Goal: Task Accomplishment & Management: Use online tool/utility

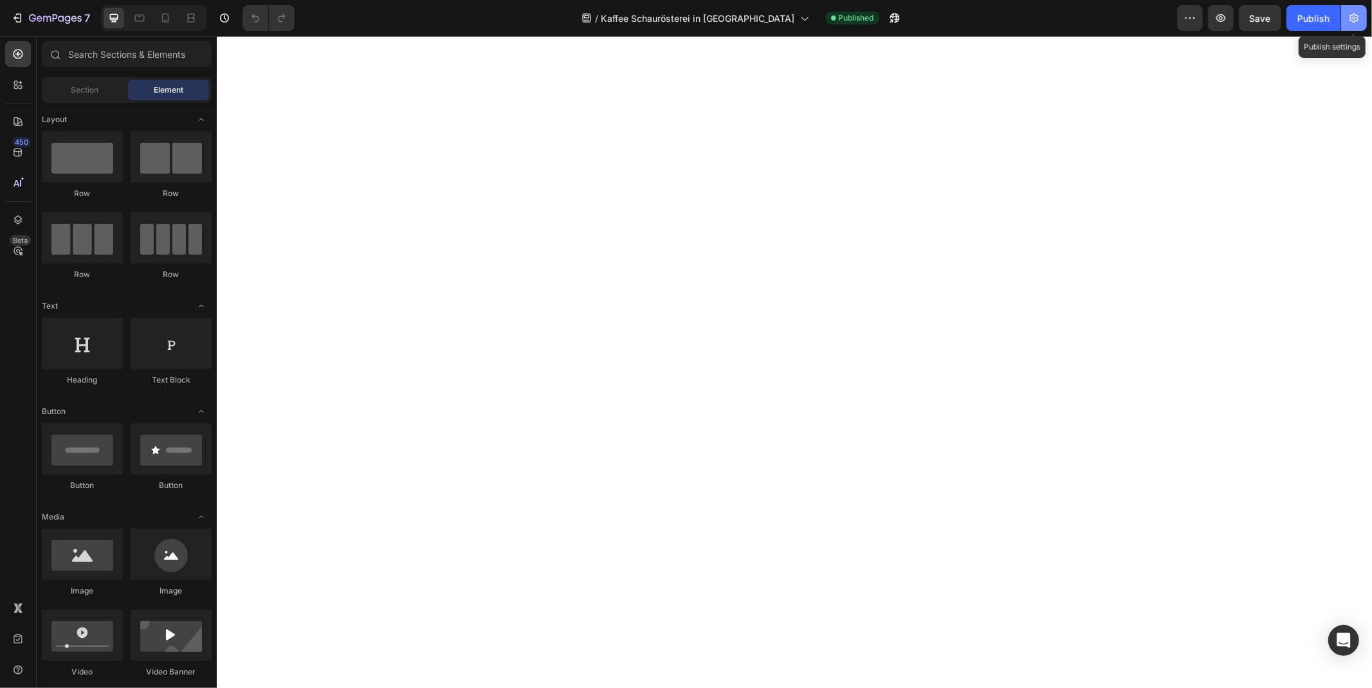
click at [1359, 16] on icon "button" at bounding box center [1354, 18] width 13 height 13
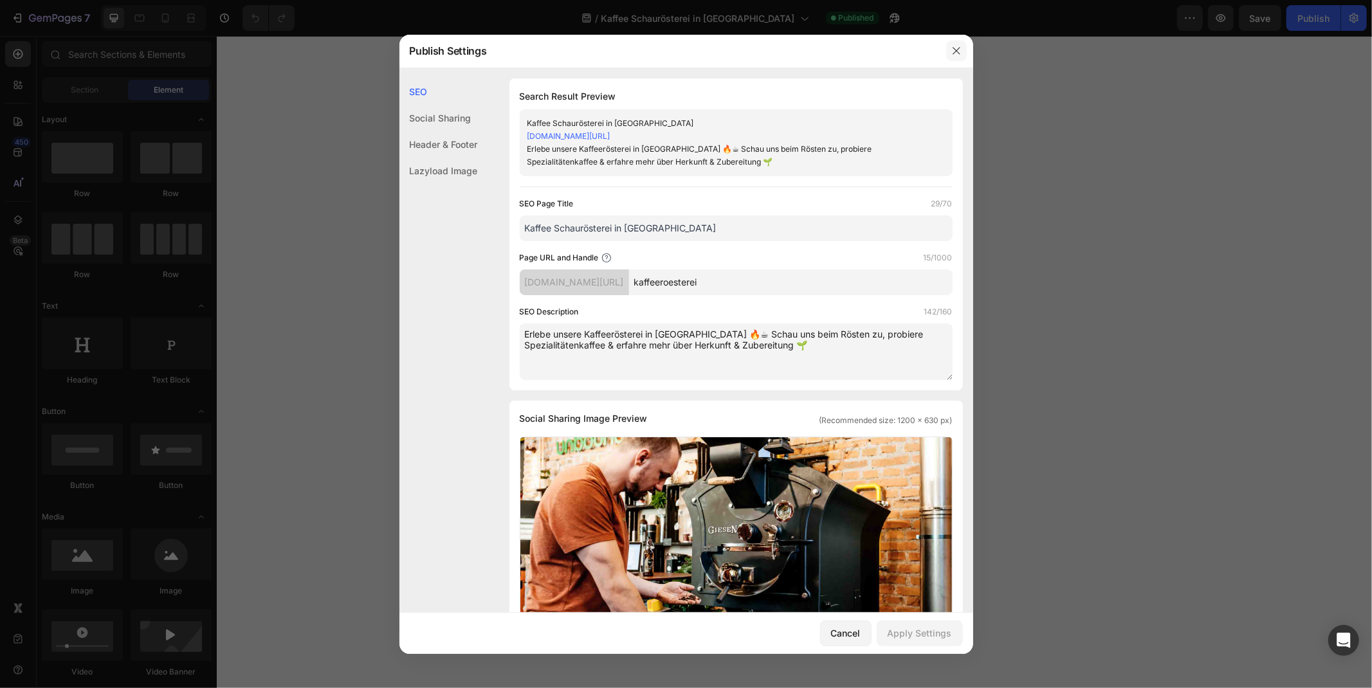
click at [957, 50] on icon "button" at bounding box center [956, 50] width 7 height 7
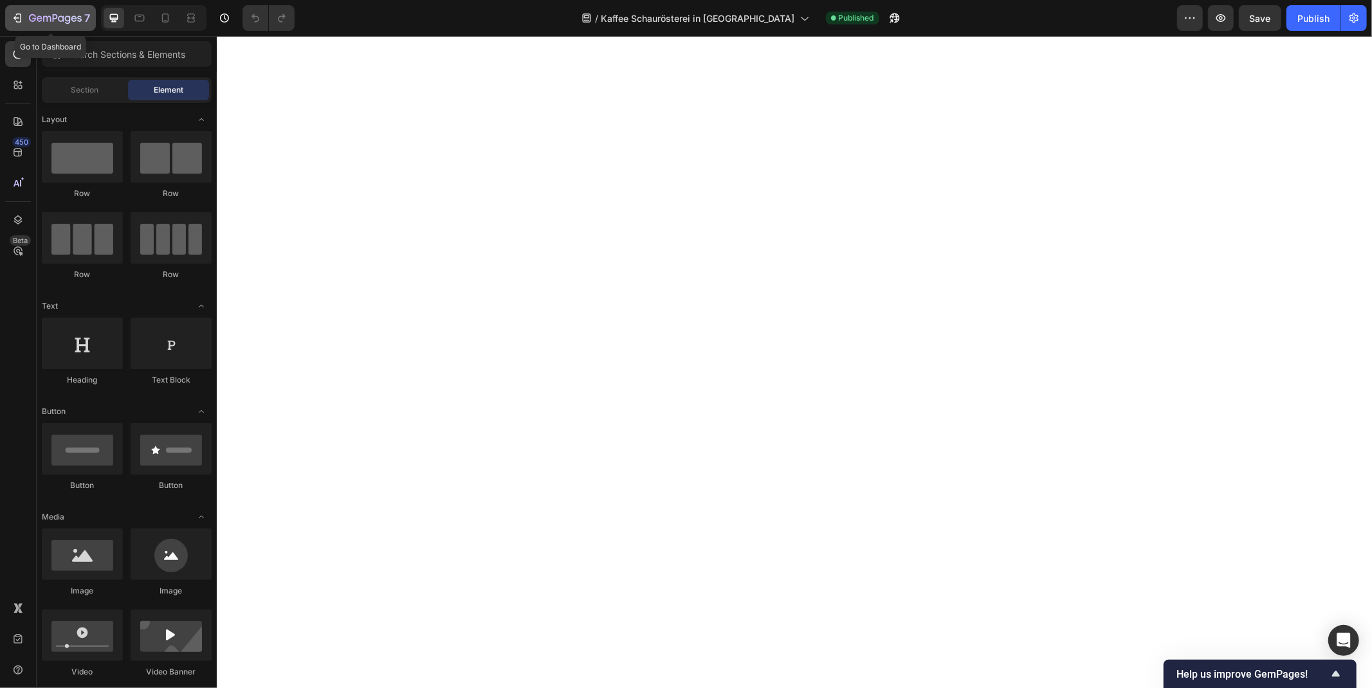
click at [39, 17] on icon "button" at bounding box center [55, 19] width 53 height 11
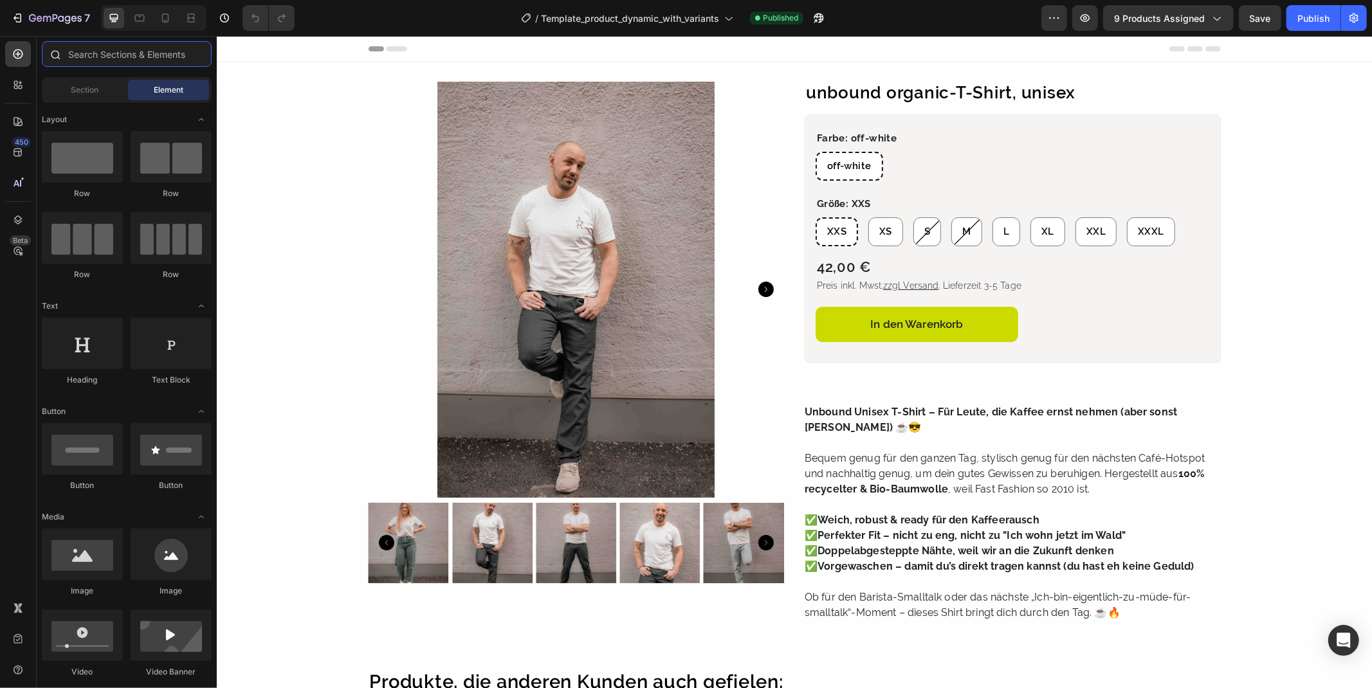
click at [86, 53] on input "text" at bounding box center [127, 54] width 170 height 26
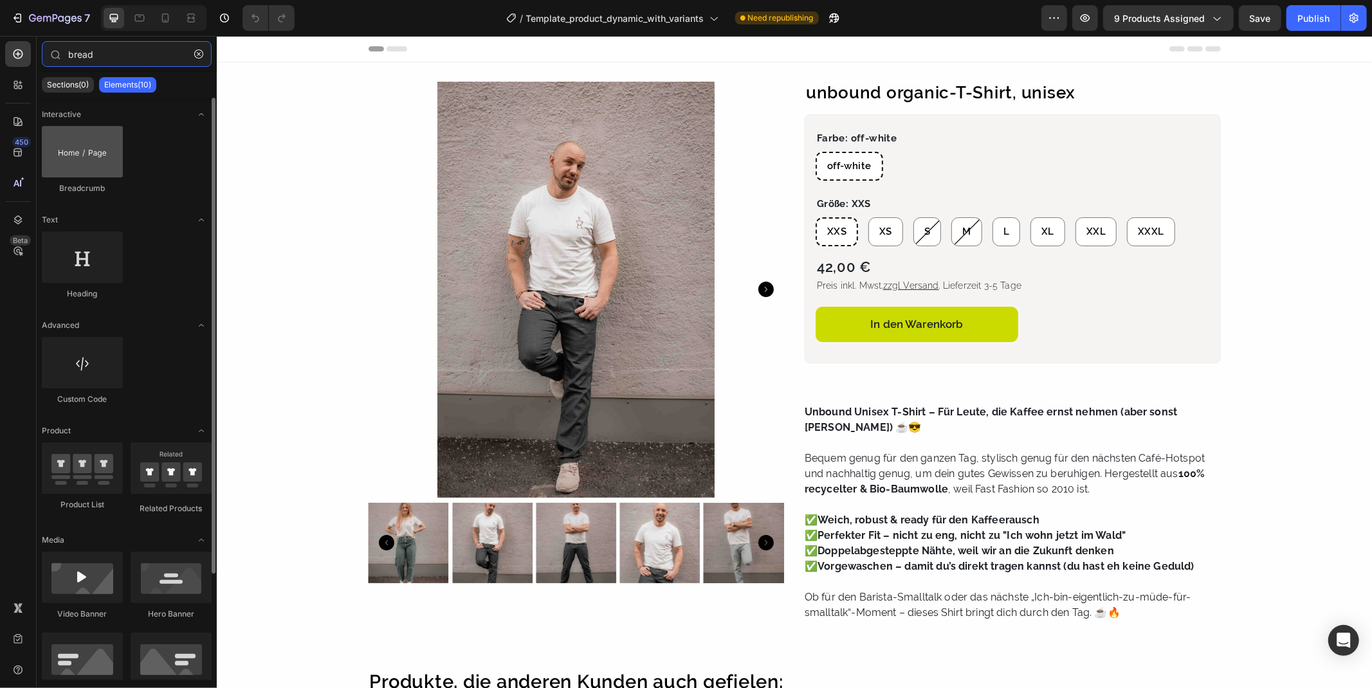
type input "bread"
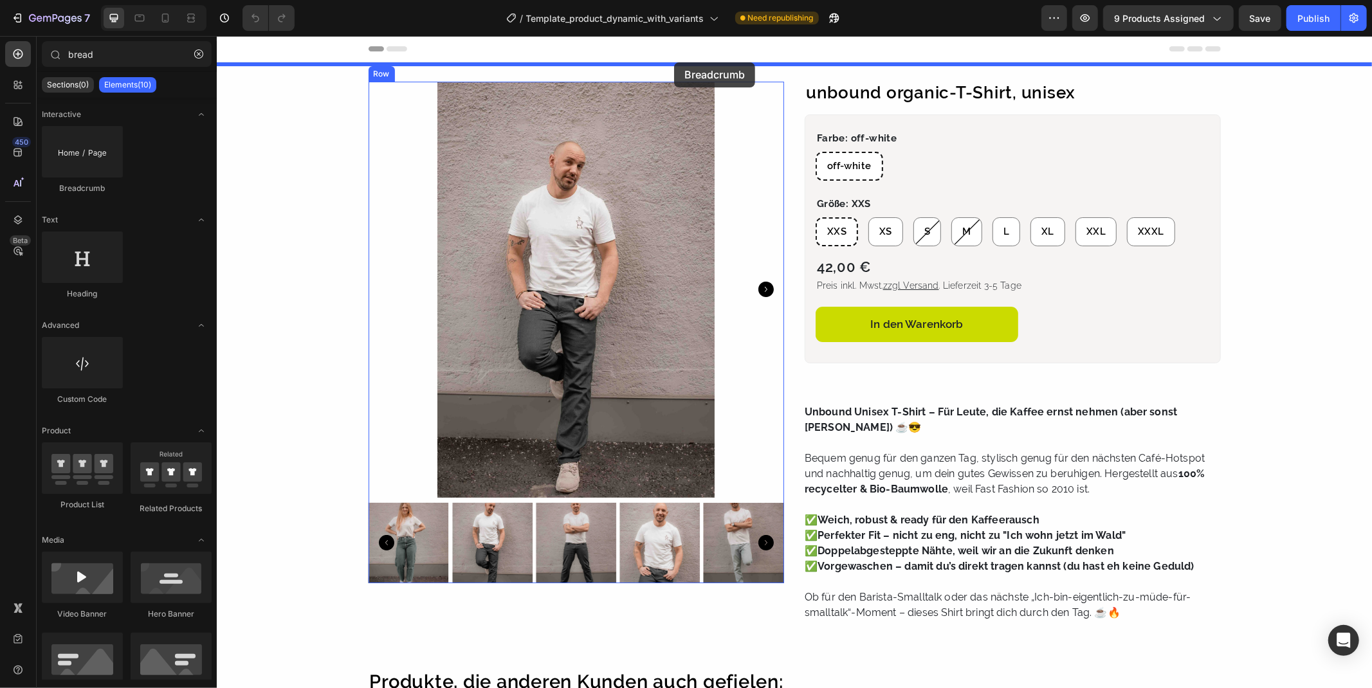
drag, startPoint x: 290, startPoint y: 191, endPoint x: 672, endPoint y: 65, distance: 402.4
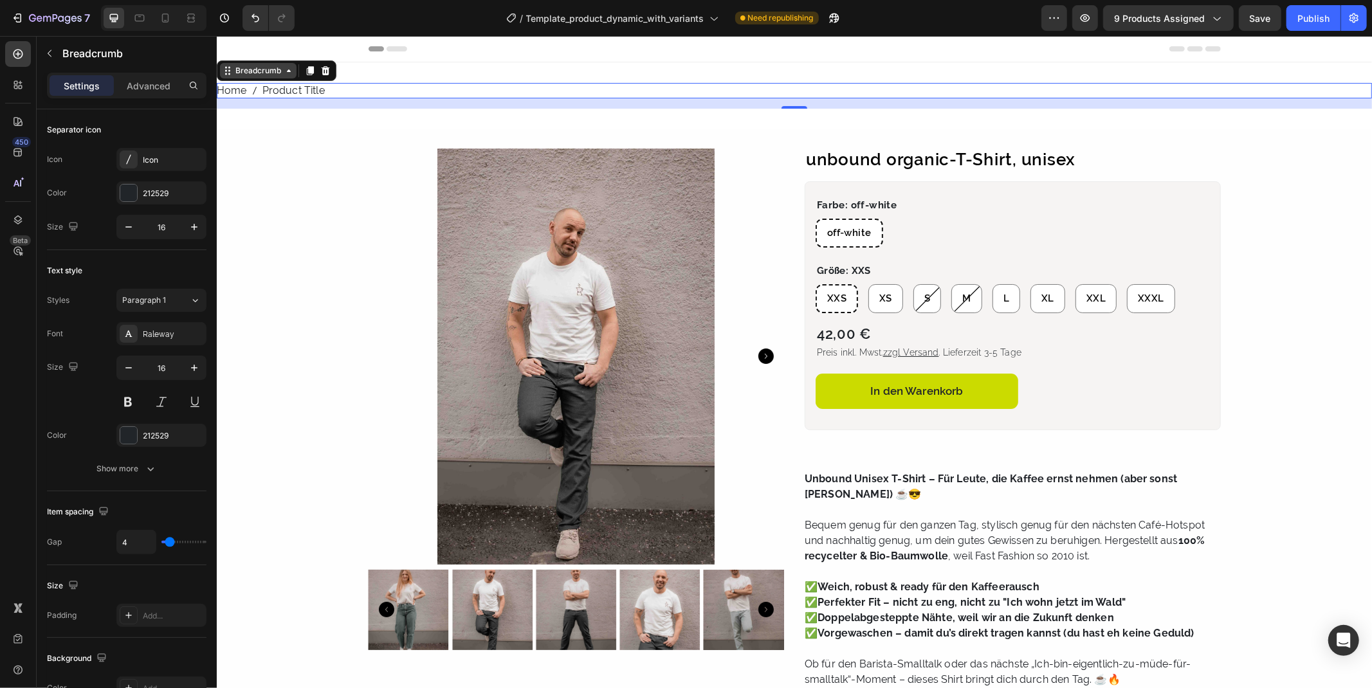
click at [248, 66] on div "Breadcrumb" at bounding box center [257, 70] width 51 height 12
click at [257, 71] on div "Breadcrumb" at bounding box center [257, 70] width 51 height 12
click at [155, 89] on p "Advanced" at bounding box center [149, 86] width 44 height 14
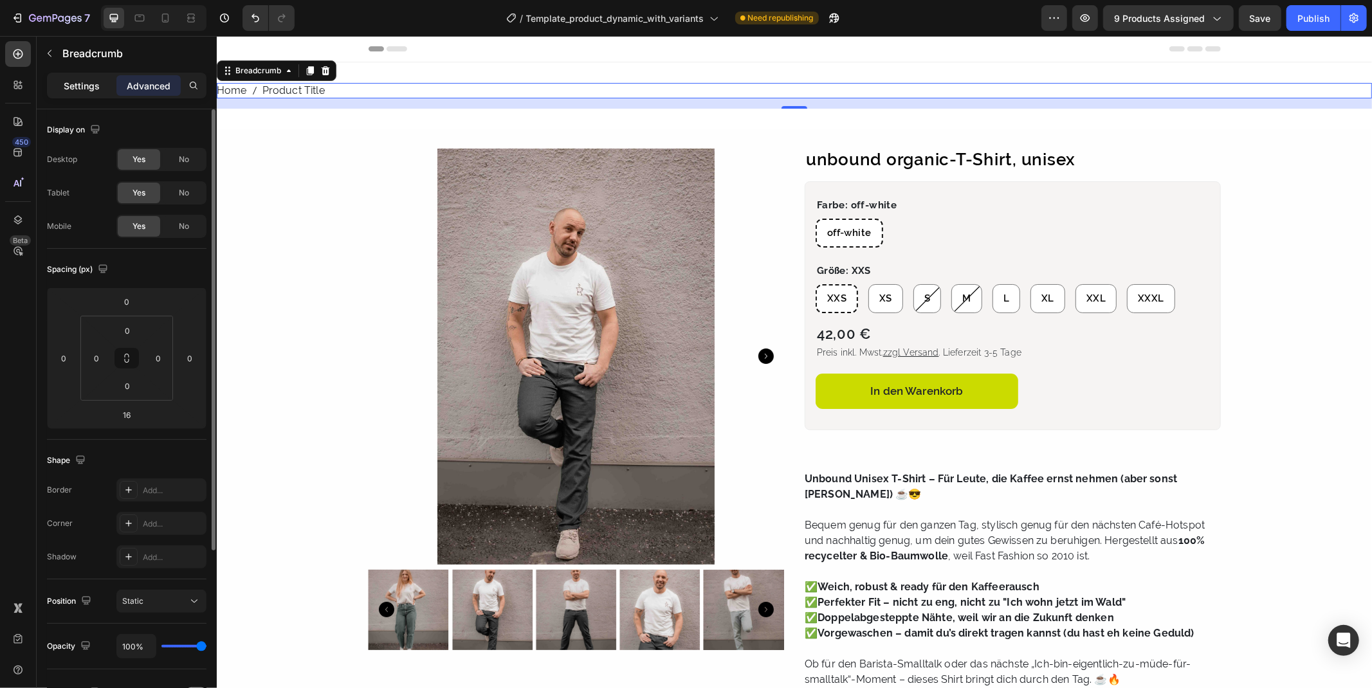
click at [88, 84] on p "Settings" at bounding box center [82, 86] width 36 height 14
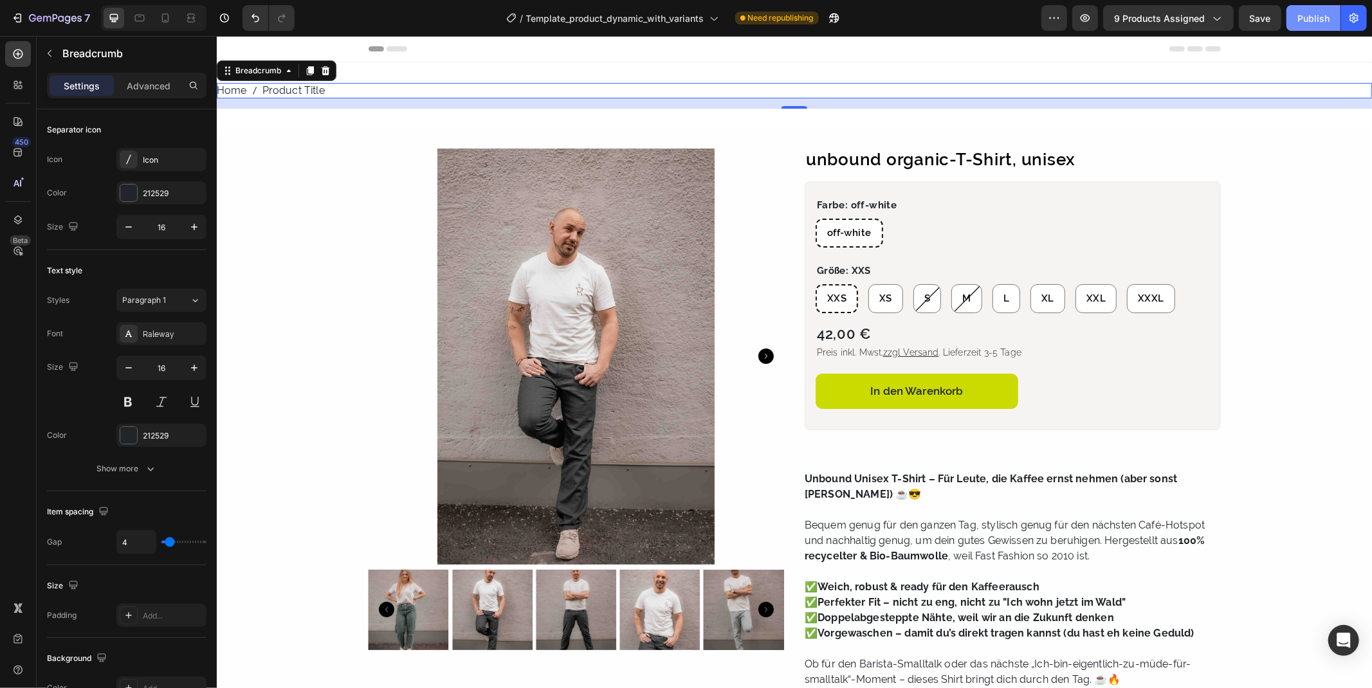
click at [1321, 23] on div "Publish" at bounding box center [1314, 19] width 32 height 14
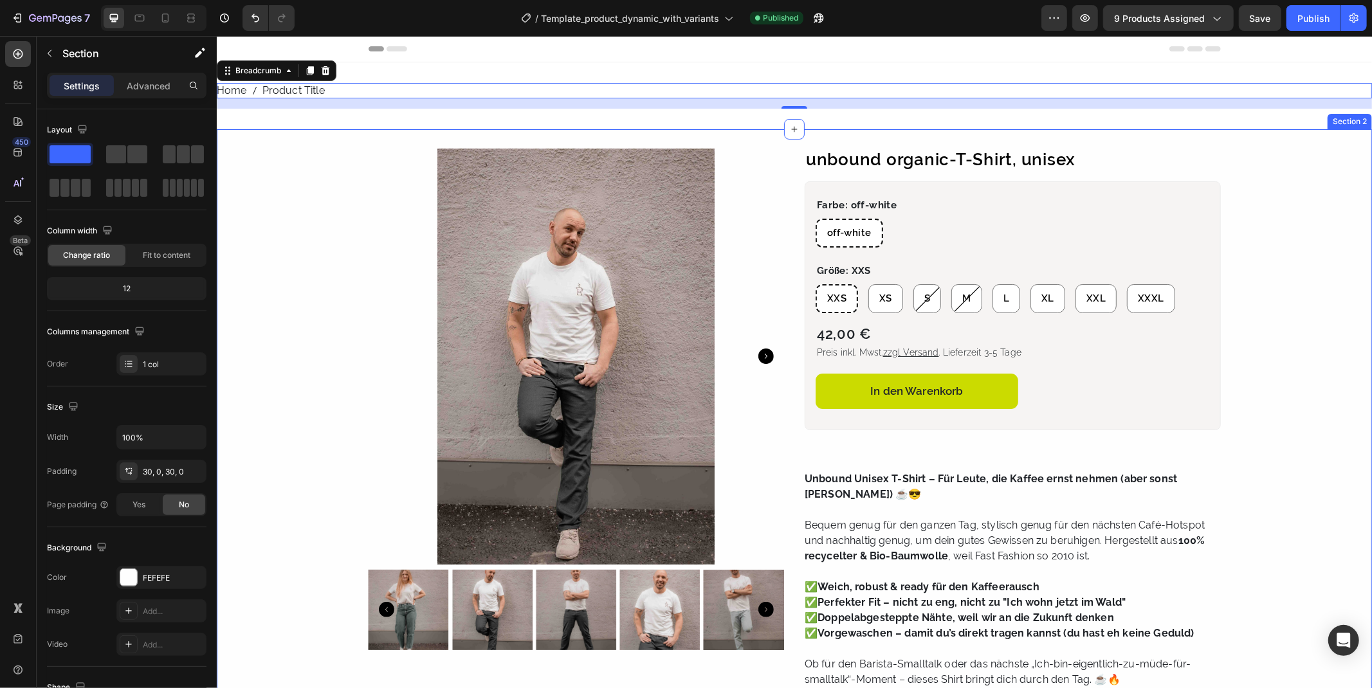
click at [298, 187] on div "Product Images Row unbound organic-T-Shirt, unisex Product Title Farbe: off-whi…" at bounding box center [793, 421] width 1155 height 547
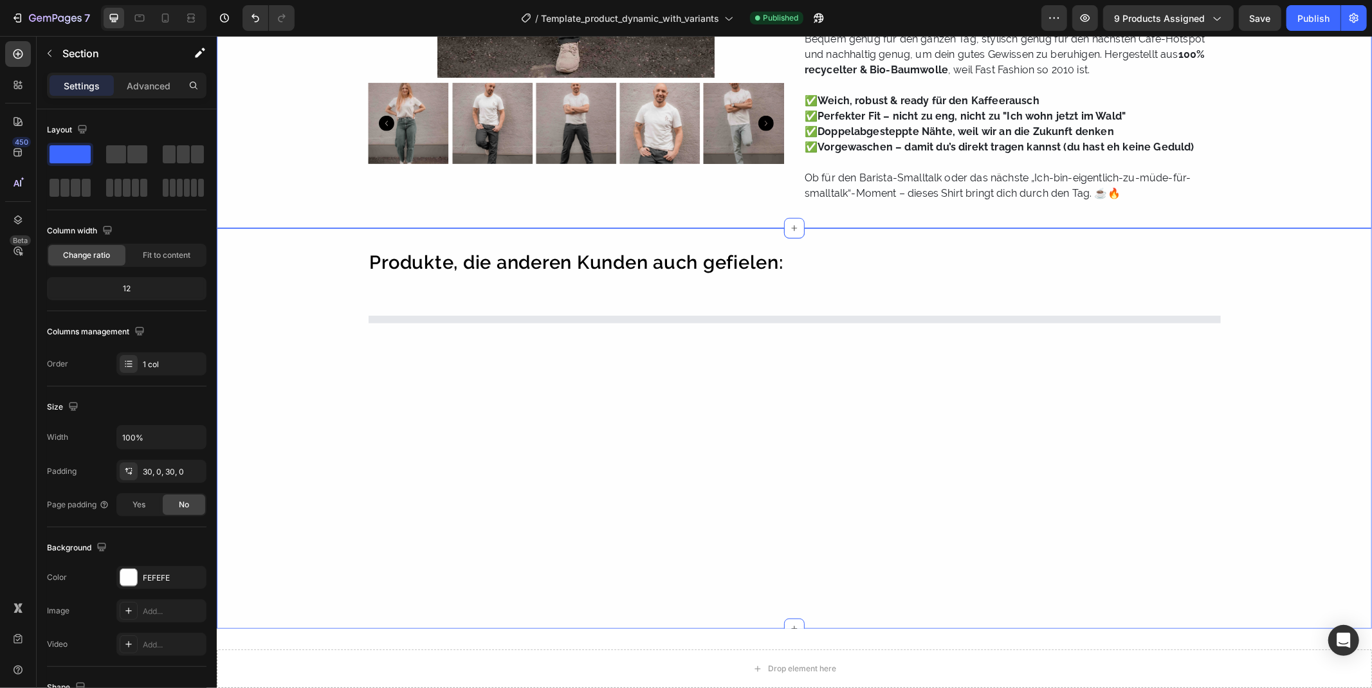
scroll to position [500, 0]
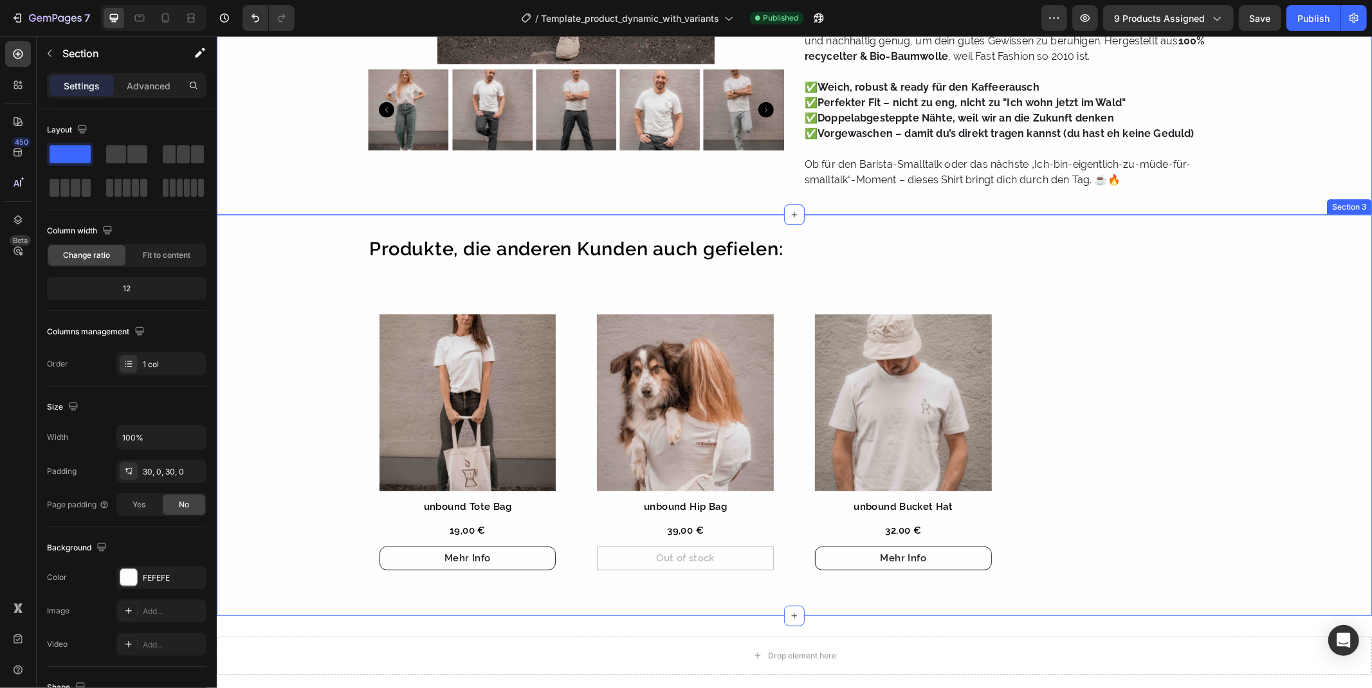
click at [865, 225] on div "Produkte, die anderen Kunden auch gefielen: Heading Product Images unbound Tote…" at bounding box center [793, 414] width 1155 height 401
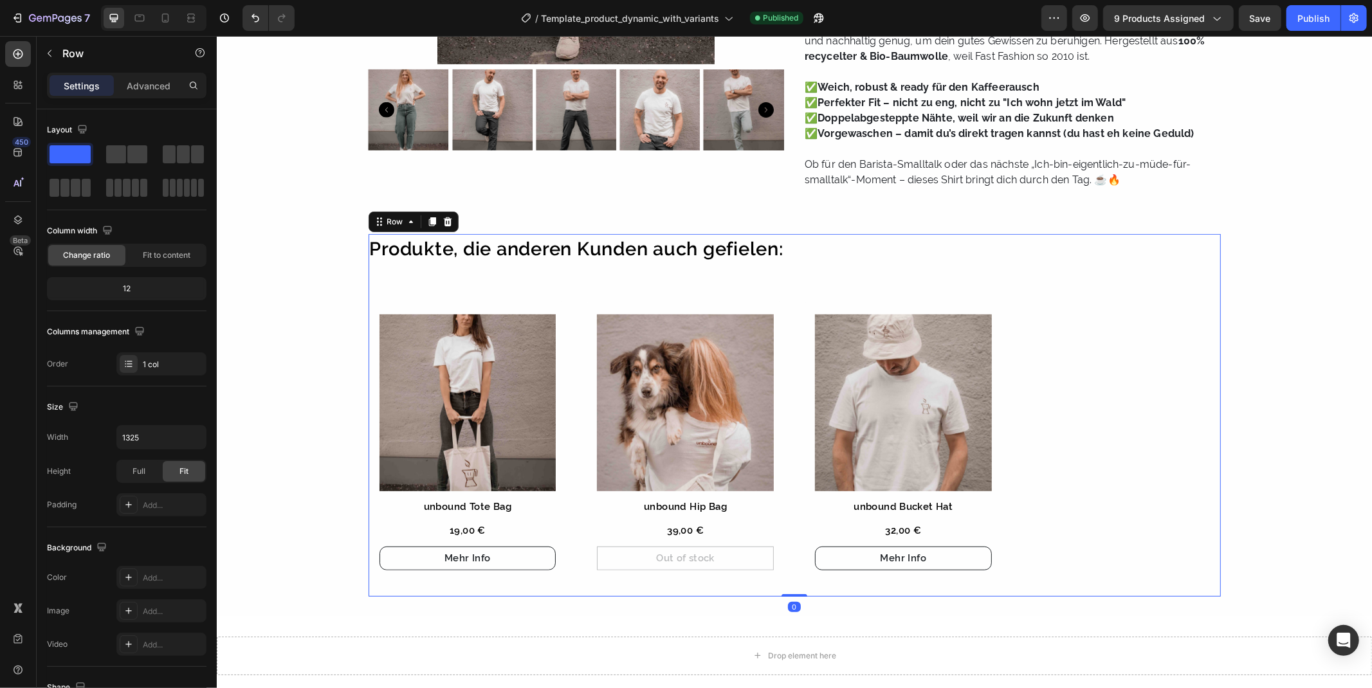
click at [1168, 293] on div "Produkte, die anderen Kunden auch gefielen: Heading Product Images unbound Tote…" at bounding box center [794, 415] width 852 height 362
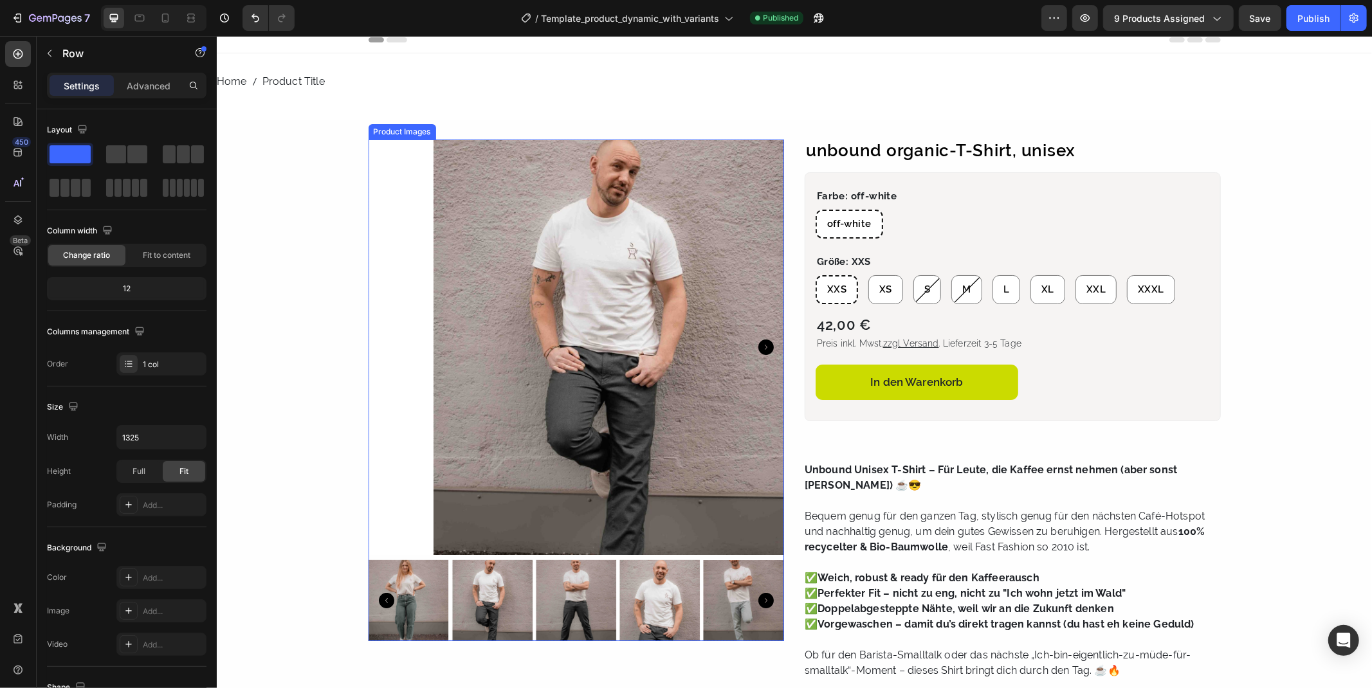
scroll to position [0, 0]
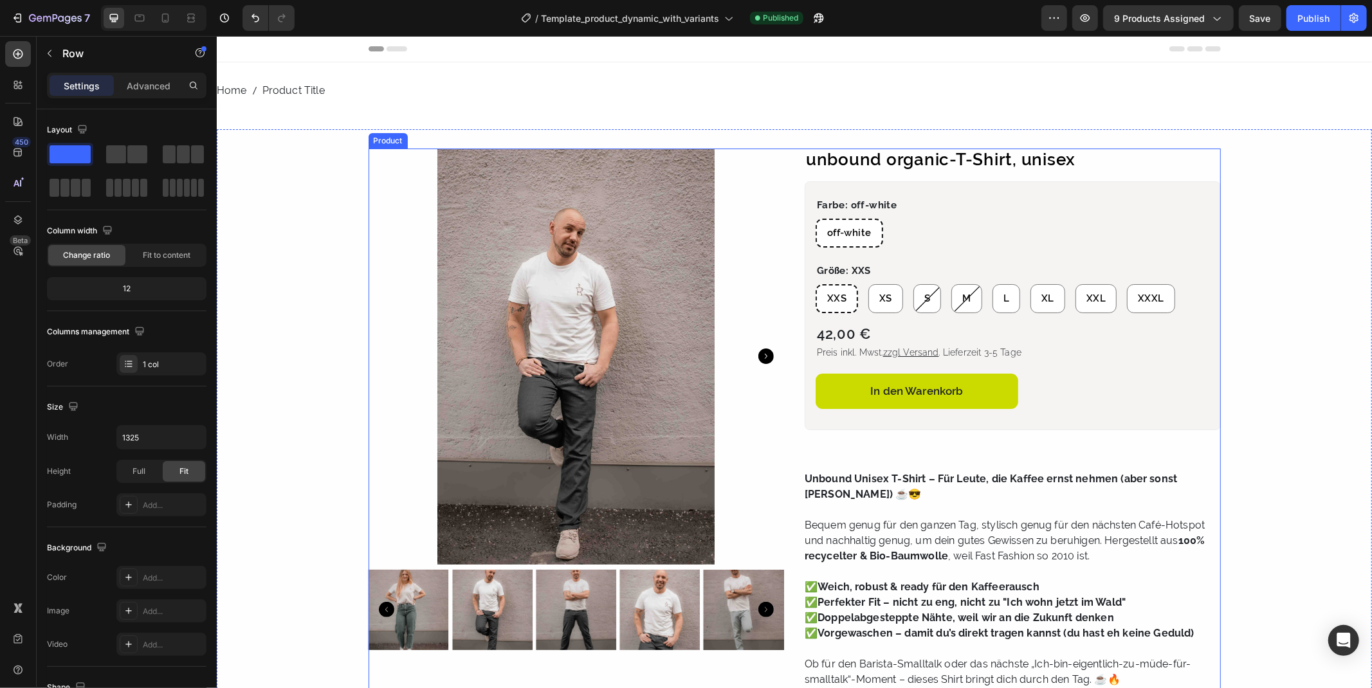
click at [784, 188] on div "Product Images Row unbound organic-T-Shirt, unisex Product Title Farbe: off-whi…" at bounding box center [794, 421] width 852 height 547
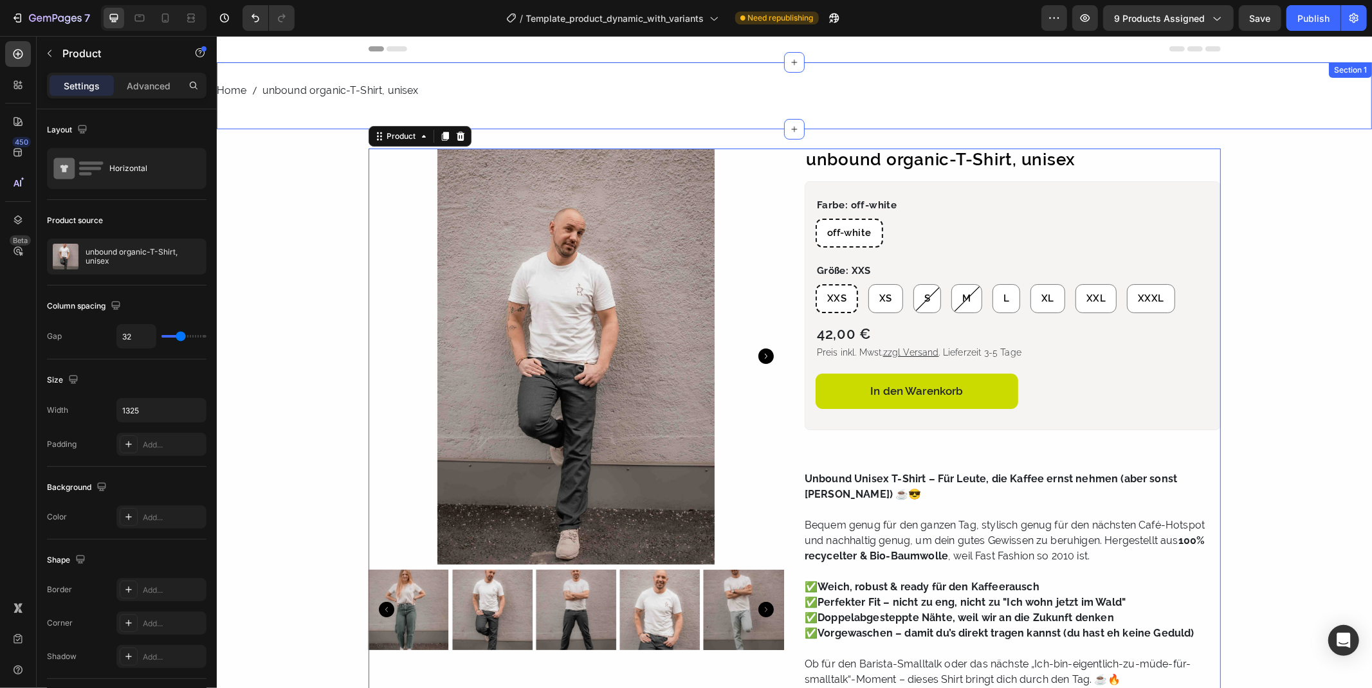
click at [300, 68] on div "Home unbound organic-T-Shirt, unisex Breadcrumb Section 1" at bounding box center [793, 95] width 1155 height 67
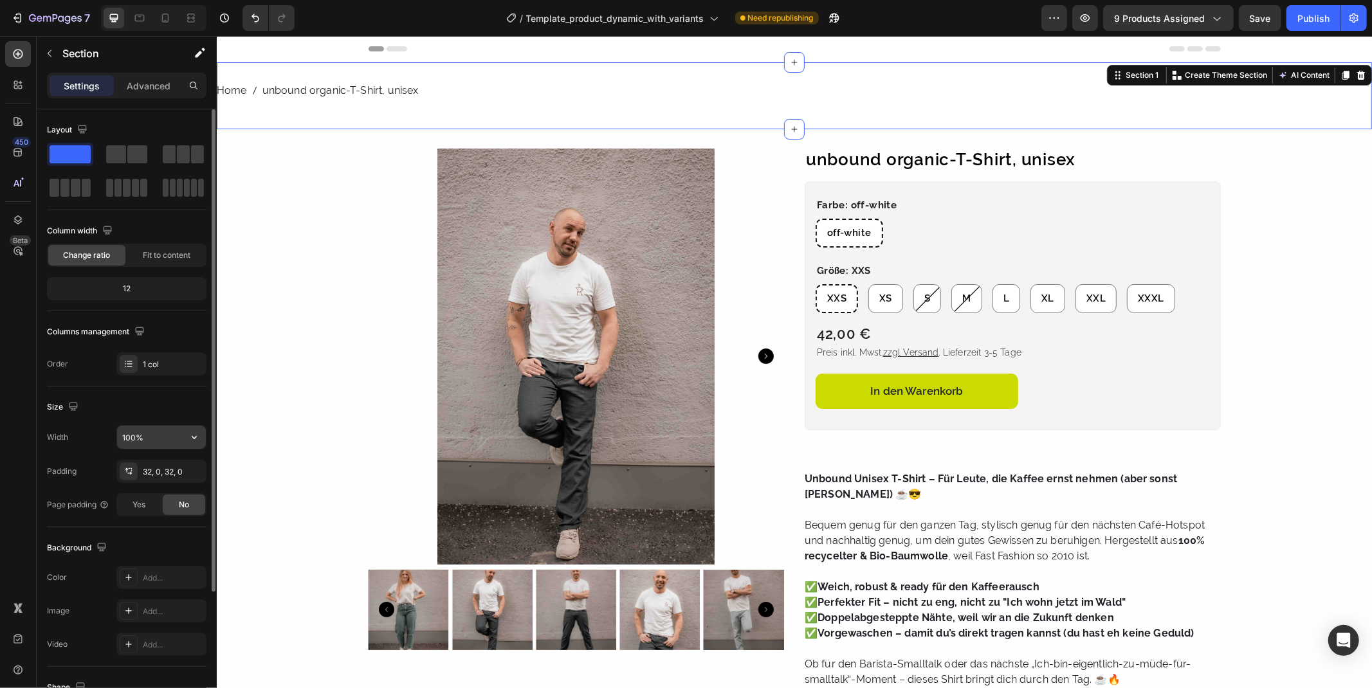
click at [130, 433] on input "100%" at bounding box center [161, 437] width 89 height 23
click at [195, 436] on icon "button" at bounding box center [194, 437] width 13 height 13
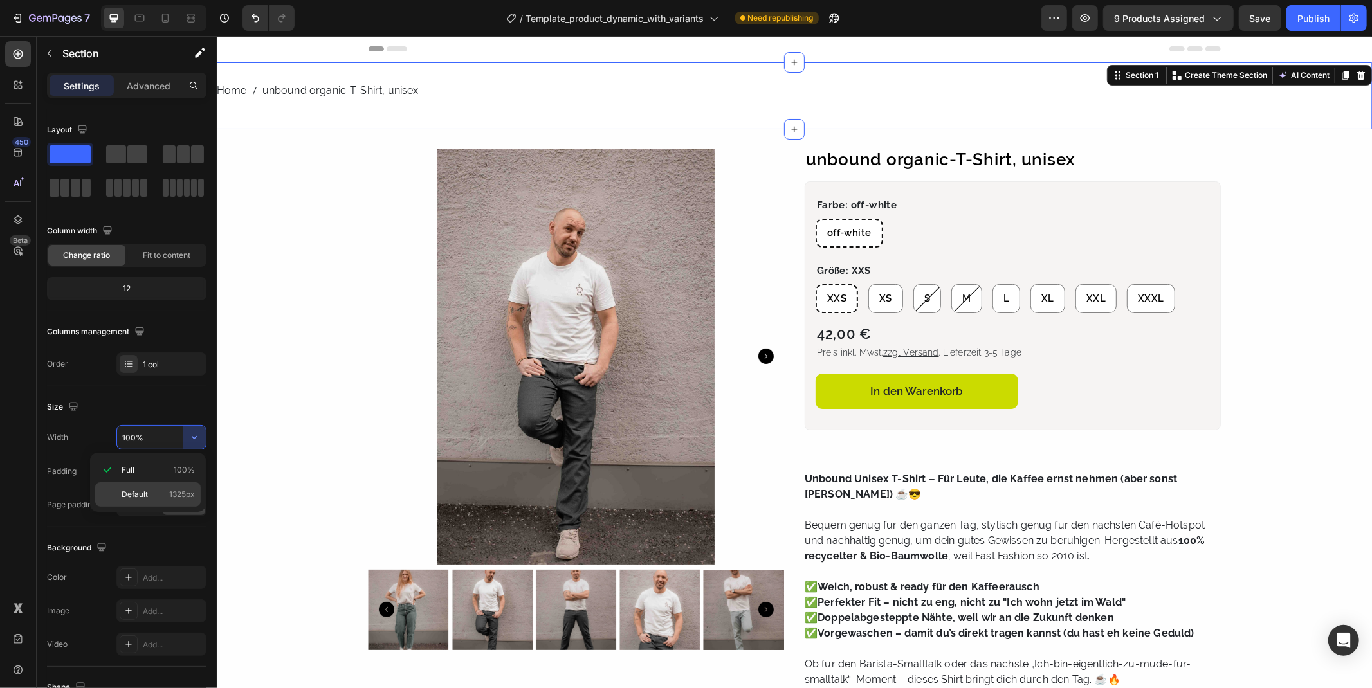
click at [147, 489] on span "Default" at bounding box center [135, 495] width 26 height 12
type input "1325"
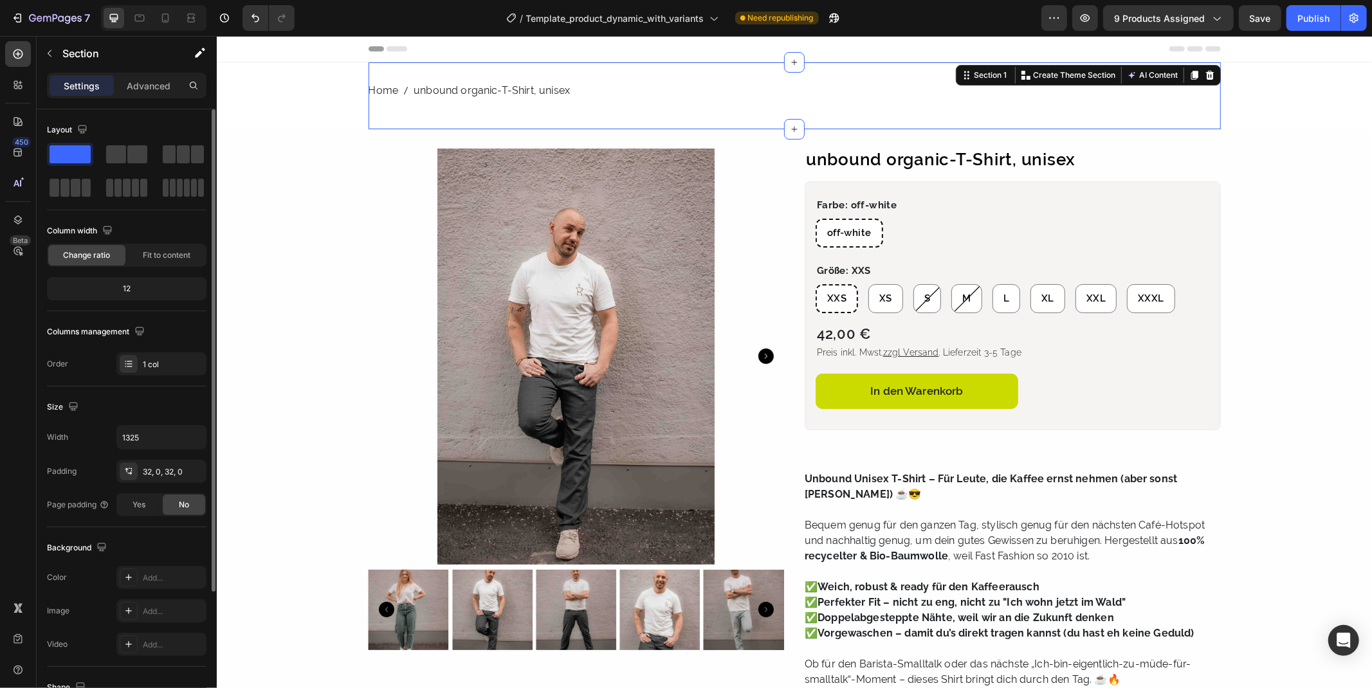
click at [122, 414] on div "Size" at bounding box center [127, 407] width 160 height 21
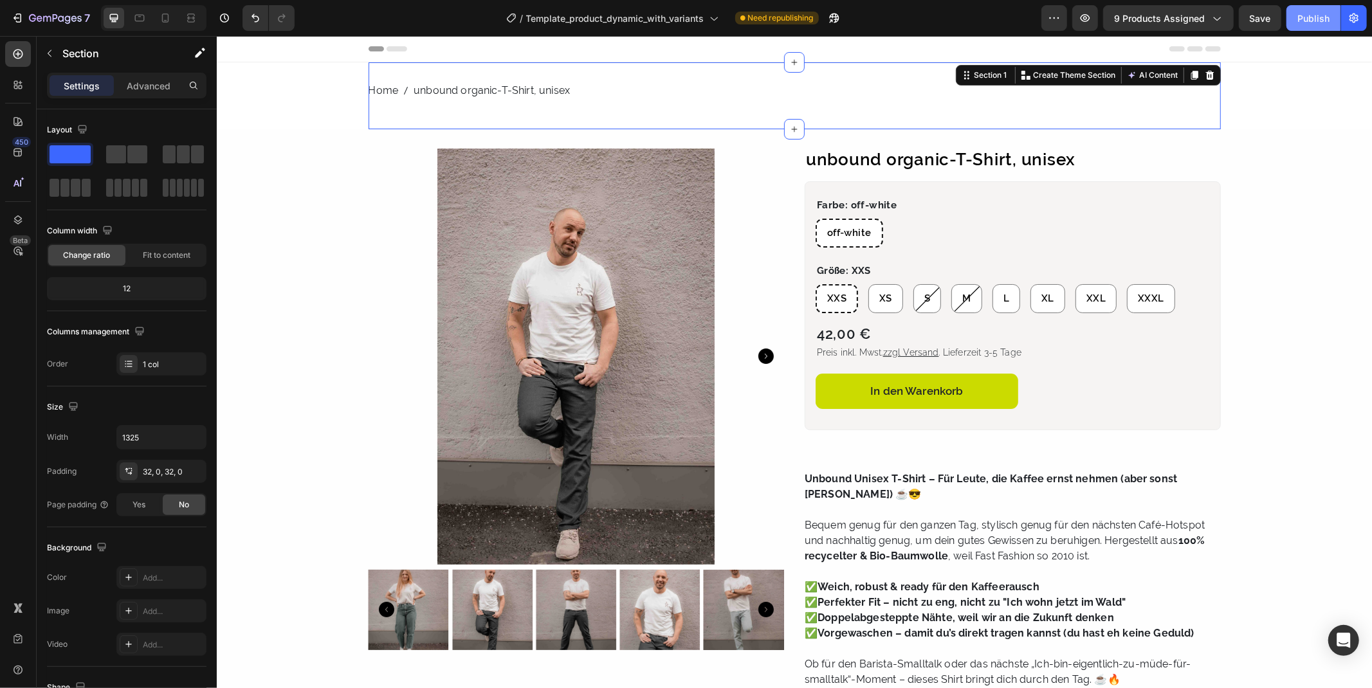
click at [1316, 15] on div "Publish" at bounding box center [1314, 19] width 32 height 14
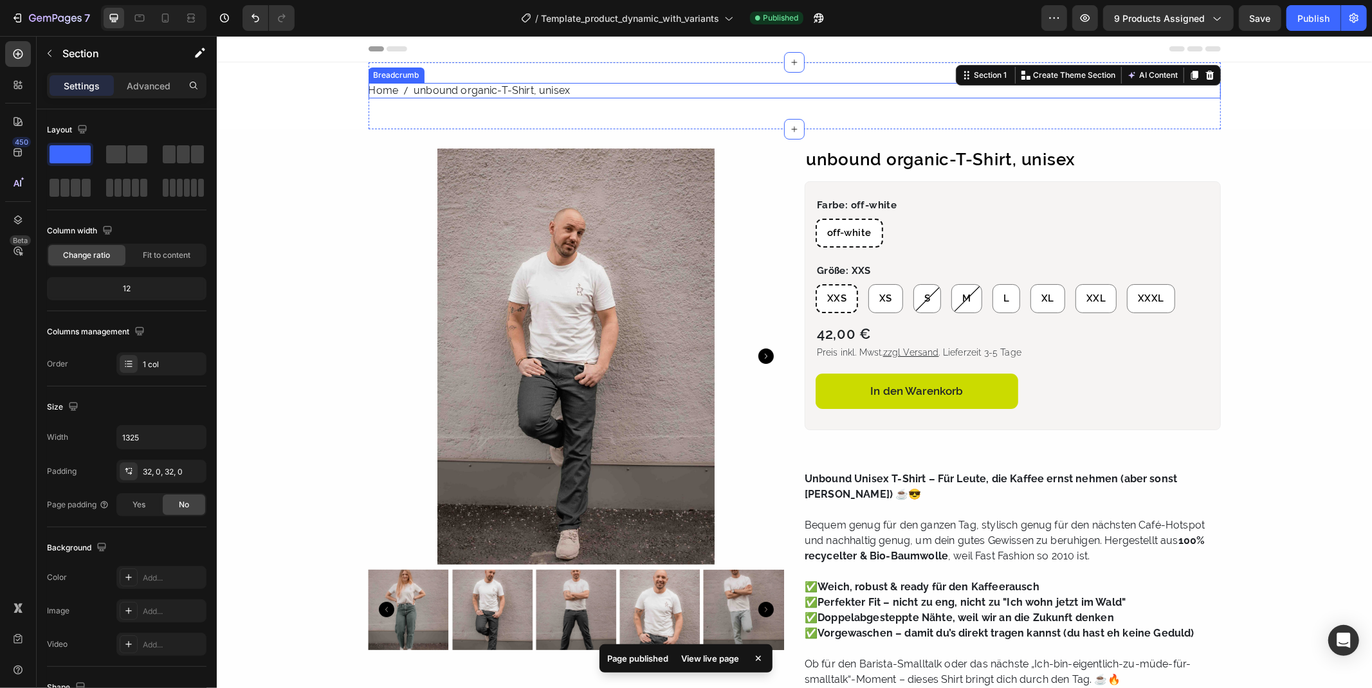
click at [400, 91] on icon "breadcrumb" at bounding box center [405, 90] width 10 height 10
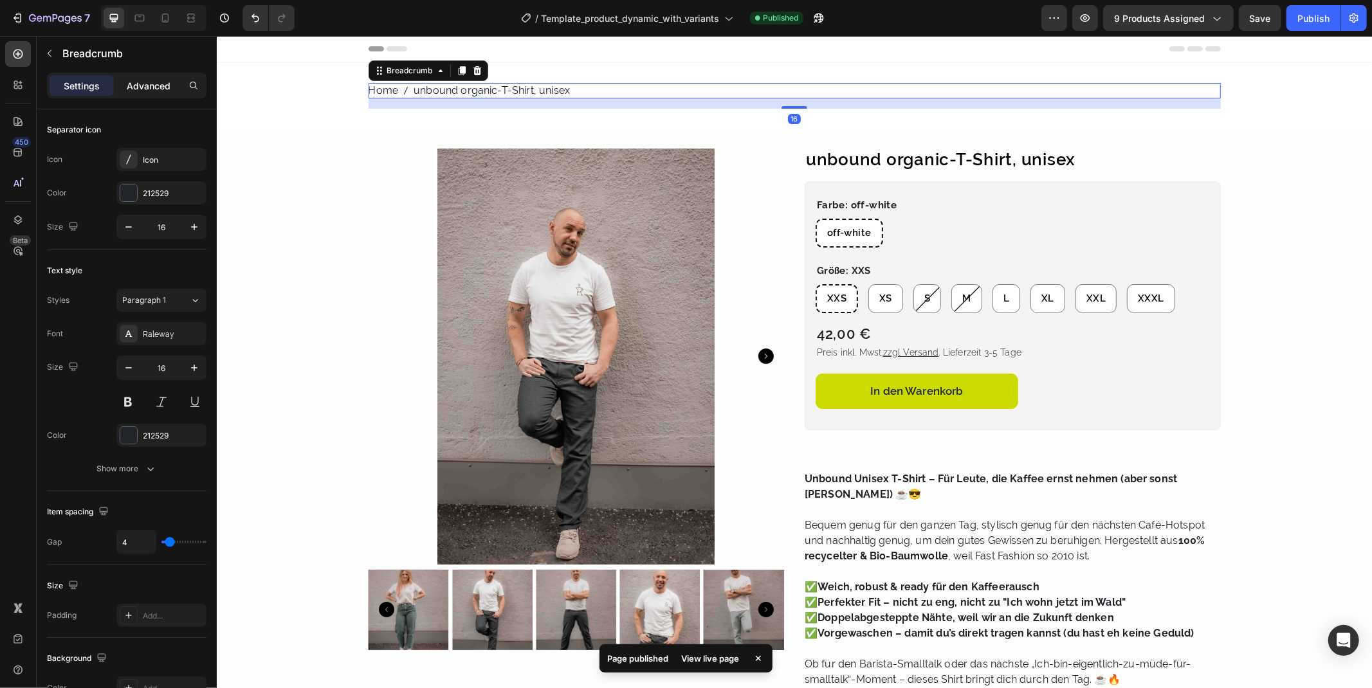
click at [136, 87] on p "Advanced" at bounding box center [149, 86] width 44 height 14
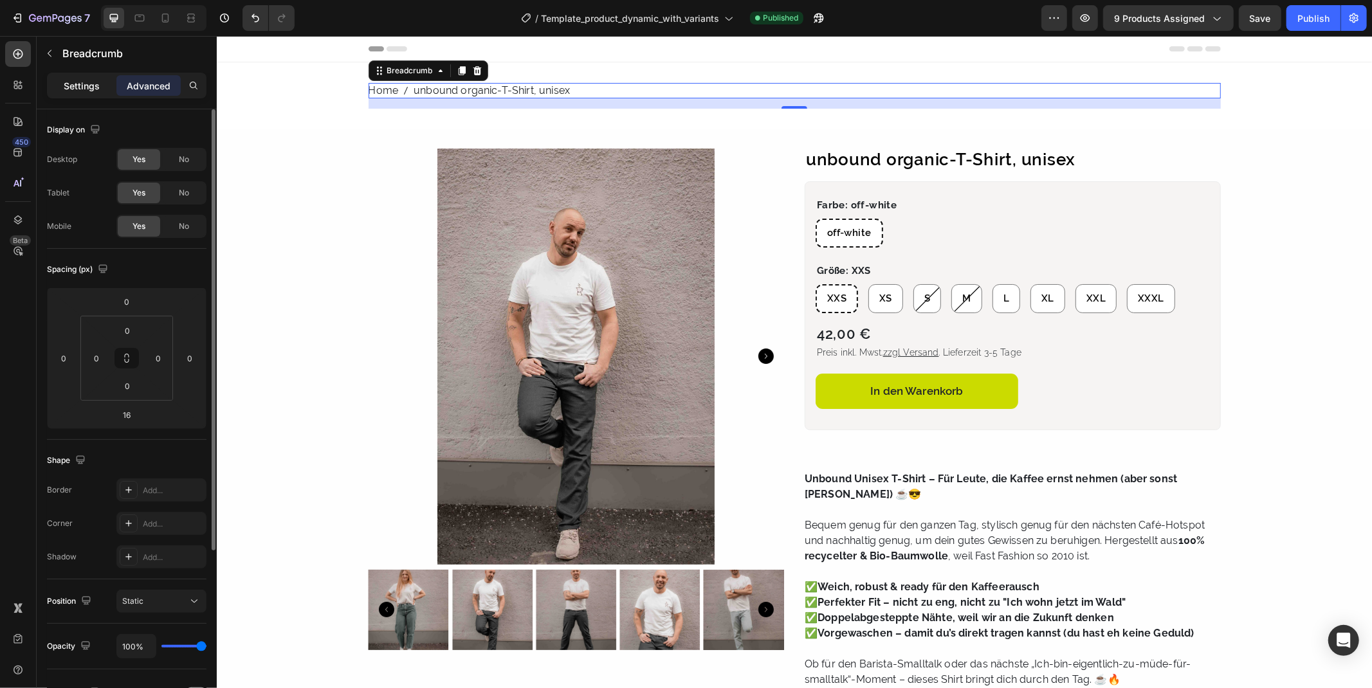
click at [77, 80] on p "Settings" at bounding box center [82, 86] width 36 height 14
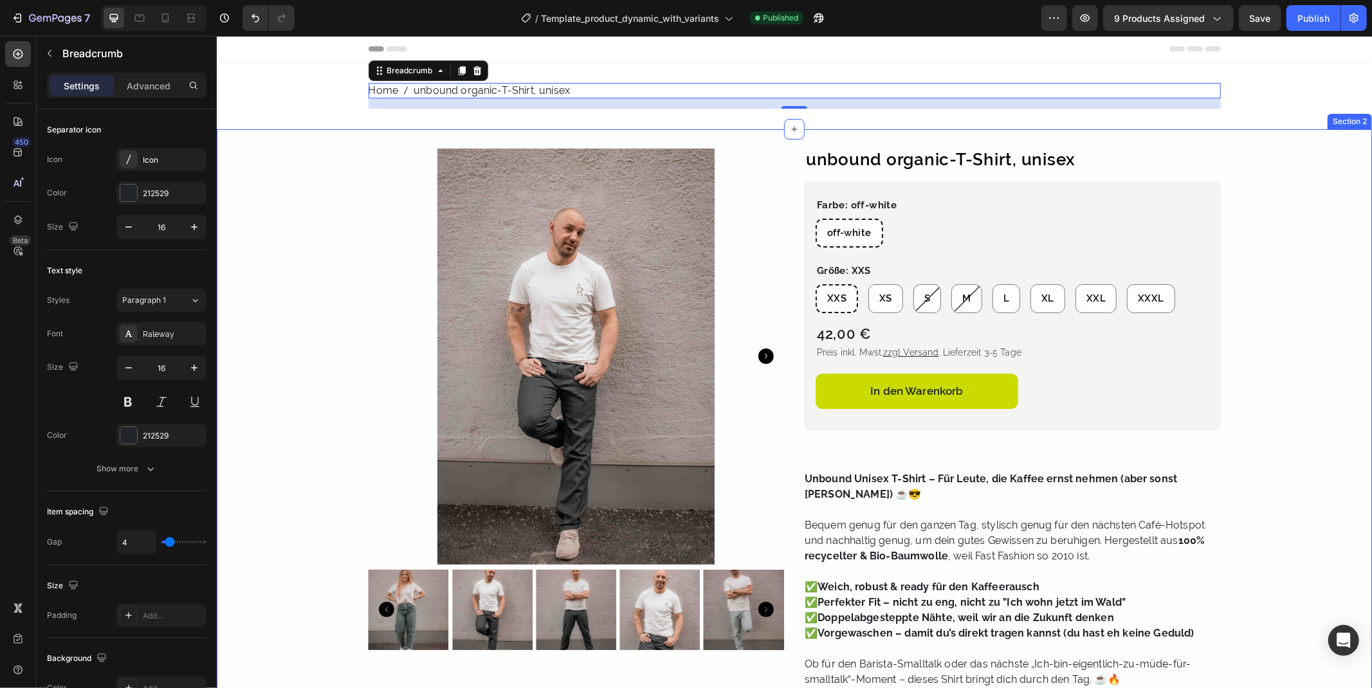
click at [284, 209] on div "Product Images Row unbound organic-T-Shirt, unisex Product Title Farbe: off-whi…" at bounding box center [793, 421] width 1155 height 547
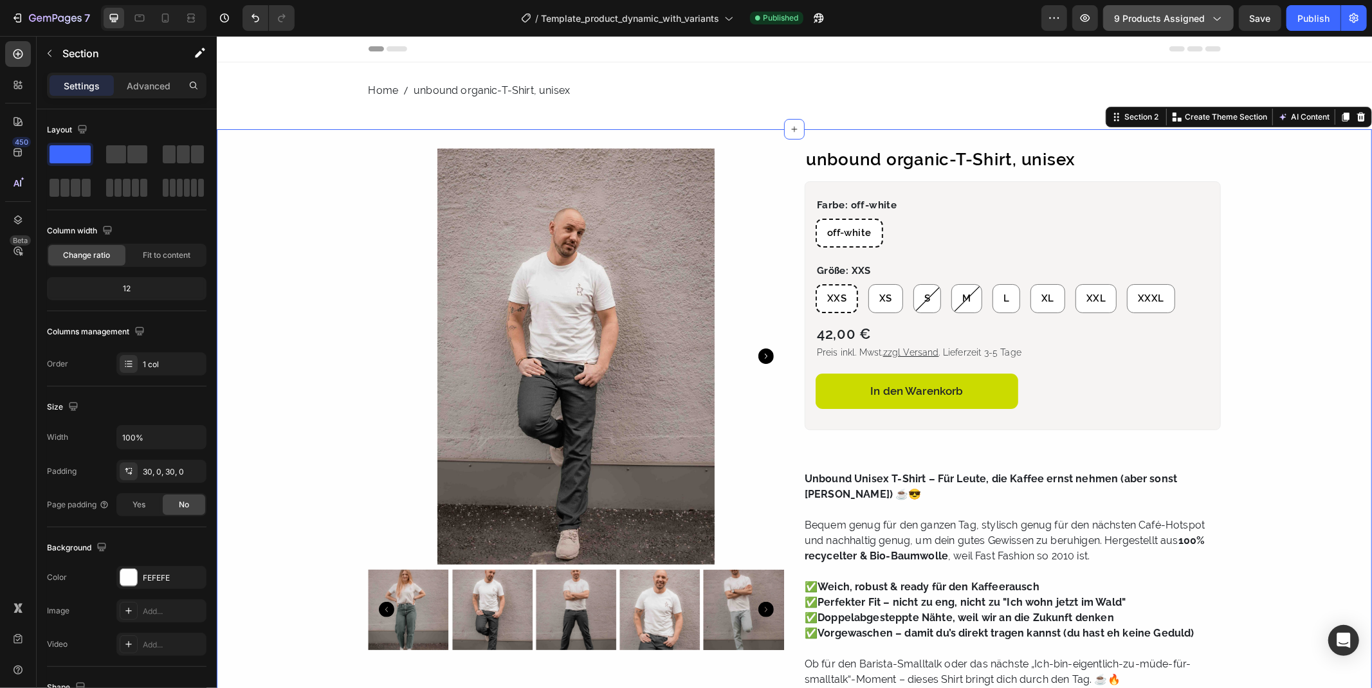
click at [1187, 21] on span "9 products assigned" at bounding box center [1159, 19] width 91 height 14
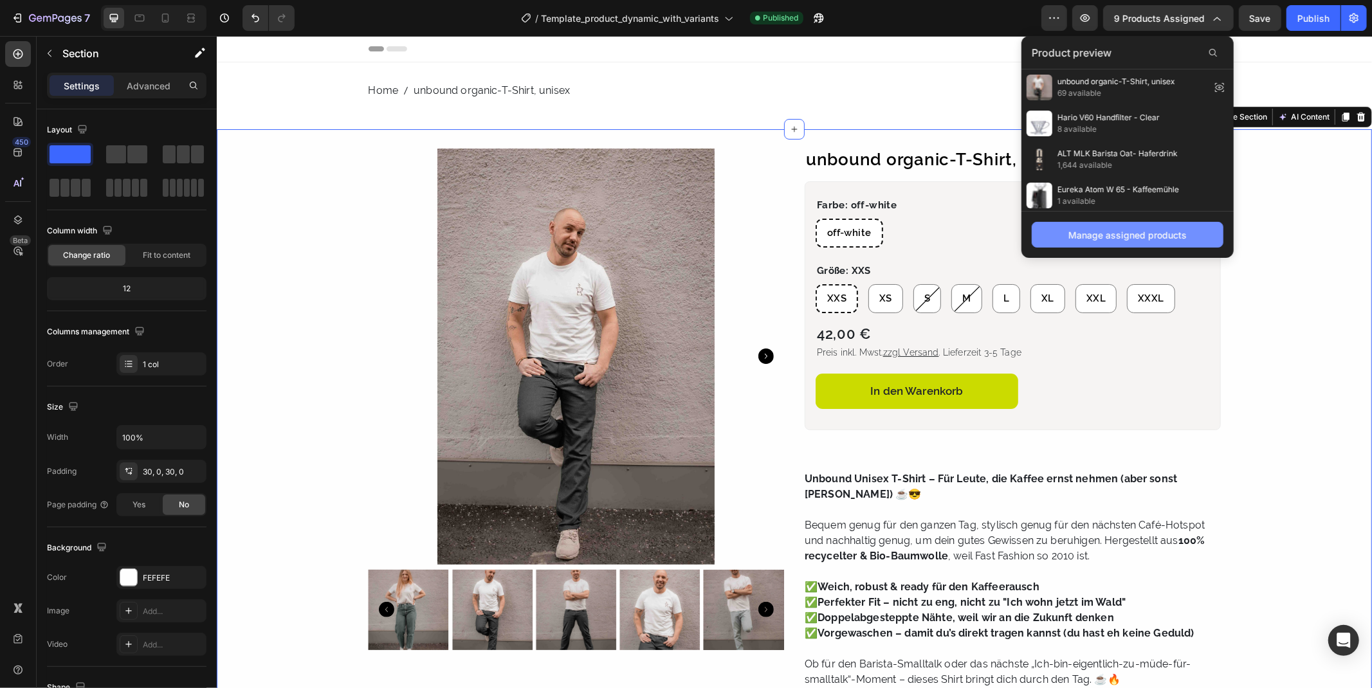
click at [1135, 234] on div "Manage assigned products" at bounding box center [1128, 235] width 118 height 14
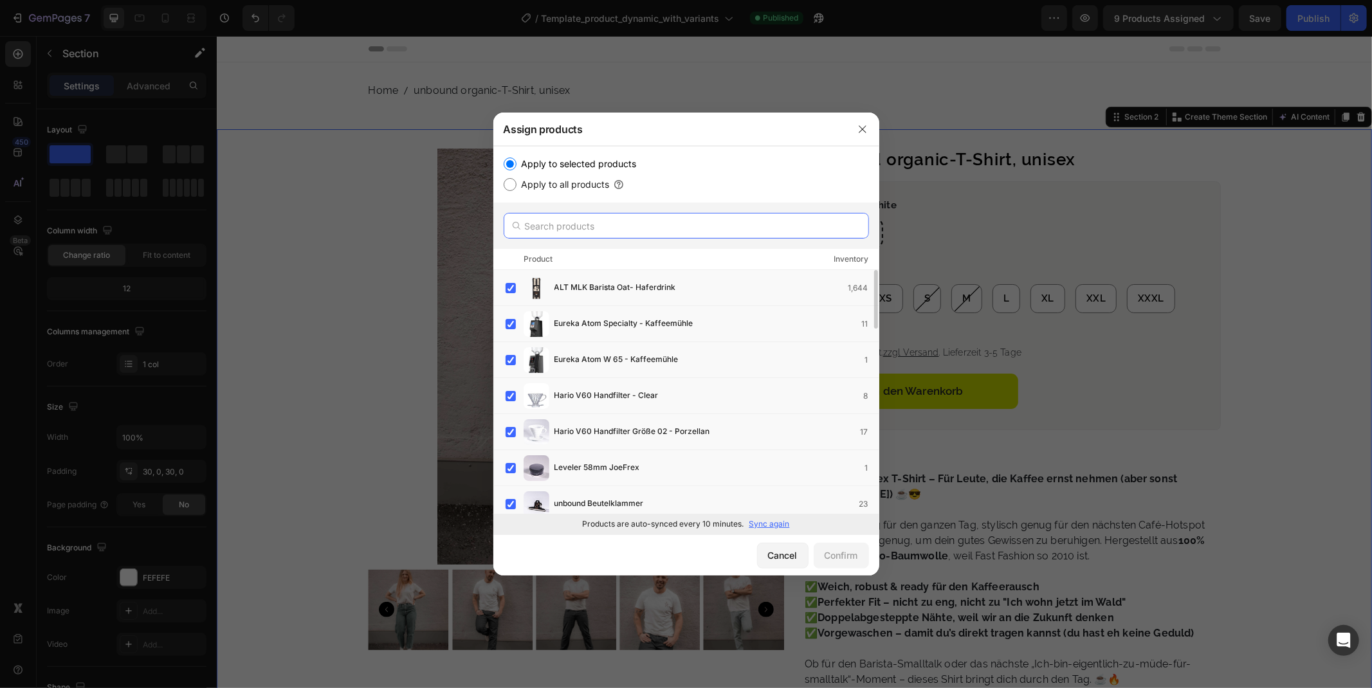
click at [638, 234] on input "text" at bounding box center [686, 226] width 365 height 26
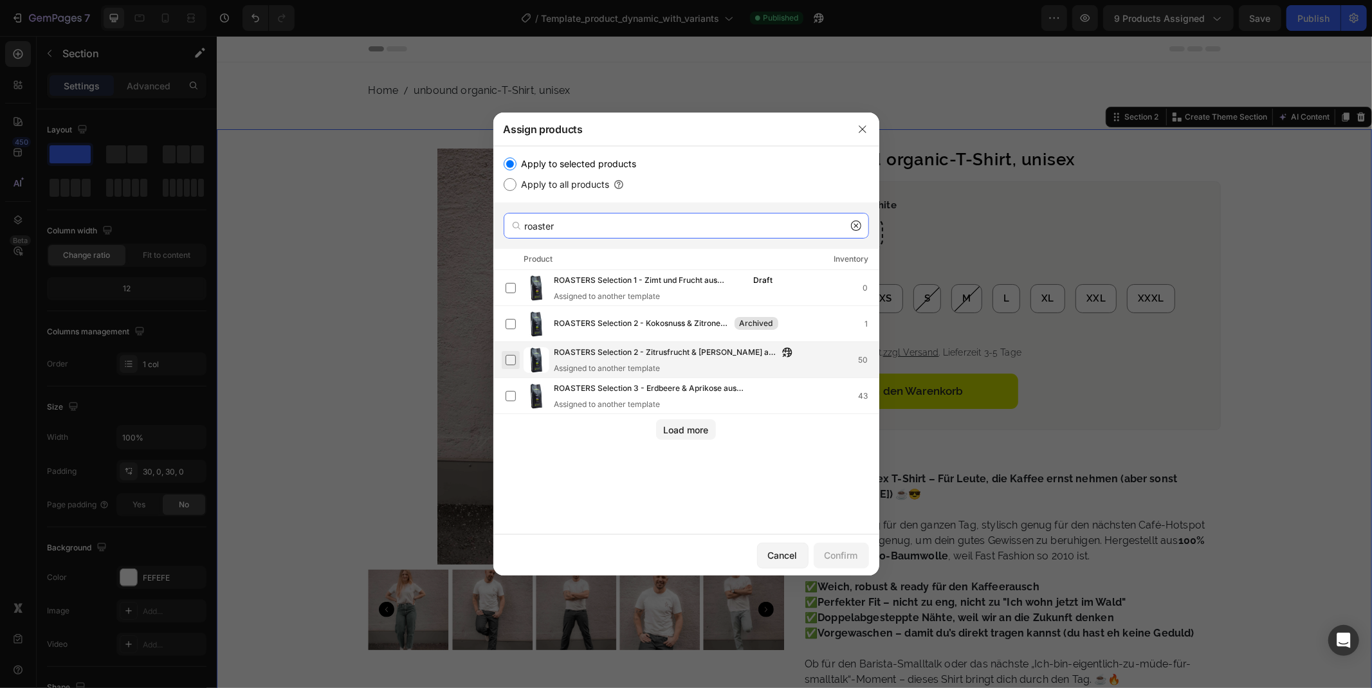
type input "roaster"
click at [513, 361] on label at bounding box center [511, 360] width 10 height 10
click at [850, 555] on div "Confirm" at bounding box center [841, 556] width 33 height 14
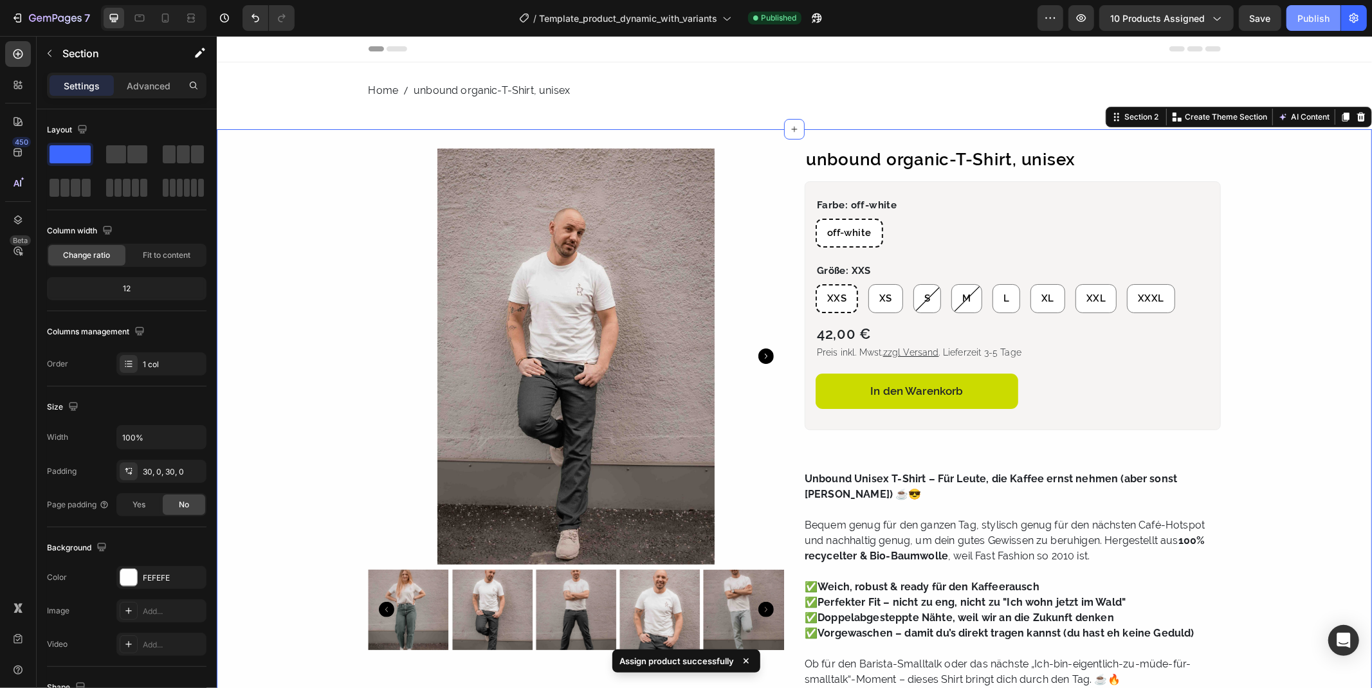
click at [1300, 28] on button "Publish" at bounding box center [1314, 18] width 54 height 26
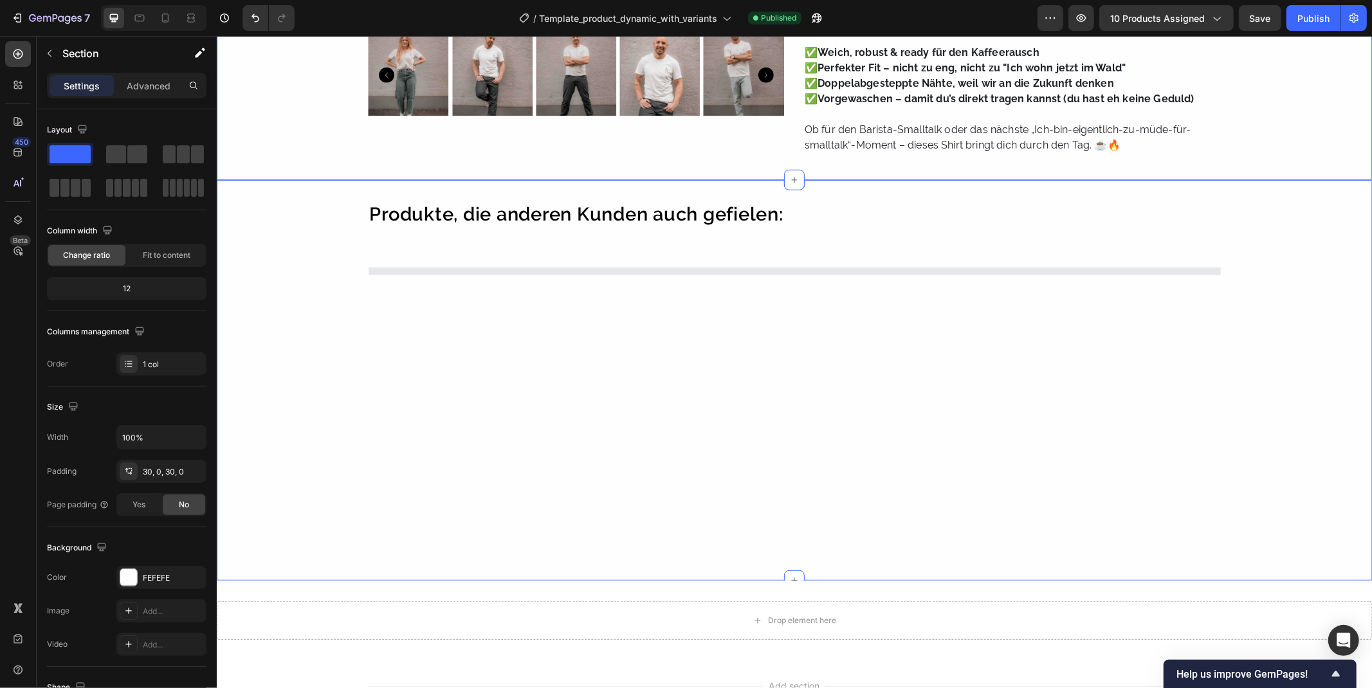
scroll to position [692, 0]
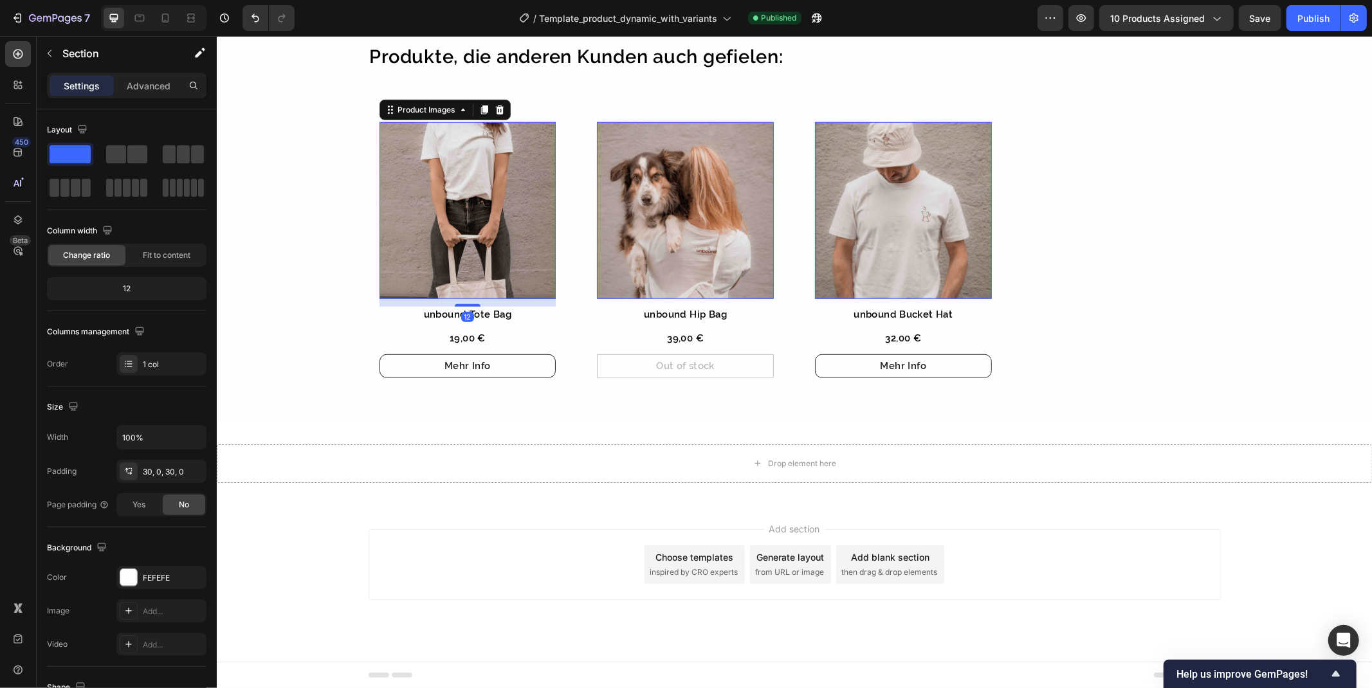
click at [453, 202] on img at bounding box center [467, 210] width 177 height 177
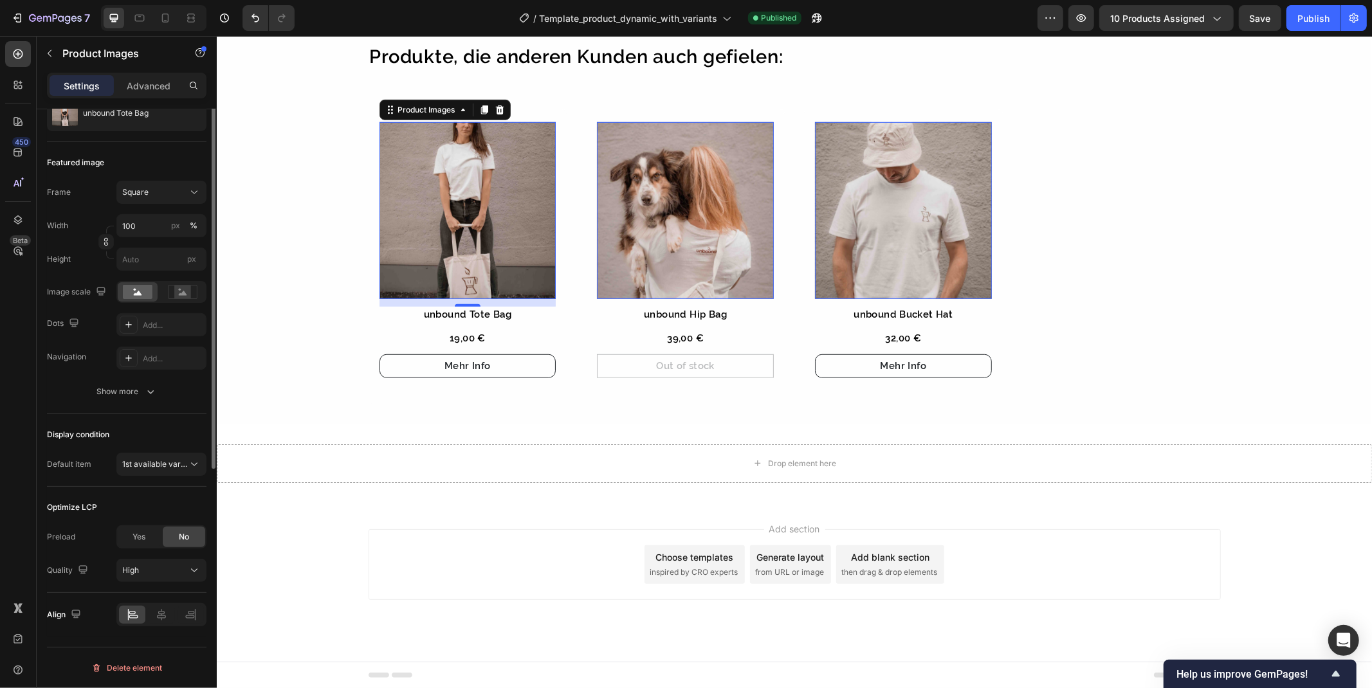
scroll to position [0, 0]
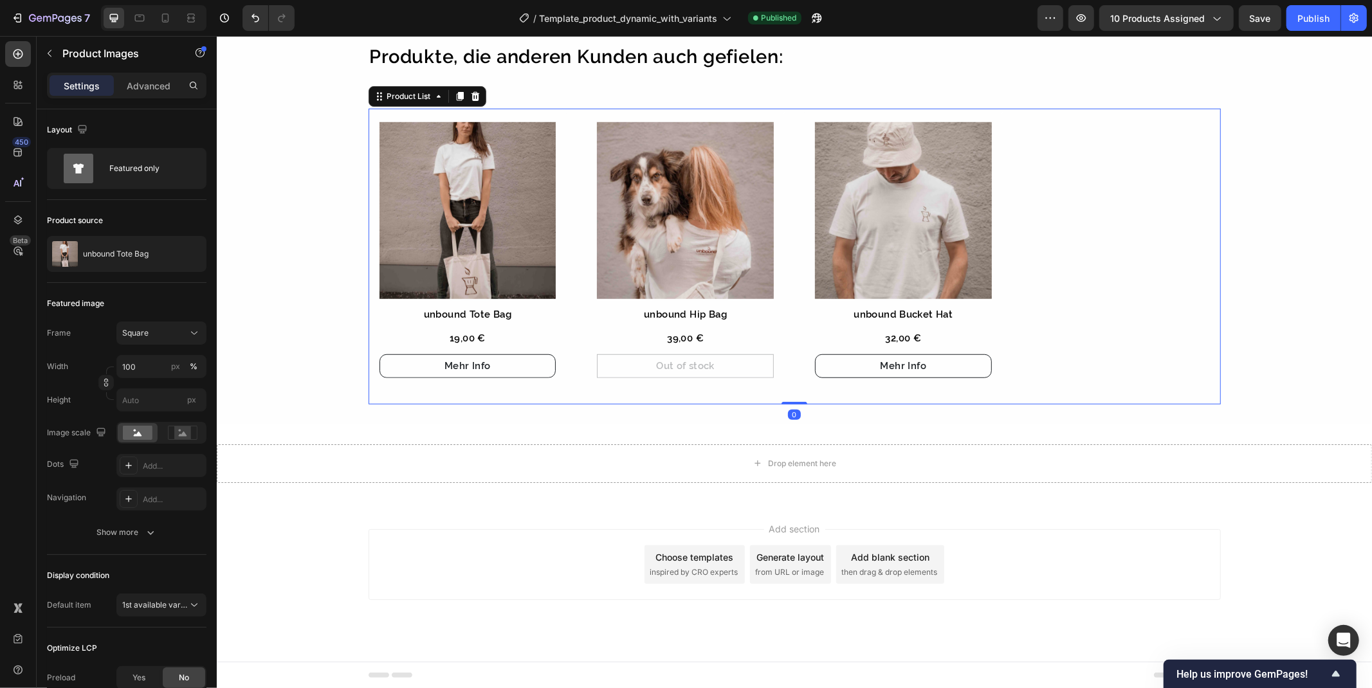
click at [567, 133] on div "Product Images unbound Tote Bag Product Title 19,00 € Product Price Product Pri…" at bounding box center [794, 256] width 852 height 296
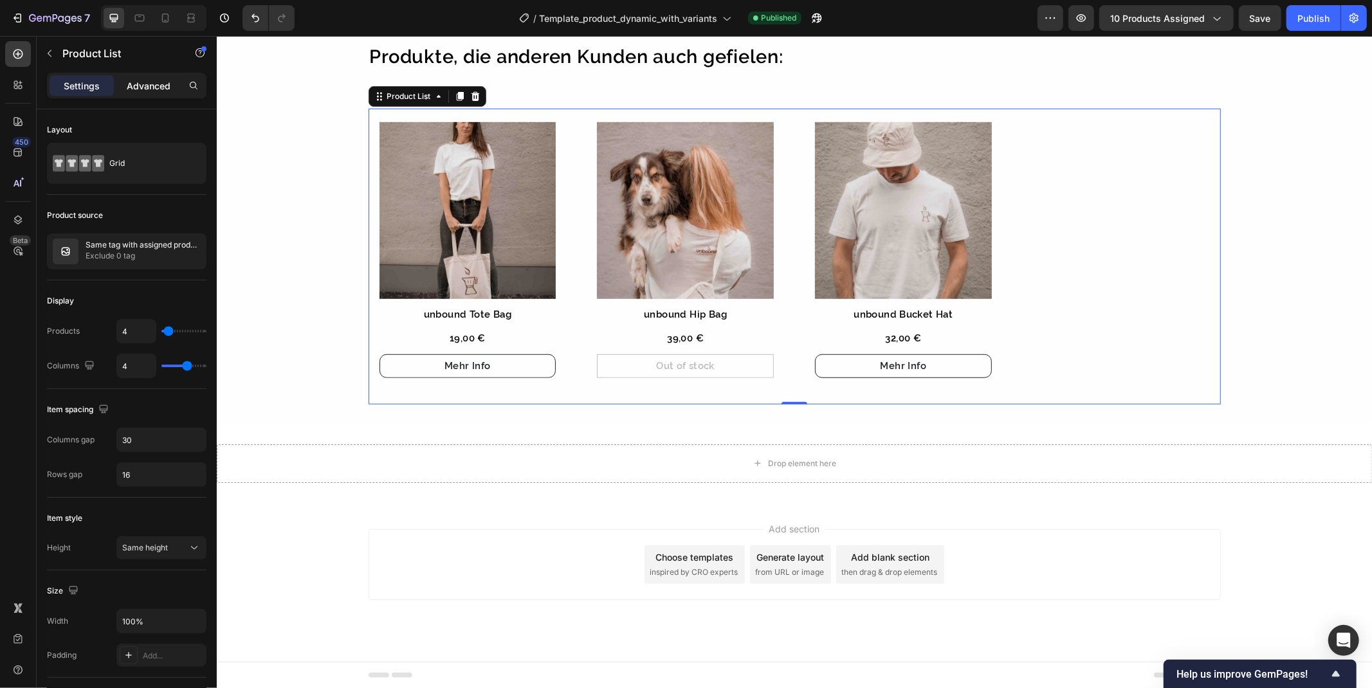
click at [156, 84] on p "Advanced" at bounding box center [149, 86] width 44 height 14
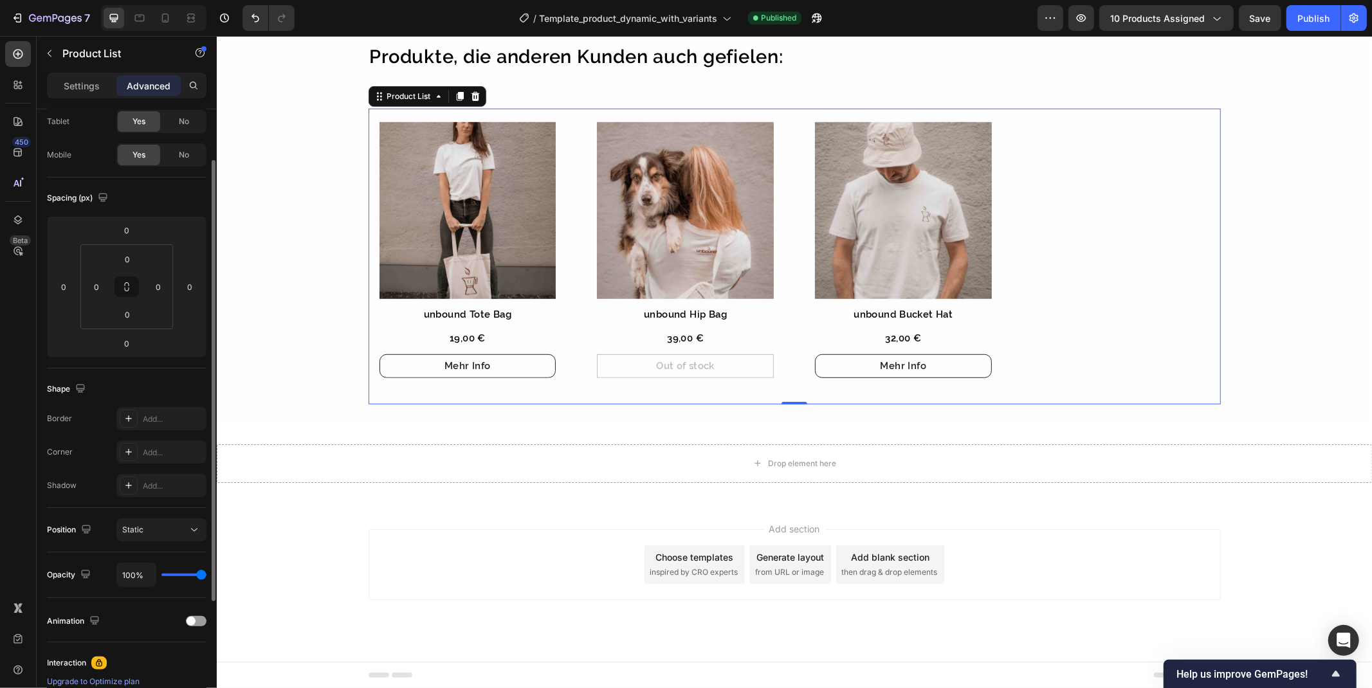
scroll to position [243, 0]
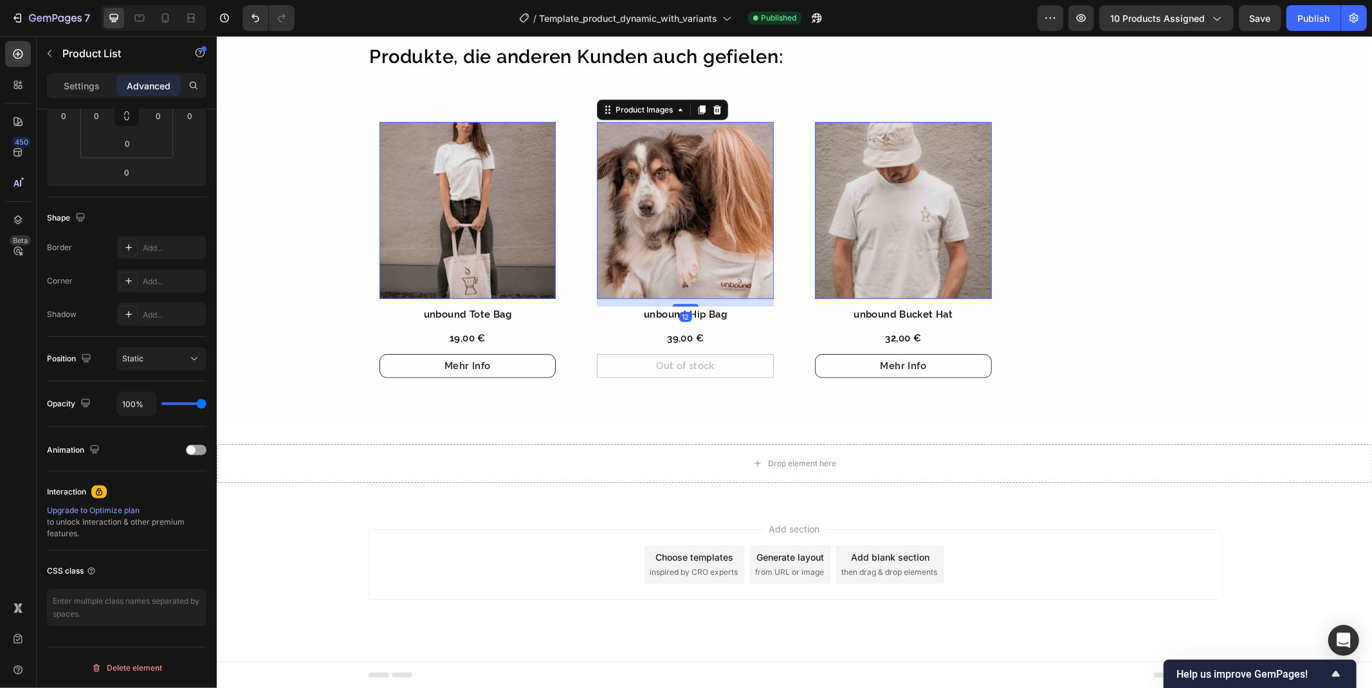
click at [642, 184] on img at bounding box center [684, 210] width 177 height 177
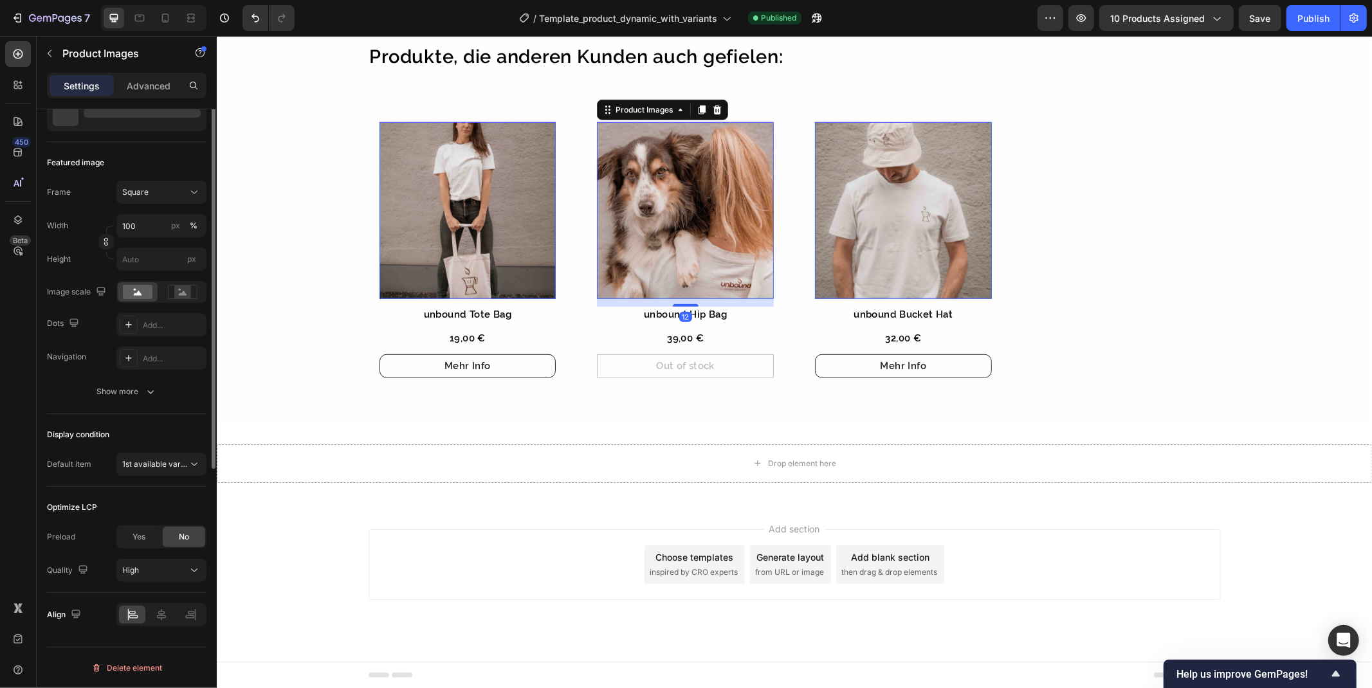
scroll to position [0, 0]
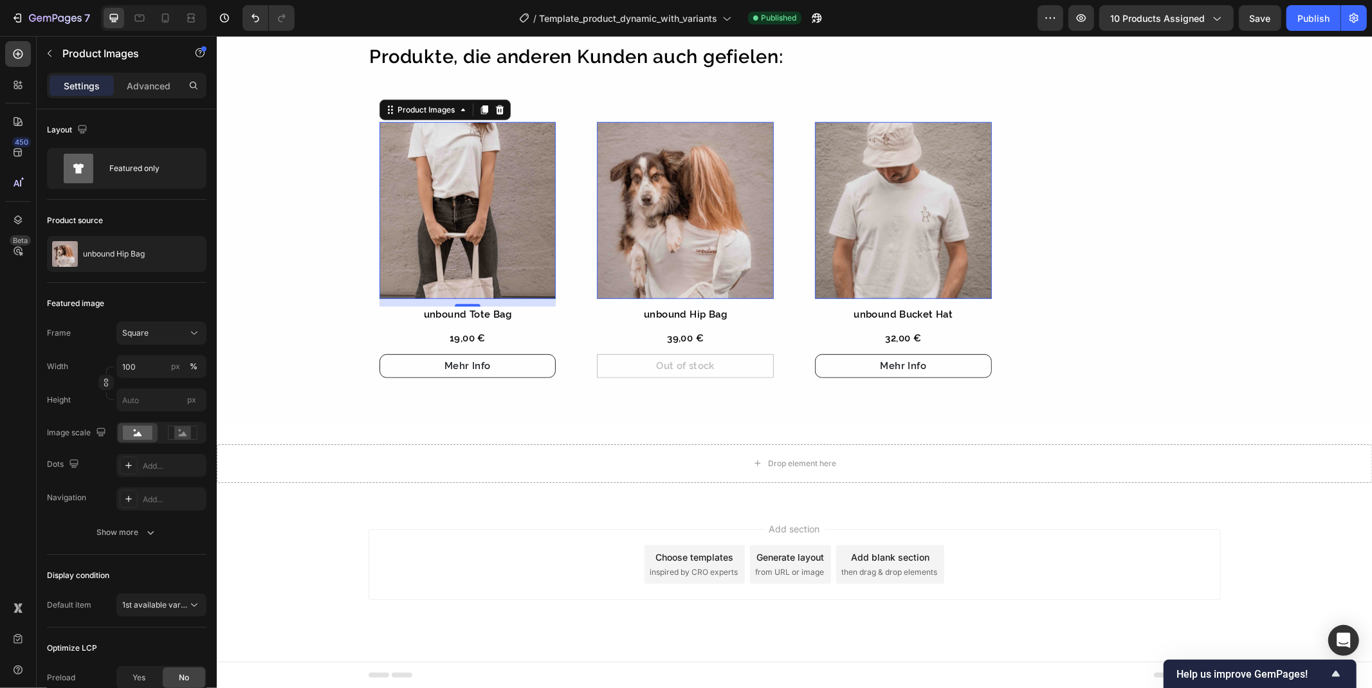
click at [479, 206] on img at bounding box center [467, 210] width 177 height 177
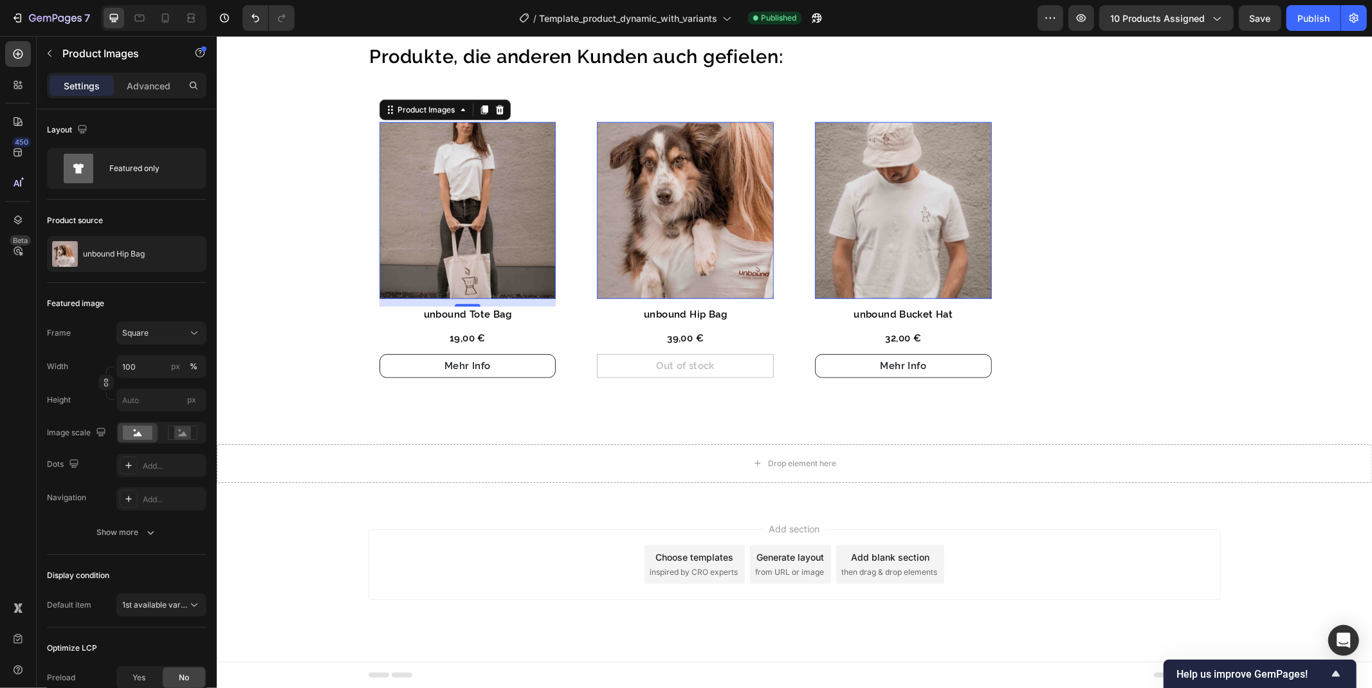
click at [606, 206] on img at bounding box center [684, 210] width 177 height 177
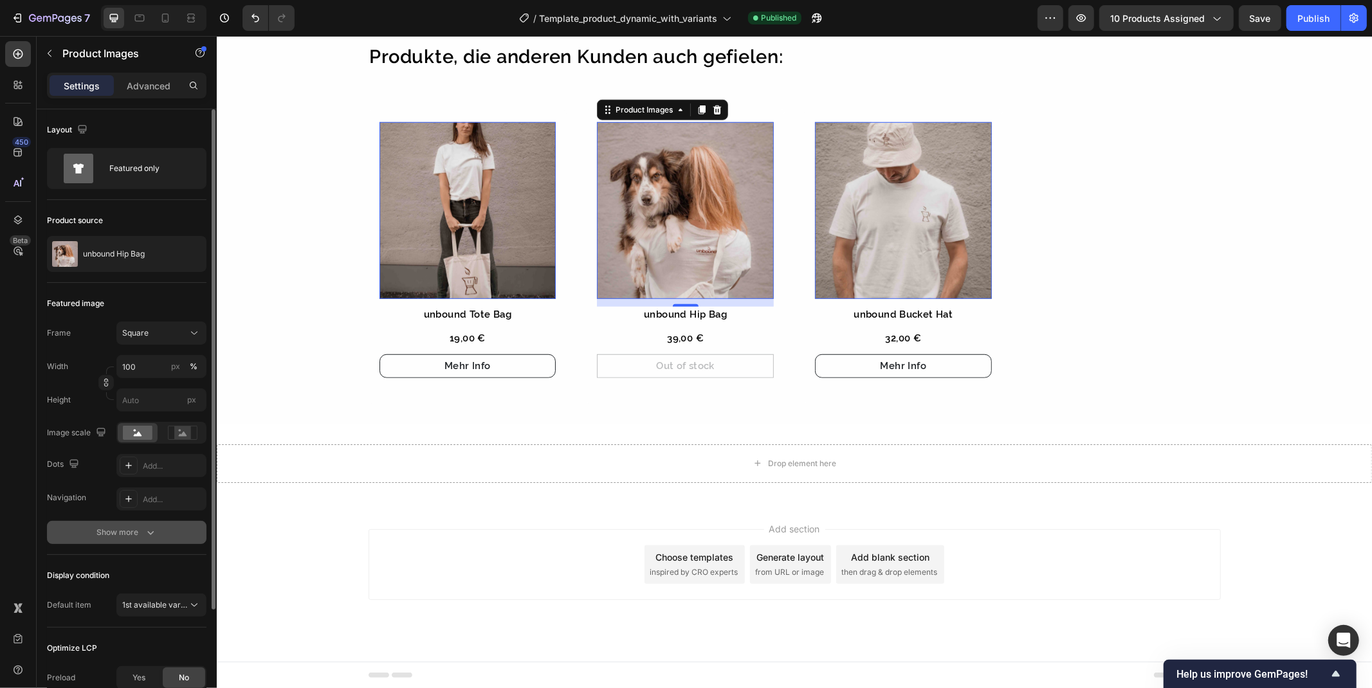
click at [124, 534] on div "Show more" at bounding box center [127, 532] width 60 height 13
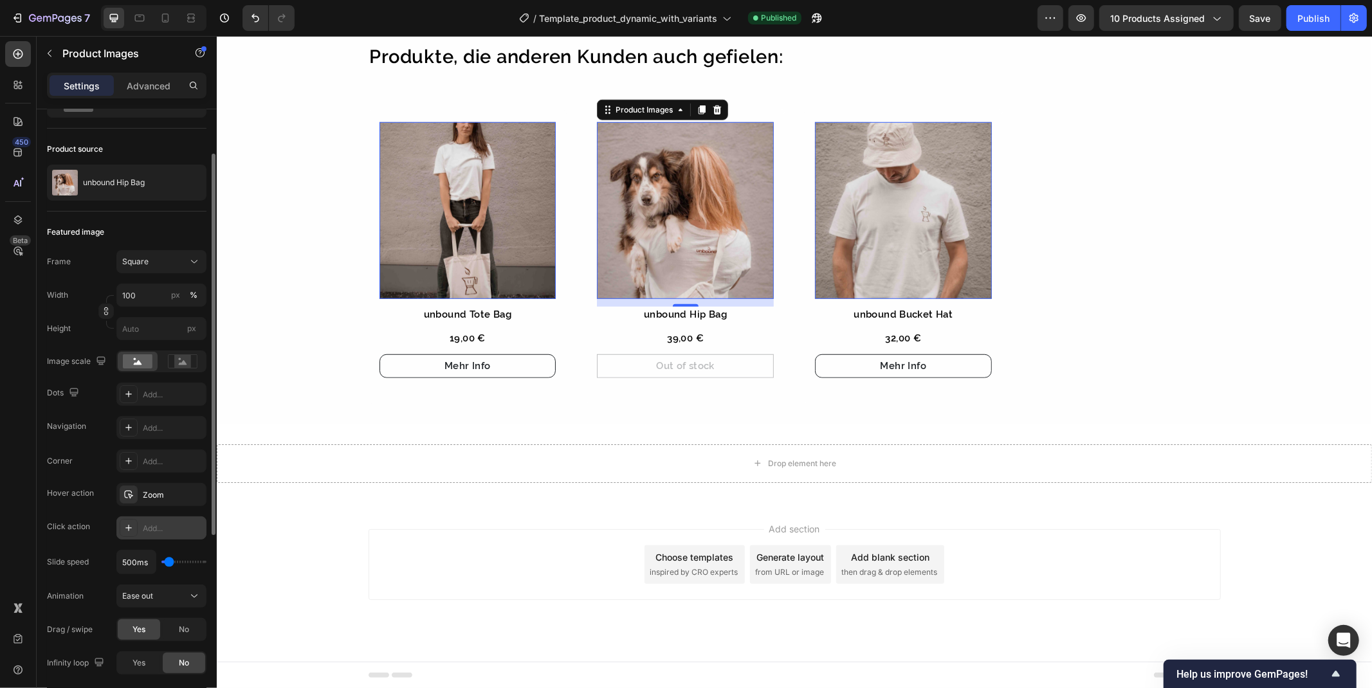
click at [164, 528] on div "Add..." at bounding box center [173, 529] width 60 height 12
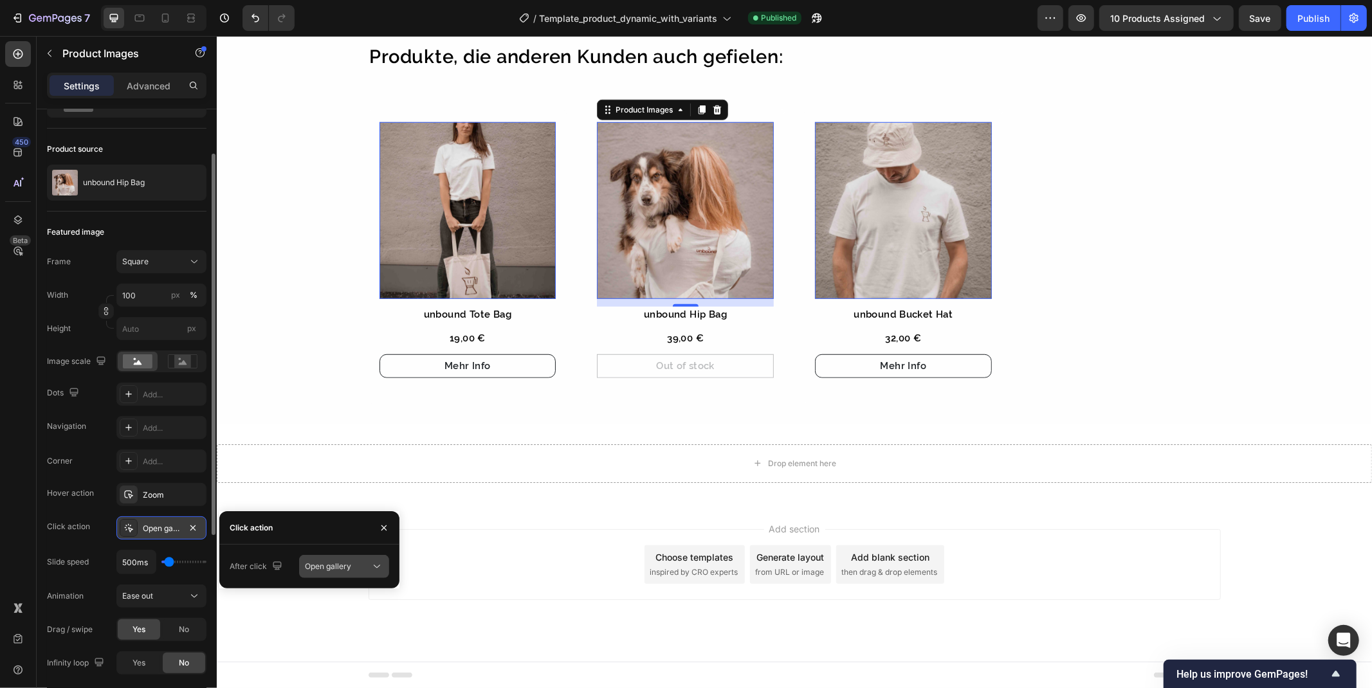
click at [351, 564] on span "Open gallery" at bounding box center [328, 567] width 46 height 10
click at [340, 622] on span "Open product" at bounding box center [330, 623] width 50 height 12
click at [373, 597] on div "No" at bounding box center [366, 600] width 42 height 21
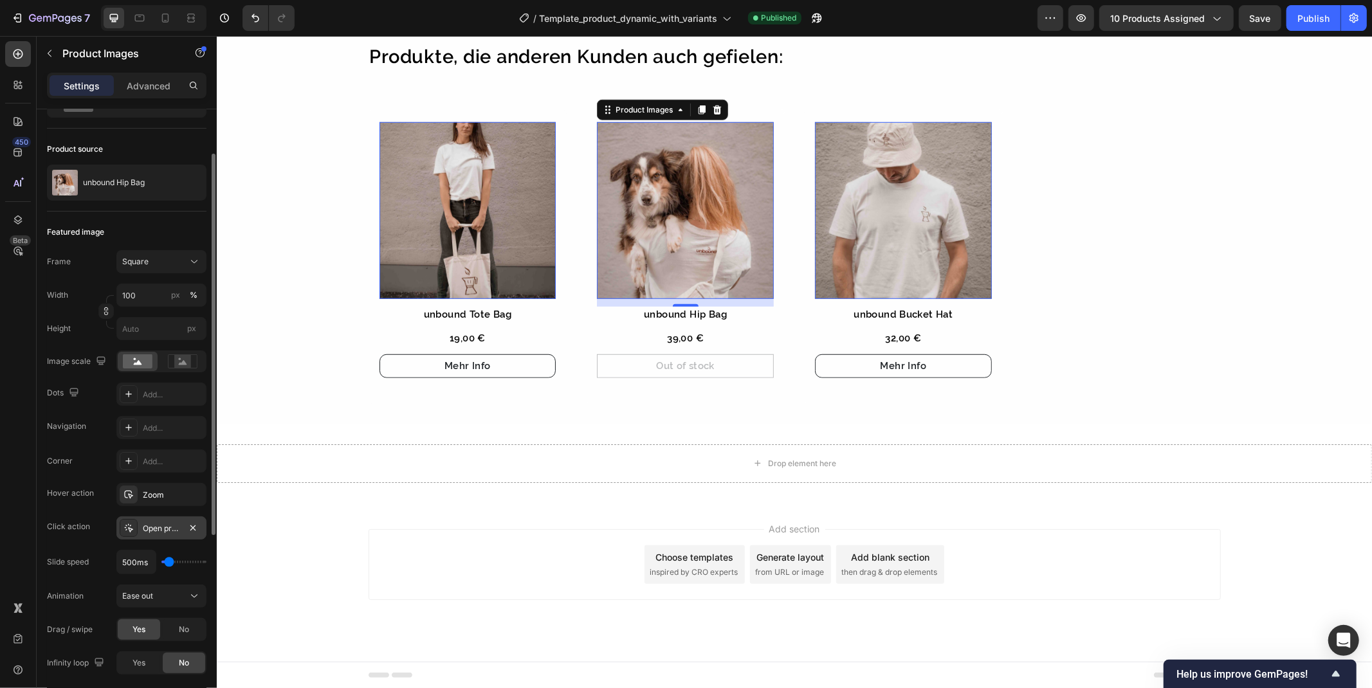
click at [71, 532] on div "Click action" at bounding box center [68, 527] width 43 height 12
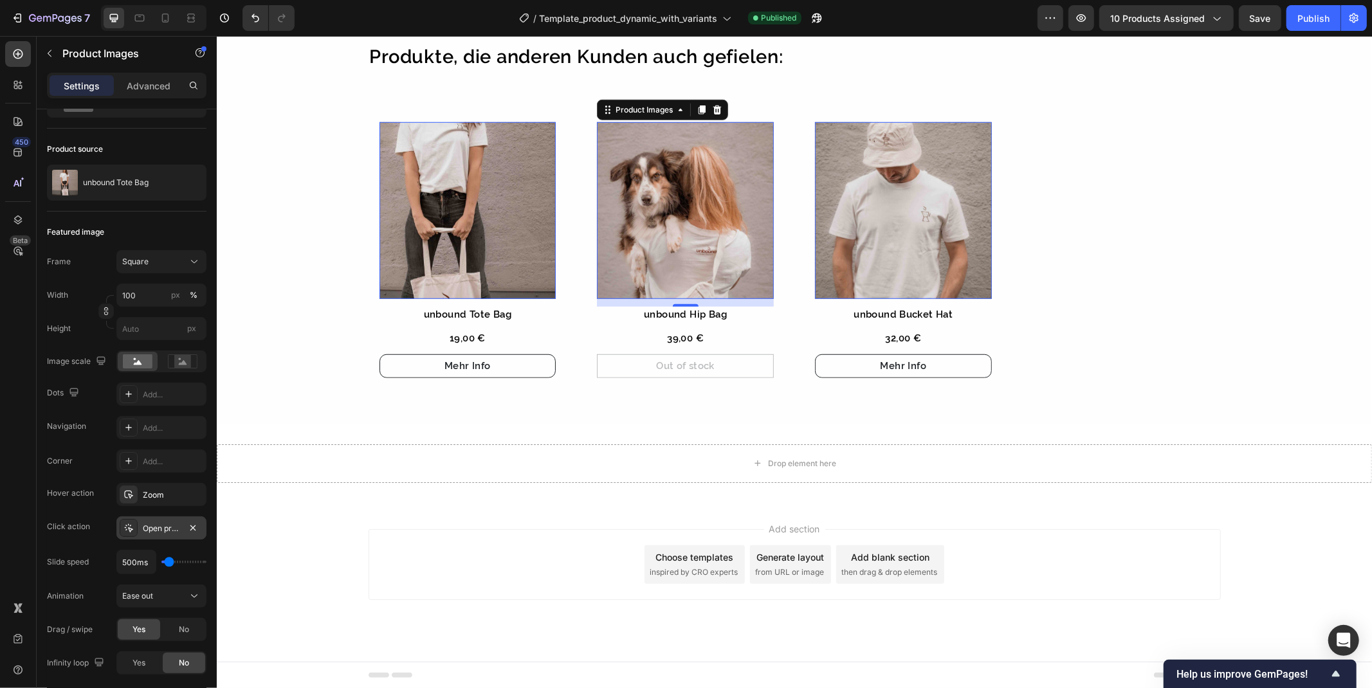
click at [504, 216] on img at bounding box center [467, 210] width 177 height 177
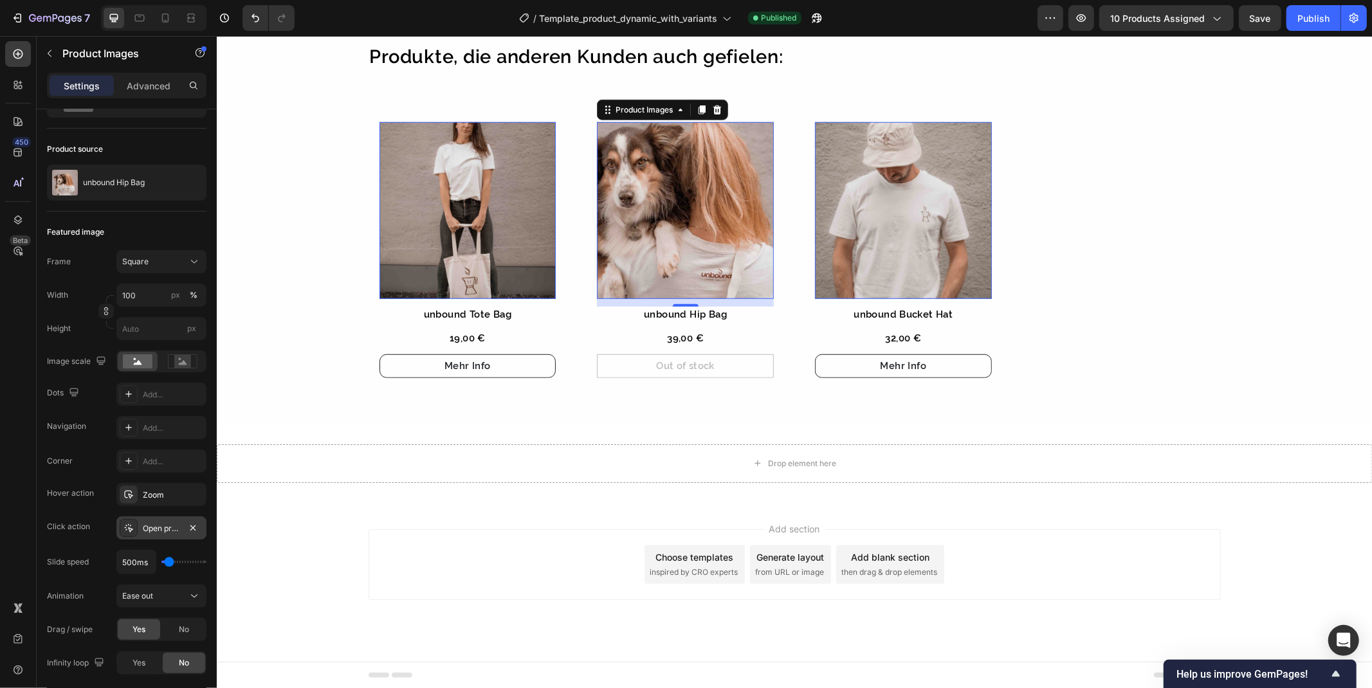
click at [681, 203] on img at bounding box center [684, 210] width 177 height 177
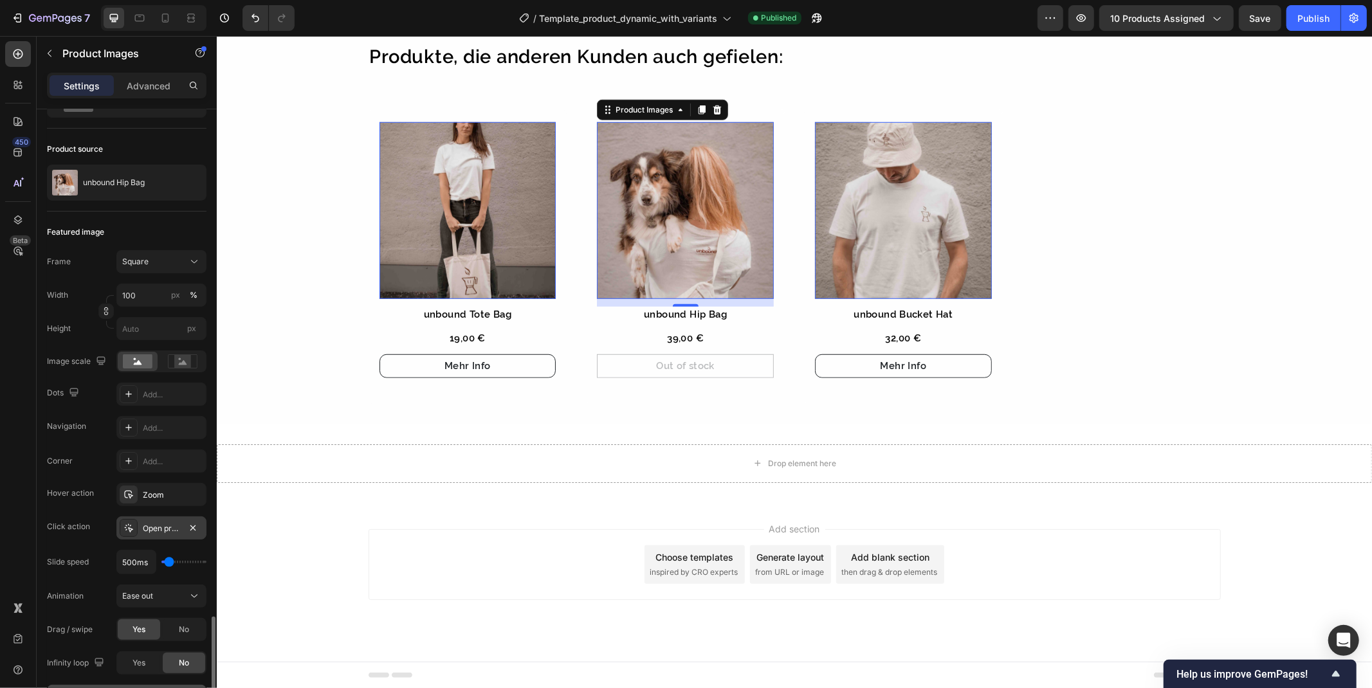
scroll to position [376, 0]
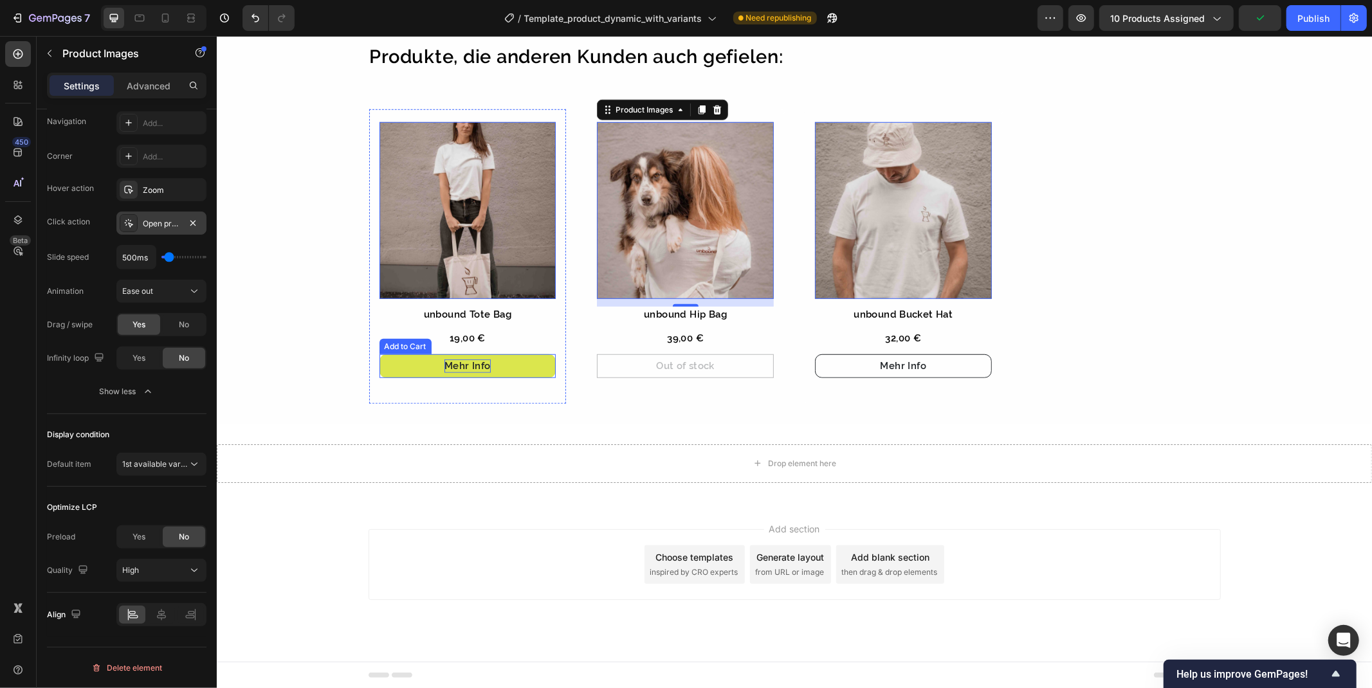
click at [462, 363] on div "Mehr Info" at bounding box center [467, 366] width 46 height 14
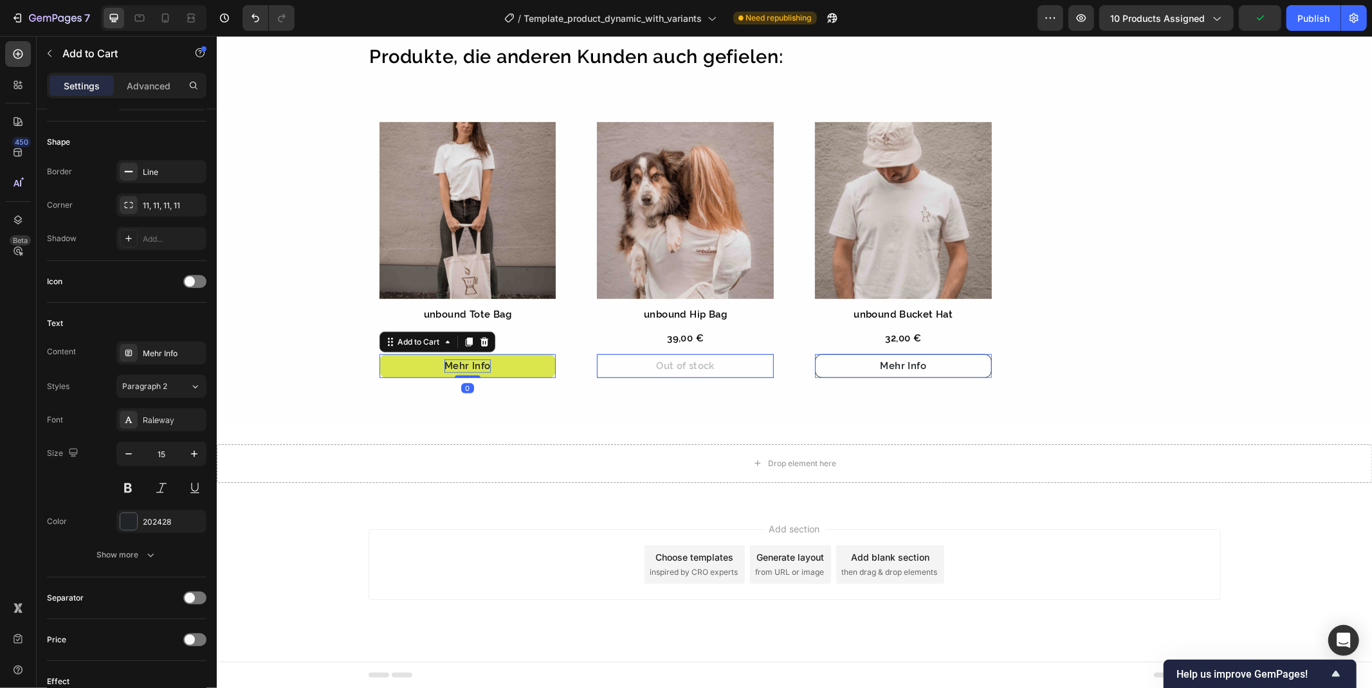
scroll to position [0, 0]
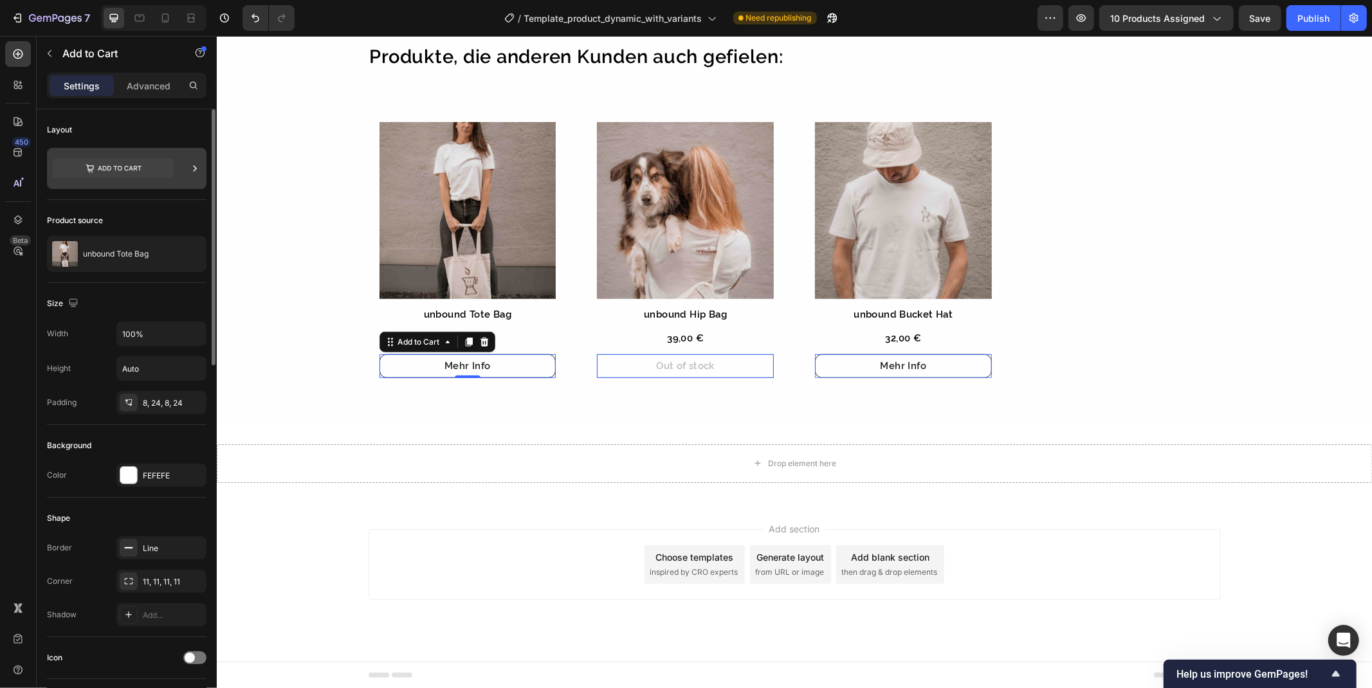
click at [168, 171] on icon at bounding box center [113, 168] width 121 height 19
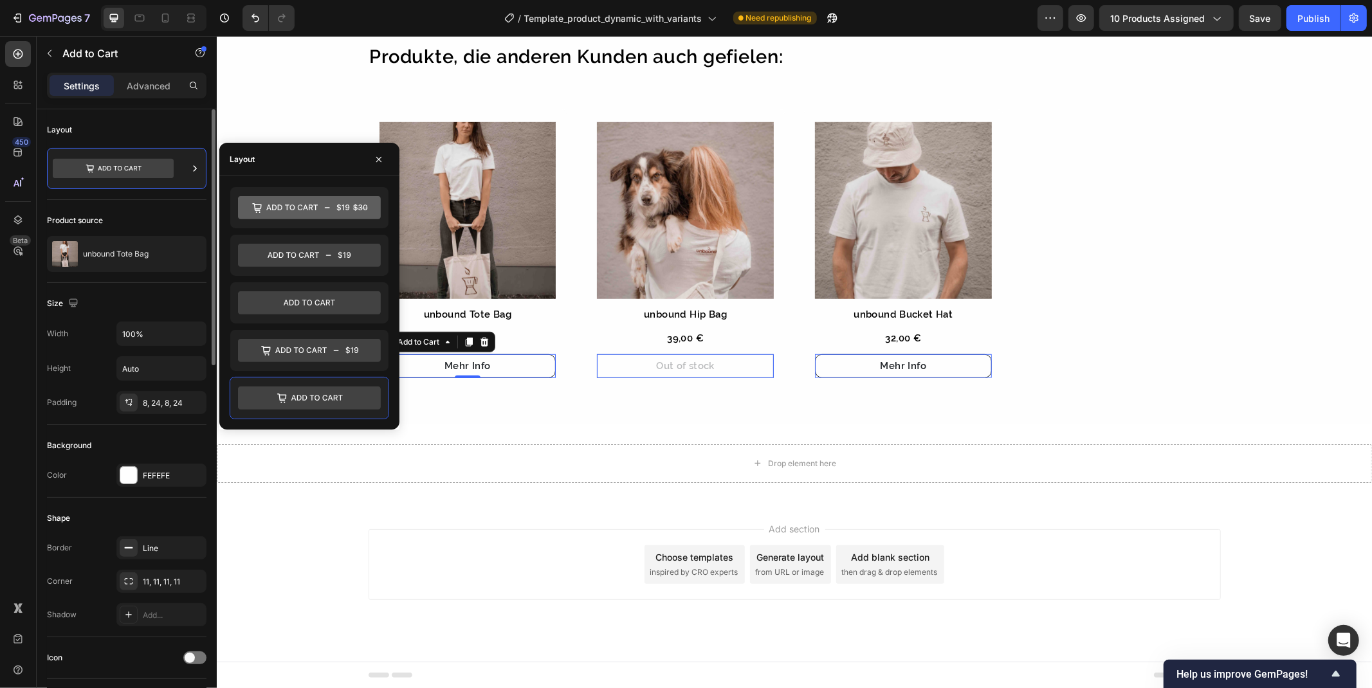
click at [156, 124] on div "Layout" at bounding box center [127, 130] width 160 height 21
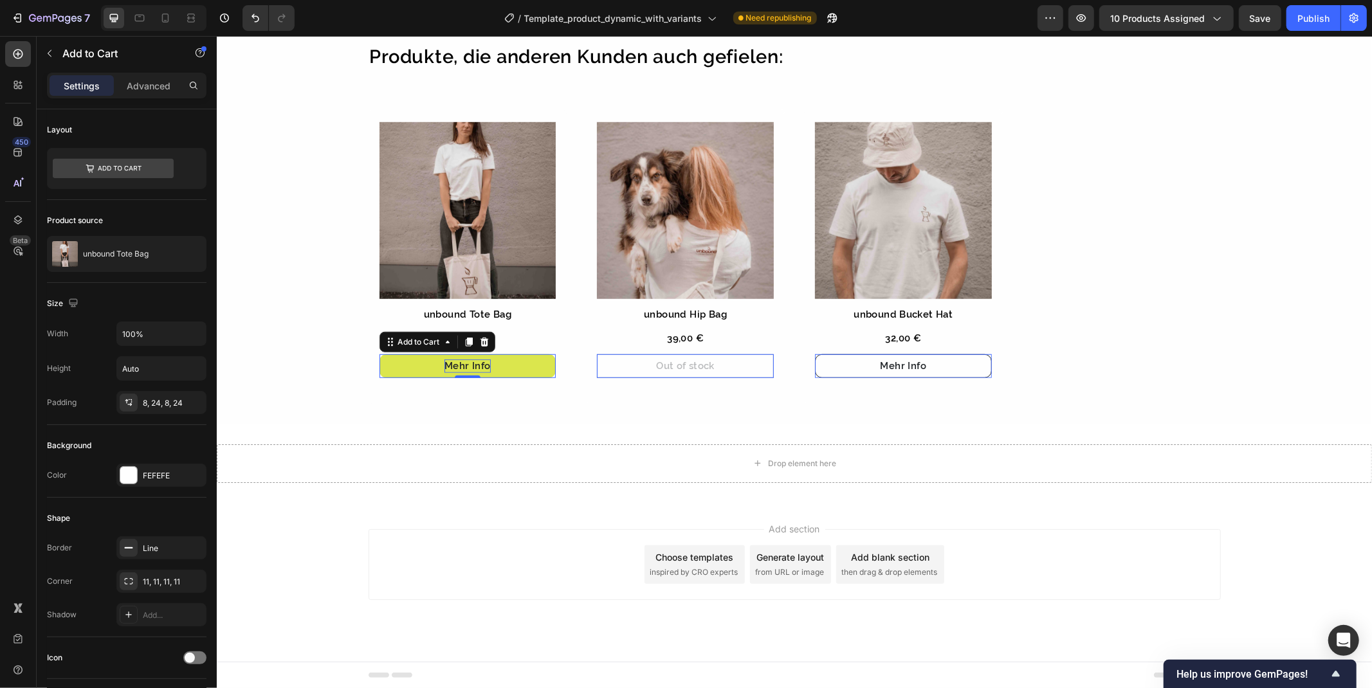
click at [459, 362] on div "Mehr Info" at bounding box center [467, 366] width 46 height 14
click at [396, 362] on button "Mehr Info" at bounding box center [467, 366] width 177 height 24
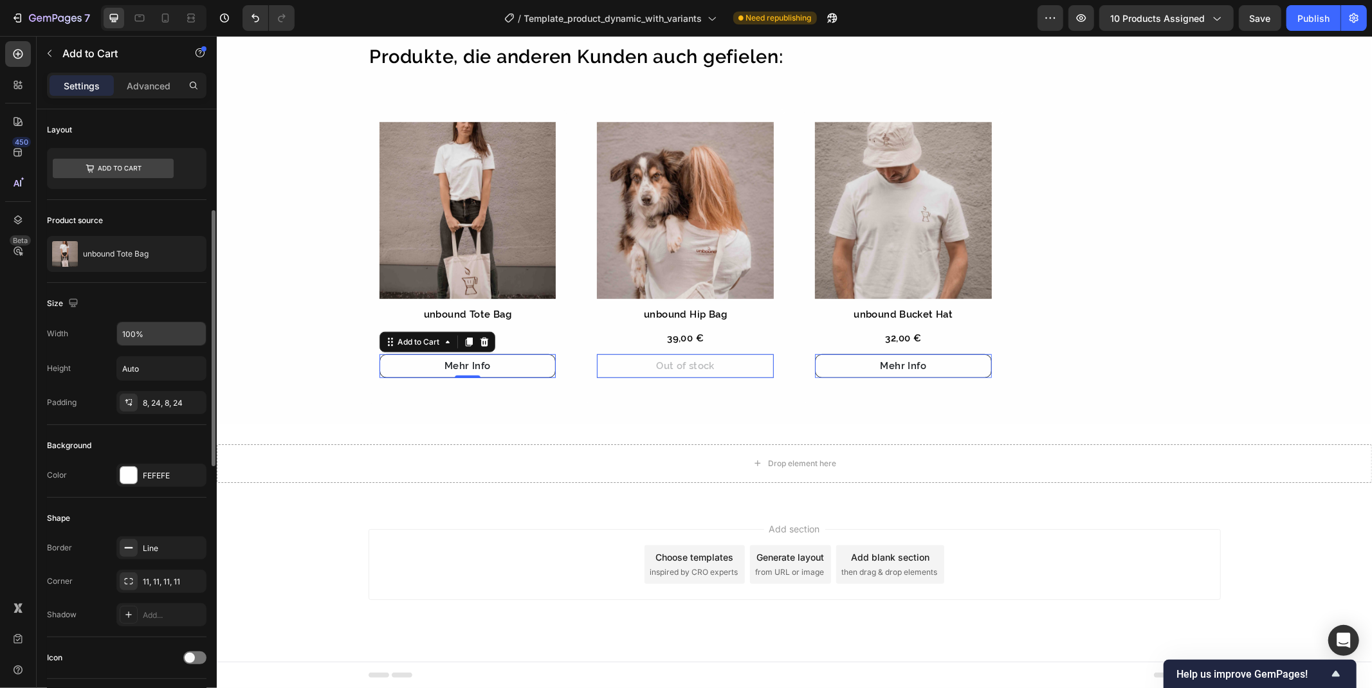
scroll to position [71, 0]
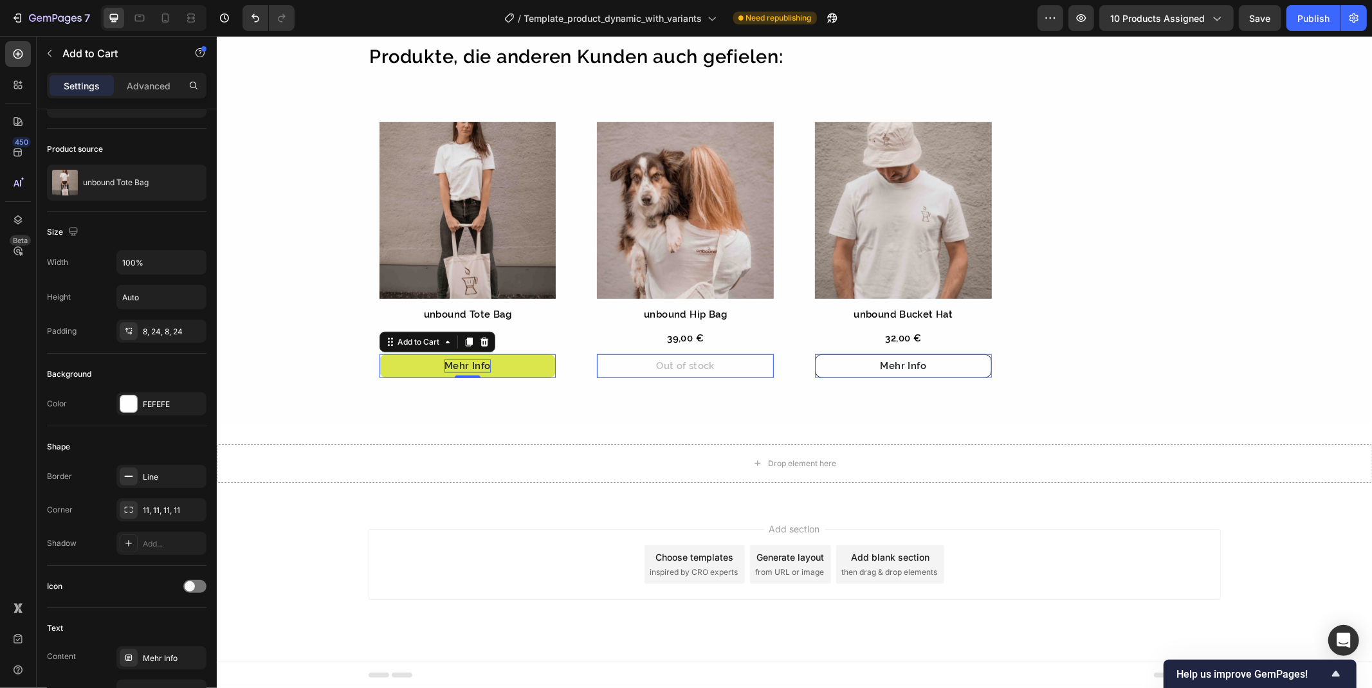
click at [461, 362] on p "Mehr Info" at bounding box center [467, 366] width 46 height 14
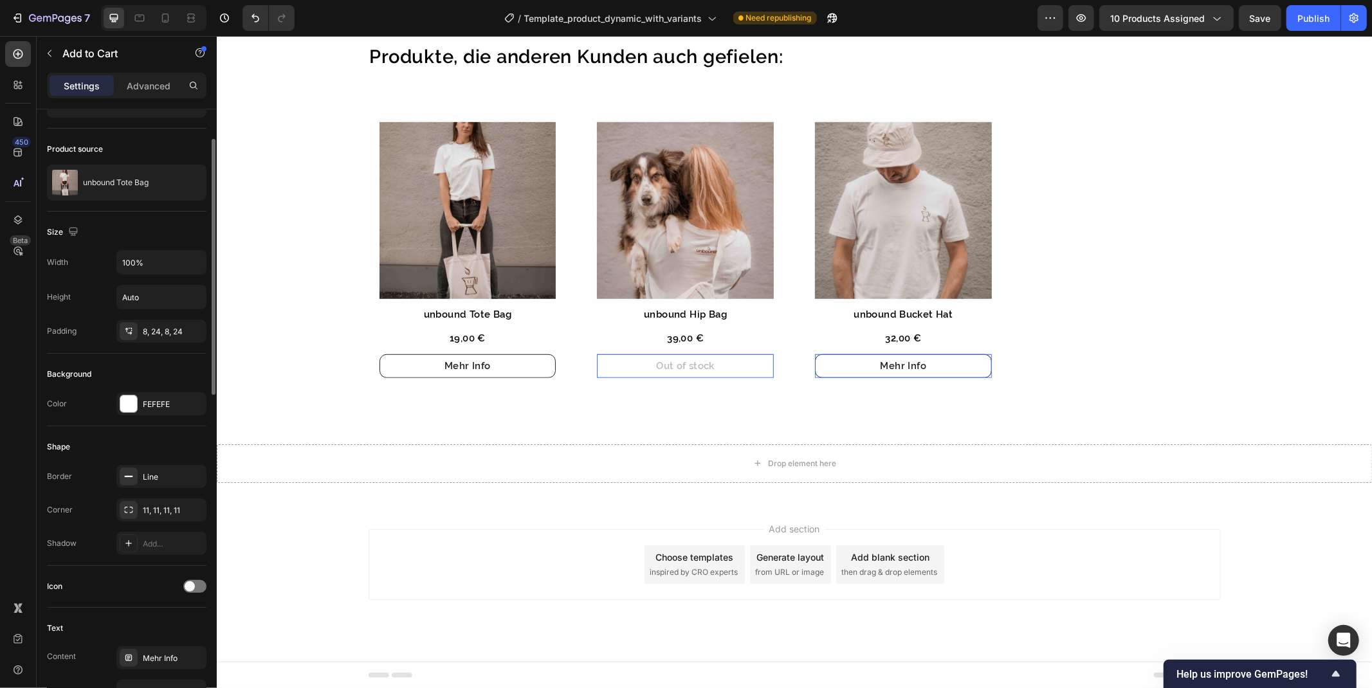
click at [135, 223] on div "Size" at bounding box center [127, 232] width 160 height 21
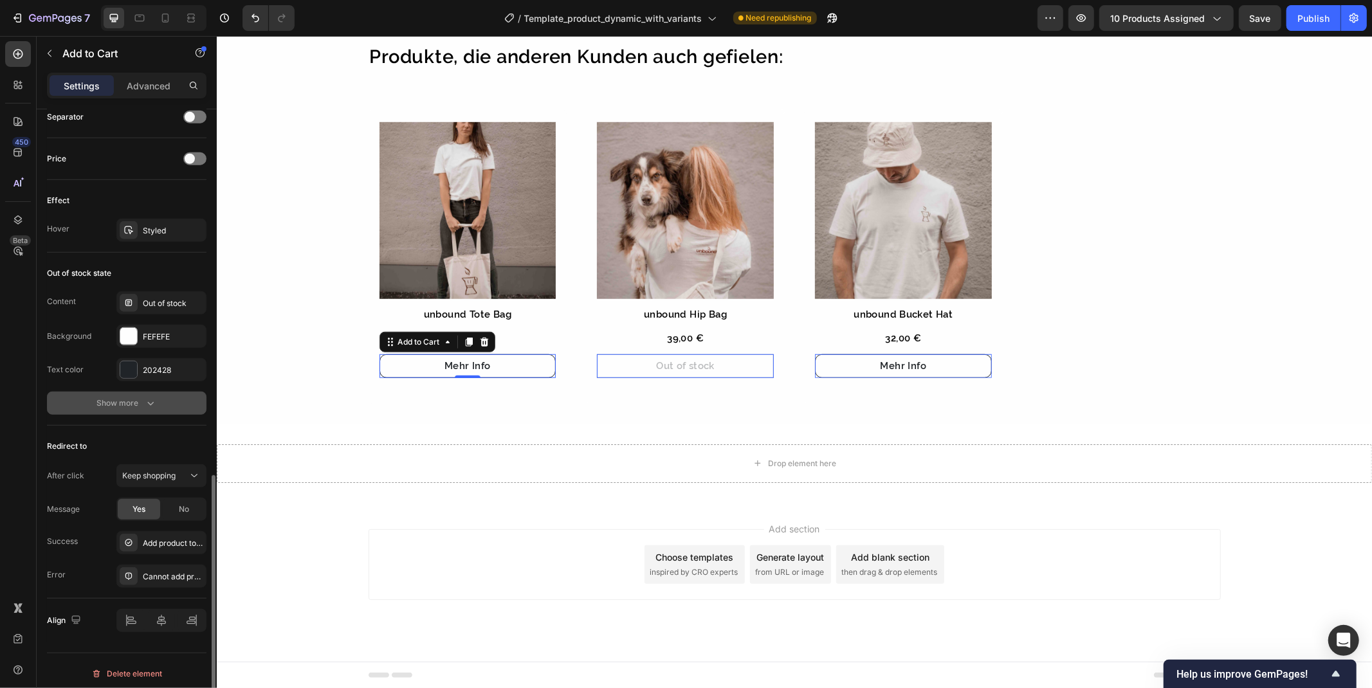
scroll to position [864, 0]
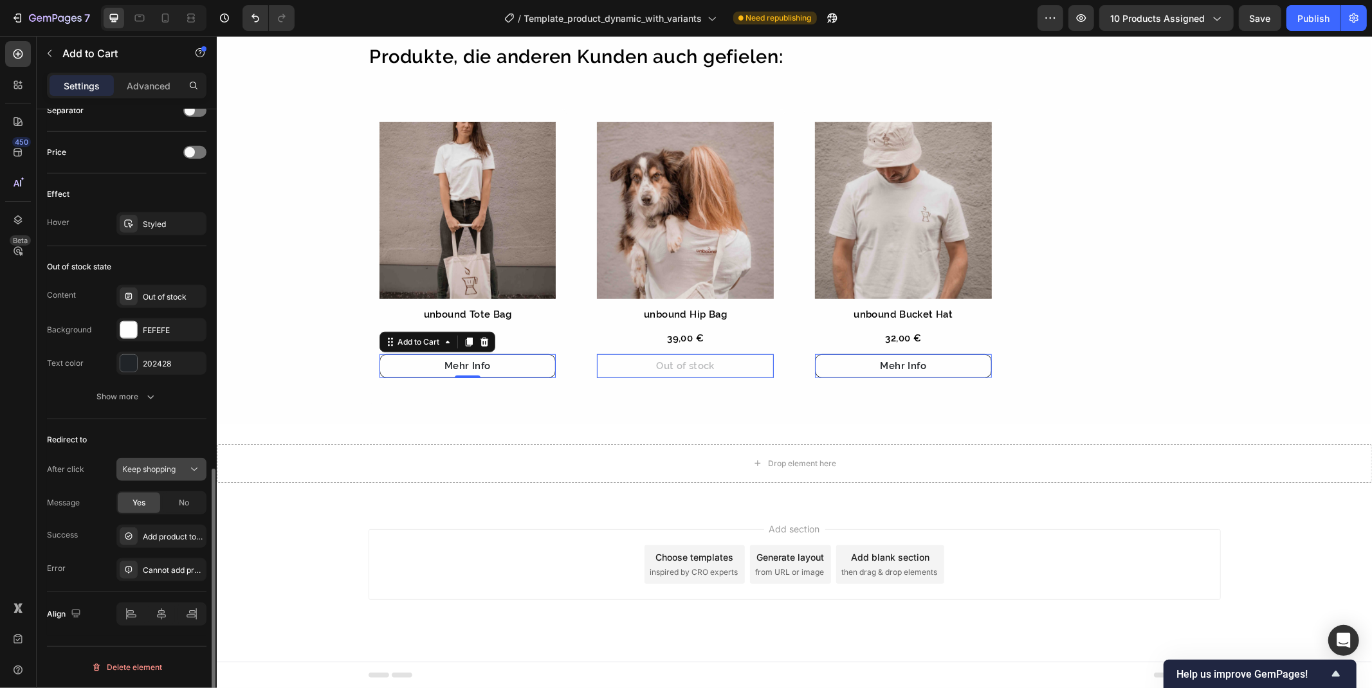
click at [143, 467] on span "Keep shopping" at bounding box center [148, 469] width 53 height 10
click at [144, 467] on span "Keep shopping" at bounding box center [148, 469] width 53 height 10
click at [113, 445] on div "Redirect to" at bounding box center [127, 440] width 160 height 21
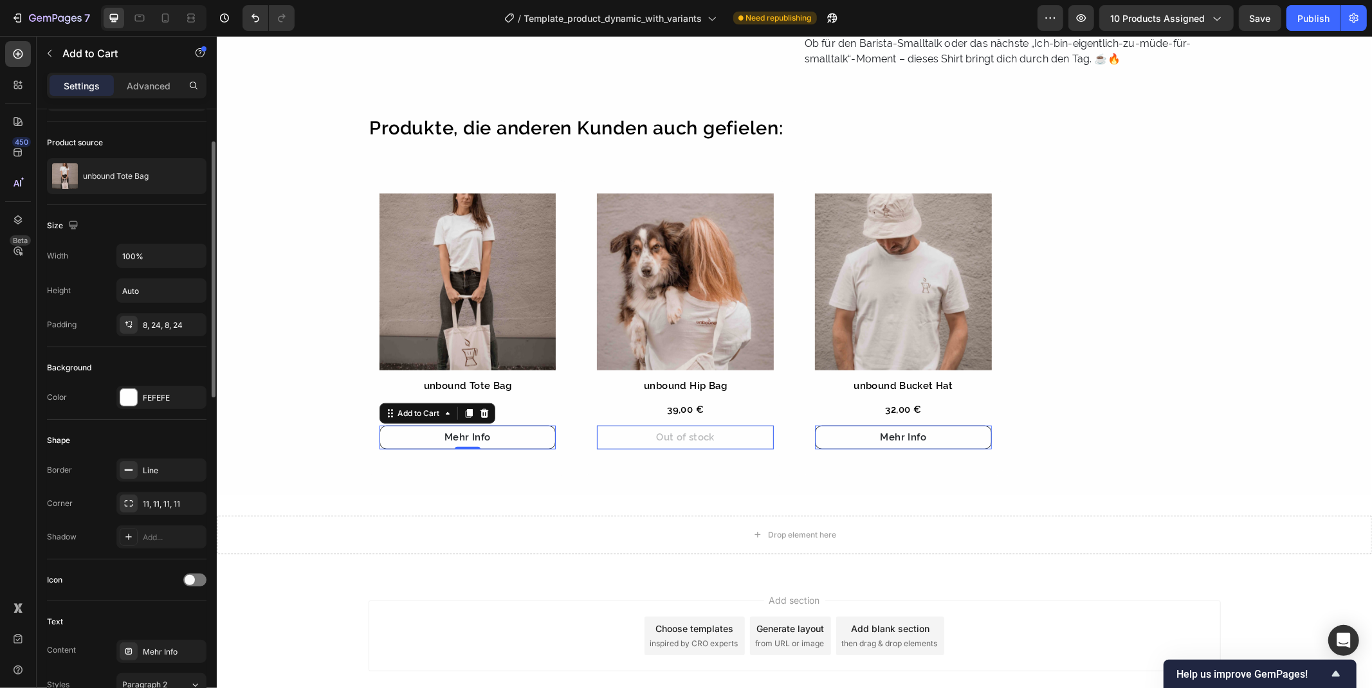
scroll to position [0, 0]
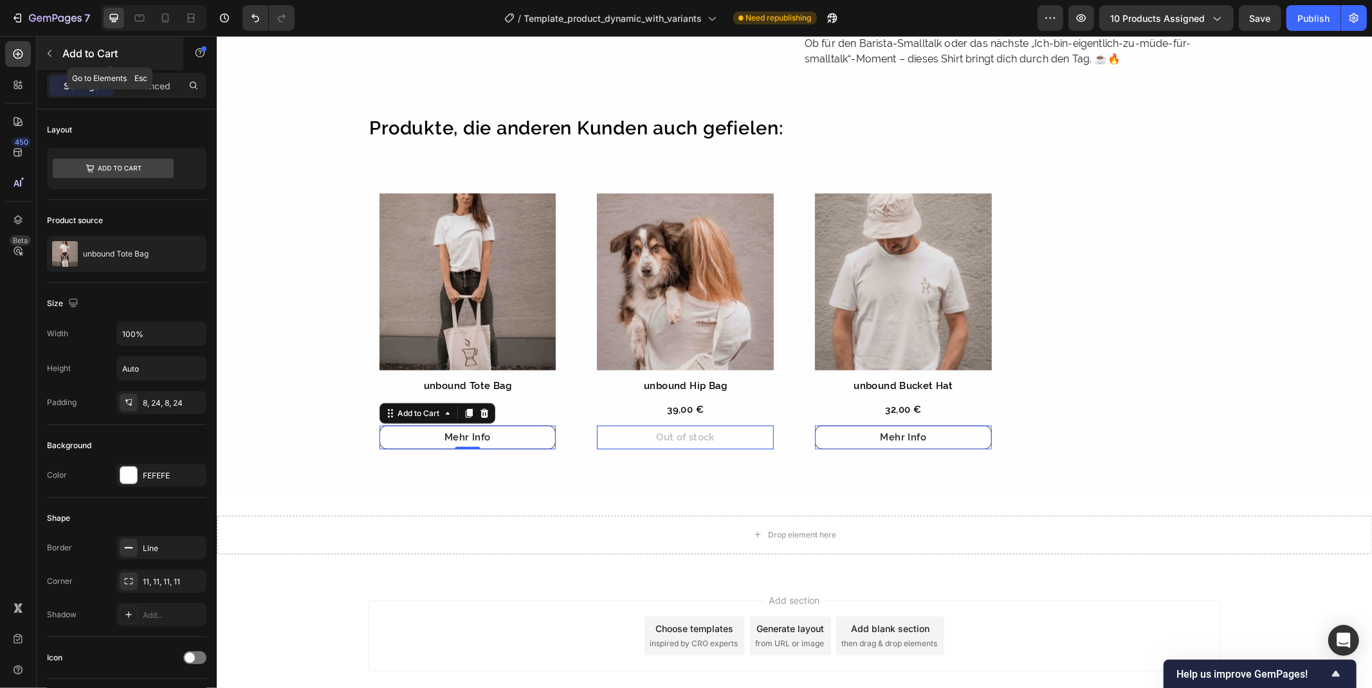
click at [46, 48] on icon "button" at bounding box center [49, 53] width 10 height 10
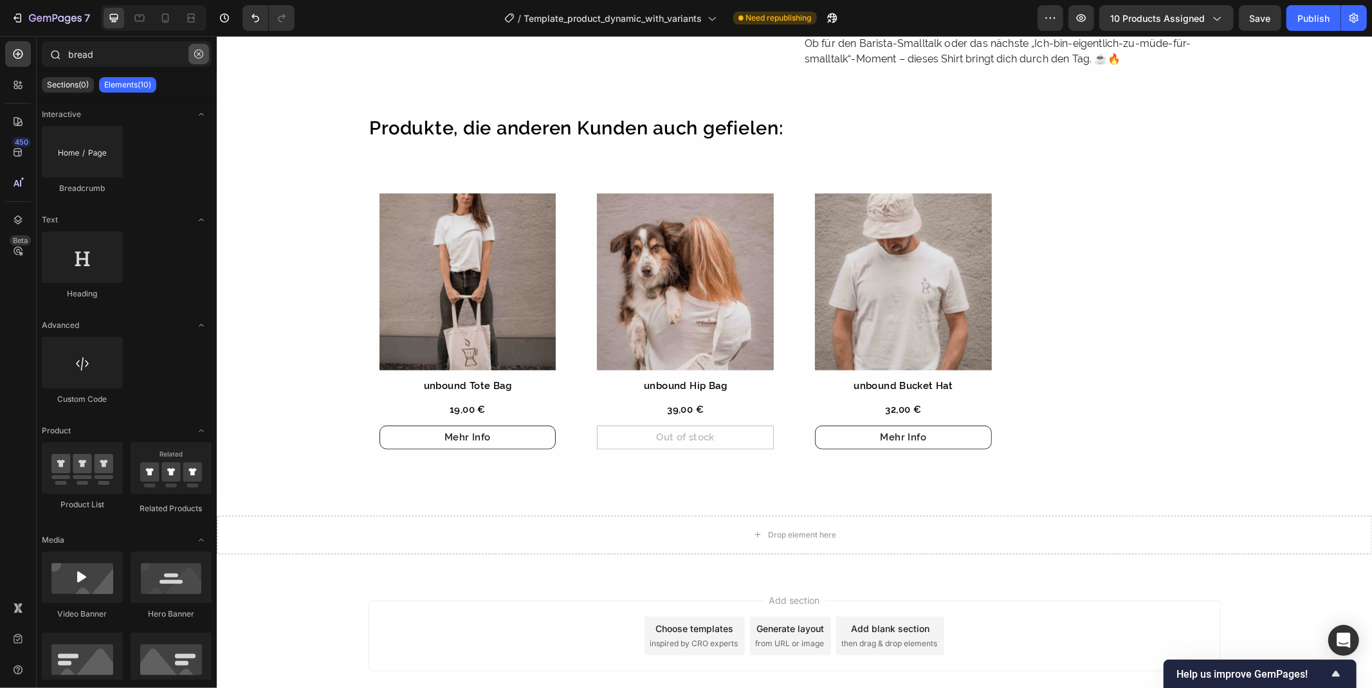
click at [201, 57] on icon "button" at bounding box center [198, 54] width 9 height 9
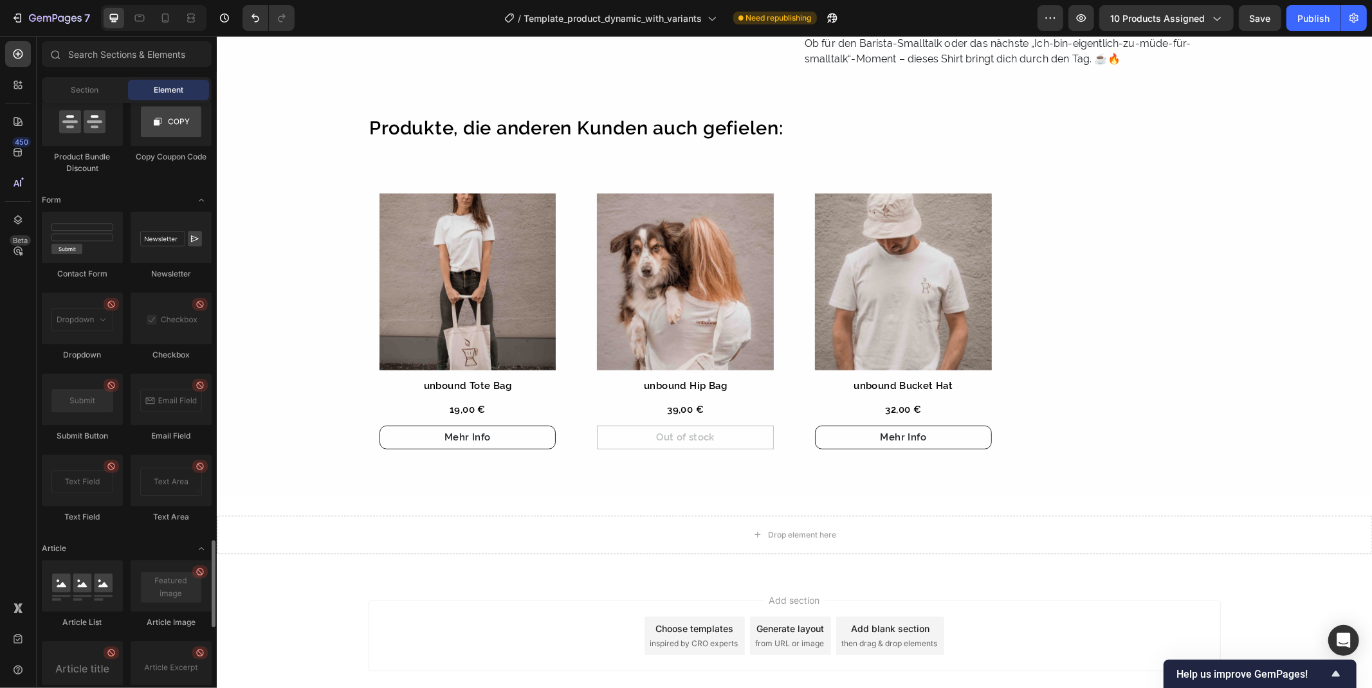
scroll to position [3314, 0]
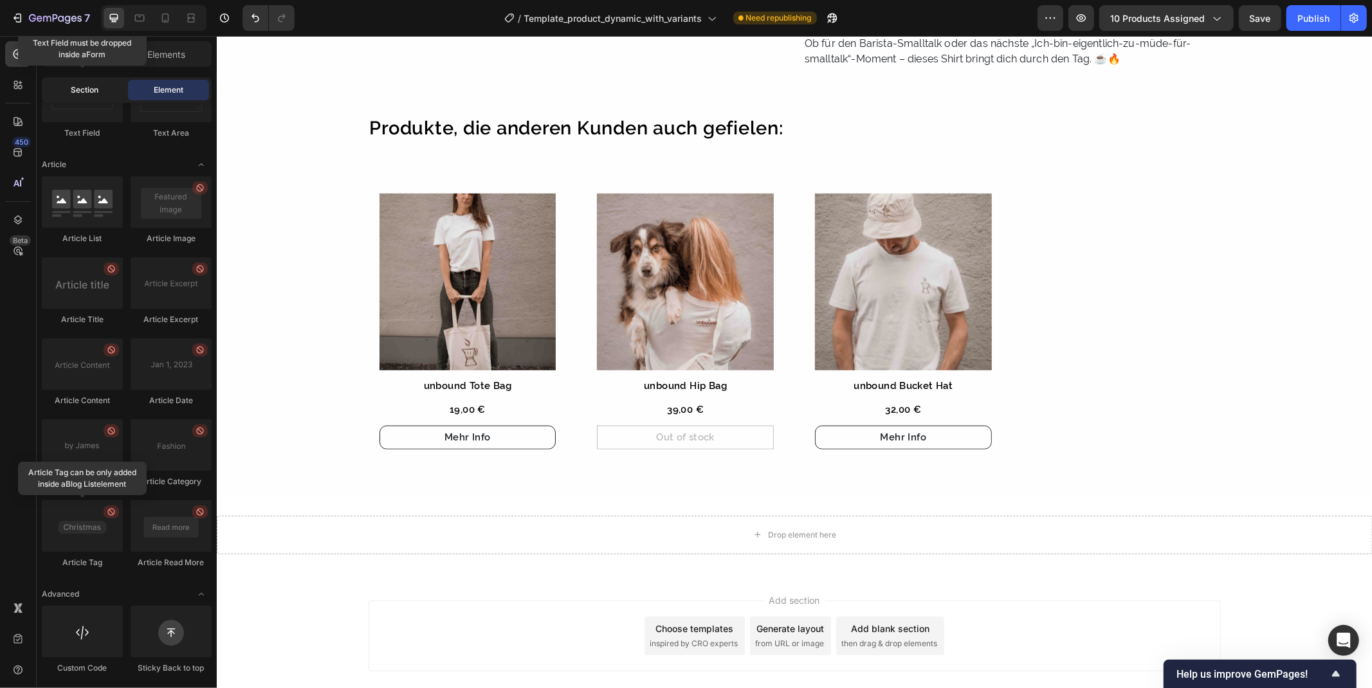
click at [96, 89] on span "Section" at bounding box center [85, 90] width 28 height 12
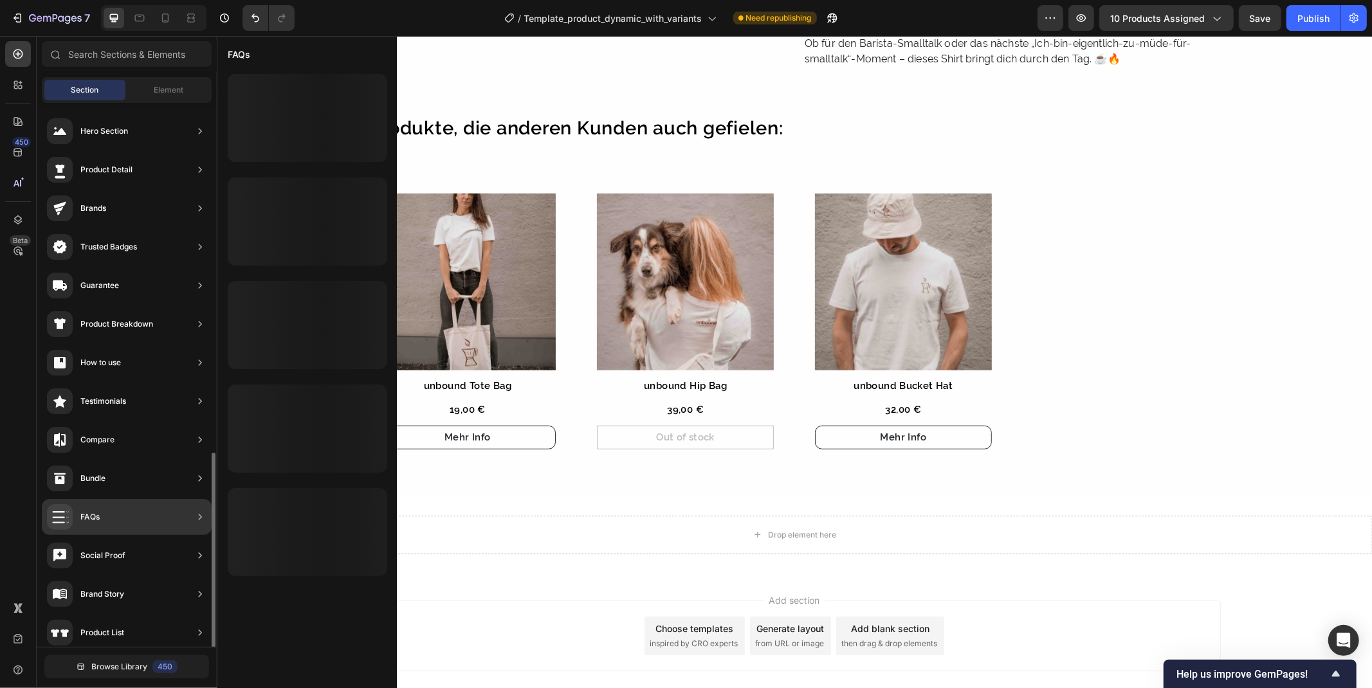
scroll to position [202, 0]
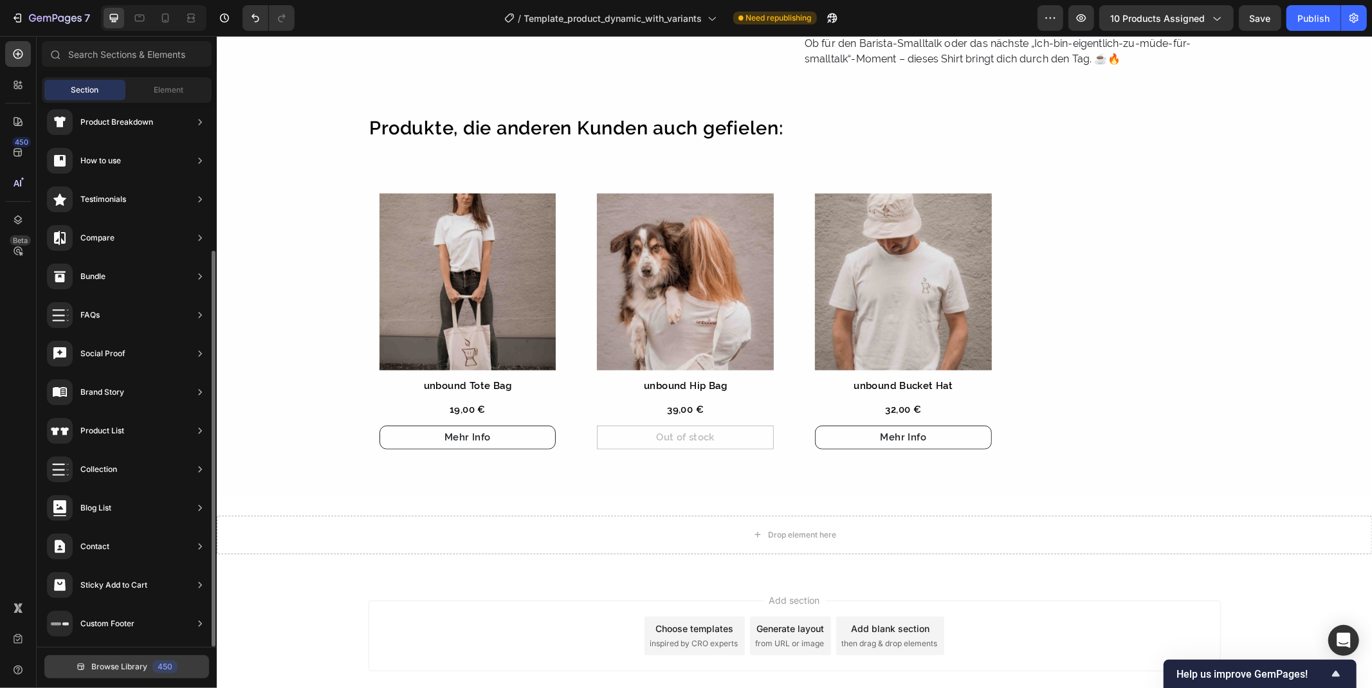
click at [133, 661] on span "Browse Library" at bounding box center [119, 667] width 56 height 12
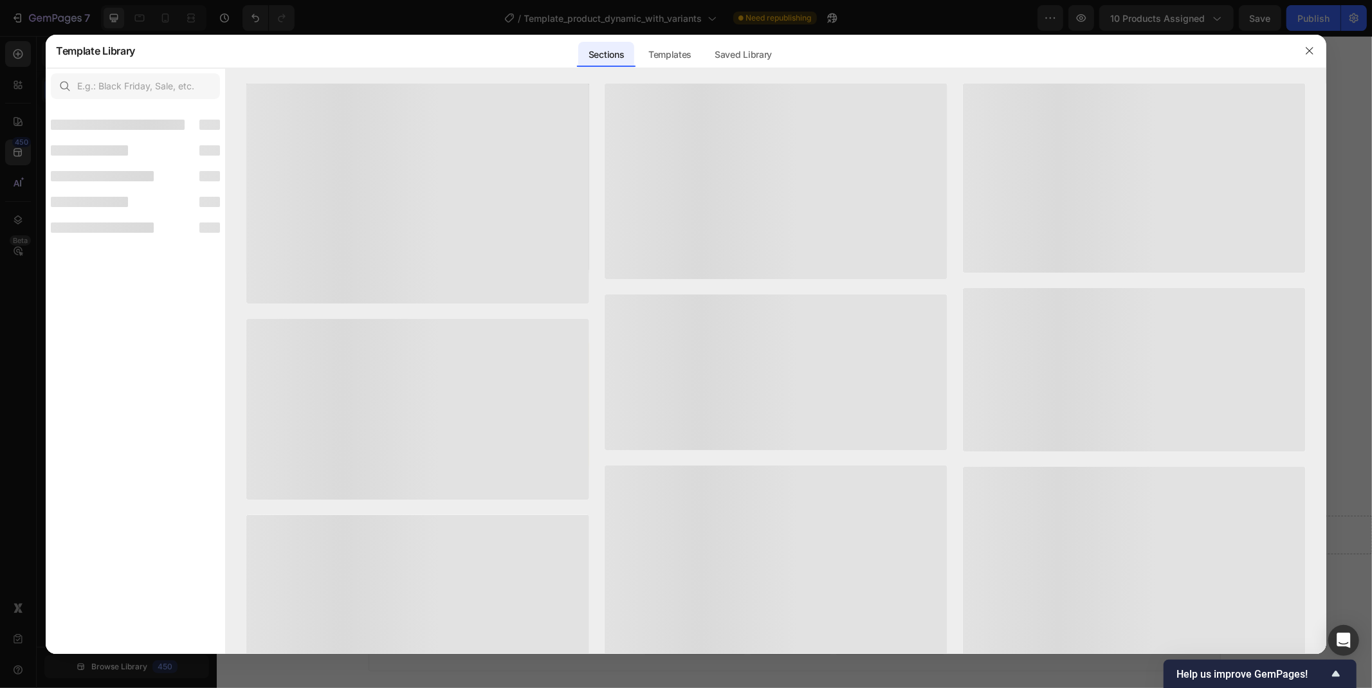
scroll to position [187, 0]
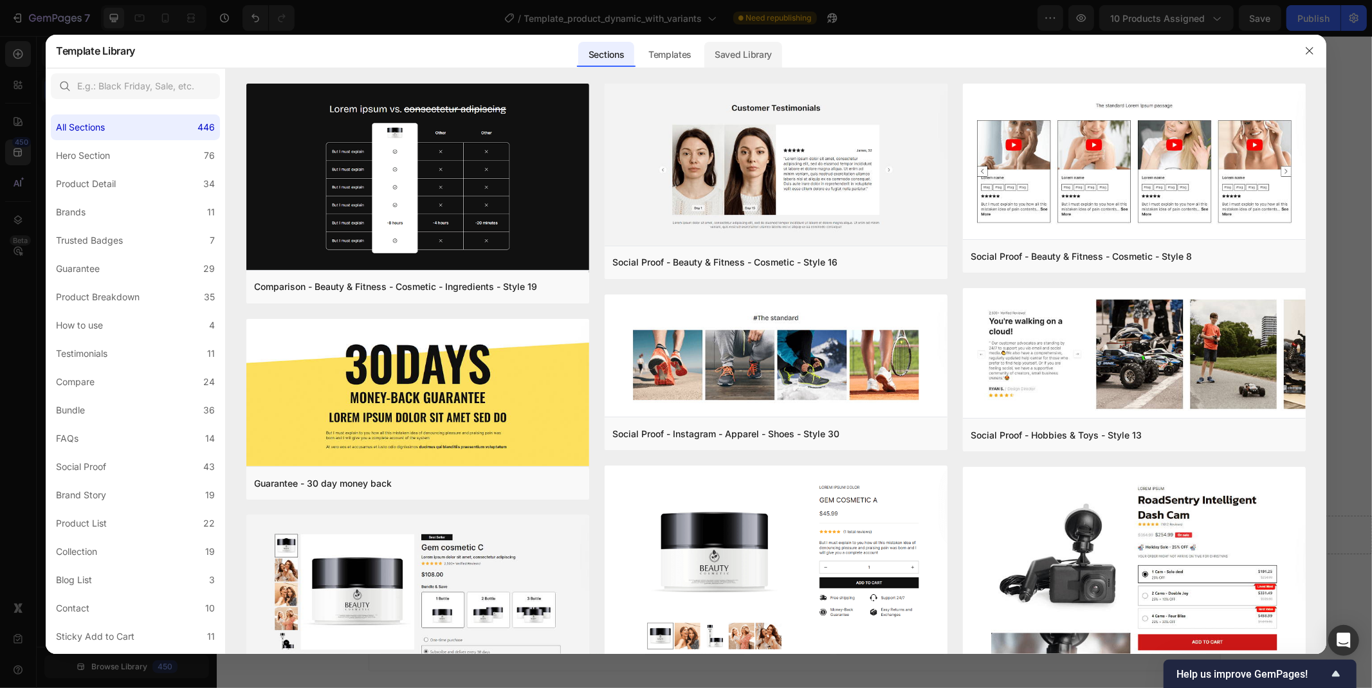
click at [745, 59] on div "Saved Library" at bounding box center [743, 55] width 78 height 26
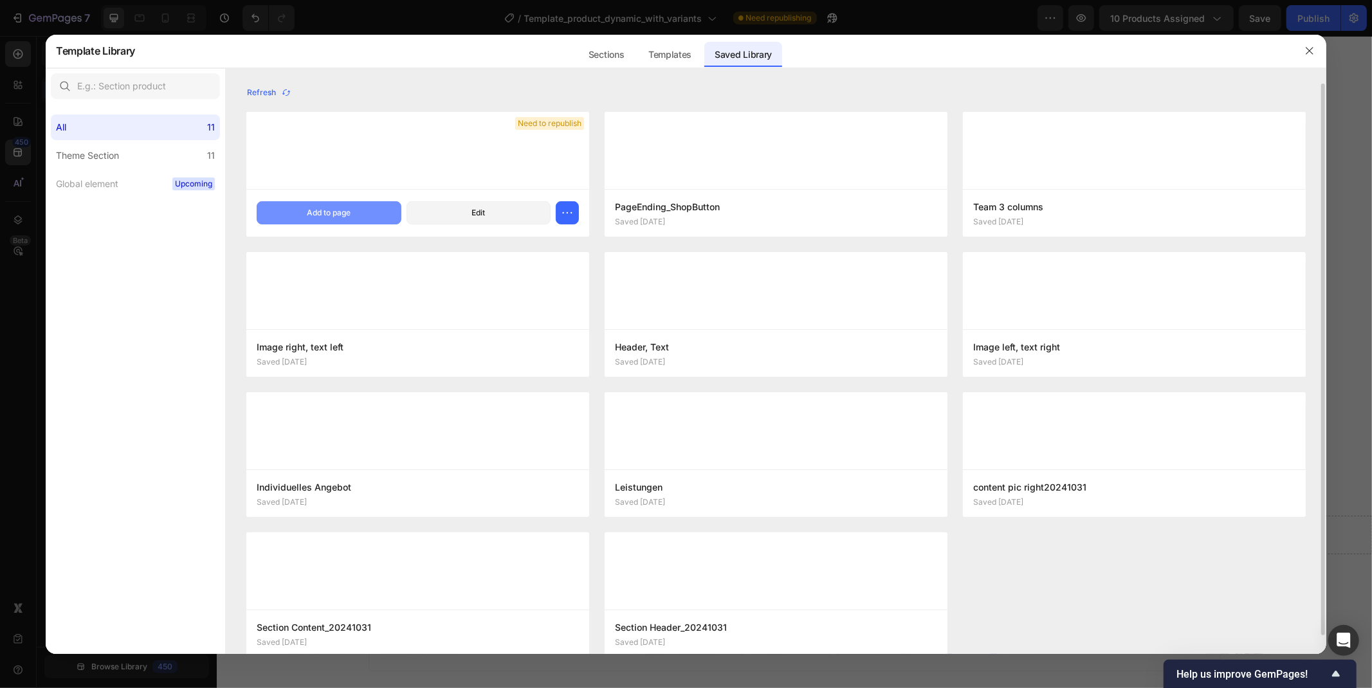
click at [344, 215] on div "Add to page" at bounding box center [329, 213] width 44 height 12
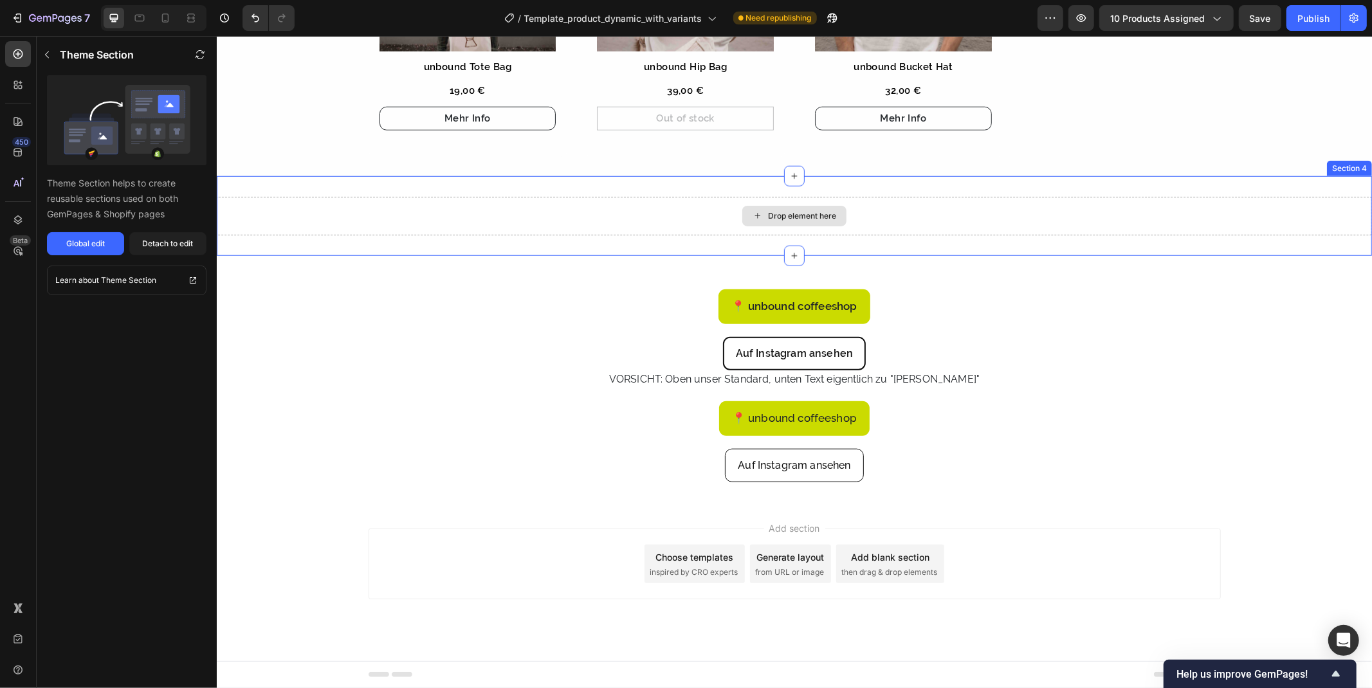
scroll to position [868, 0]
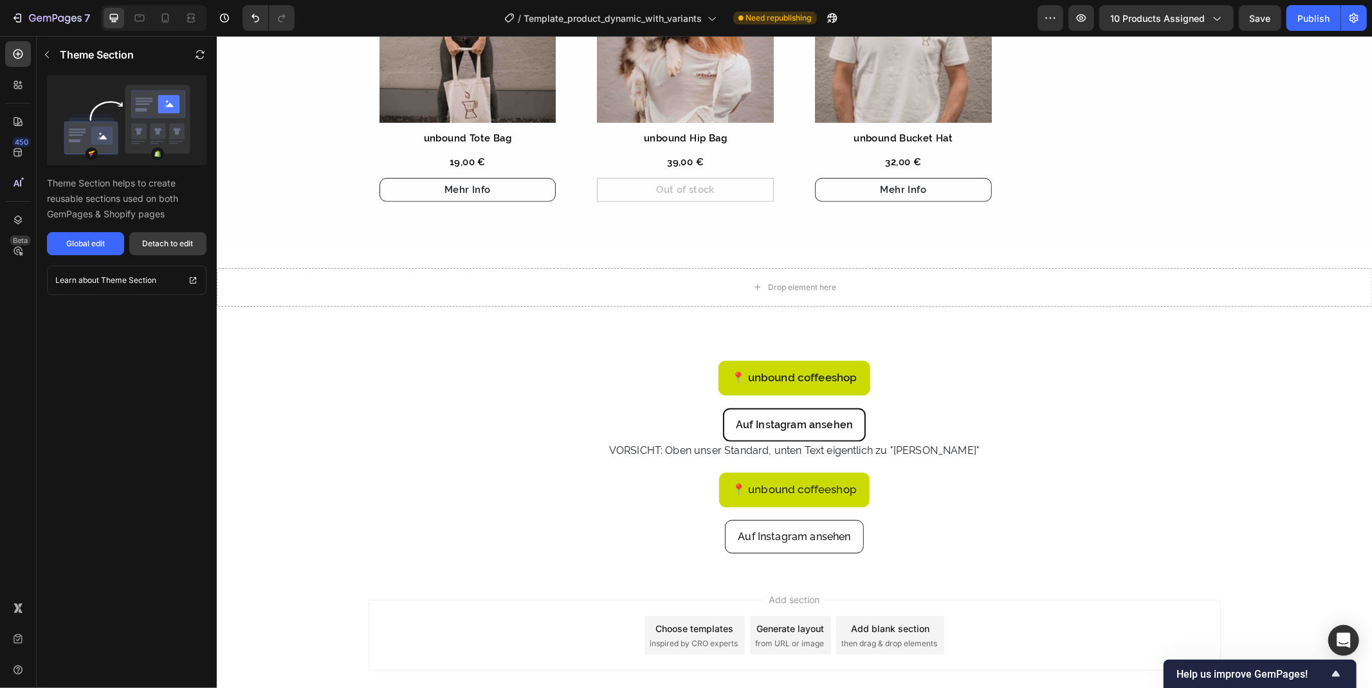
click at [169, 243] on div "Detach to edit" at bounding box center [168, 244] width 51 height 12
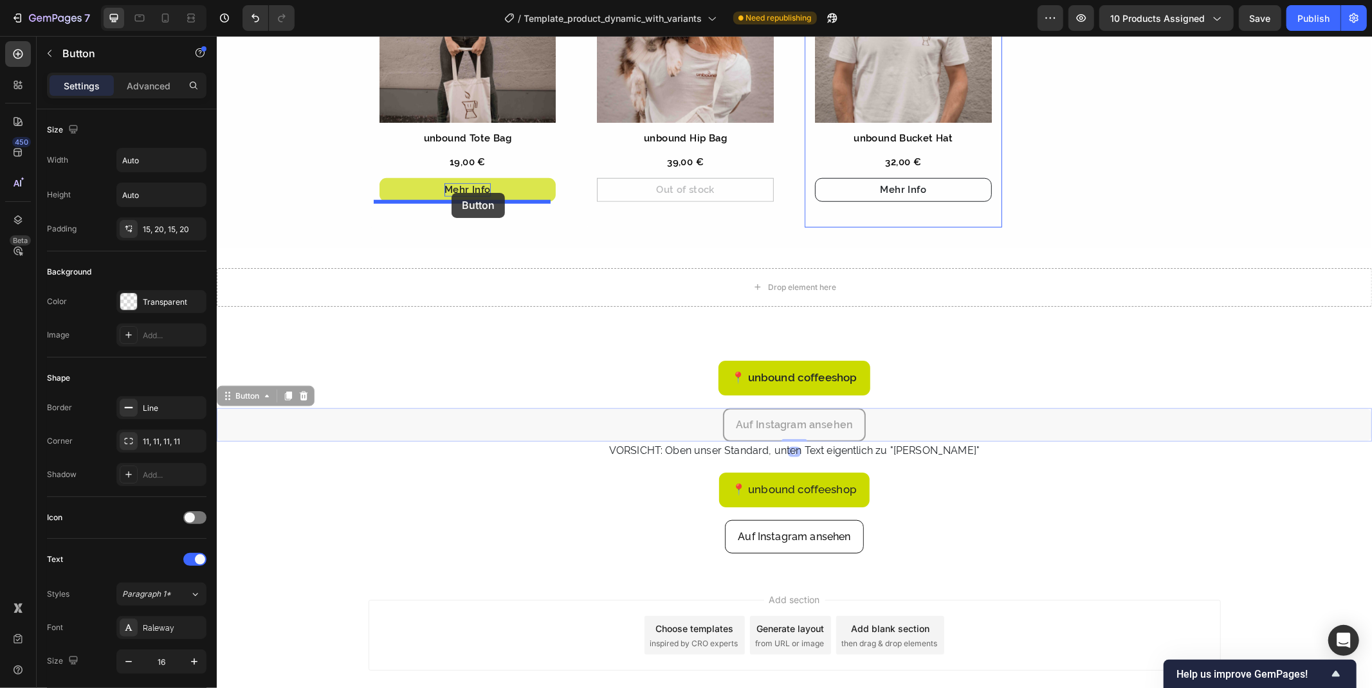
drag, startPoint x: 690, startPoint y: 425, endPoint x: 454, endPoint y: 188, distance: 333.9
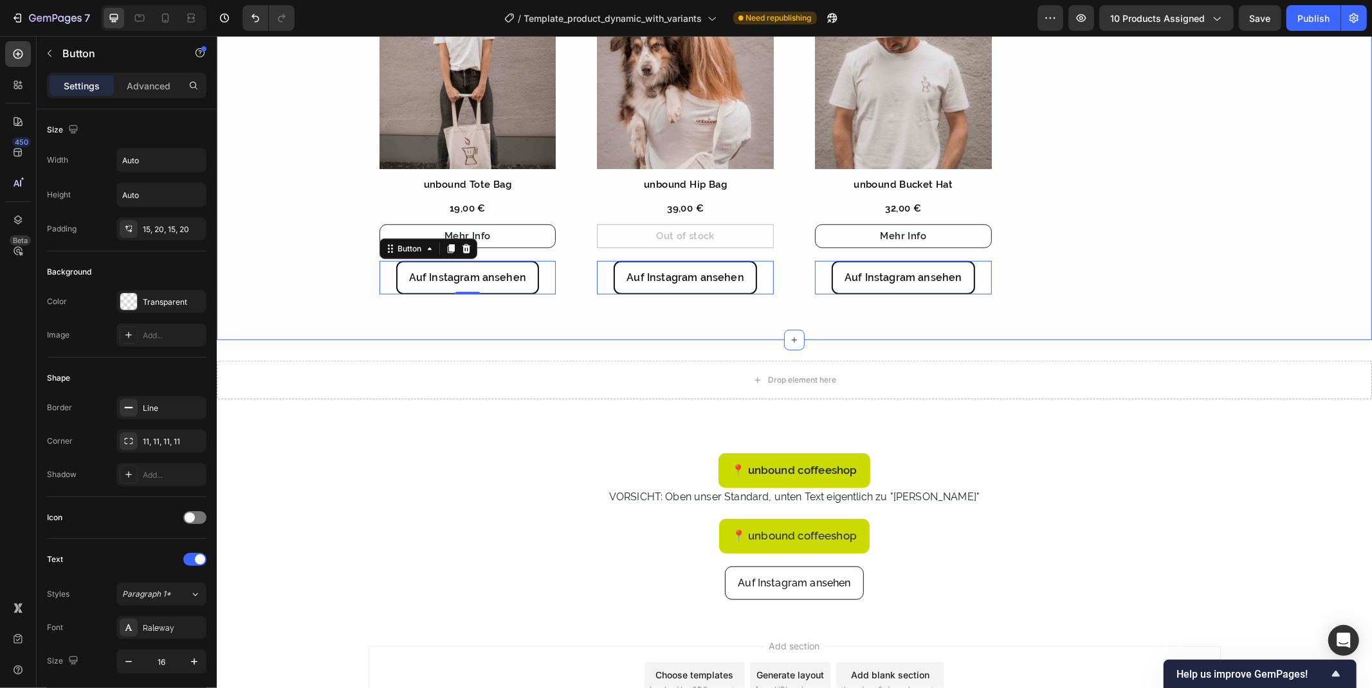
scroll to position [796, 0]
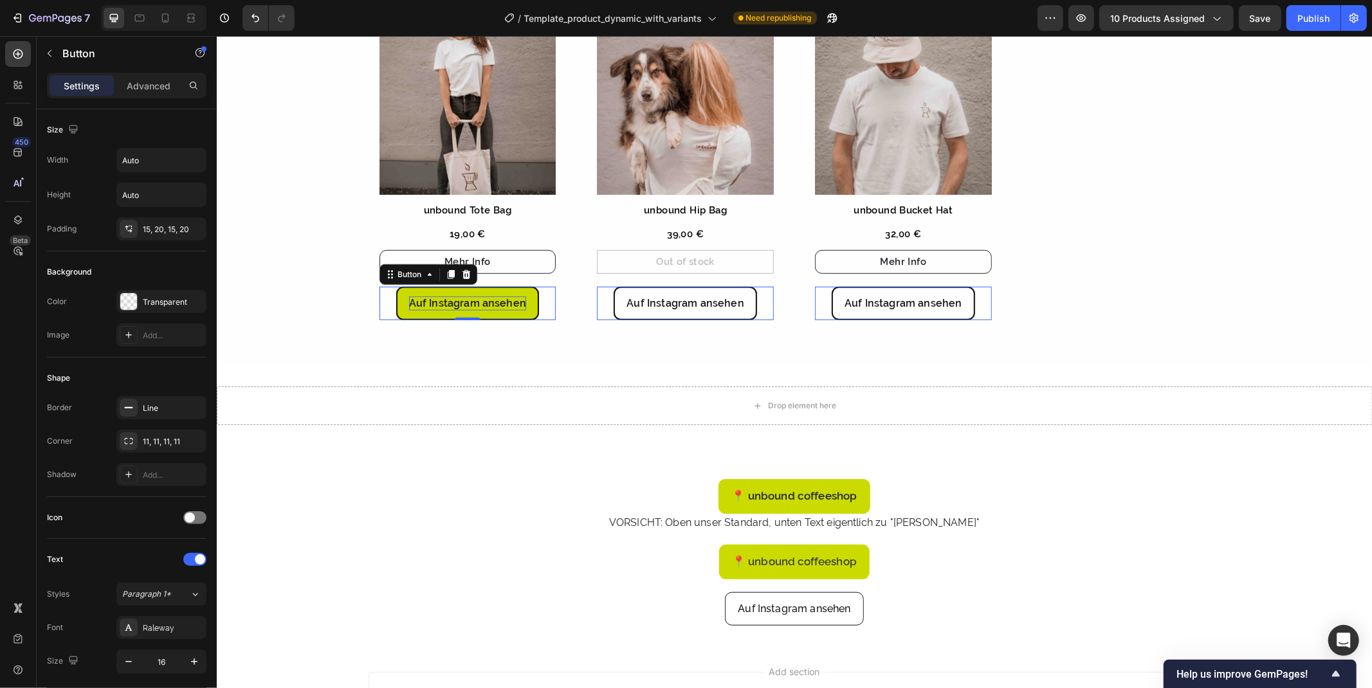
click at [469, 302] on p "Auf Instagram ansehen" at bounding box center [467, 303] width 117 height 14
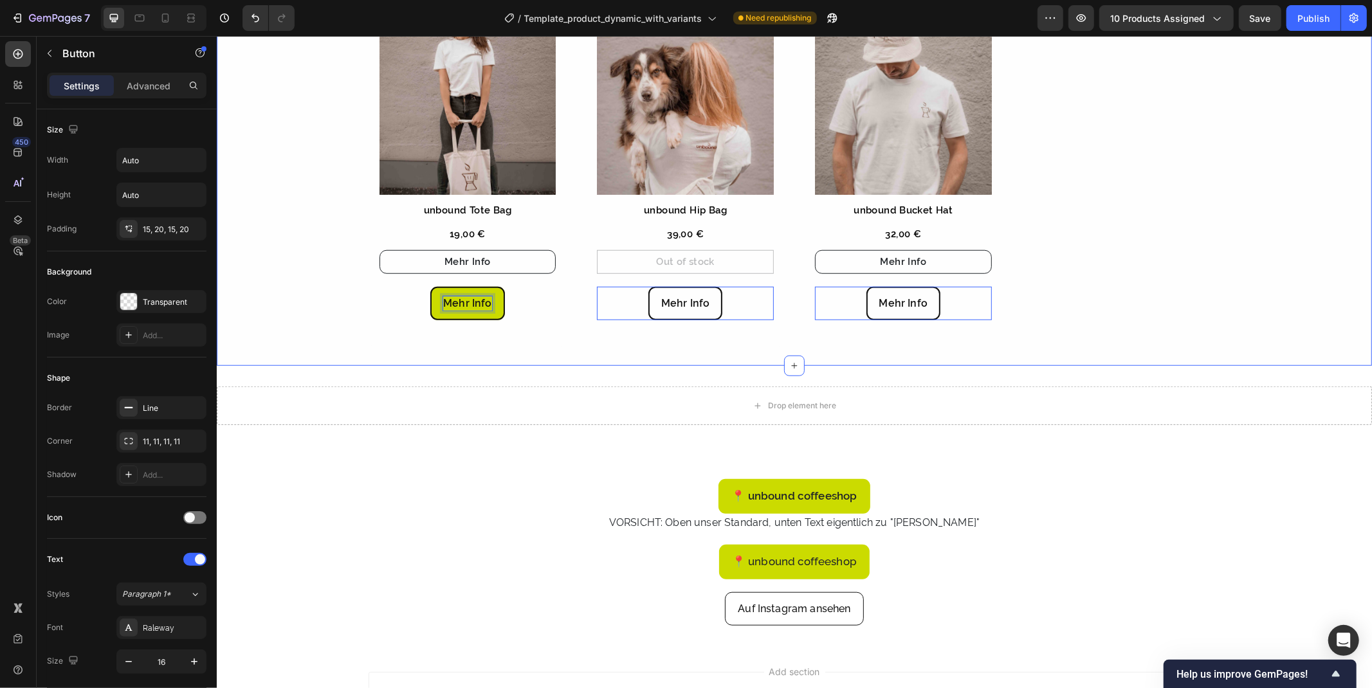
click at [310, 296] on div "Produkte, die anderen Kunden auch gefielen: Heading Product Images unbound Tote…" at bounding box center [793, 141] width 1155 height 409
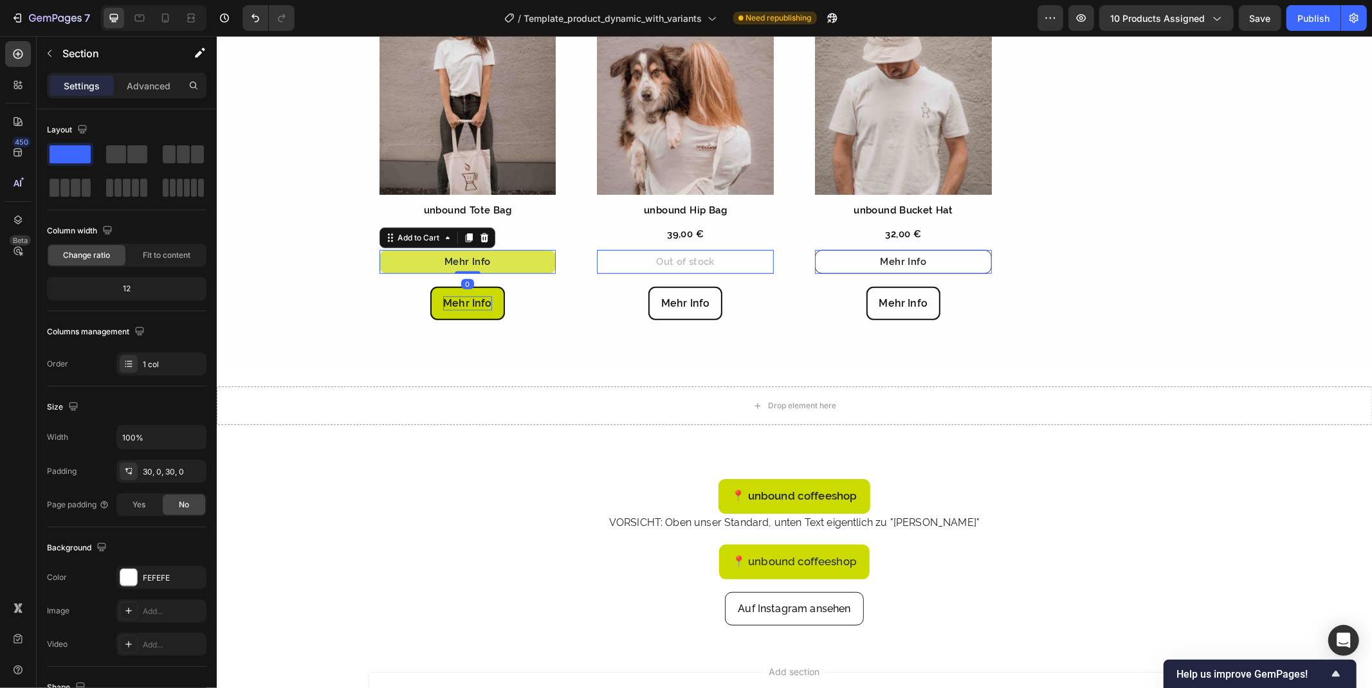
click at [407, 258] on button "Mehr Info" at bounding box center [467, 262] width 177 height 24
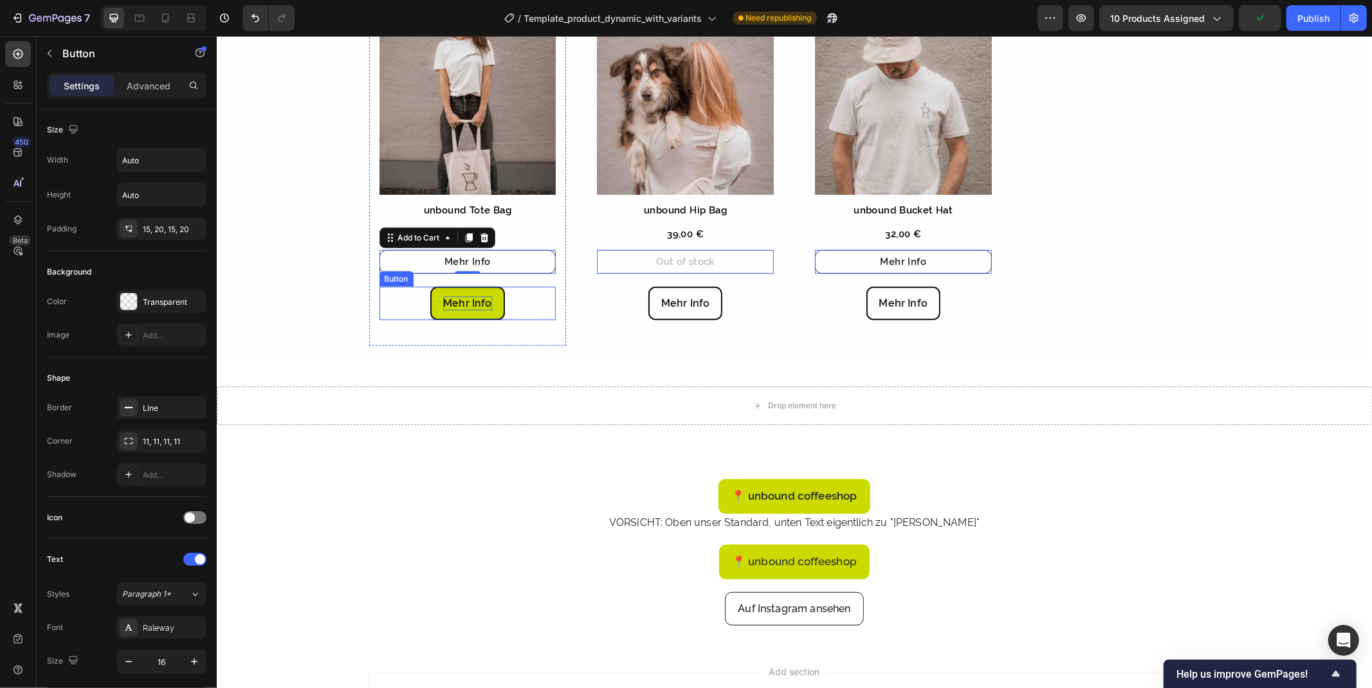
click at [436, 304] on link "Mehr Info" at bounding box center [467, 302] width 74 height 33
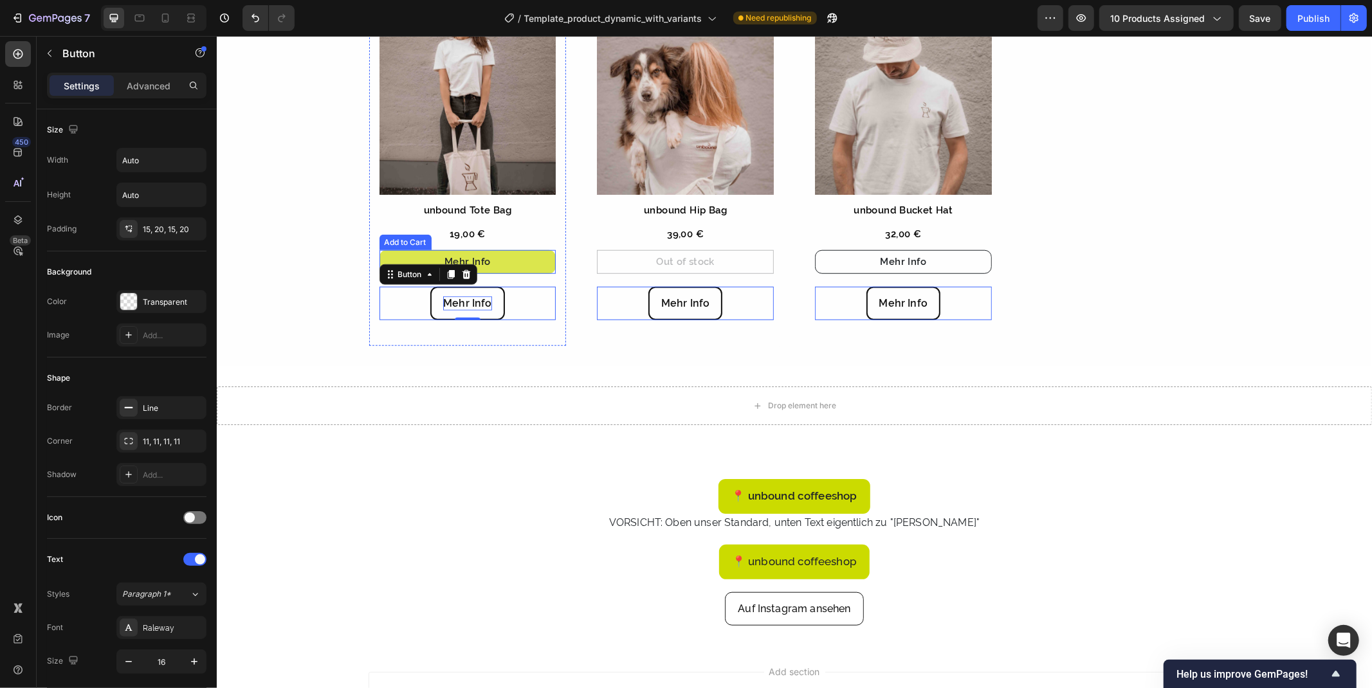
click at [389, 255] on button "Mehr Info" at bounding box center [467, 262] width 177 height 24
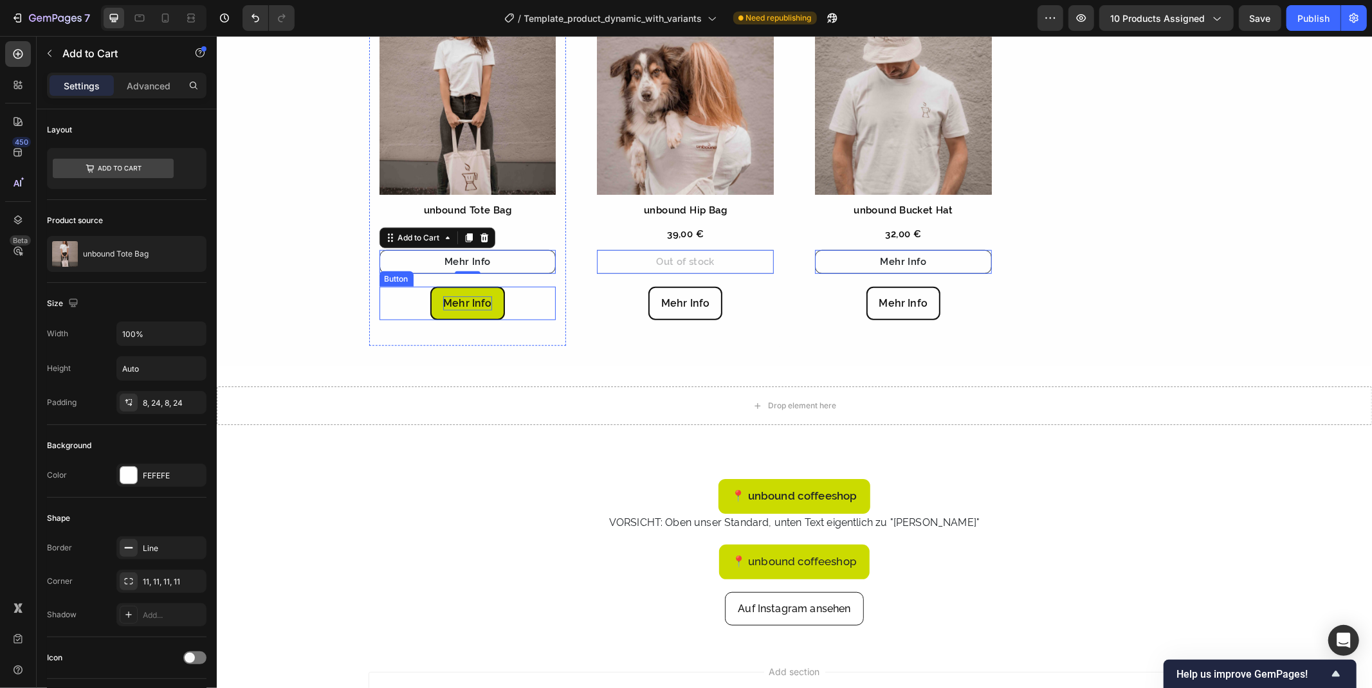
click at [434, 306] on link "Mehr Info" at bounding box center [467, 302] width 74 height 33
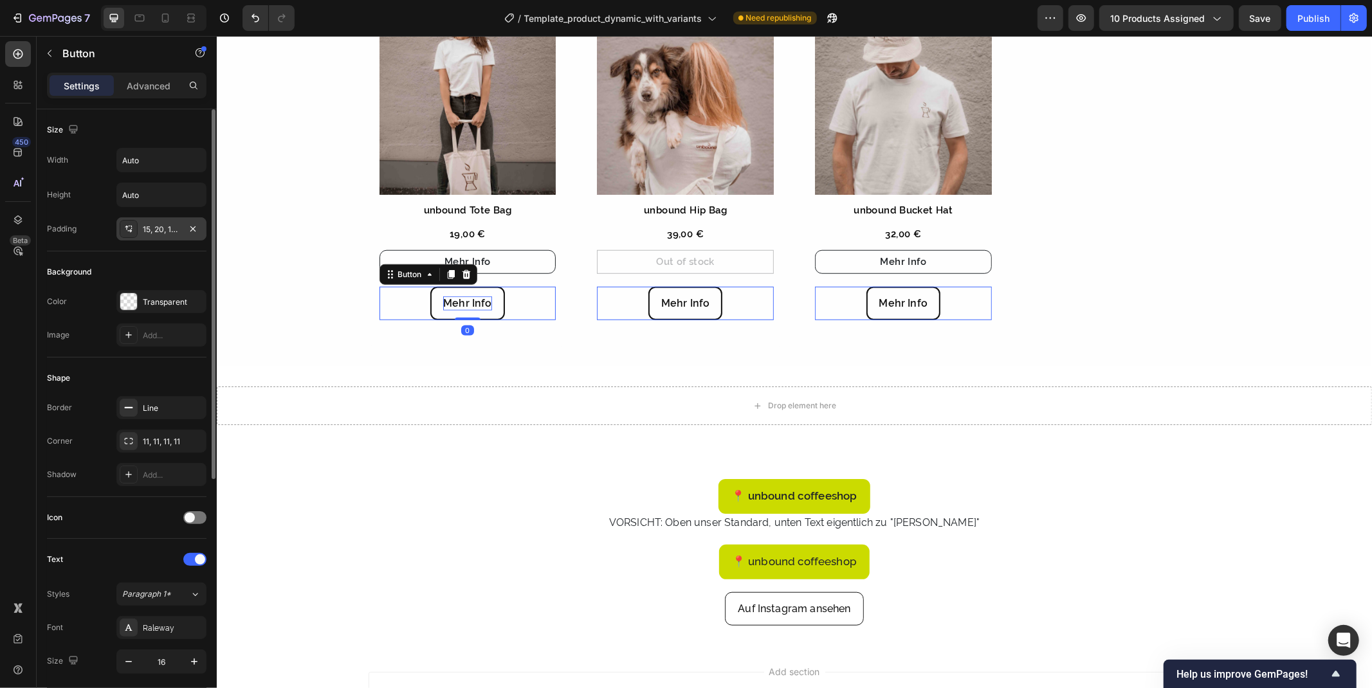
click at [158, 224] on div "15, 20, 15, 20" at bounding box center [161, 230] width 37 height 12
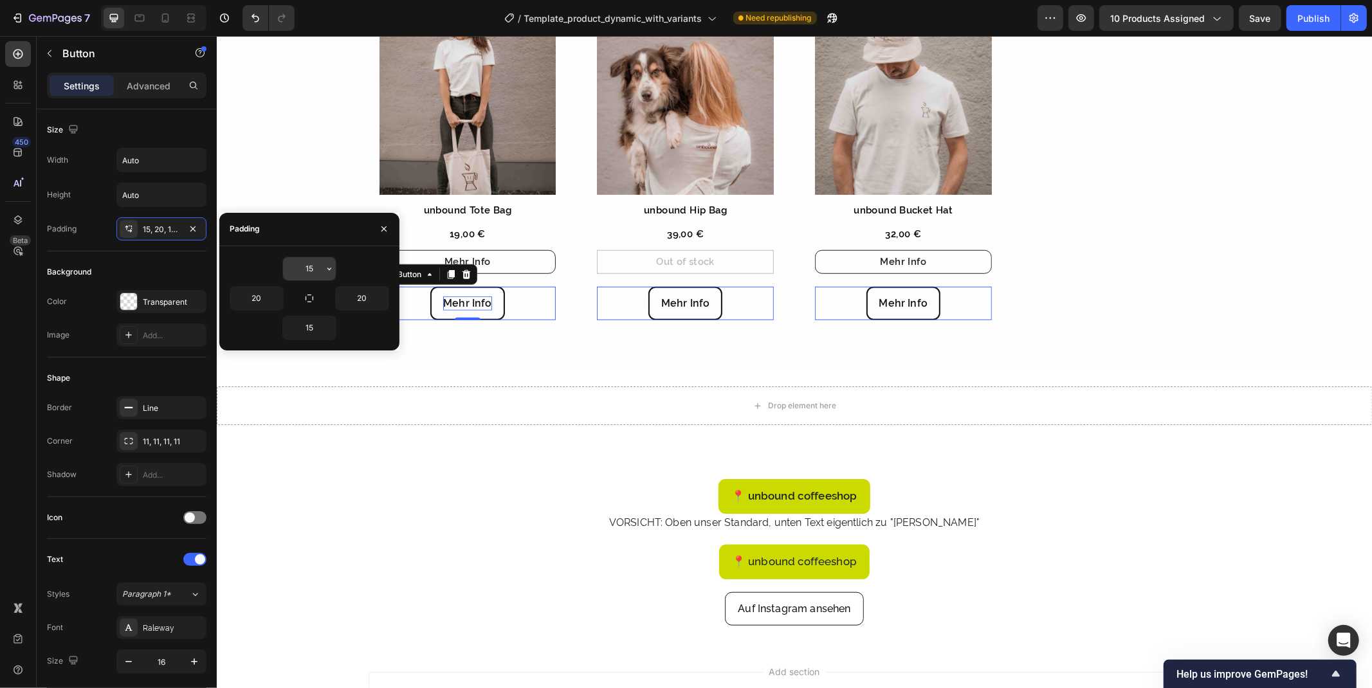
click at [317, 268] on input "15" at bounding box center [309, 268] width 53 height 23
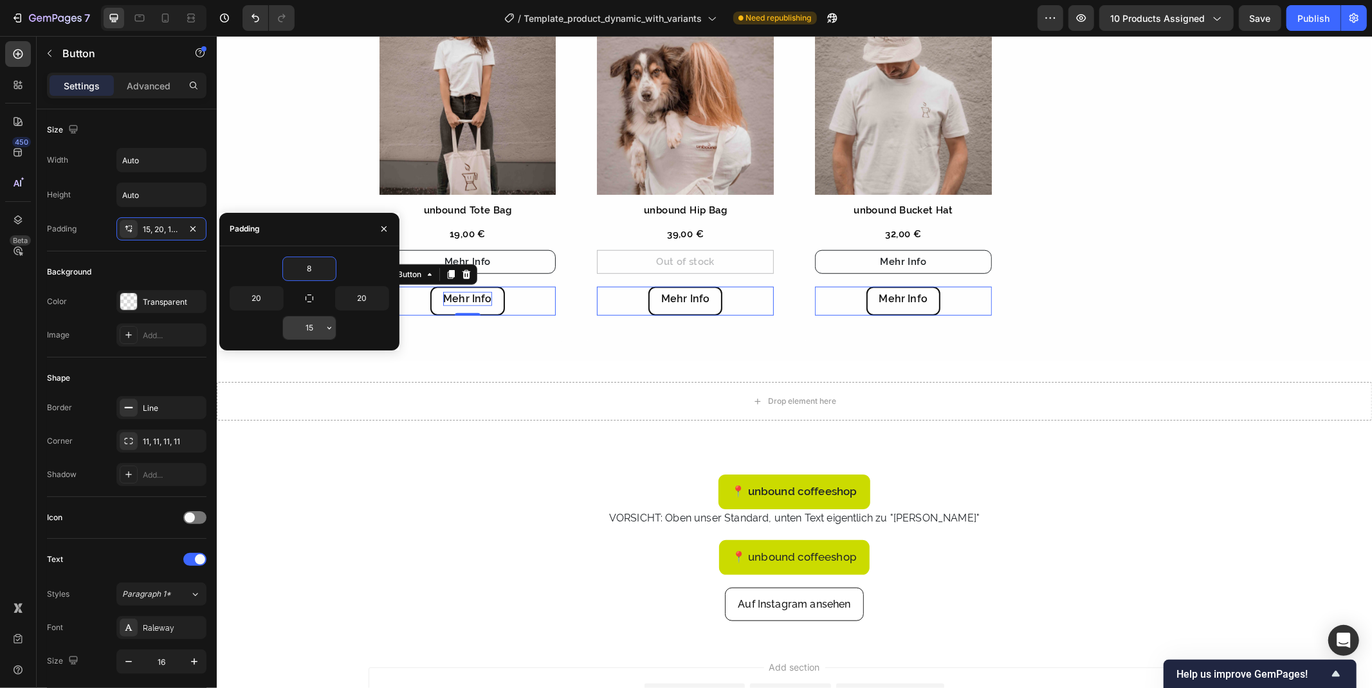
type input "8"
click at [313, 332] on input "15" at bounding box center [309, 328] width 53 height 23
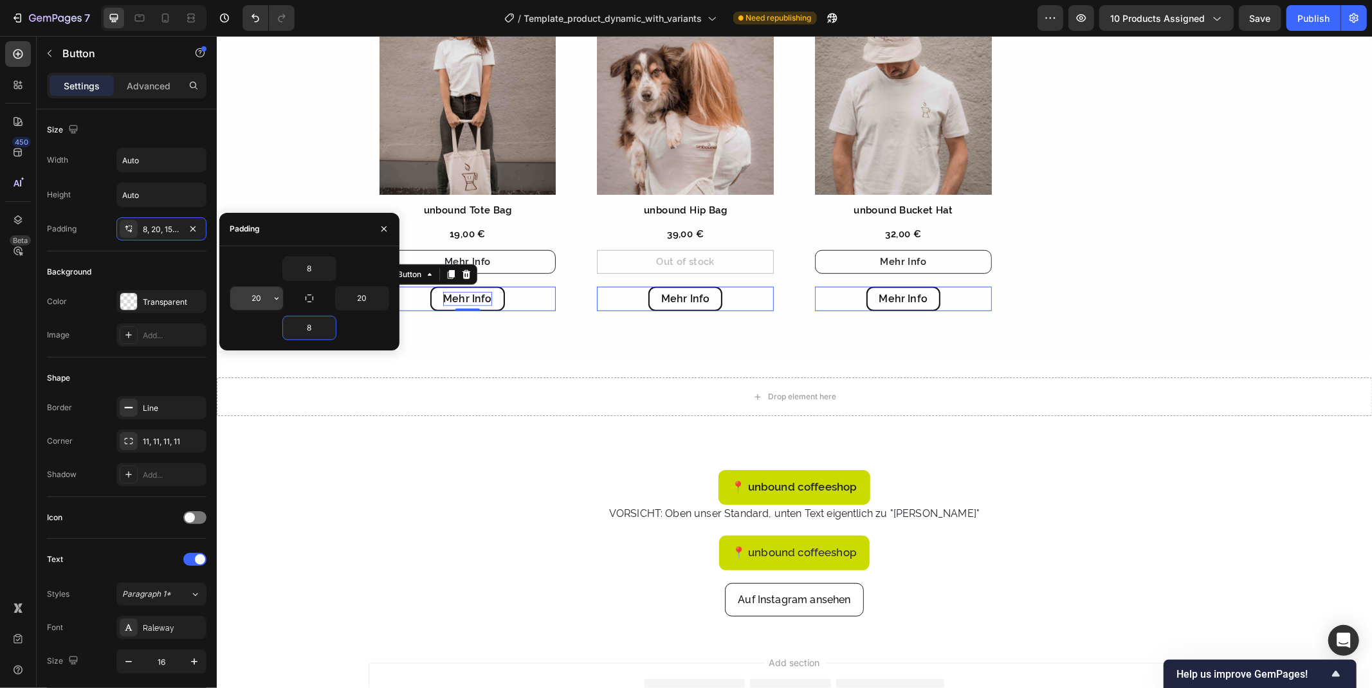
type input "8"
click at [253, 298] on input "20" at bounding box center [256, 298] width 53 height 23
type input "24"
click at [359, 299] on input "20" at bounding box center [362, 298] width 53 height 23
type input "24"
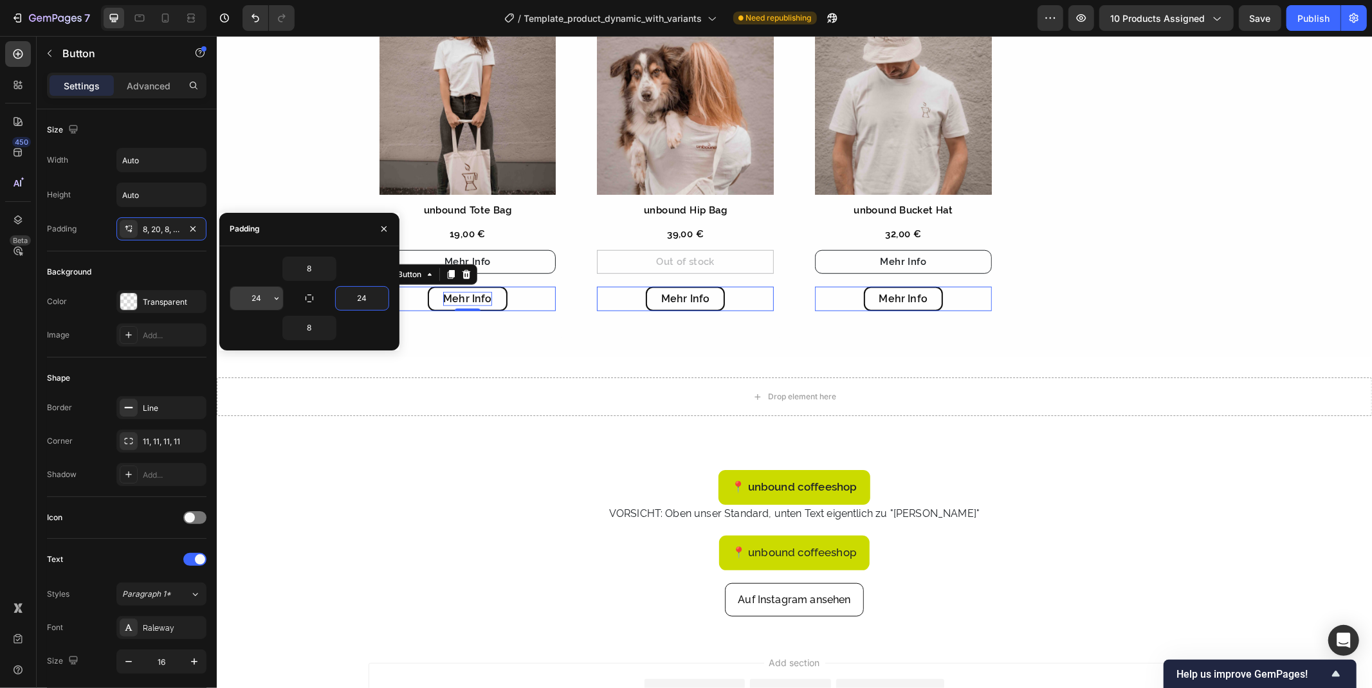
click at [251, 298] on input "24" at bounding box center [256, 298] width 53 height 23
type input "20"
click at [360, 292] on input "24" at bounding box center [362, 298] width 53 height 23
click at [361, 292] on input "24" at bounding box center [362, 298] width 53 height 23
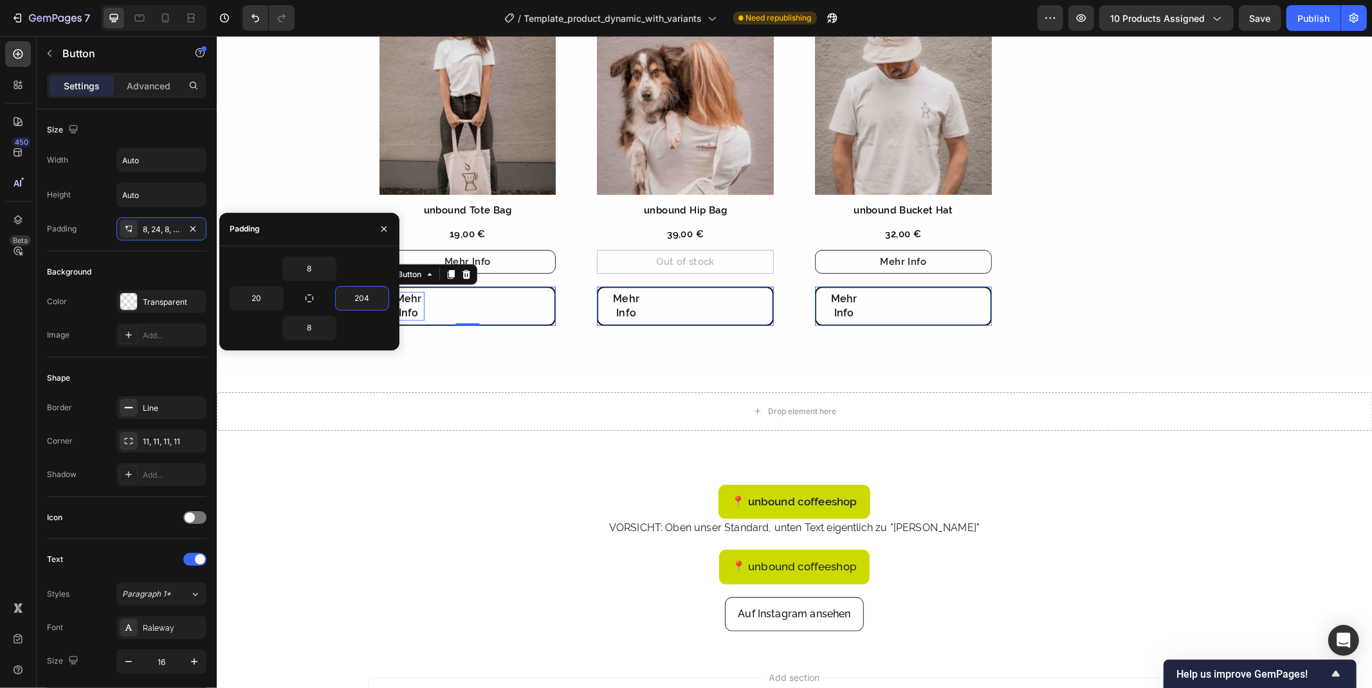
type input "20"
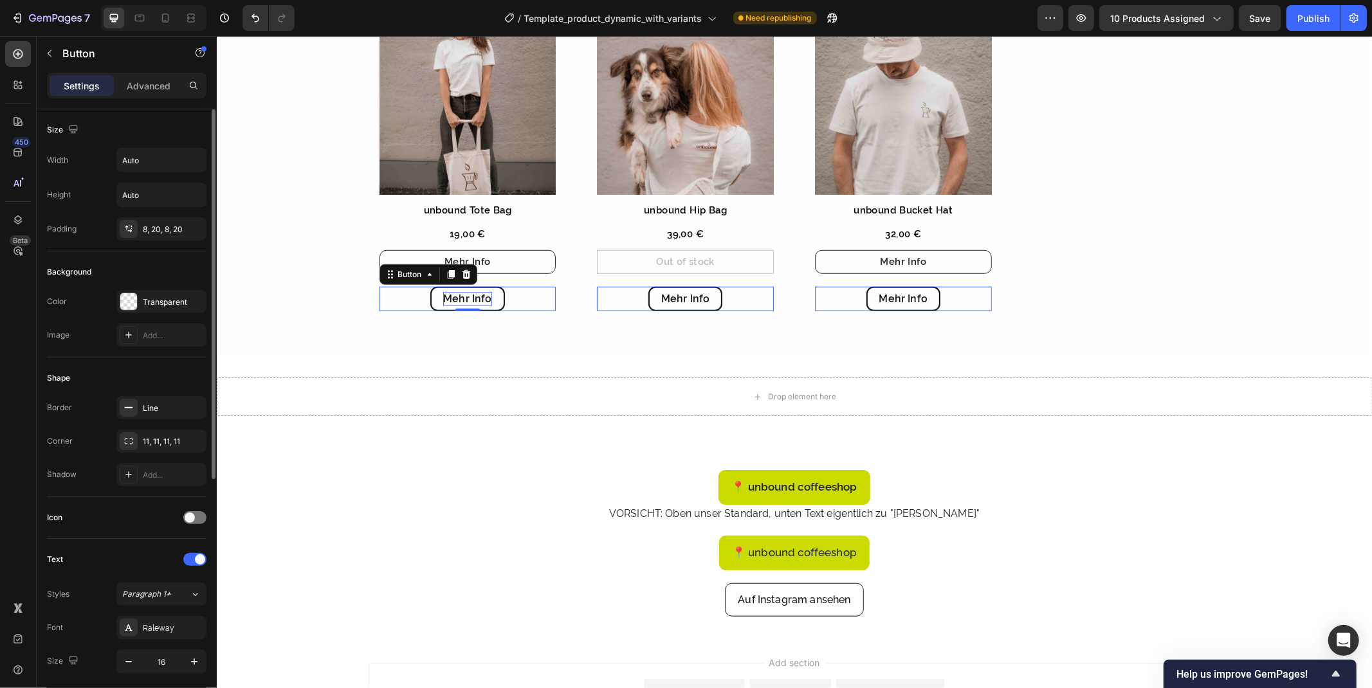
click at [68, 247] on div "Size Width Auto Height Auto Padding 8, 20, 8, 20" at bounding box center [127, 180] width 160 height 142
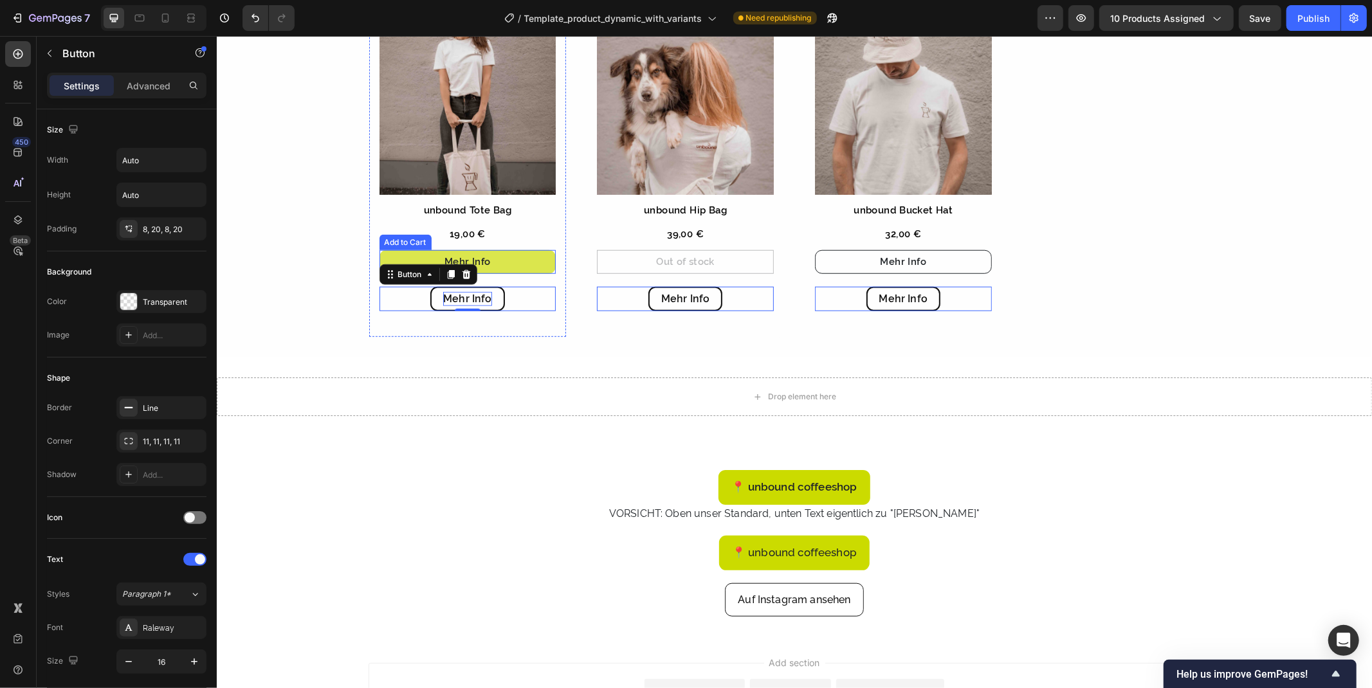
click at [509, 261] on button "Mehr Info" at bounding box center [467, 262] width 177 height 24
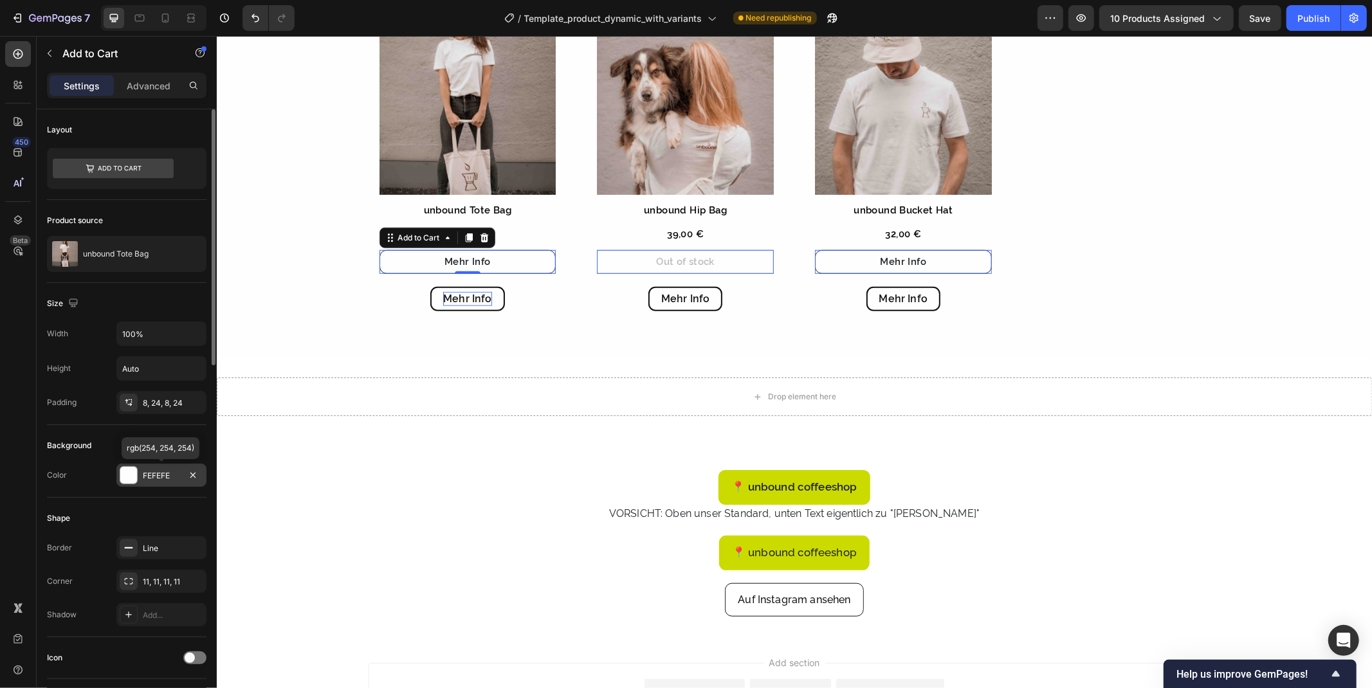
click at [172, 473] on div "FEFEFE" at bounding box center [161, 476] width 37 height 12
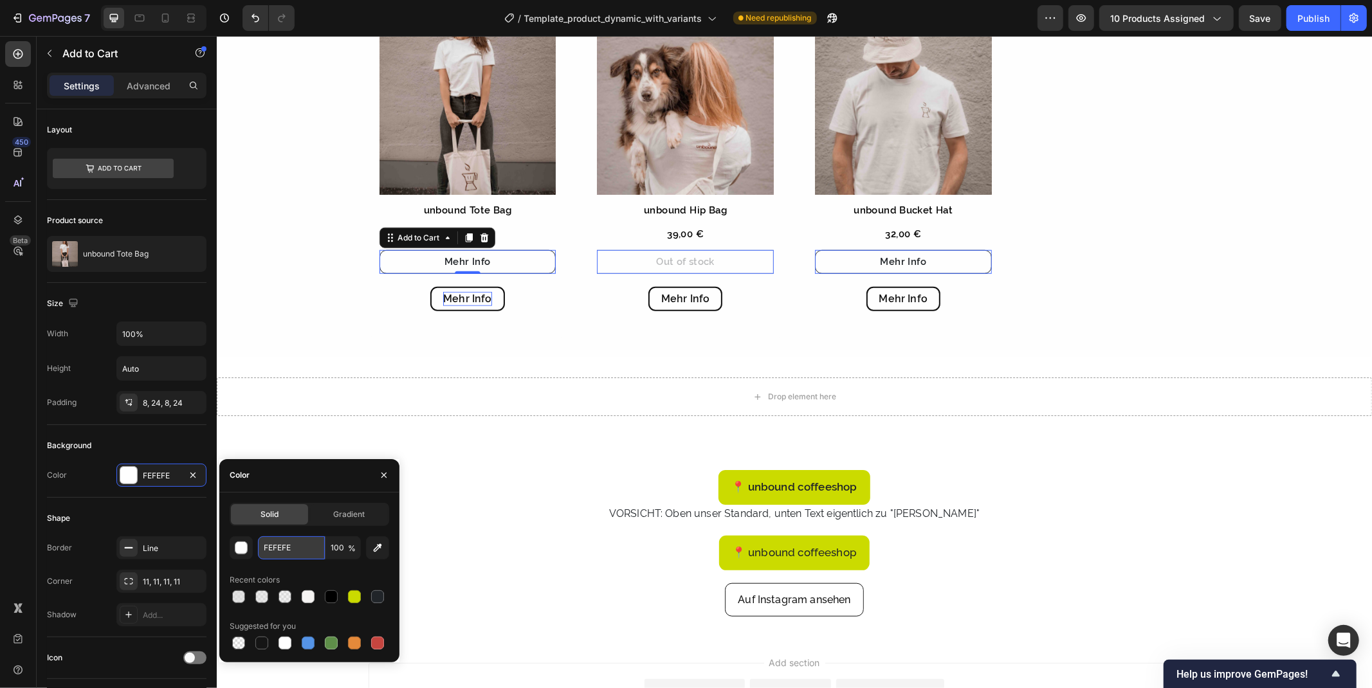
click at [295, 554] on input "FEFEFE" at bounding box center [291, 548] width 67 height 23
click at [490, 296] on link "Mehr Info" at bounding box center [467, 298] width 74 height 24
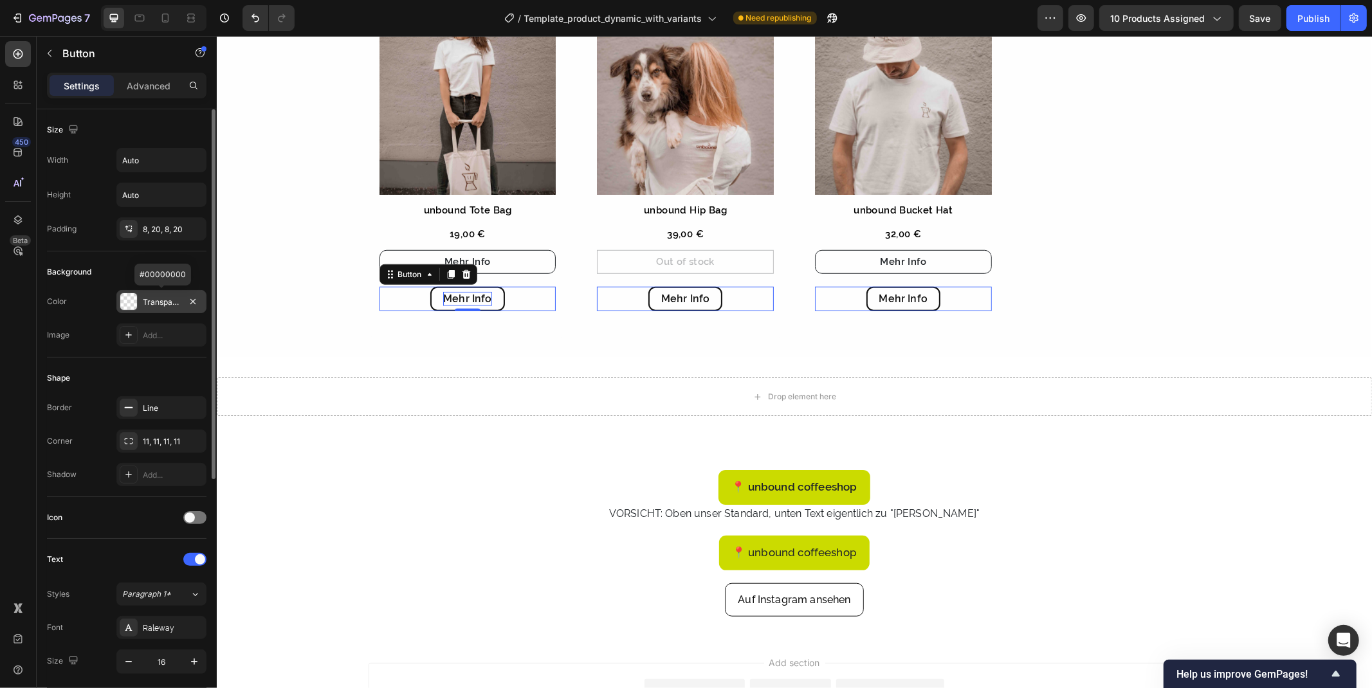
click at [148, 304] on div "Transparent" at bounding box center [161, 303] width 37 height 12
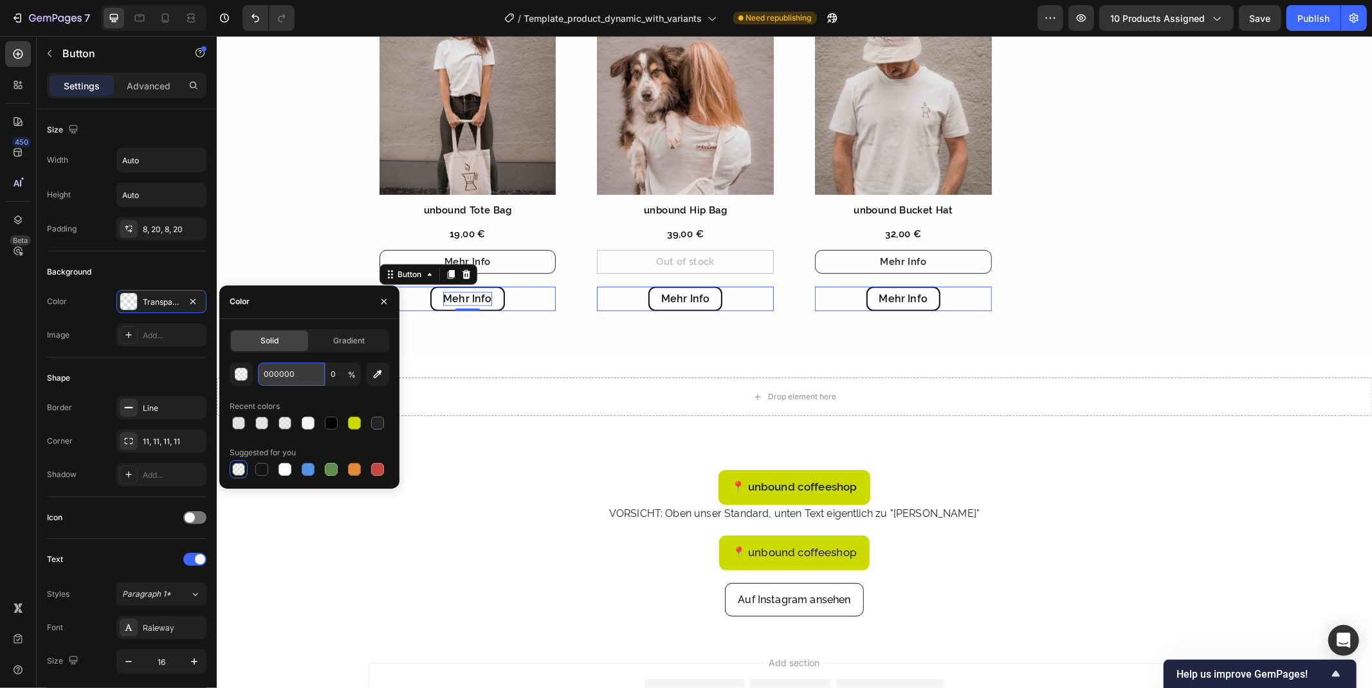
click at [291, 372] on input "000000" at bounding box center [291, 374] width 67 height 23
paste input "FEFEFE"
type input "FEFEFE"
click at [312, 407] on div "Recent colors" at bounding box center [310, 406] width 160 height 21
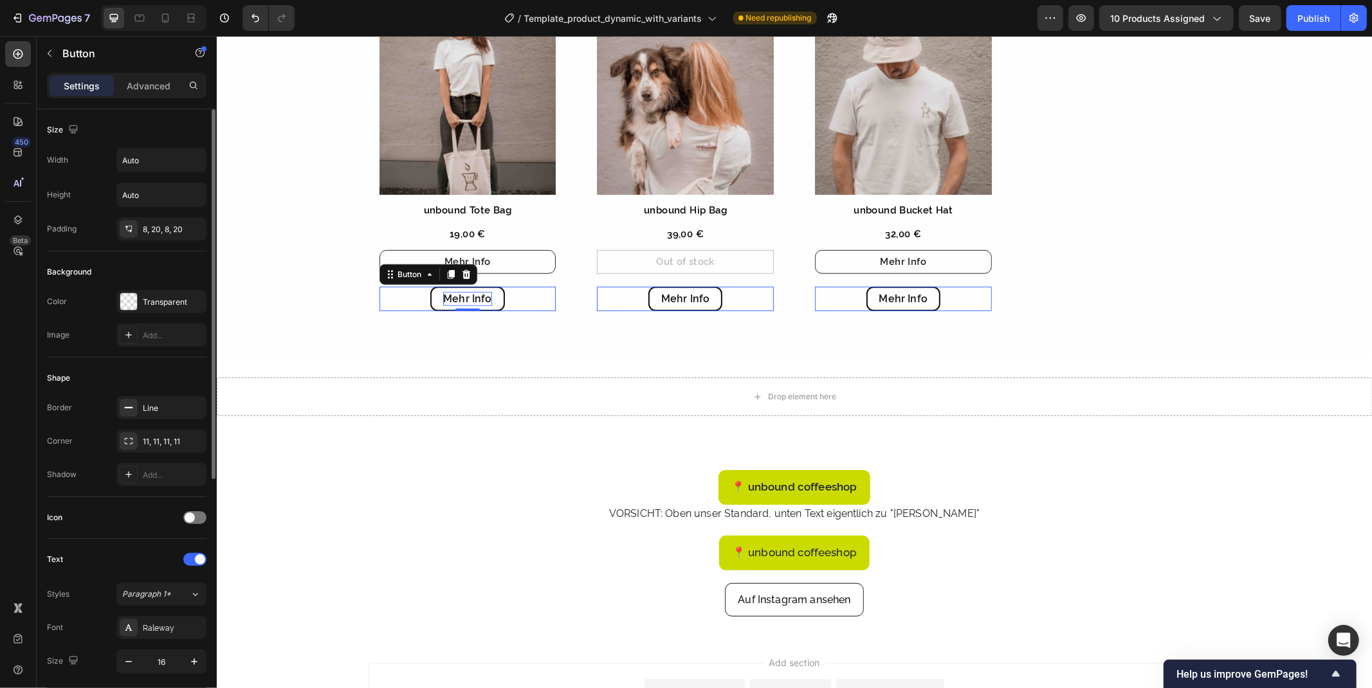
click at [123, 354] on div "Background Color Transparent Image Add..." at bounding box center [127, 305] width 160 height 106
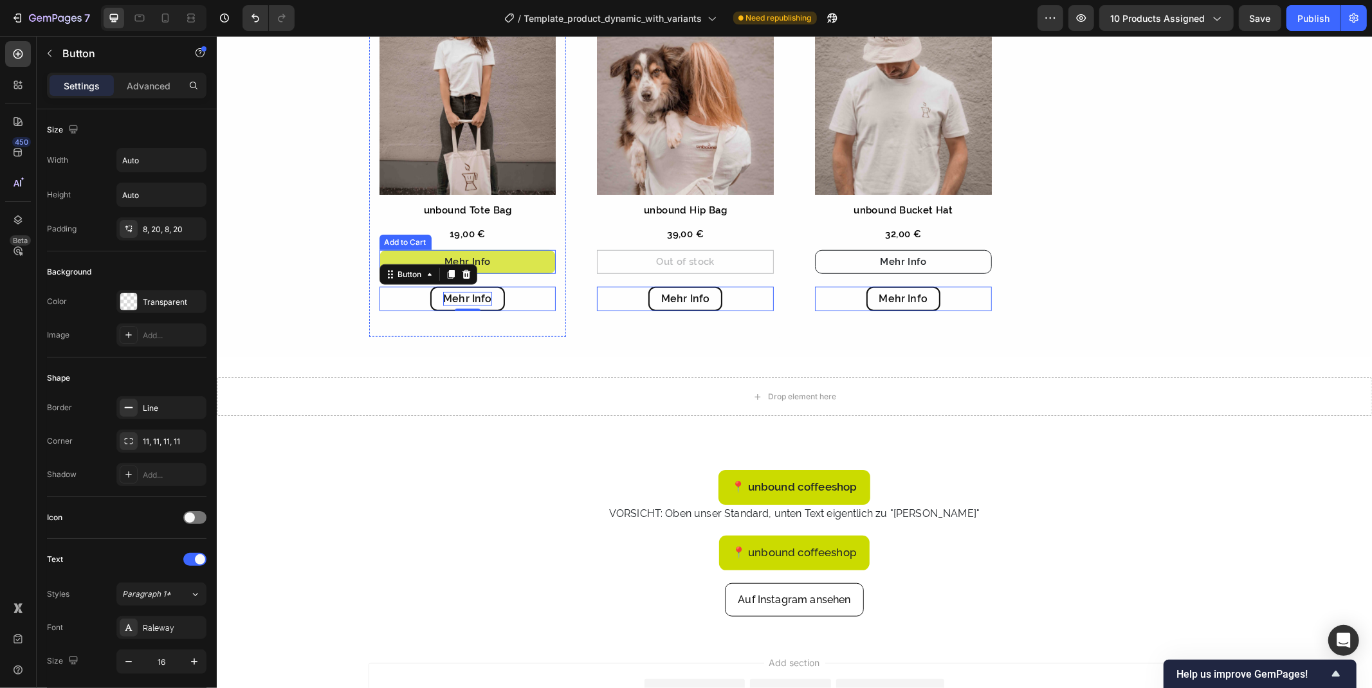
click at [529, 259] on button "Mehr Info" at bounding box center [467, 262] width 177 height 24
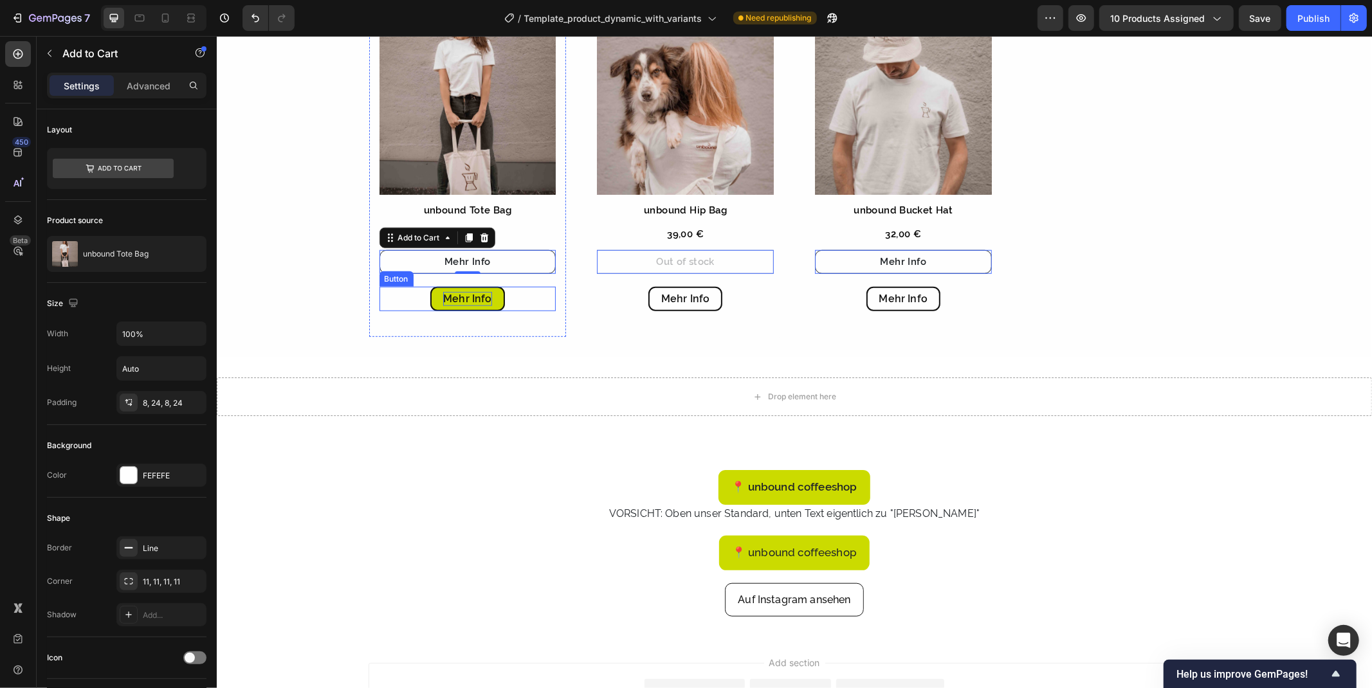
click at [432, 299] on link "Mehr Info" at bounding box center [467, 298] width 74 height 24
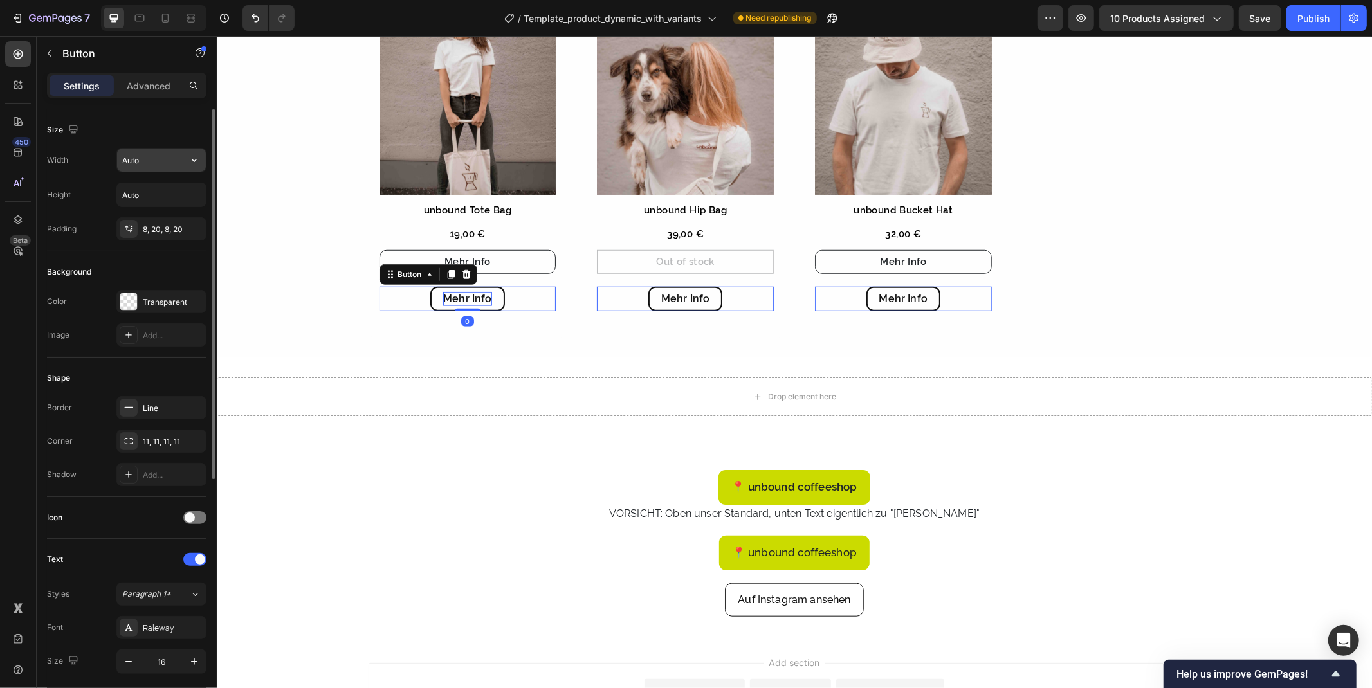
click at [155, 161] on input "Auto" at bounding box center [161, 160] width 89 height 23
click at [190, 161] on icon "button" at bounding box center [194, 160] width 13 height 13
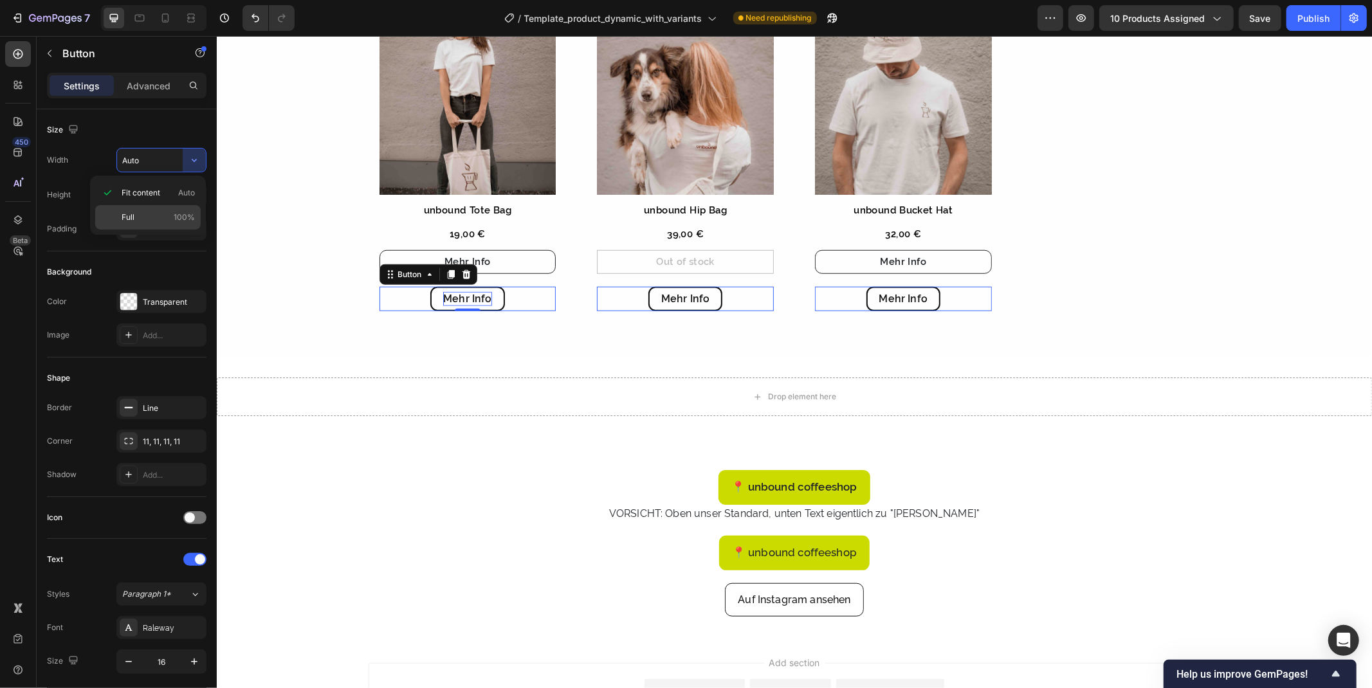
click at [176, 208] on div "Full 100%" at bounding box center [148, 217] width 106 height 24
type input "100%"
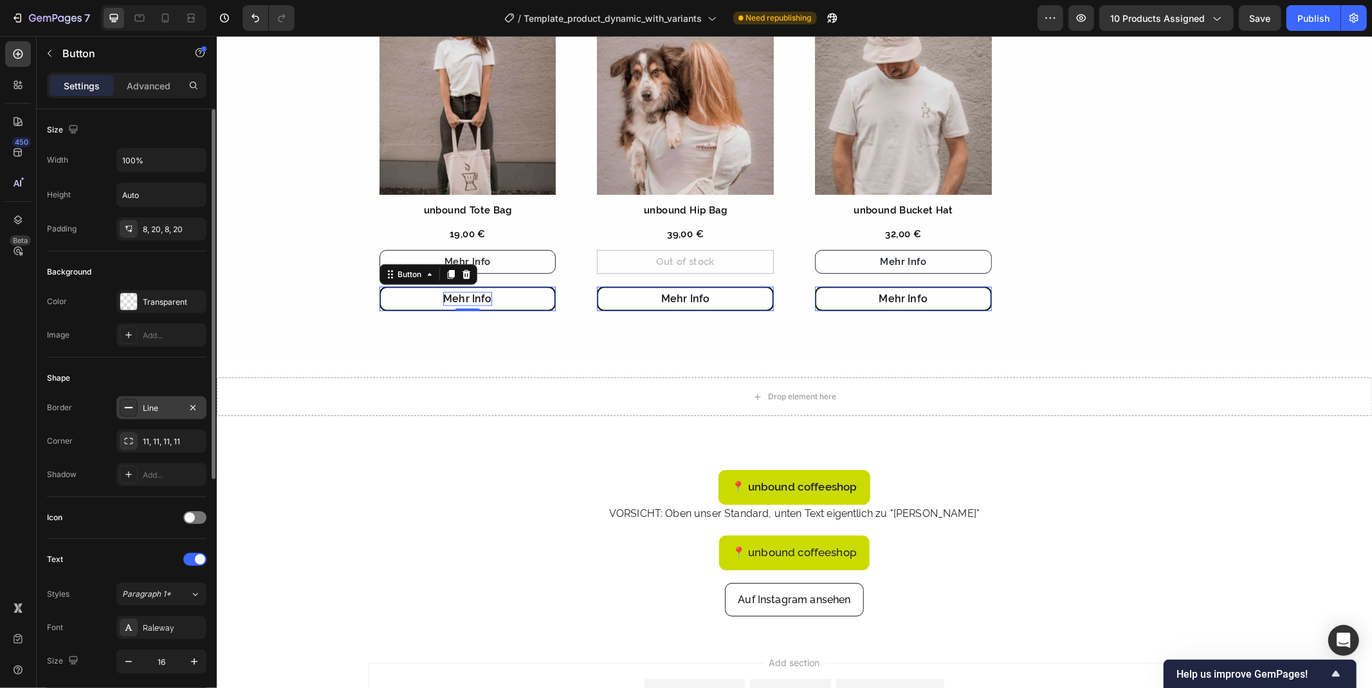
scroll to position [71, 0]
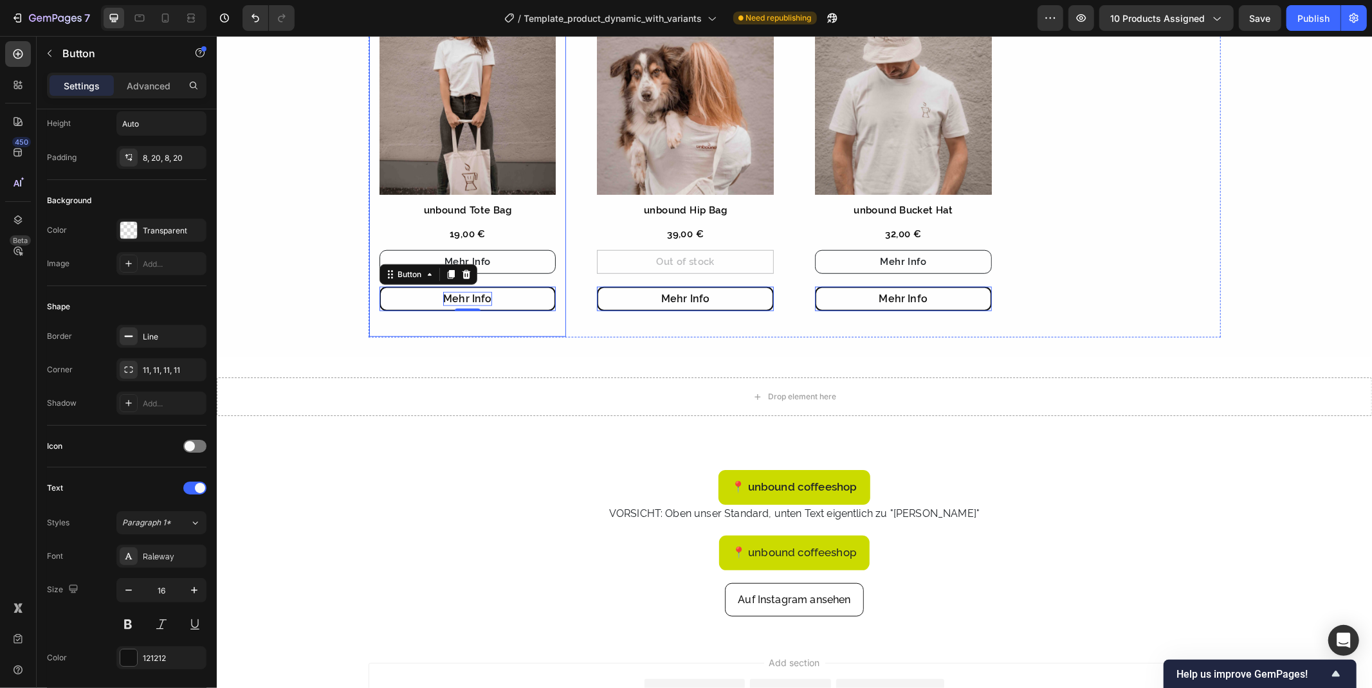
click at [514, 243] on div "Product Images unbound Tote Bag Product Title 19,00 € Product Price Product Pri…" at bounding box center [467, 163] width 177 height 293
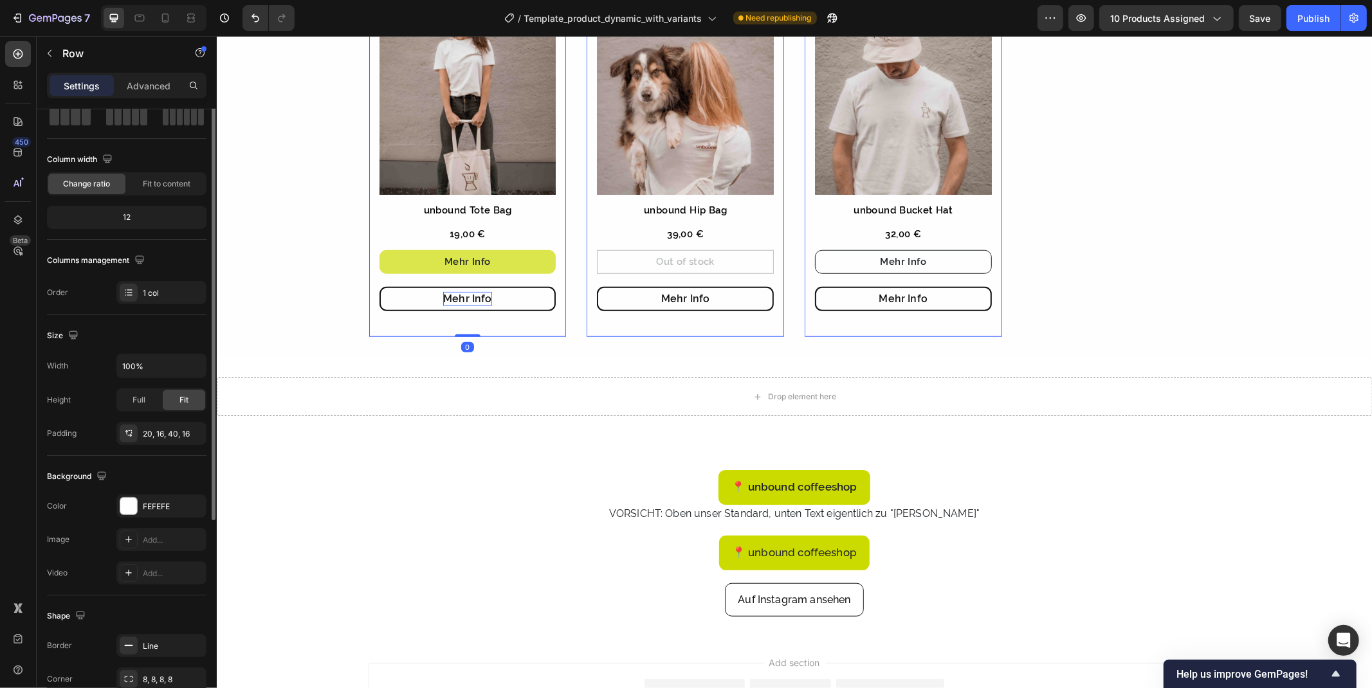
scroll to position [0, 0]
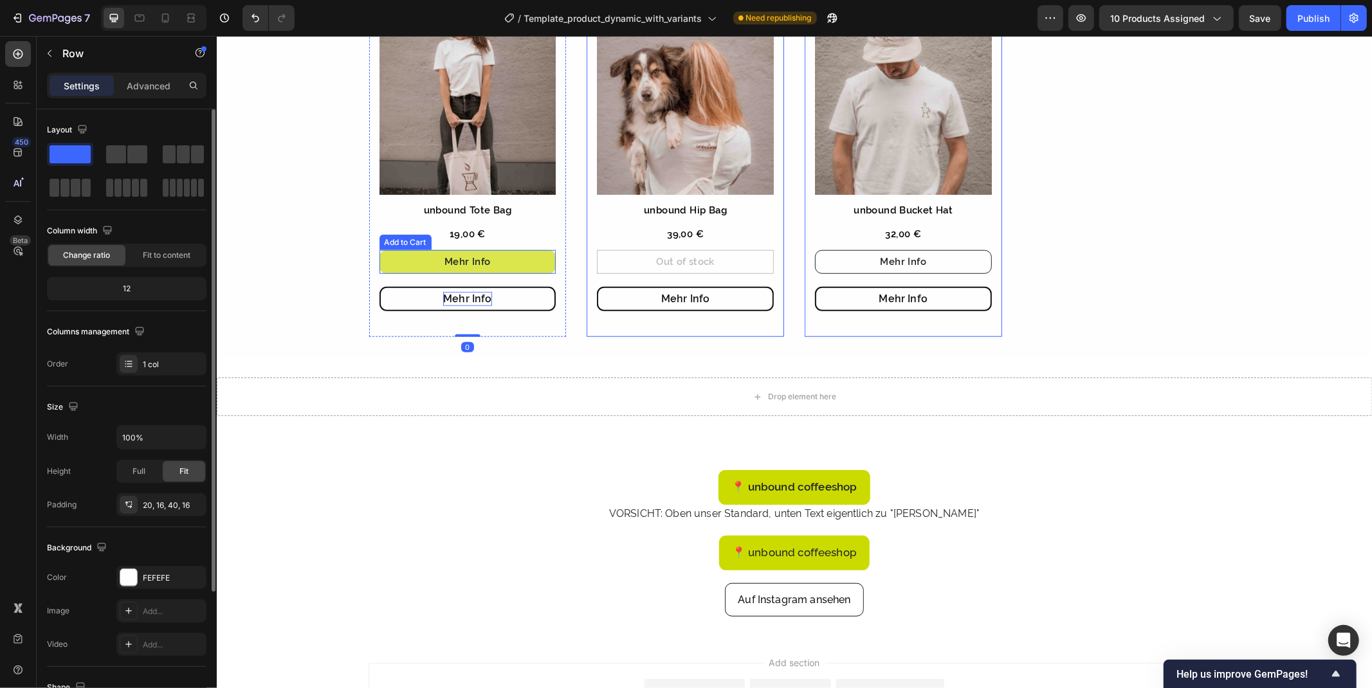
click at [516, 261] on button "Mehr Info" at bounding box center [467, 262] width 177 height 24
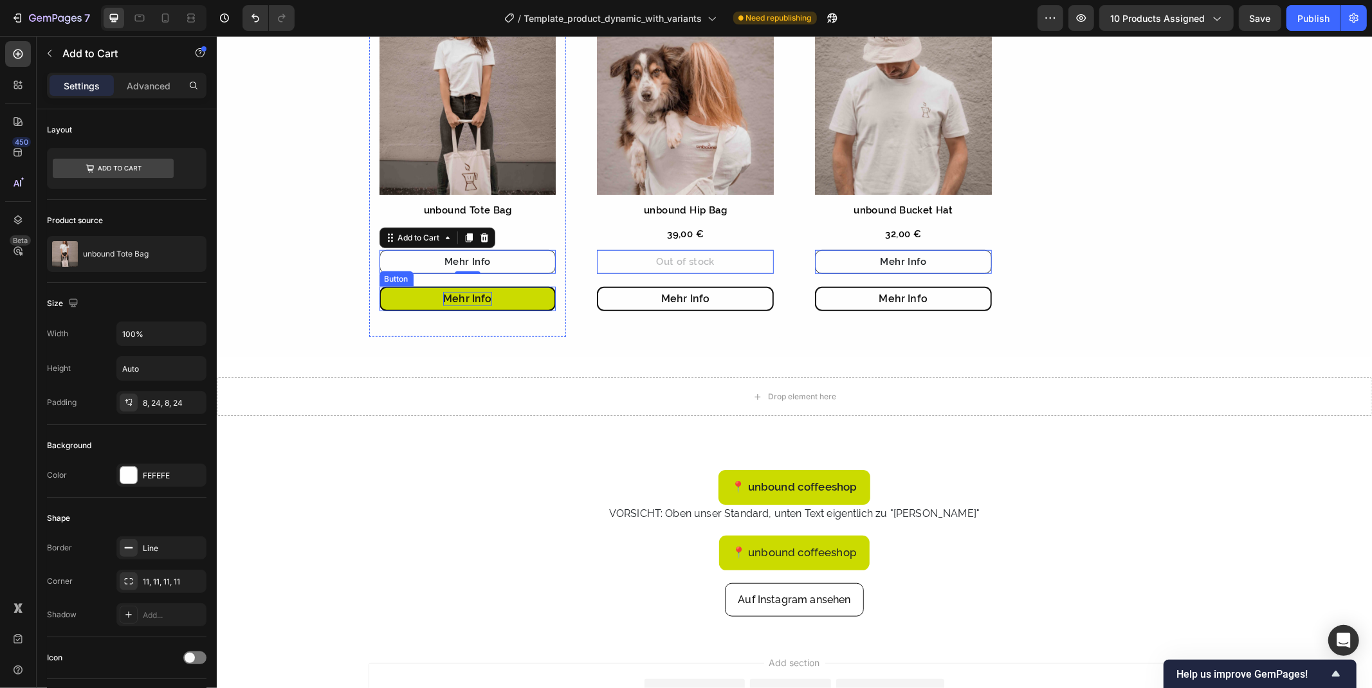
click at [517, 295] on link "Mehr Info" at bounding box center [467, 298] width 177 height 24
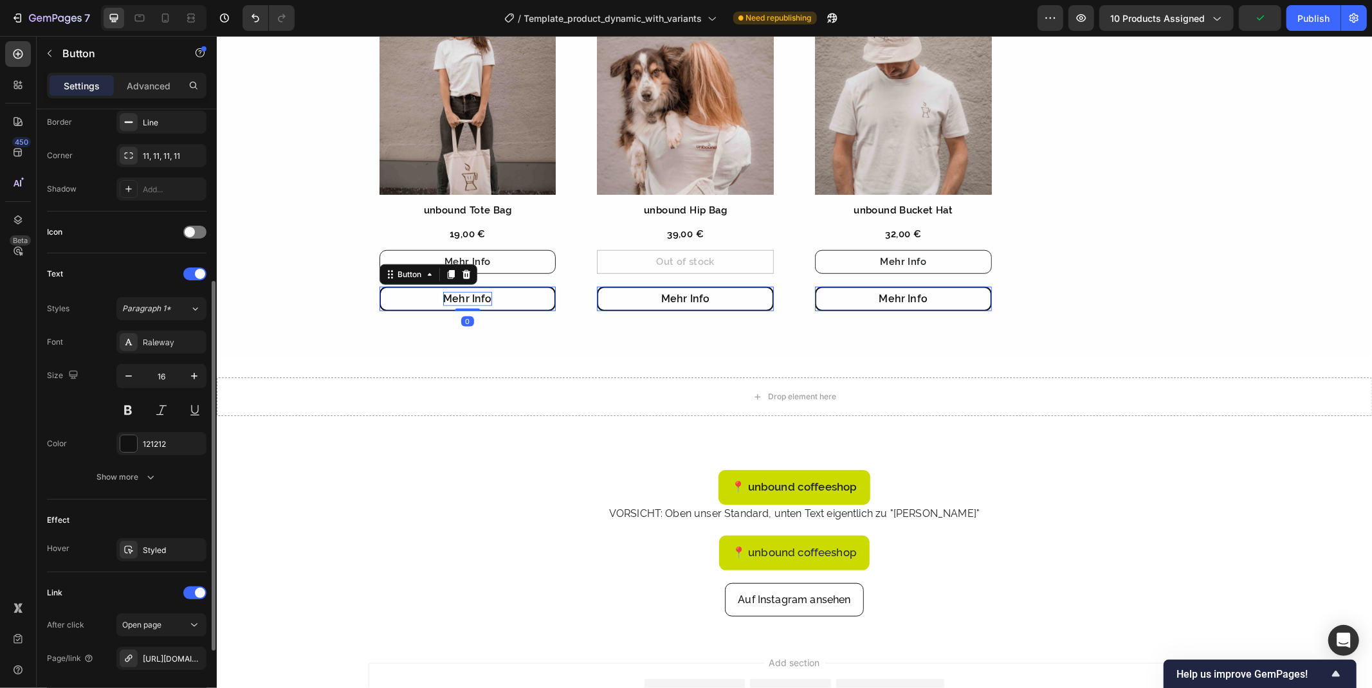
scroll to position [408, 0]
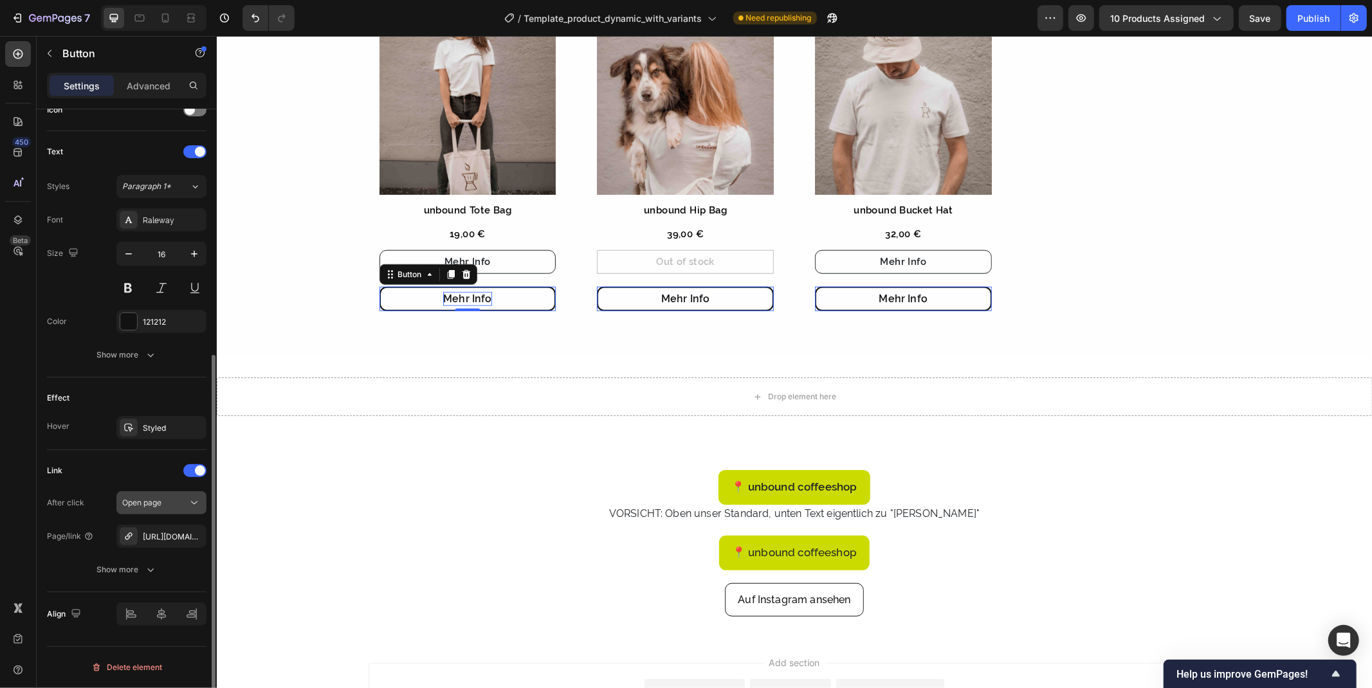
click at [184, 498] on div "Open page" at bounding box center [155, 503] width 66 height 12
click at [131, 536] on icon at bounding box center [128, 536] width 7 height 7
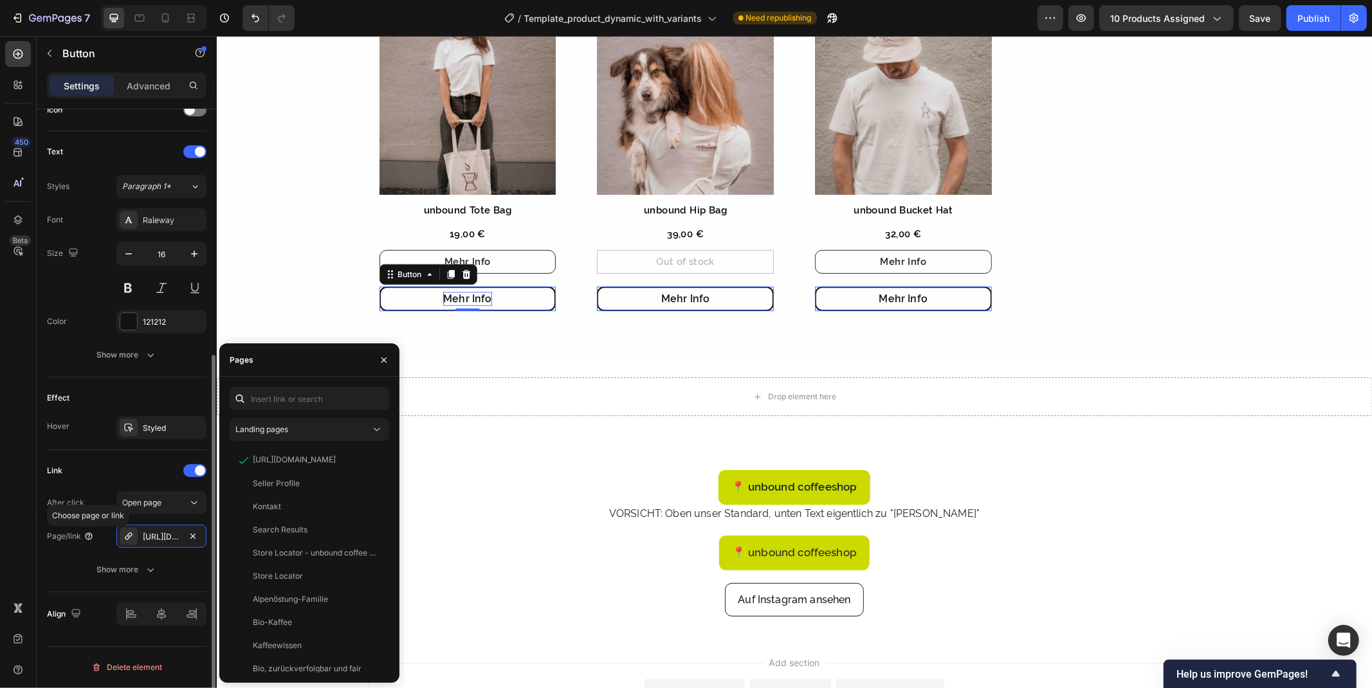
click at [84, 536] on icon at bounding box center [89, 536] width 10 height 10
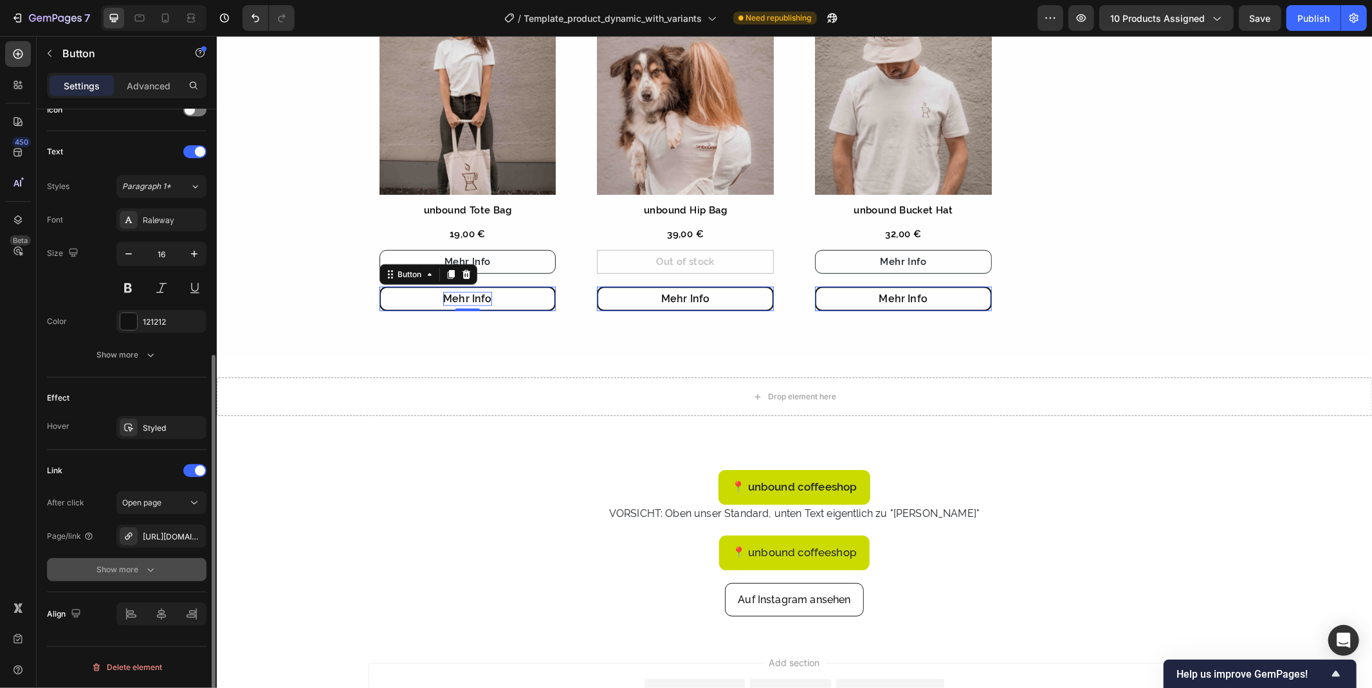
click at [149, 564] on icon "button" at bounding box center [150, 570] width 13 height 13
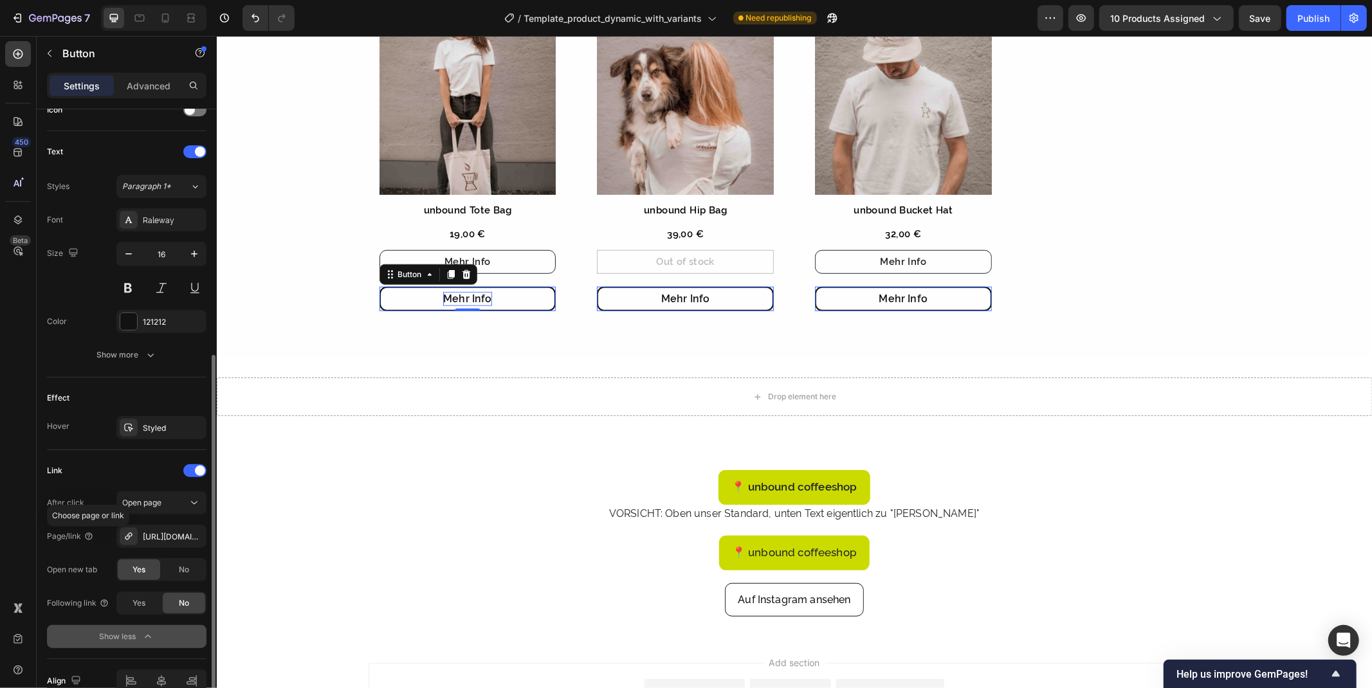
scroll to position [474, 0]
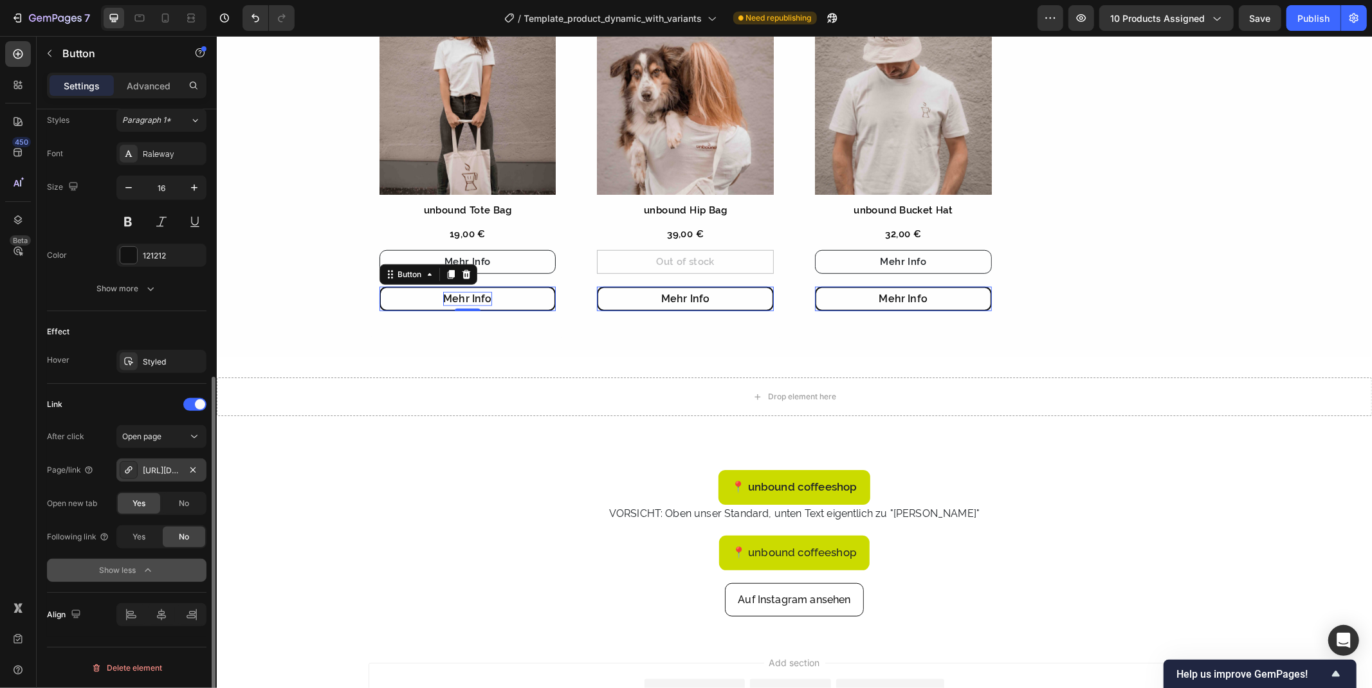
click at [169, 464] on div "[URL][DOMAIN_NAME]" at bounding box center [161, 470] width 90 height 23
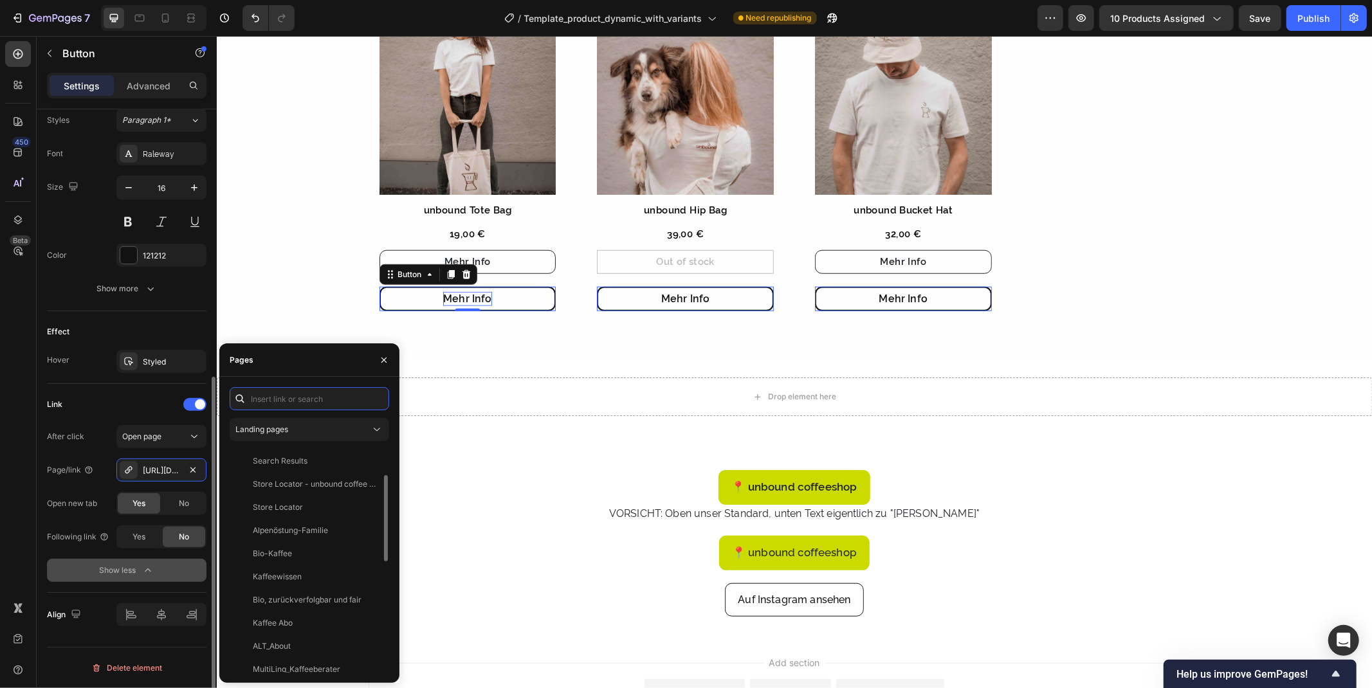
scroll to position [403, 0]
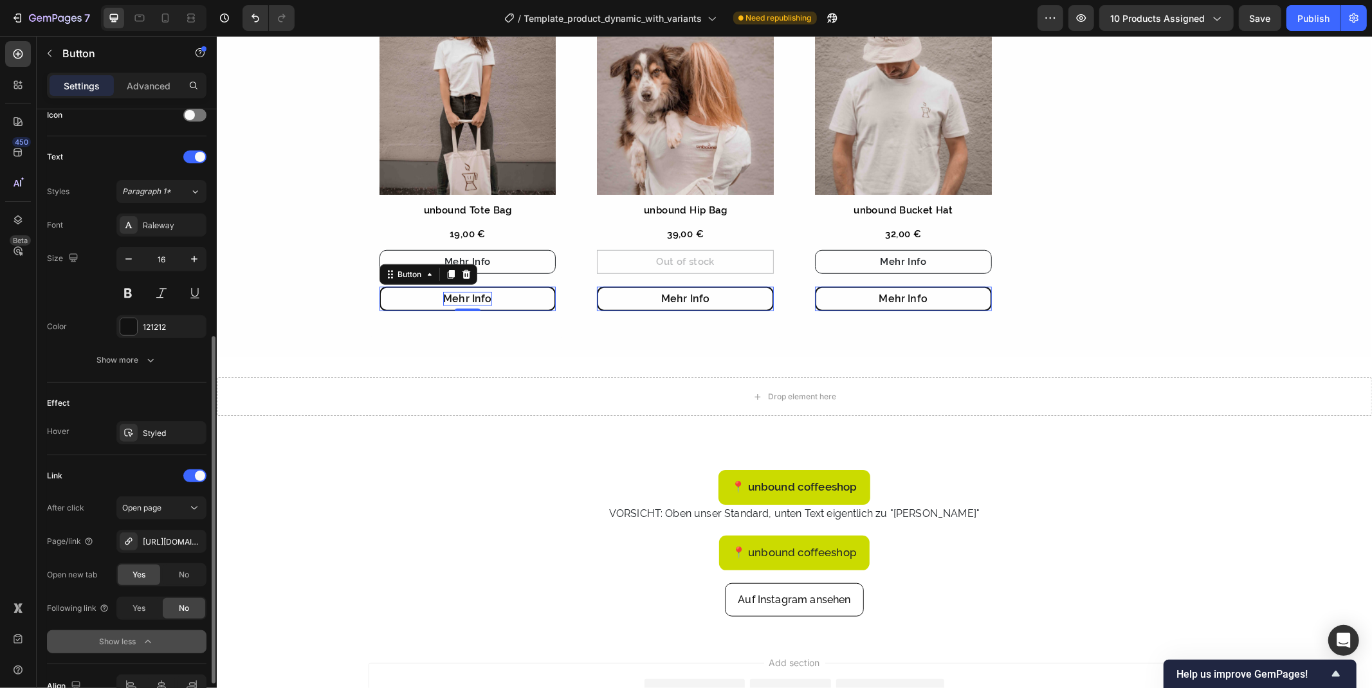
click at [94, 485] on div "Link" at bounding box center [127, 476] width 160 height 21
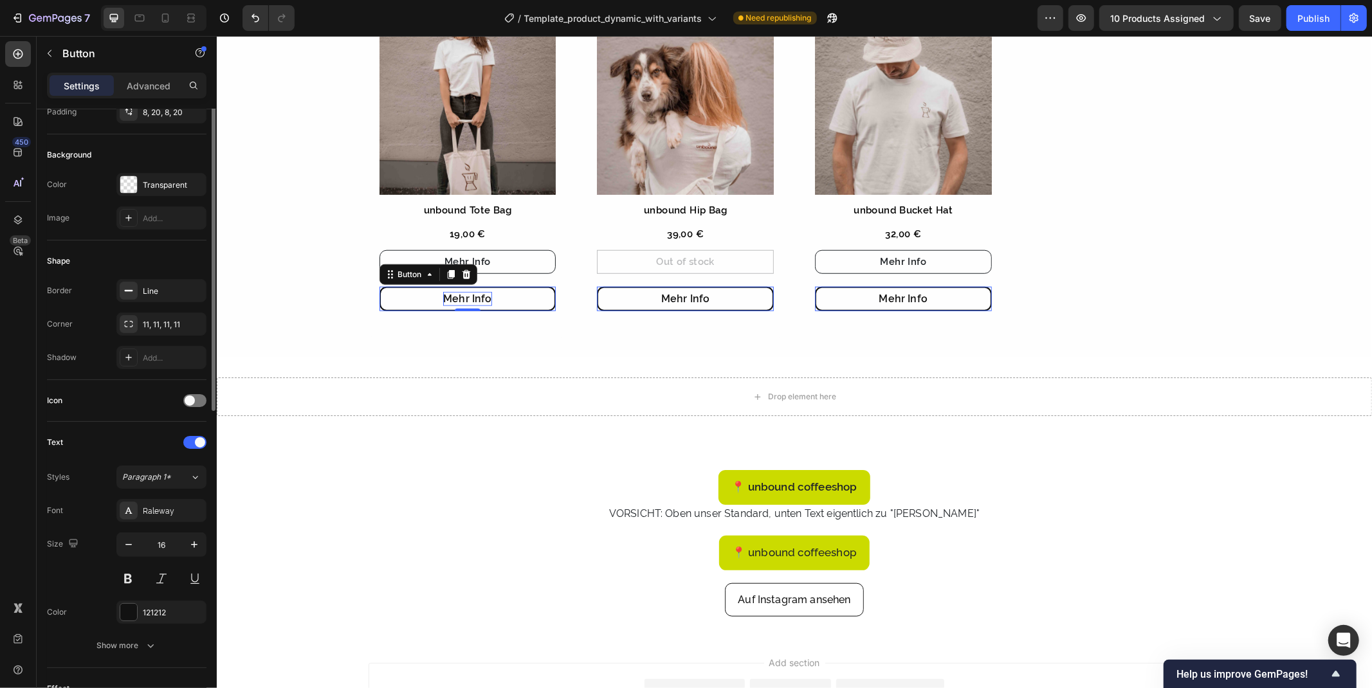
scroll to position [46, 0]
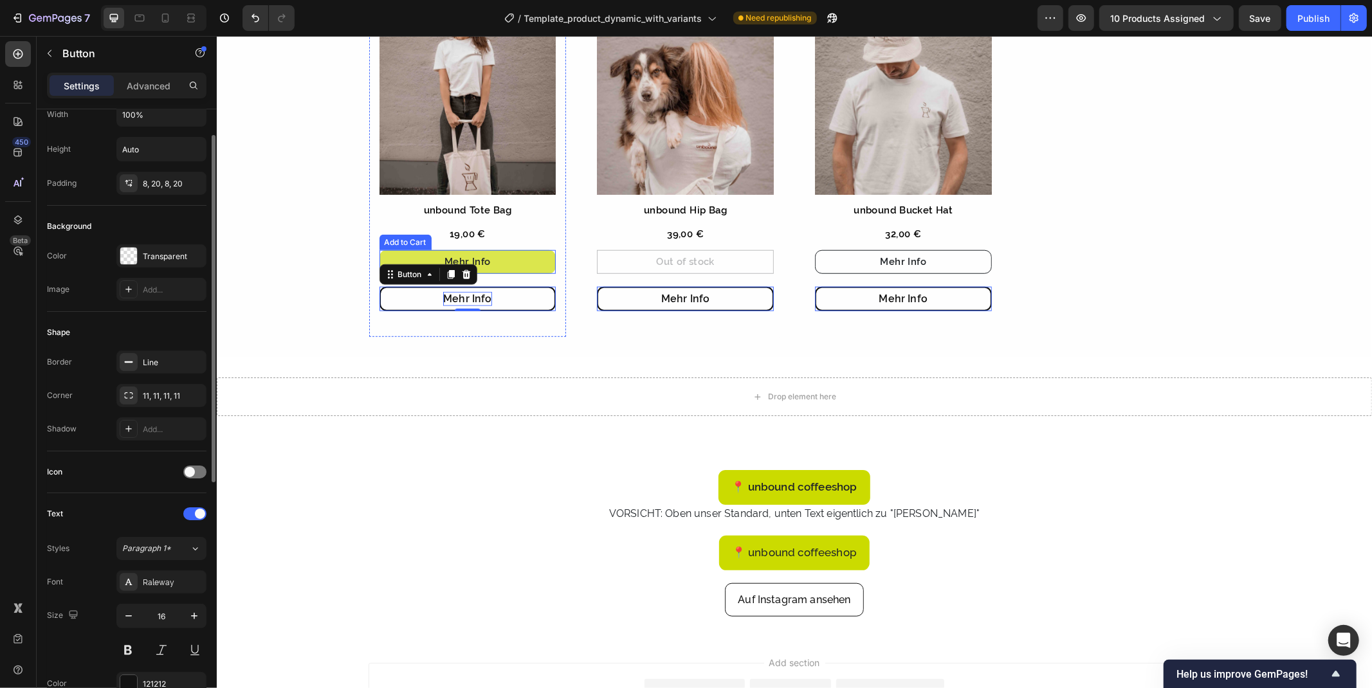
click at [513, 260] on button "Mehr Info" at bounding box center [467, 262] width 177 height 24
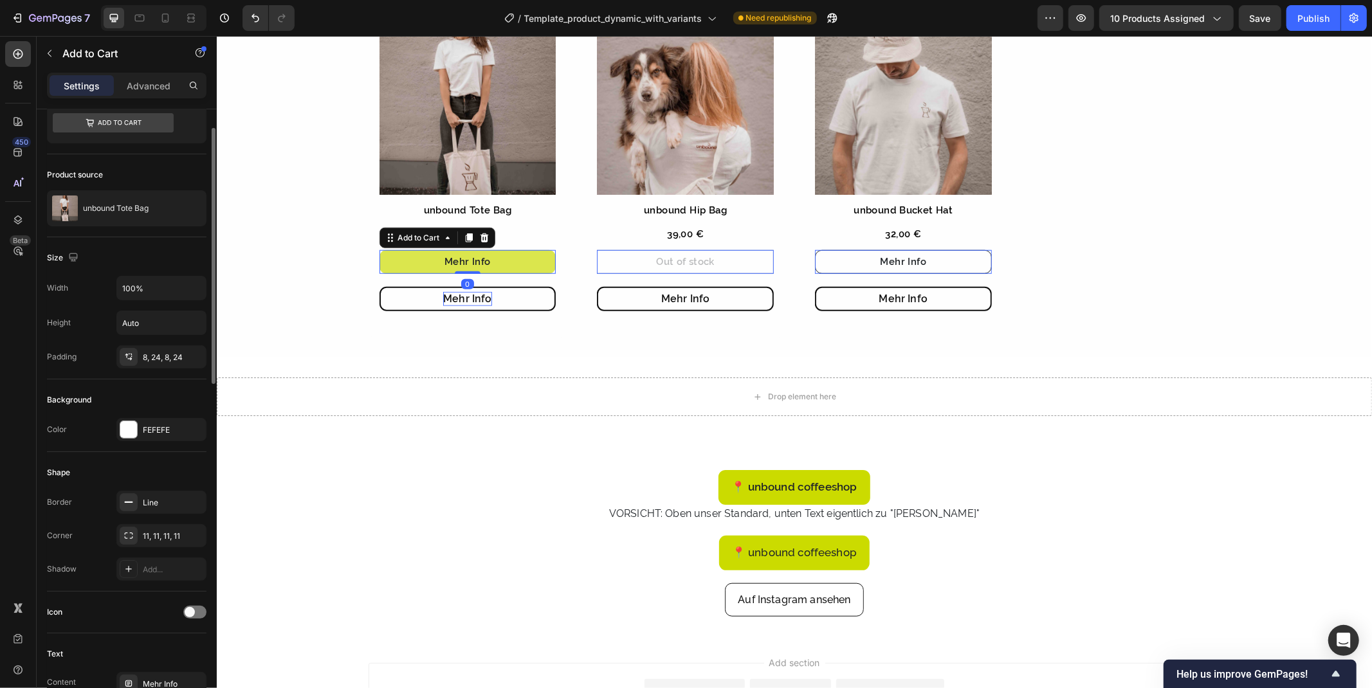
scroll to position [0, 0]
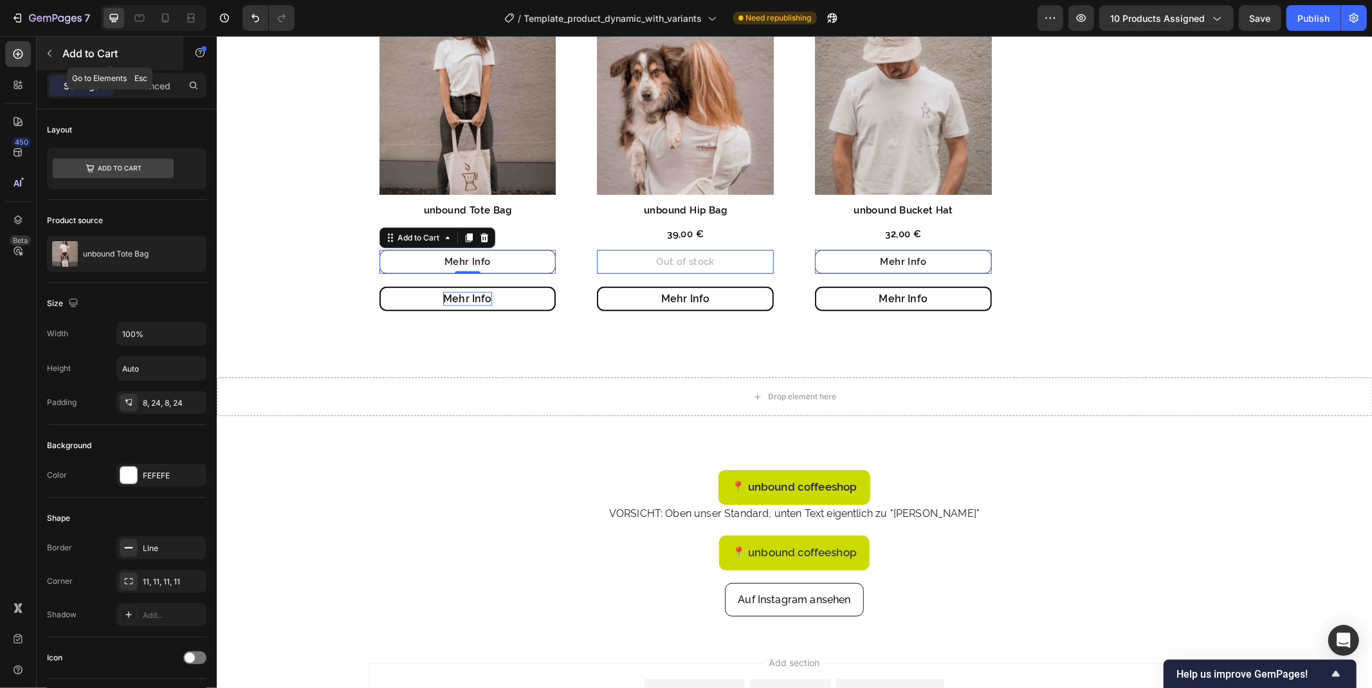
click at [55, 52] on button "button" at bounding box center [49, 53] width 21 height 21
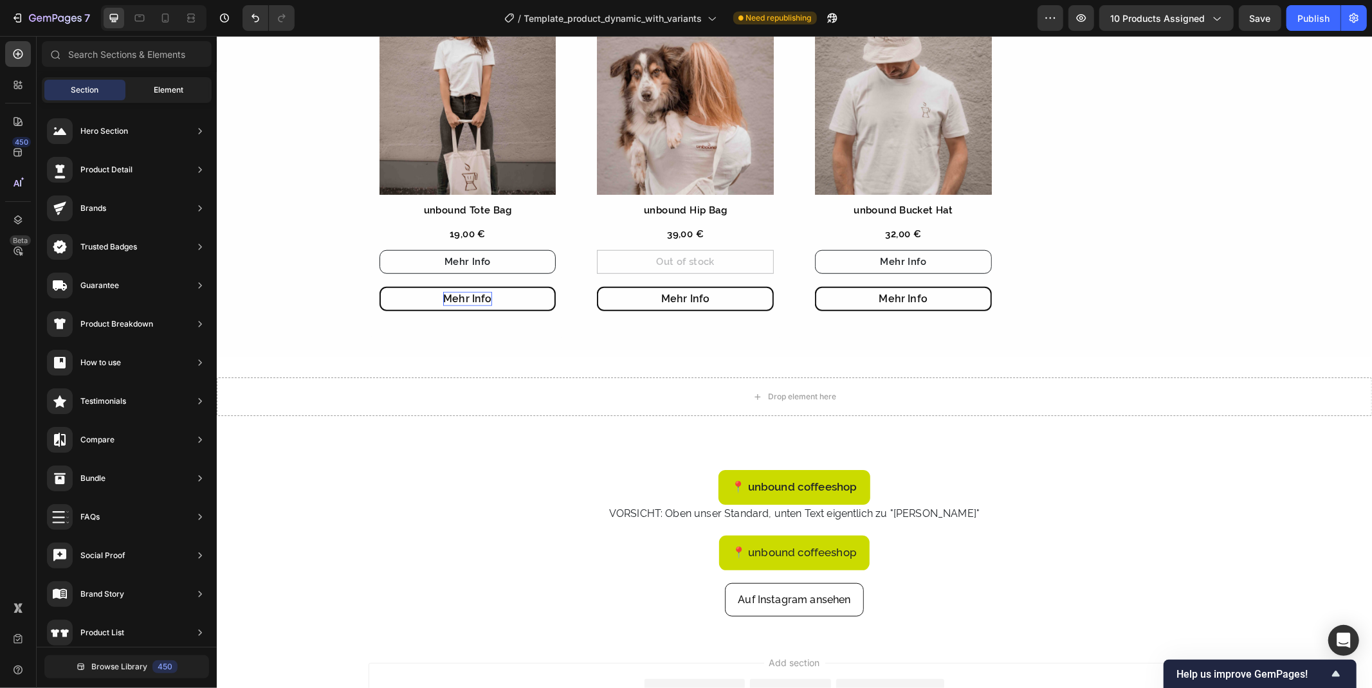
click at [148, 87] on div "Element" at bounding box center [168, 90] width 81 height 21
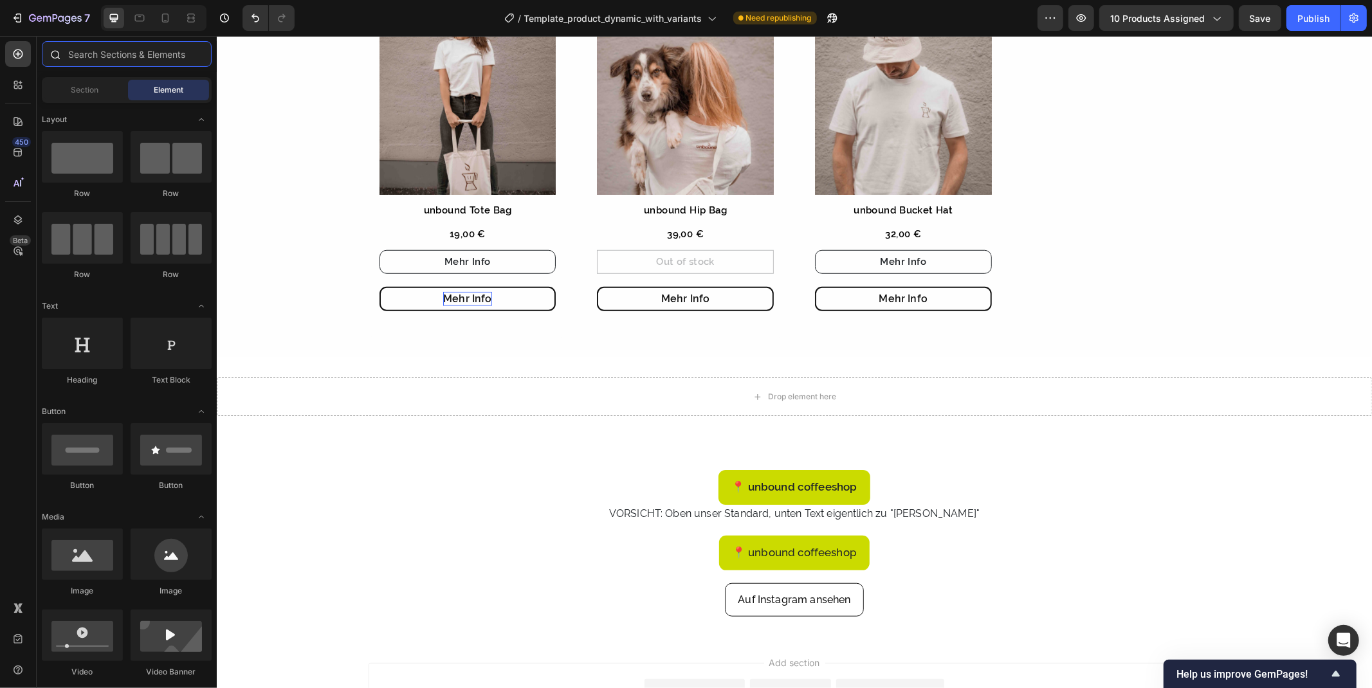
click at [118, 50] on input "text" at bounding box center [127, 54] width 170 height 26
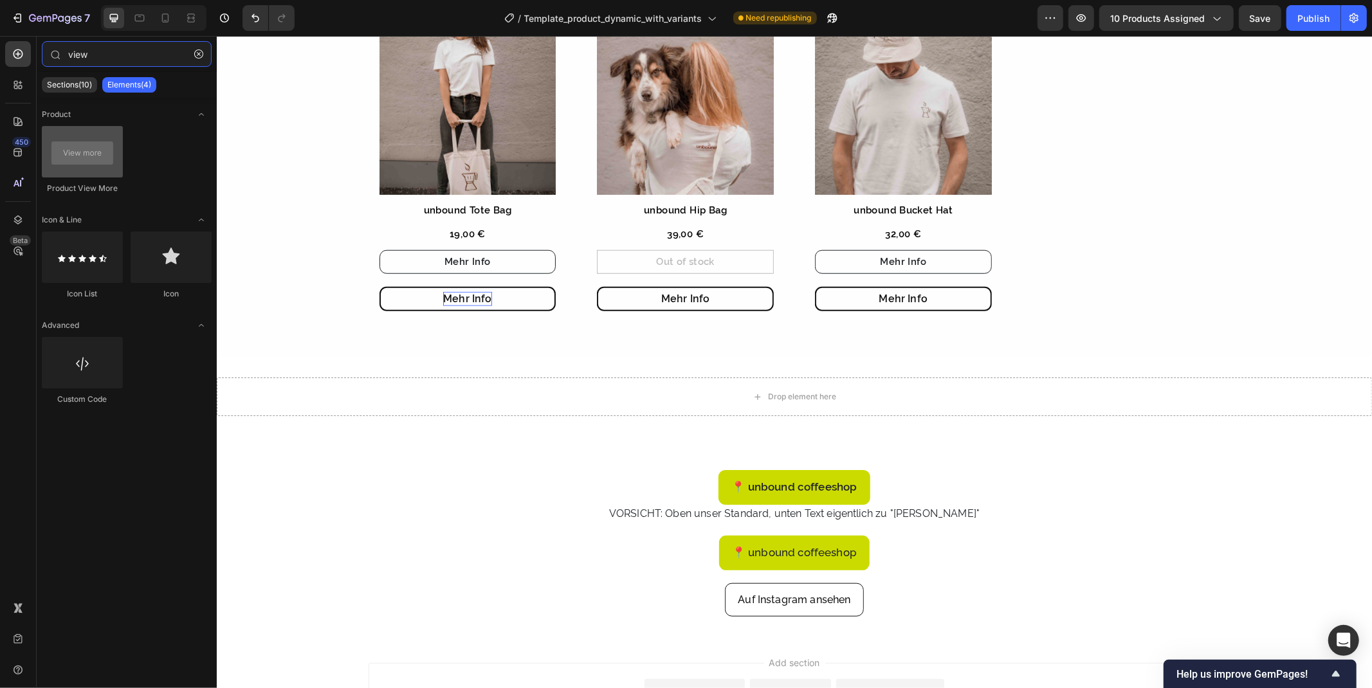
type input "view"
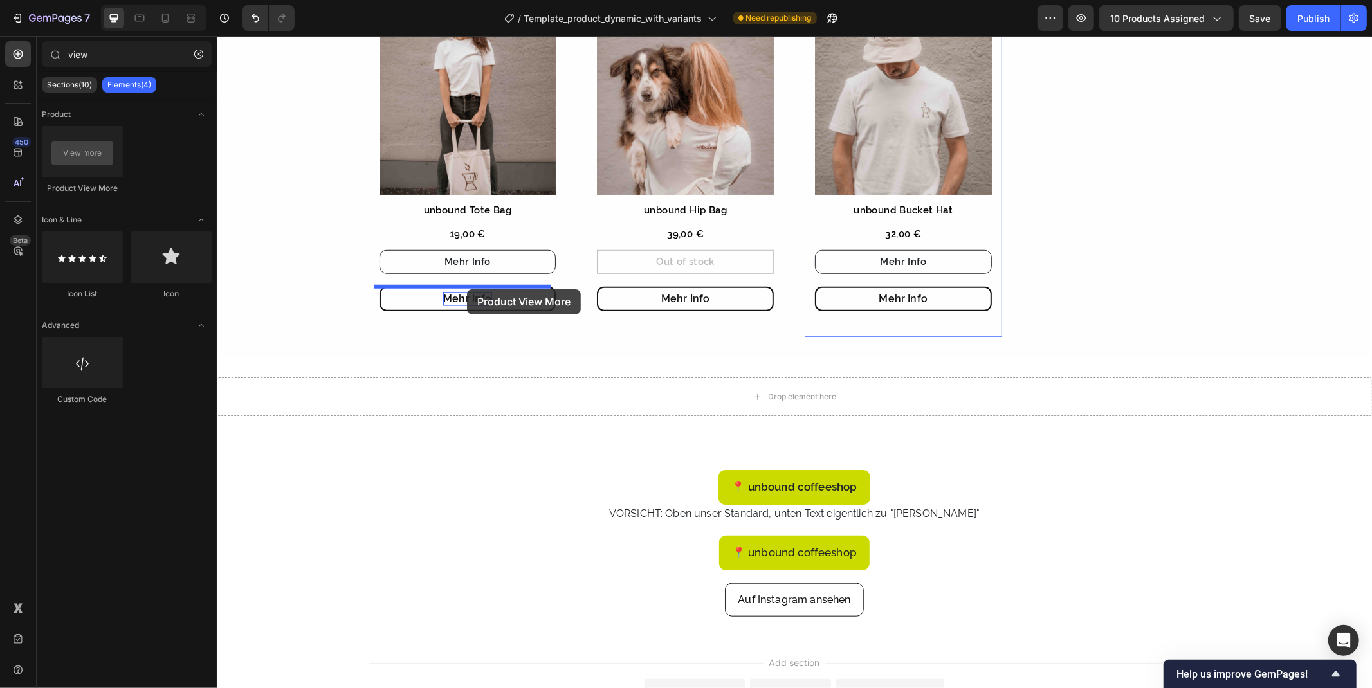
drag, startPoint x: 305, startPoint y: 188, endPoint x: 466, endPoint y: 287, distance: 189.4
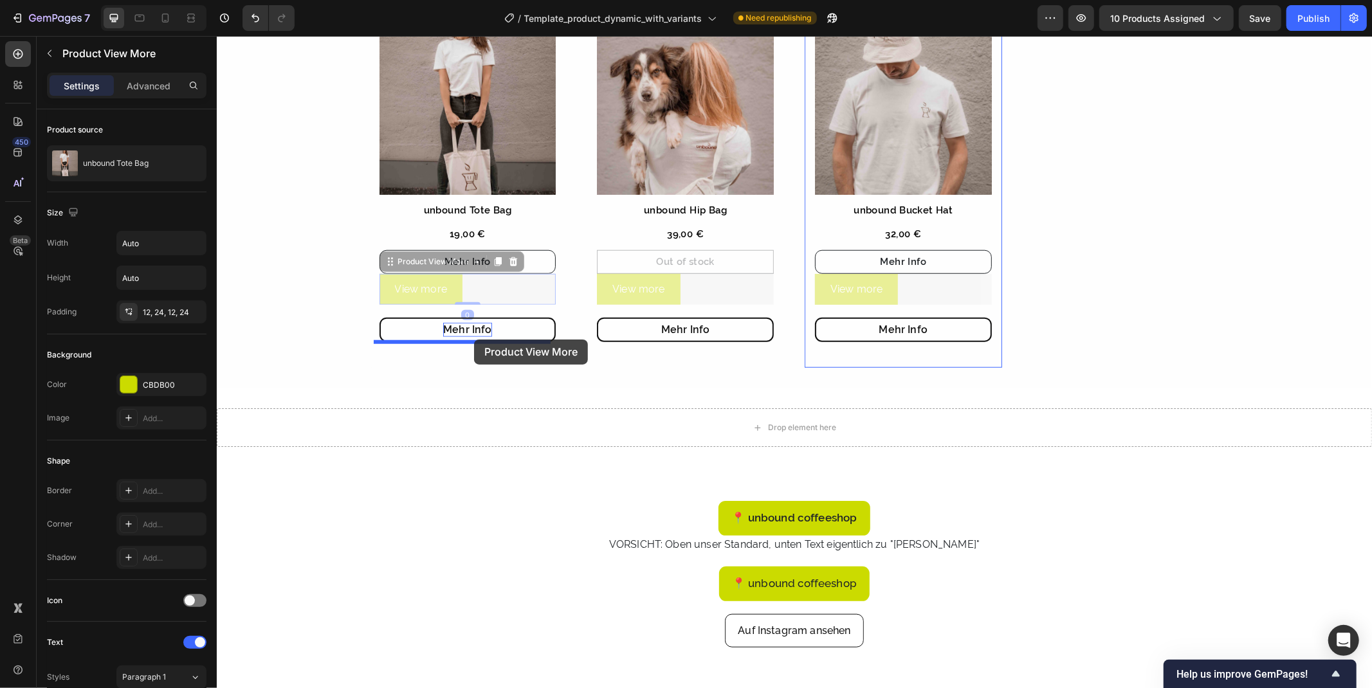
drag, startPoint x: 477, startPoint y: 288, endPoint x: 473, endPoint y: 339, distance: 51.6
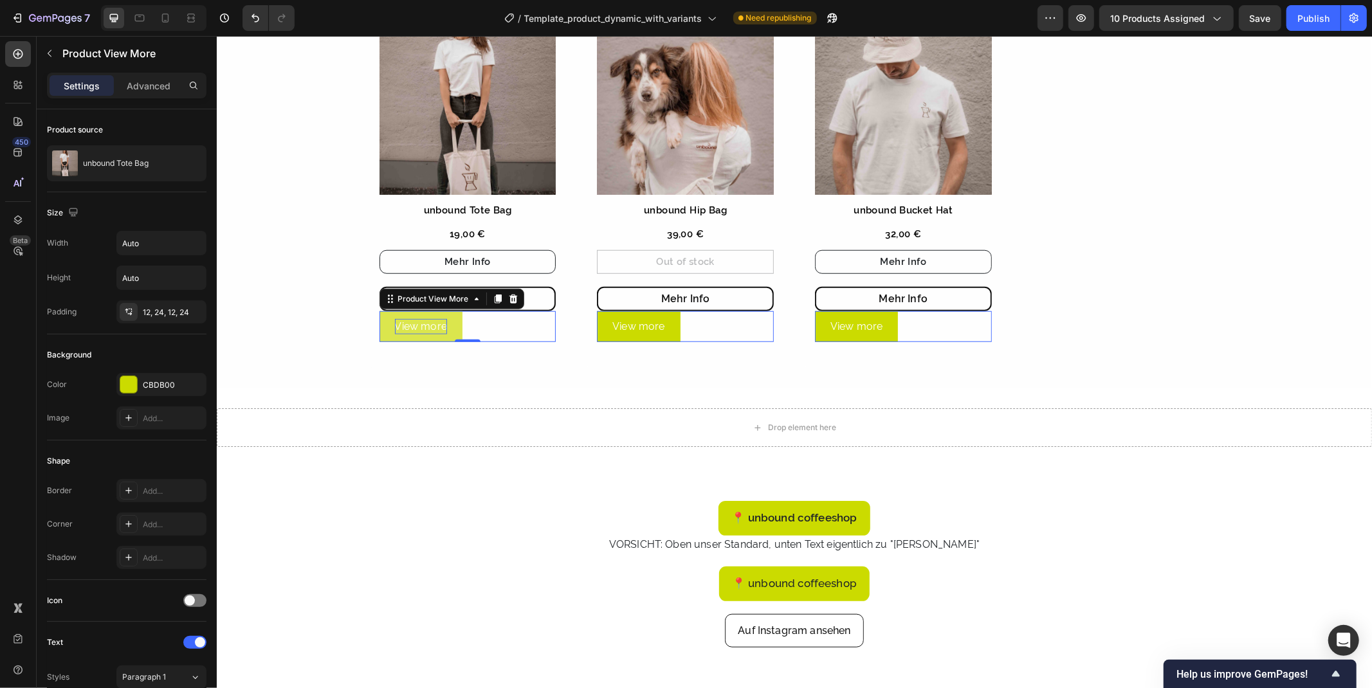
click at [408, 331] on p "View more" at bounding box center [420, 325] width 52 height 15
click at [493, 329] on div "View more" at bounding box center [467, 326] width 177 height 31
click at [412, 324] on p "View more" at bounding box center [420, 325] width 52 height 15
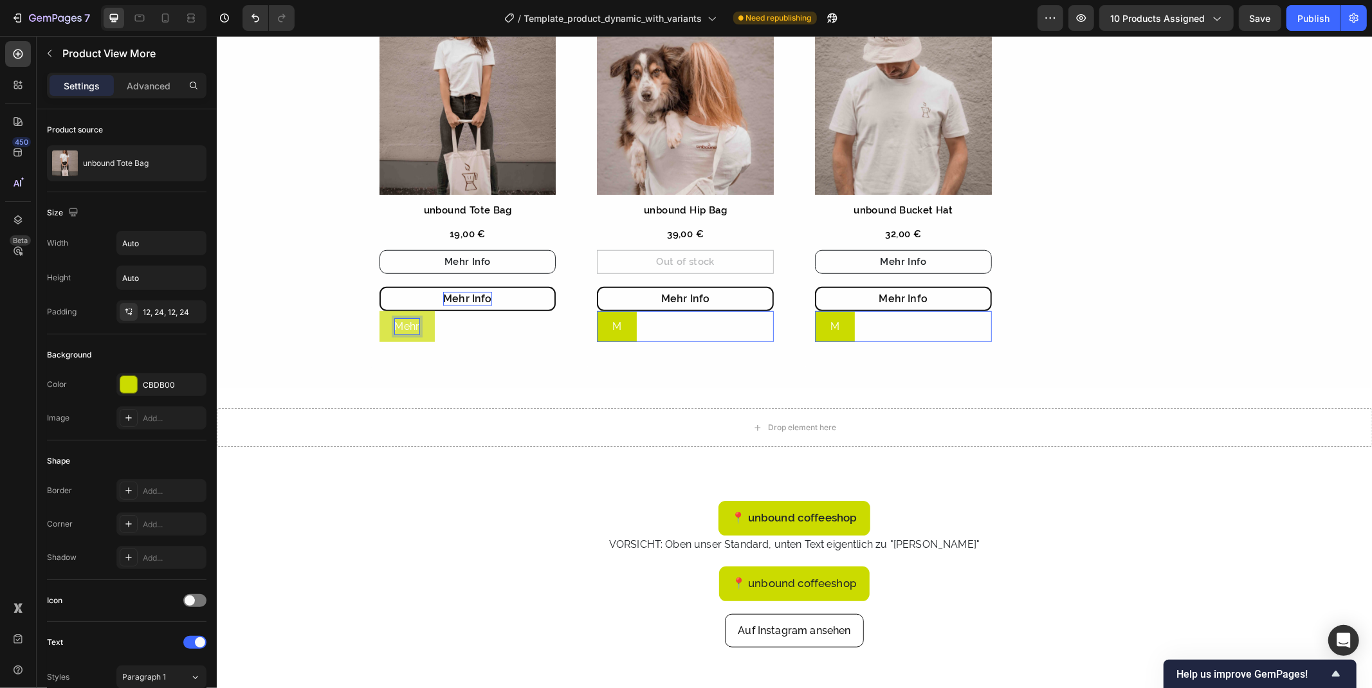
click at [379, 311] on button "Mehr" at bounding box center [407, 326] width 56 height 31
click at [443, 357] on div "Product Images unbound Tote Bag Product Title 19,00 € Product Price Product Pri…" at bounding box center [467, 186] width 199 height 364
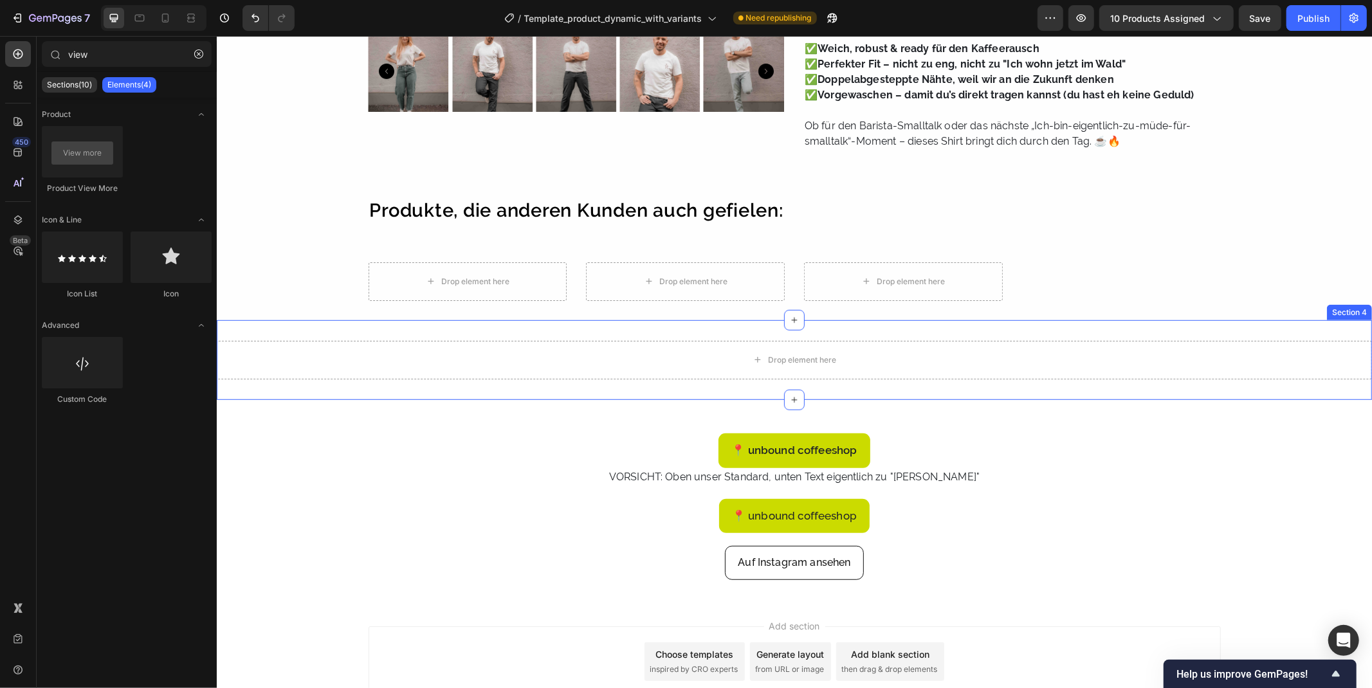
scroll to position [564, 0]
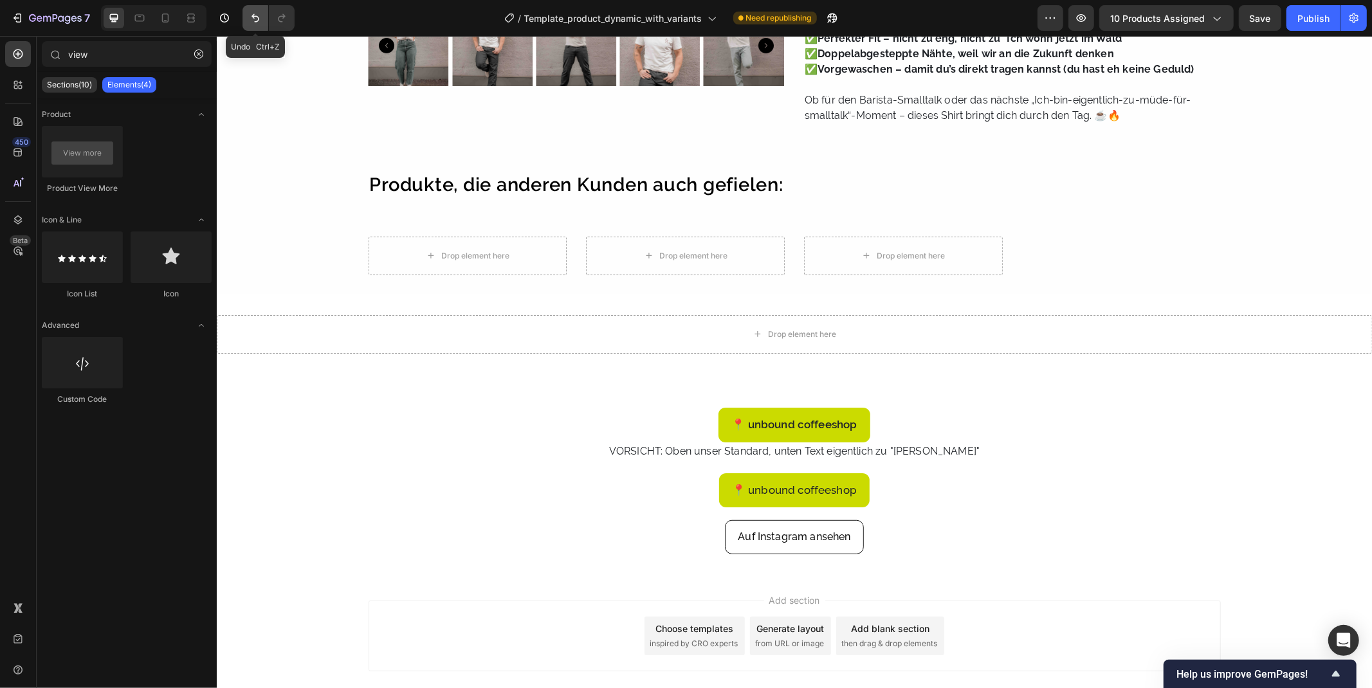
click at [250, 17] on icon "Undo/Redo" at bounding box center [255, 18] width 13 height 13
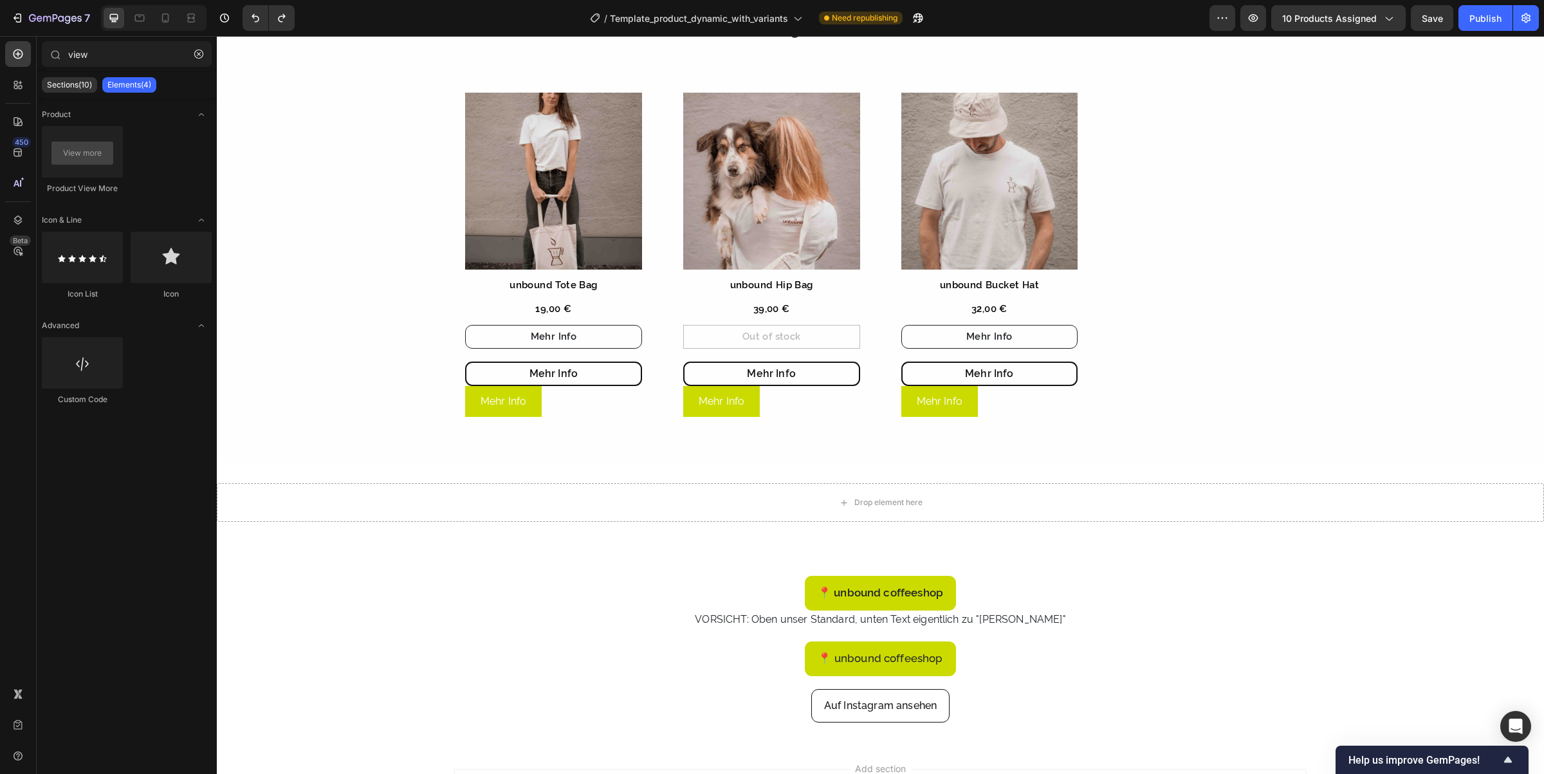
scroll to position [722, 0]
click at [531, 403] on button "Mehr Info" at bounding box center [503, 401] width 77 height 31
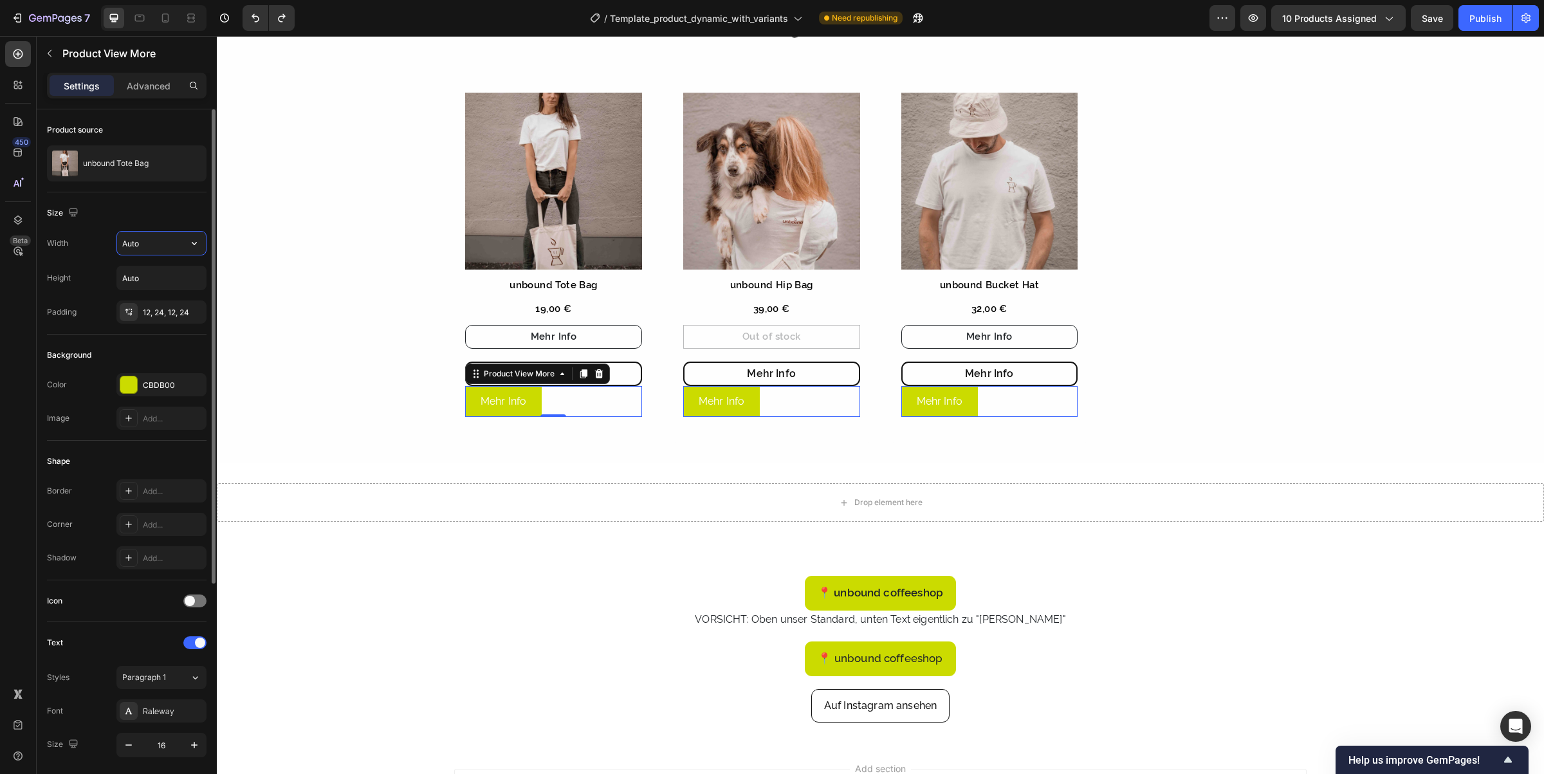
click at [149, 243] on input "Auto" at bounding box center [161, 243] width 89 height 23
click at [191, 241] on icon "button" at bounding box center [194, 243] width 13 height 13
click at [149, 274] on p "Full 100%" at bounding box center [158, 277] width 73 height 12
type input "100%"
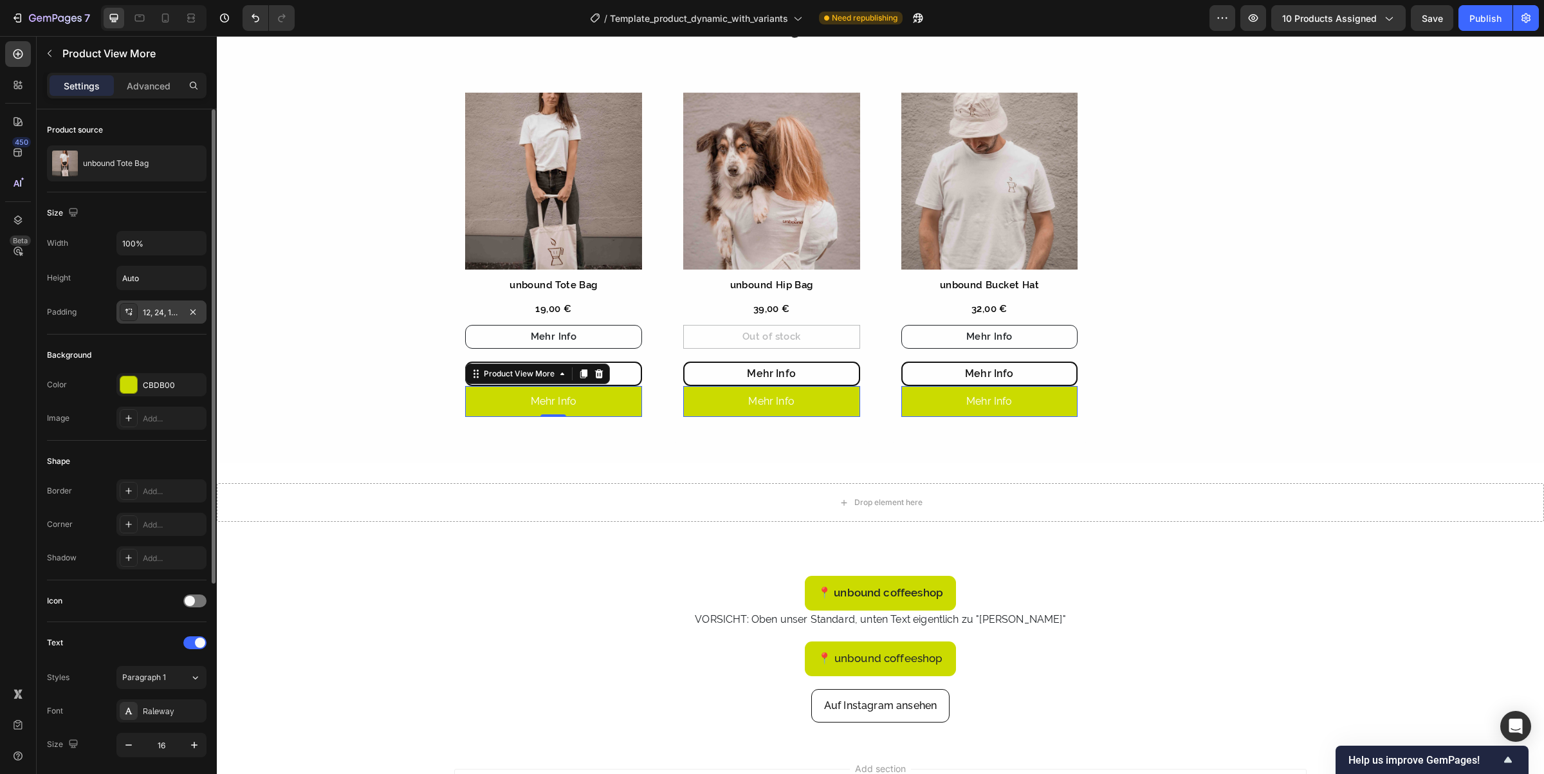
click at [158, 317] on div "12, 24, 12, 24" at bounding box center [161, 313] width 37 height 12
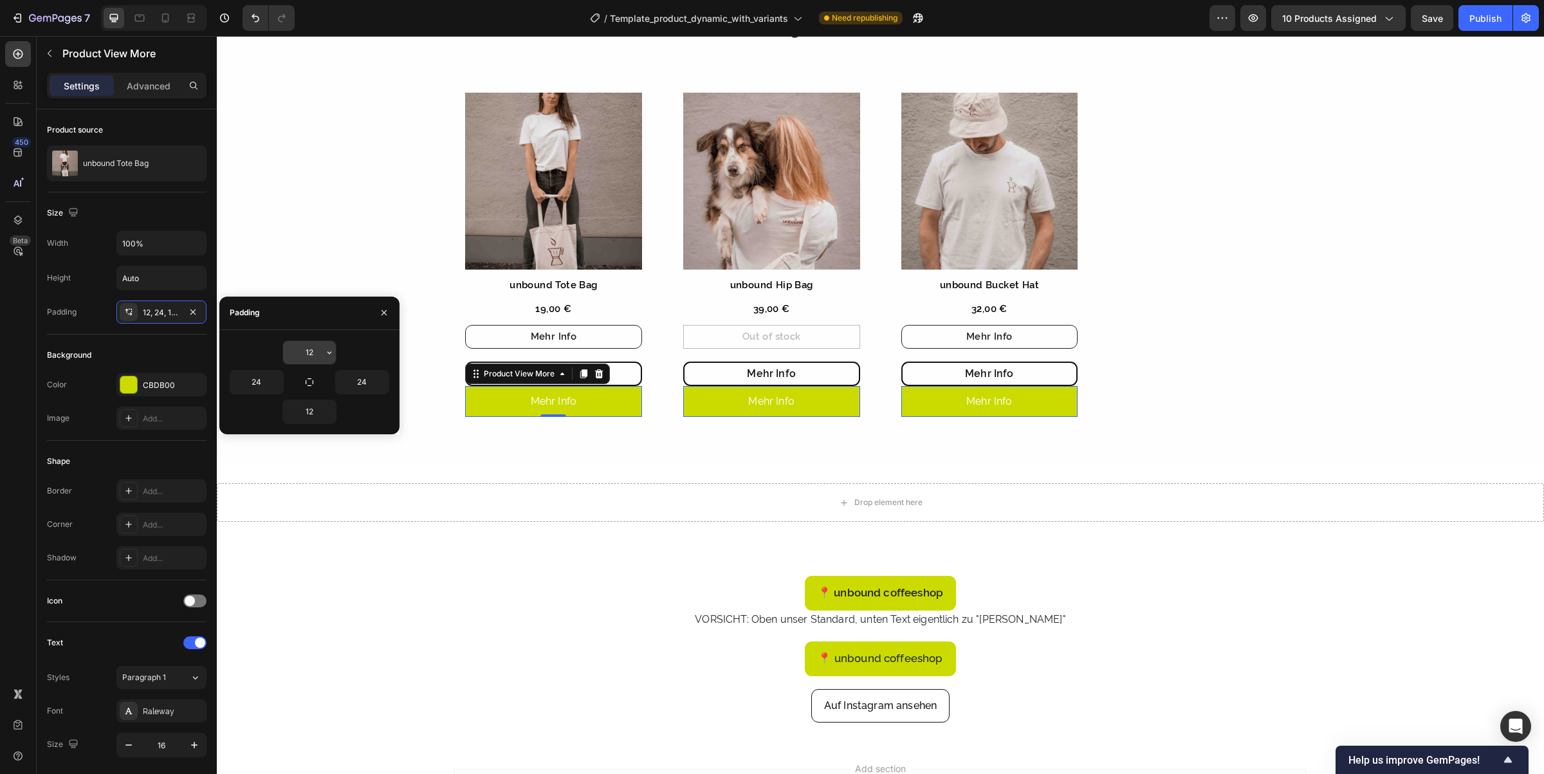
click at [311, 353] on input "12" at bounding box center [309, 352] width 53 height 23
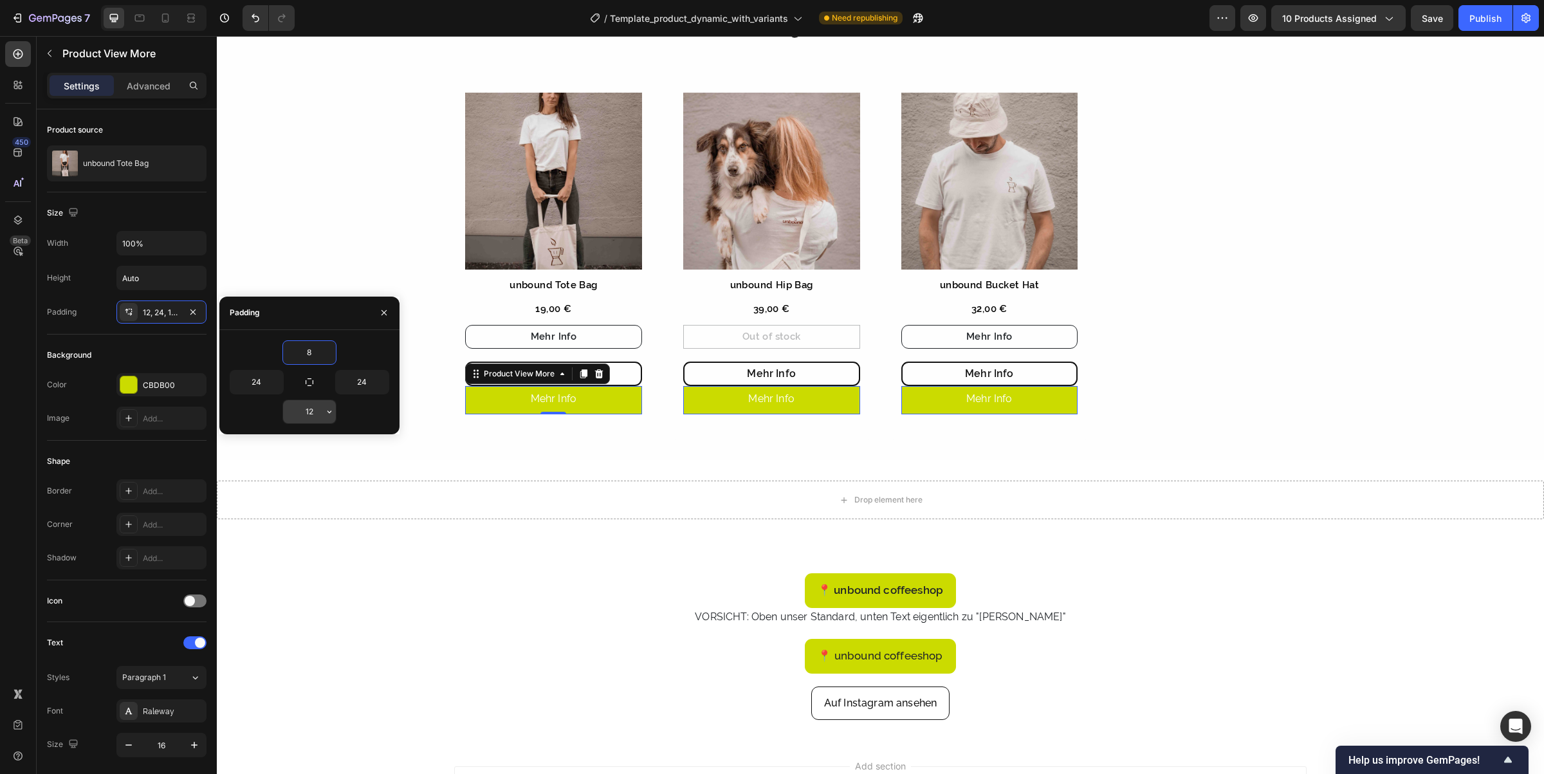
type input "8"
click at [309, 413] on input "12" at bounding box center [309, 411] width 53 height 23
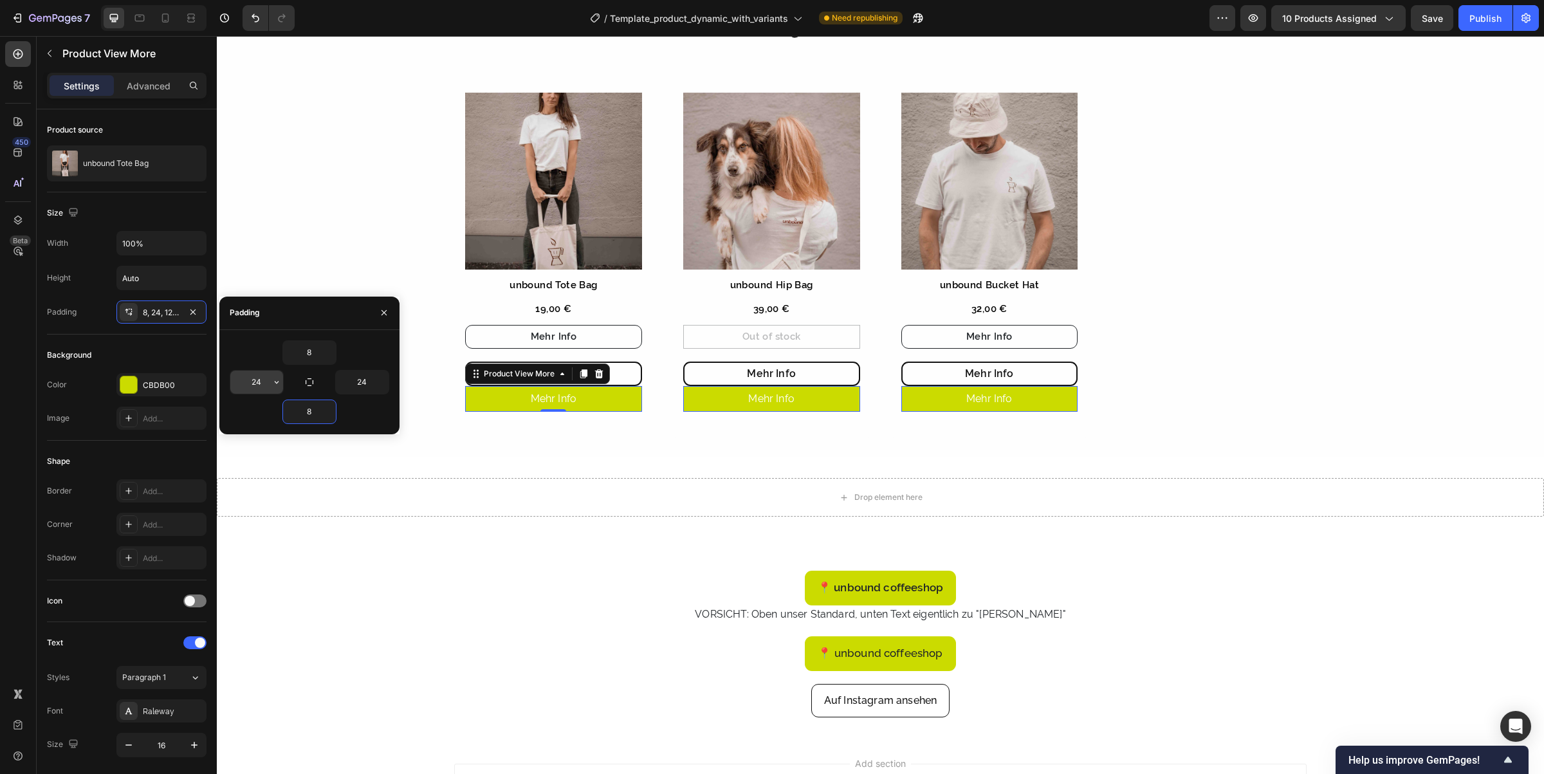
type input "8"
click at [267, 376] on input "24" at bounding box center [256, 382] width 53 height 23
type input "20"
click at [365, 383] on input "24" at bounding box center [362, 382] width 53 height 23
type input "20"
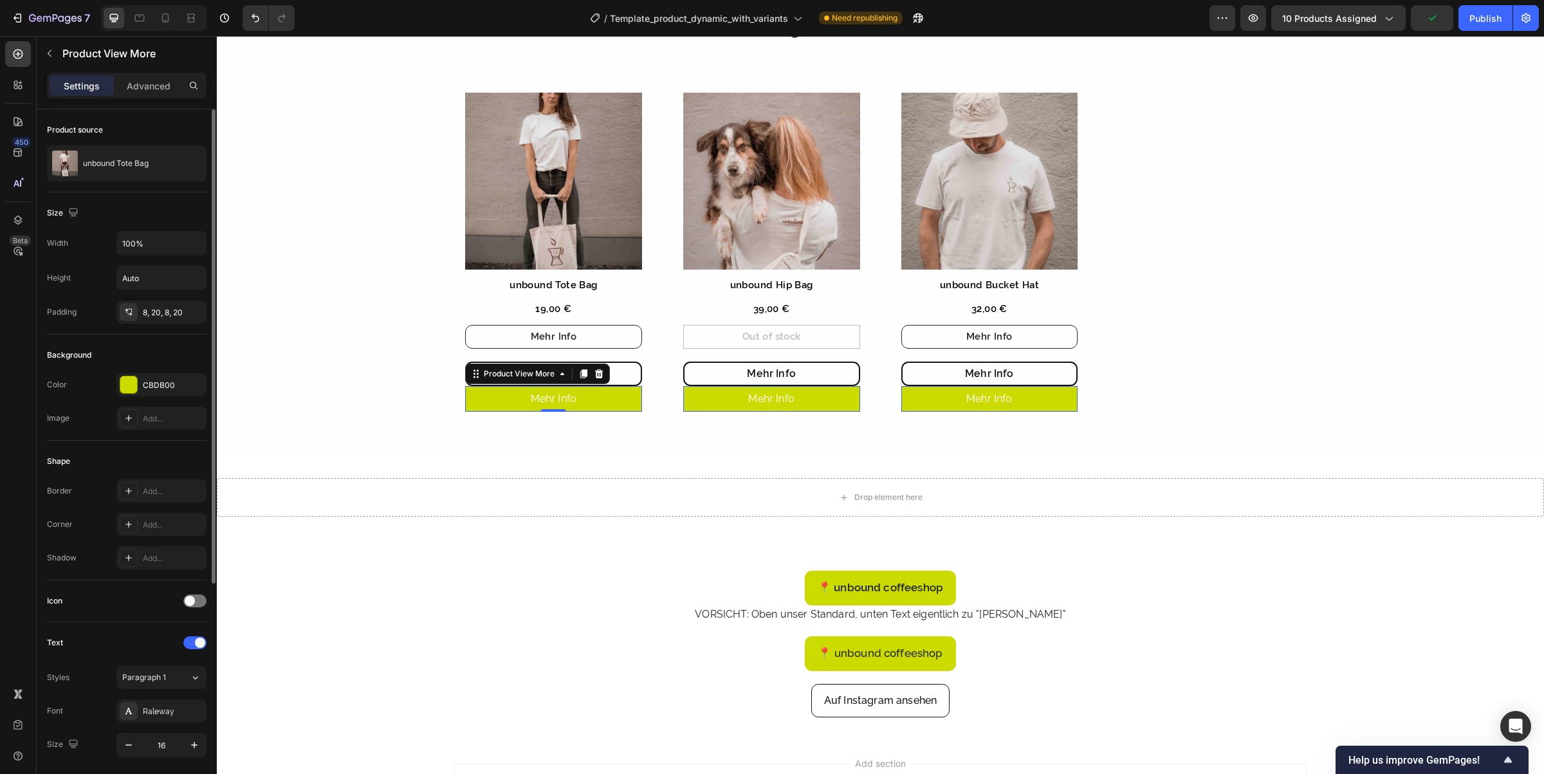
click at [85, 325] on div "Size Width 100% Height Auto Padding 8, 20, 8, 20" at bounding box center [127, 263] width 160 height 142
click at [131, 390] on div at bounding box center [128, 384] width 17 height 17
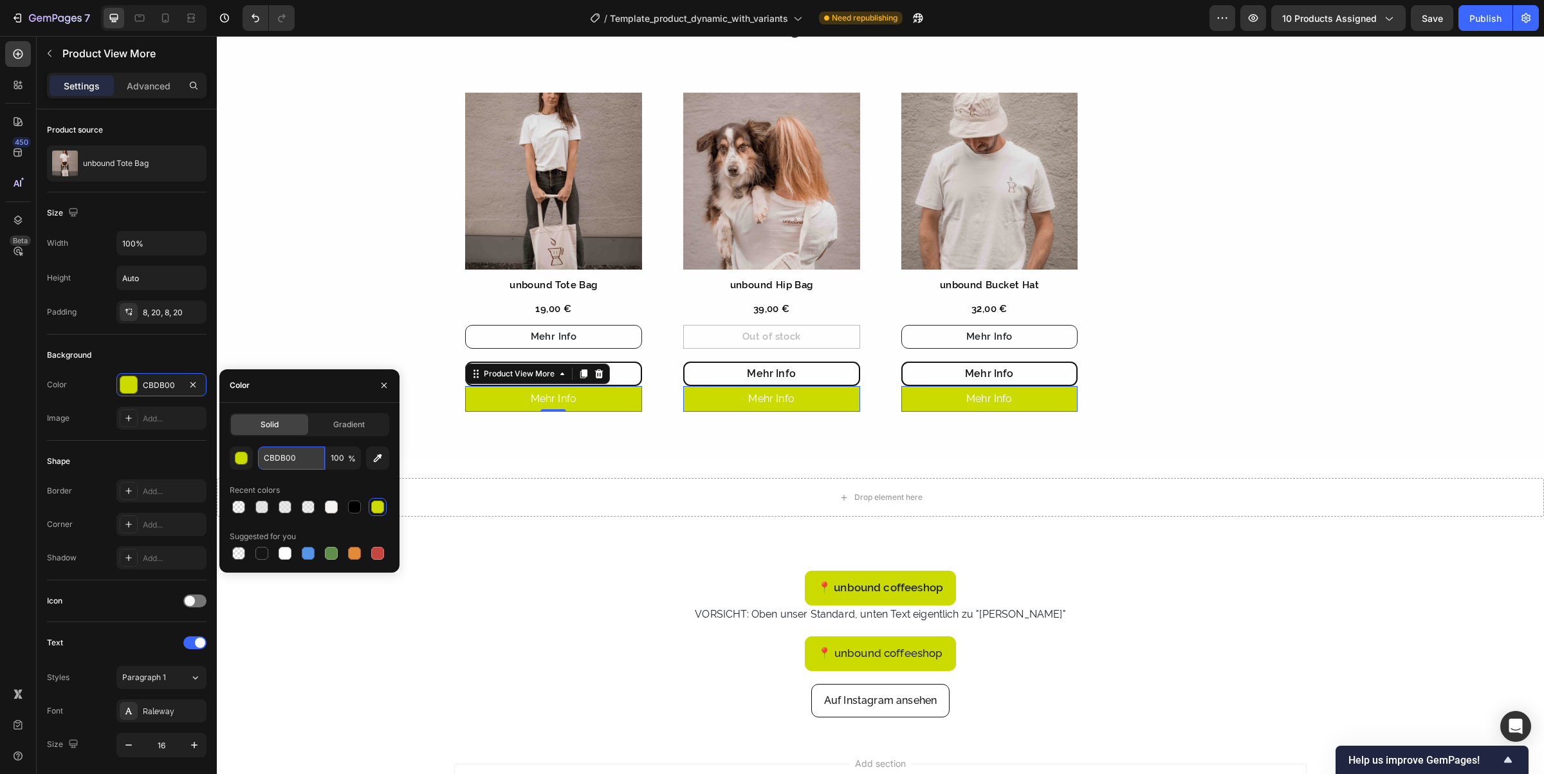
click at [300, 452] on input "CBDB00" at bounding box center [291, 457] width 67 height 23
paste input "FEFEFE"
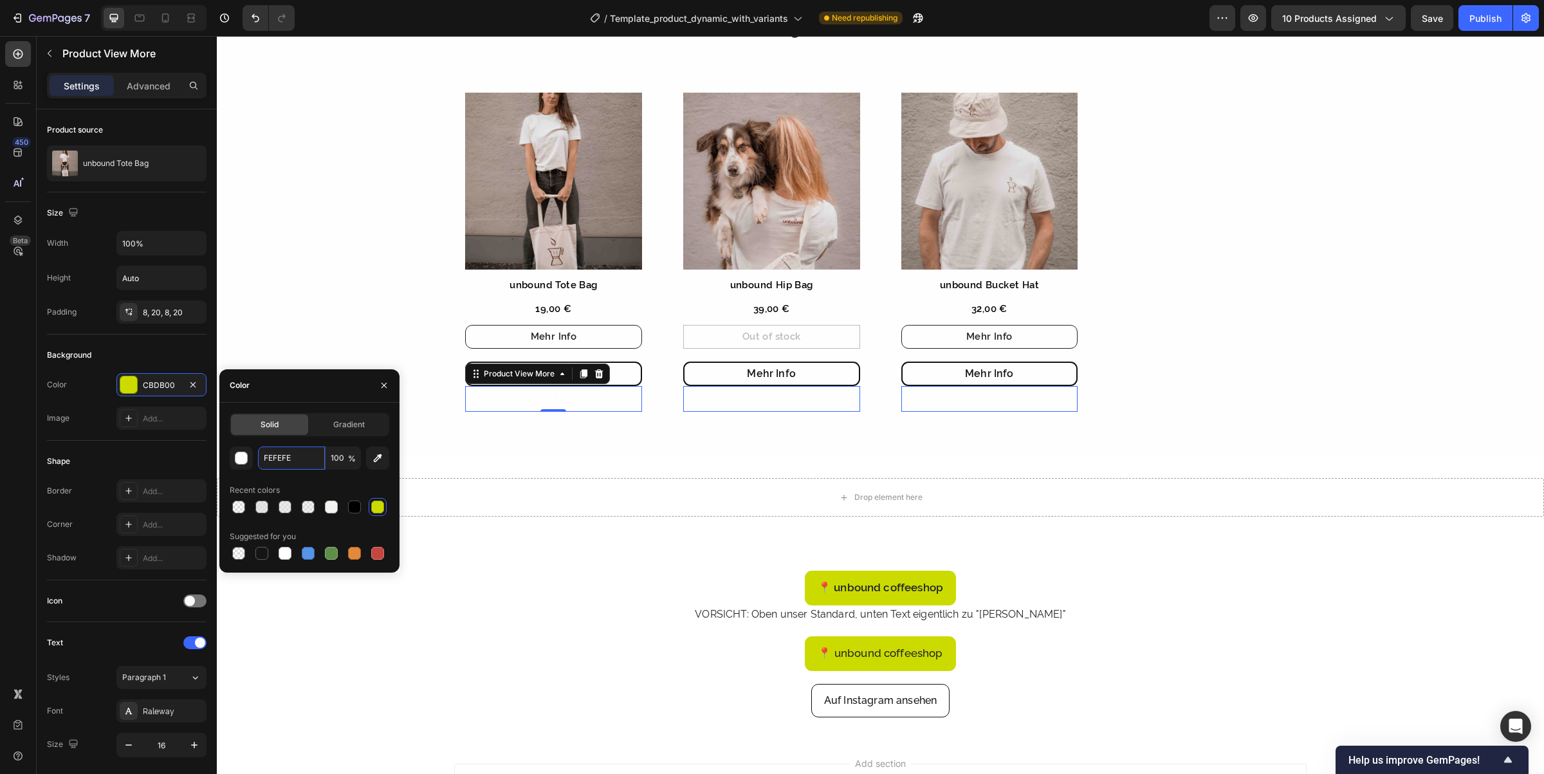
type input "FEFEFE"
click at [317, 477] on div "FEFEFE 100 % Recent colors Suggested for you" at bounding box center [310, 504] width 160 height 116
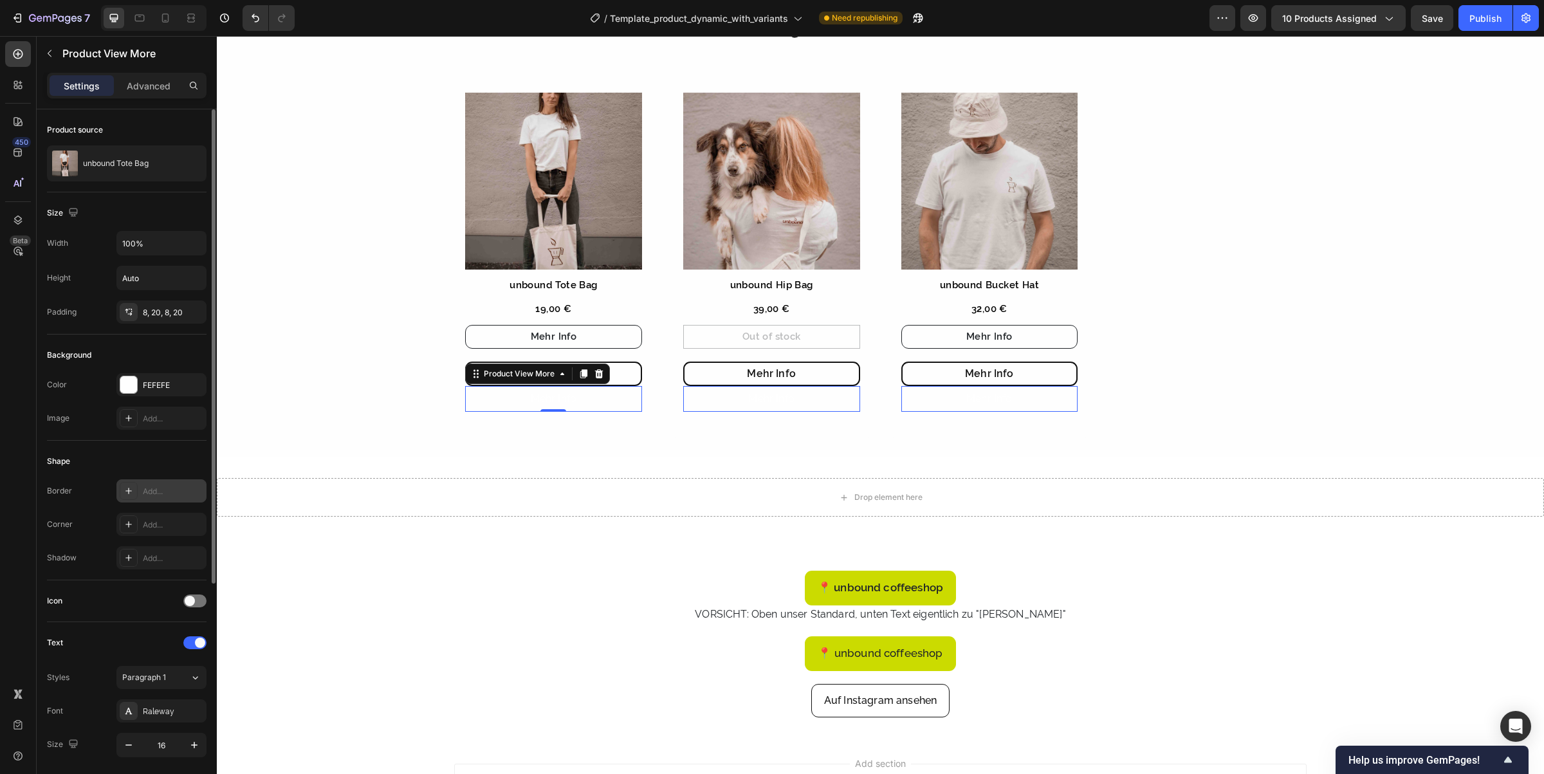
click at [192, 484] on div "Add..." at bounding box center [161, 490] width 90 height 23
click at [151, 491] on div "Line" at bounding box center [161, 492] width 37 height 12
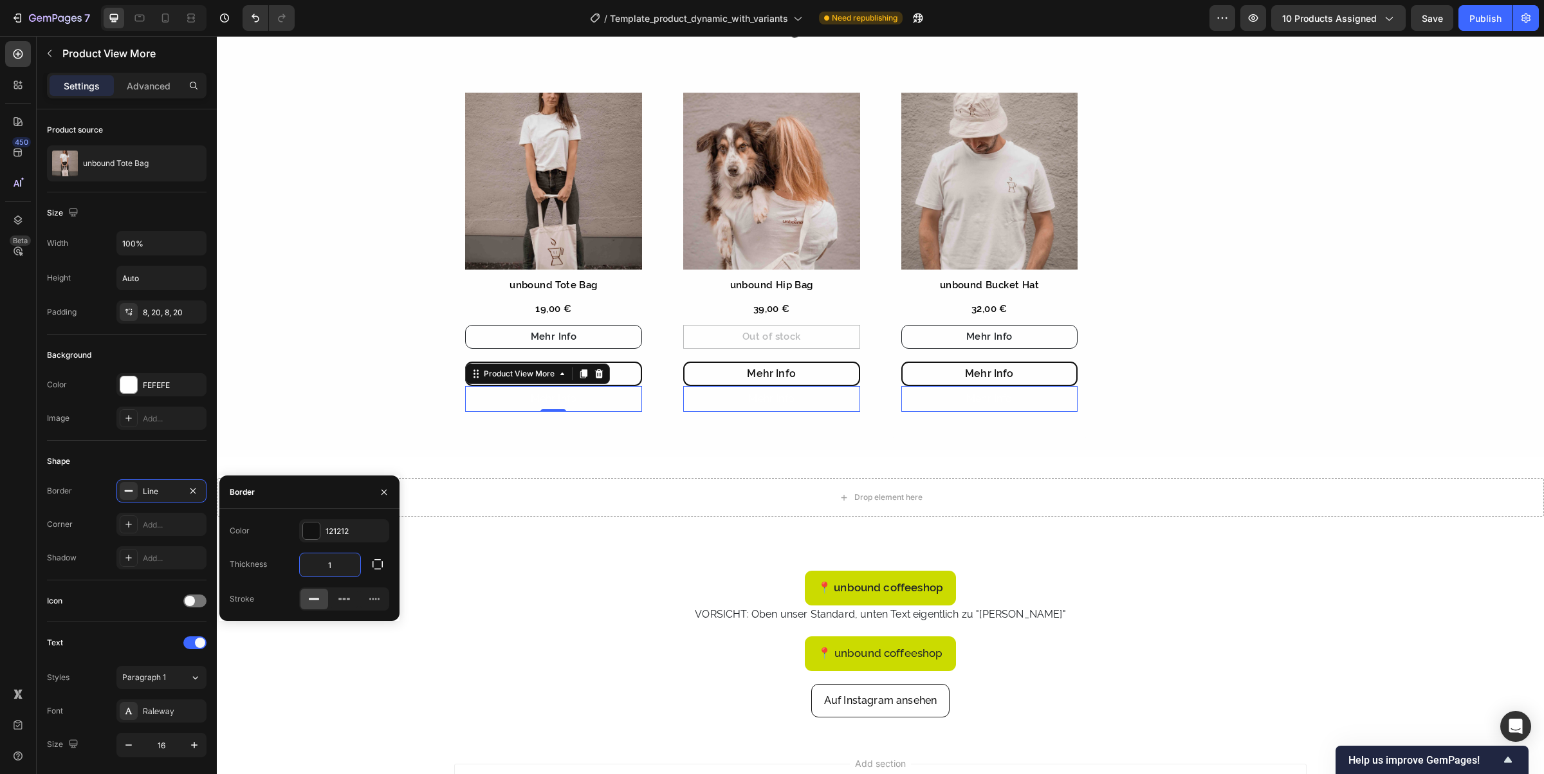
click at [338, 566] on input "1" at bounding box center [330, 564] width 60 height 23
type input "2"
click at [317, 387] on div "Produkte, die anderen Kunden auch gefielen: Heading Product Images unbound Tote…" at bounding box center [880, 225] width 1327 height 426
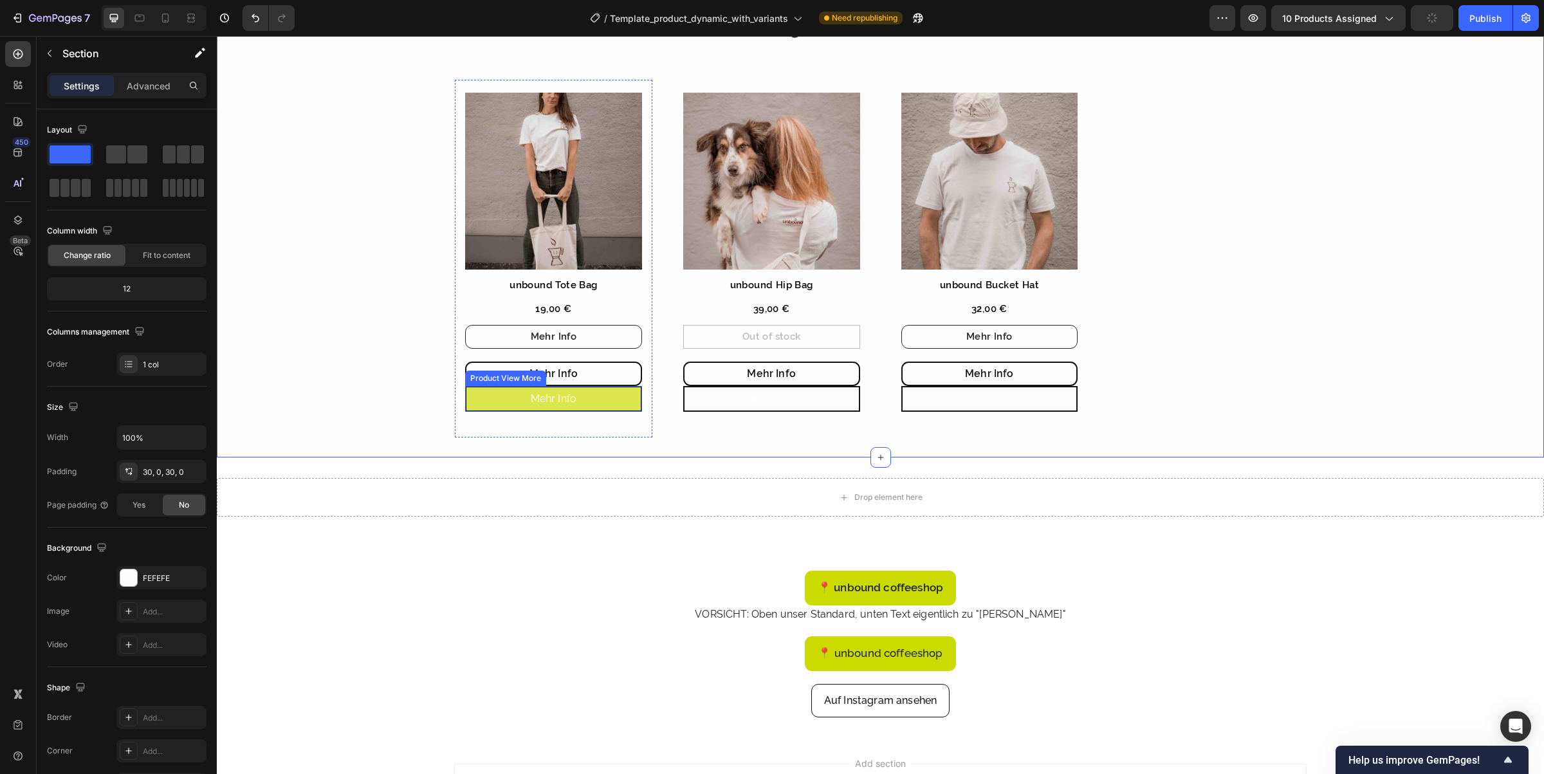
click at [490, 402] on button "Mehr Info" at bounding box center [553, 399] width 177 height 26
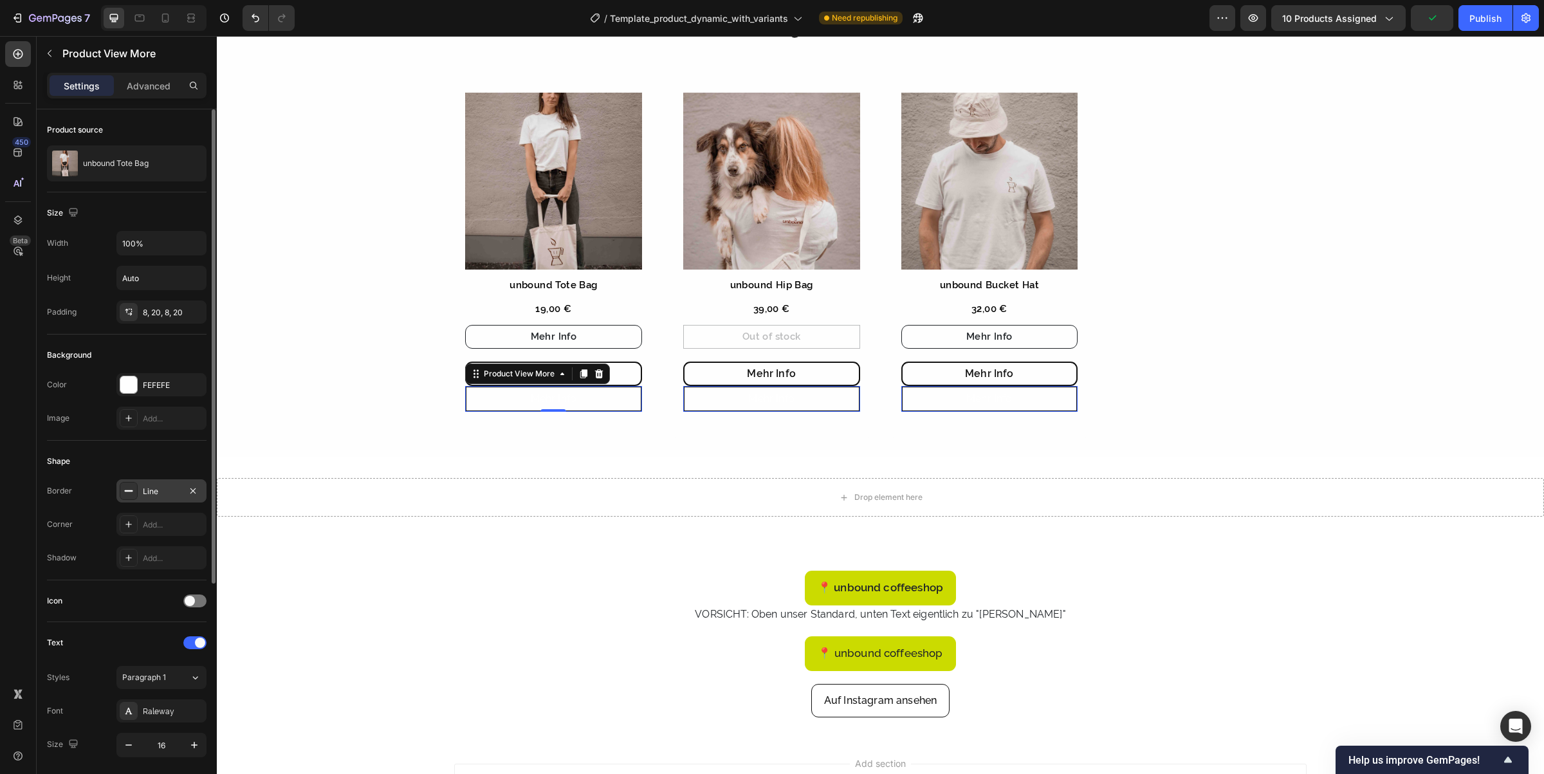
click at [170, 497] on div "Line" at bounding box center [161, 492] width 37 height 12
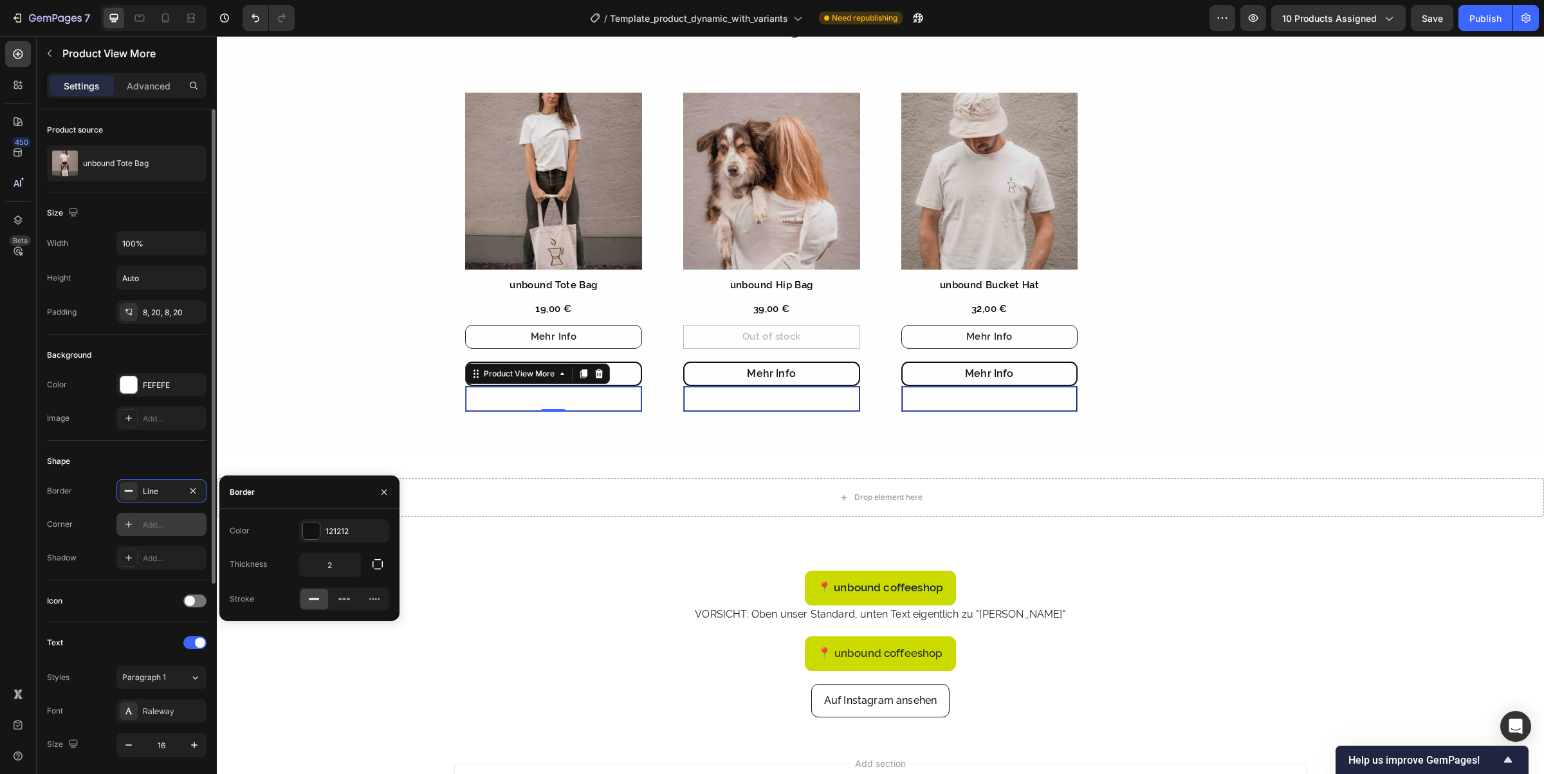
click at [165, 520] on div "Add..." at bounding box center [173, 525] width 60 height 12
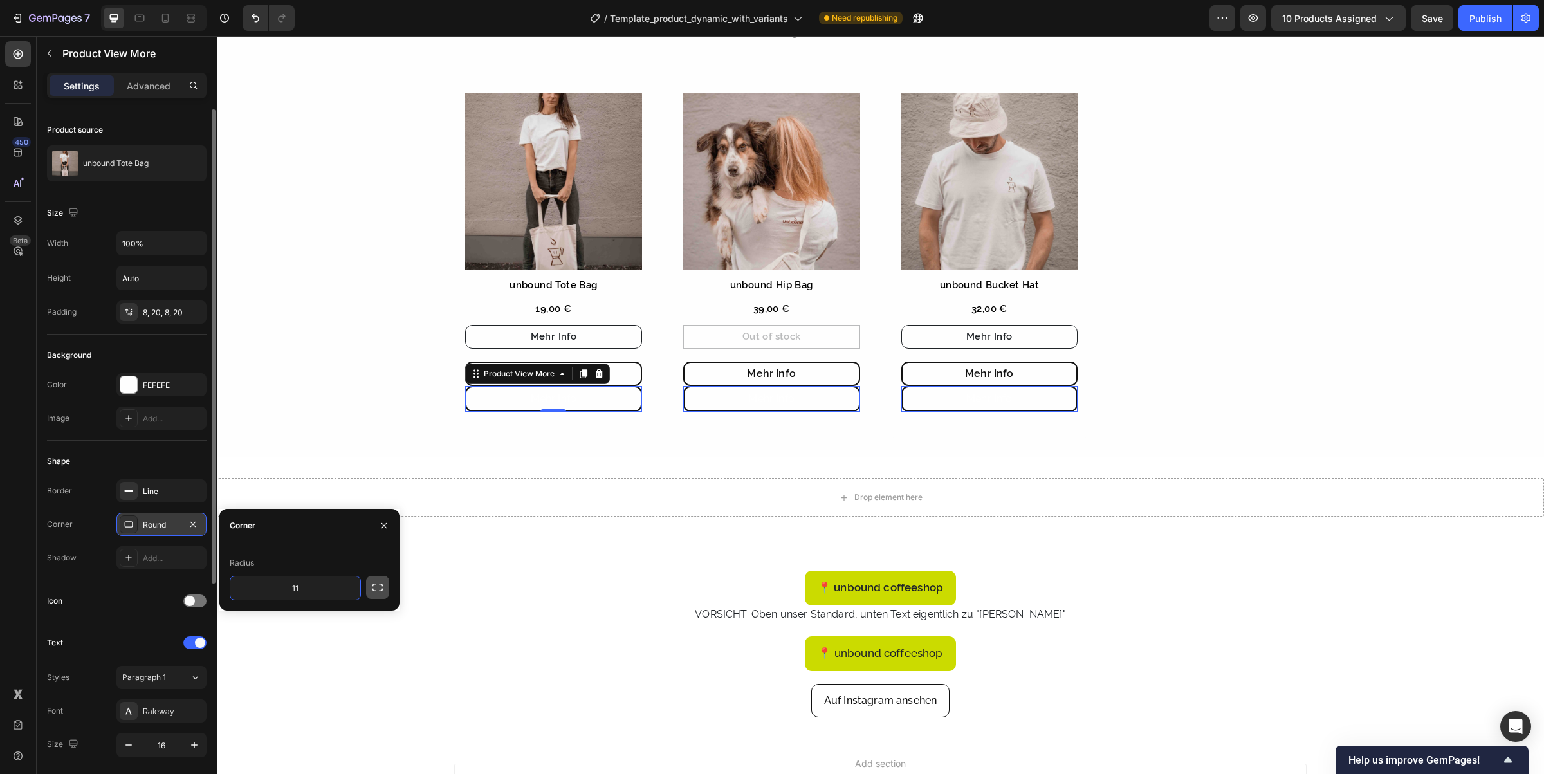
type input "11"
click at [384, 585] on button "button" at bounding box center [377, 587] width 23 height 23
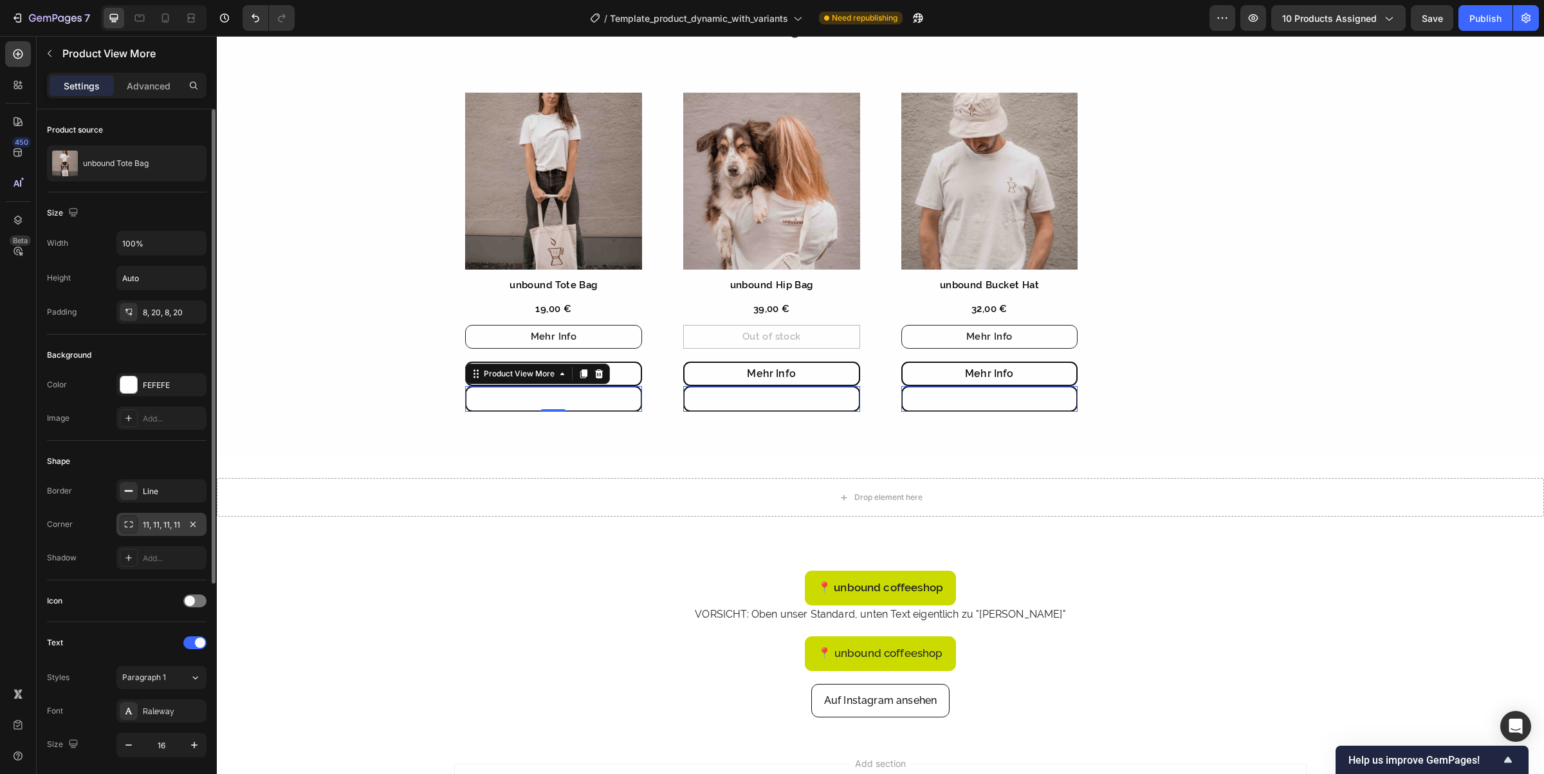
click at [61, 544] on div "Border Line Corner 11, 11, 11, 11 Shadow Add..." at bounding box center [127, 524] width 160 height 90
click at [129, 521] on icon at bounding box center [129, 524] width 10 height 10
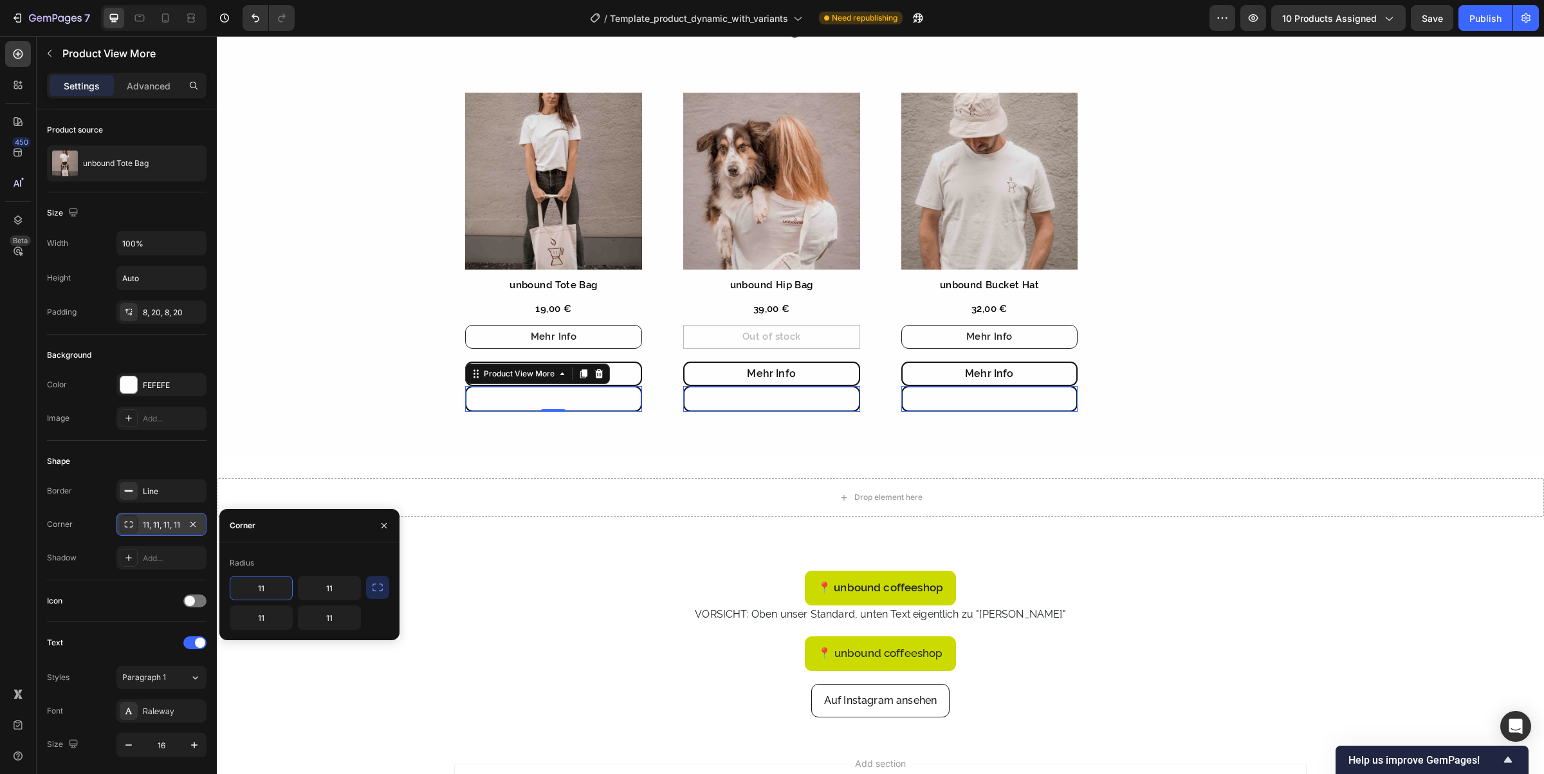
click at [129, 521] on icon at bounding box center [129, 524] width 10 height 10
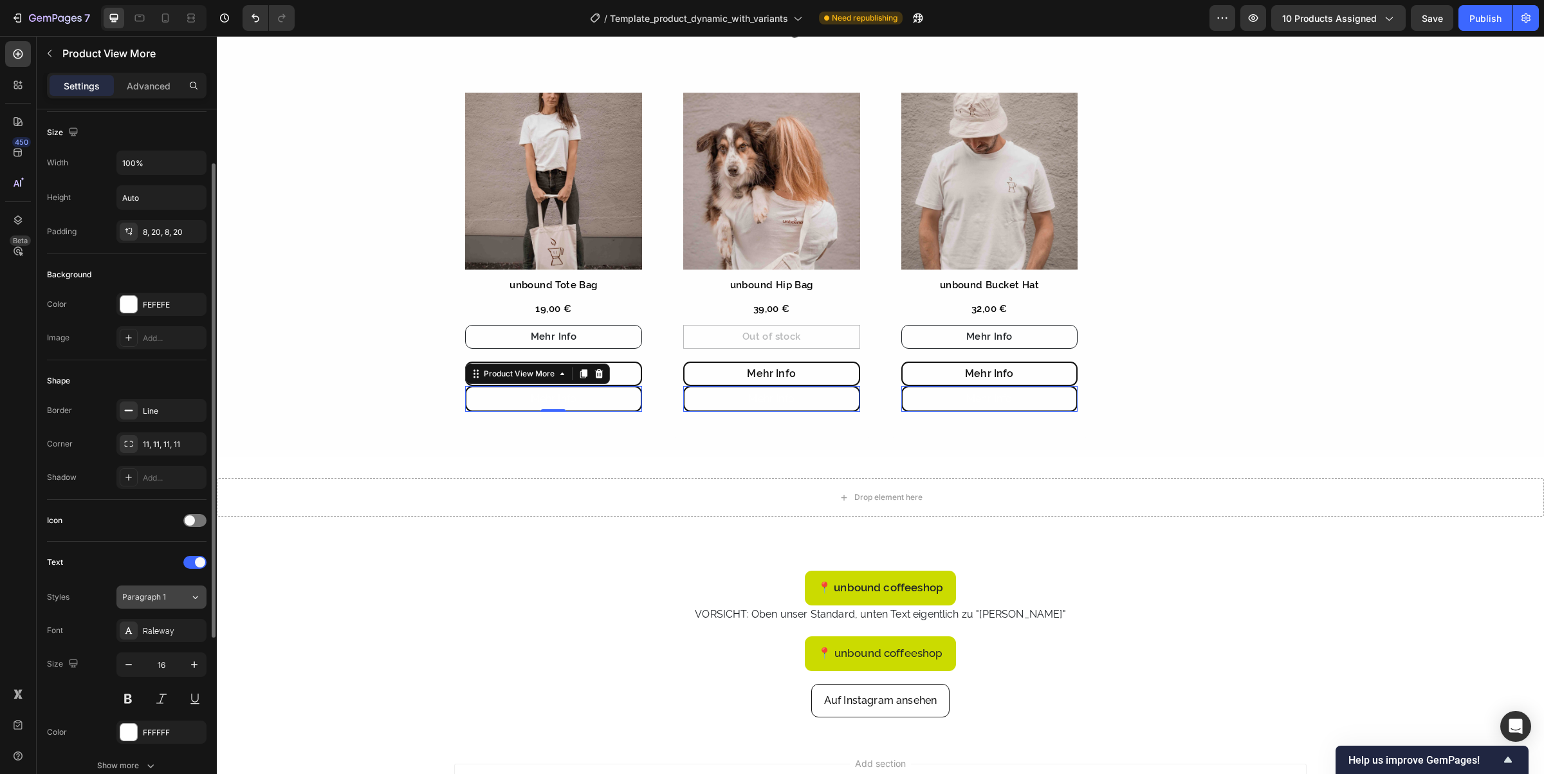
scroll to position [161, 0]
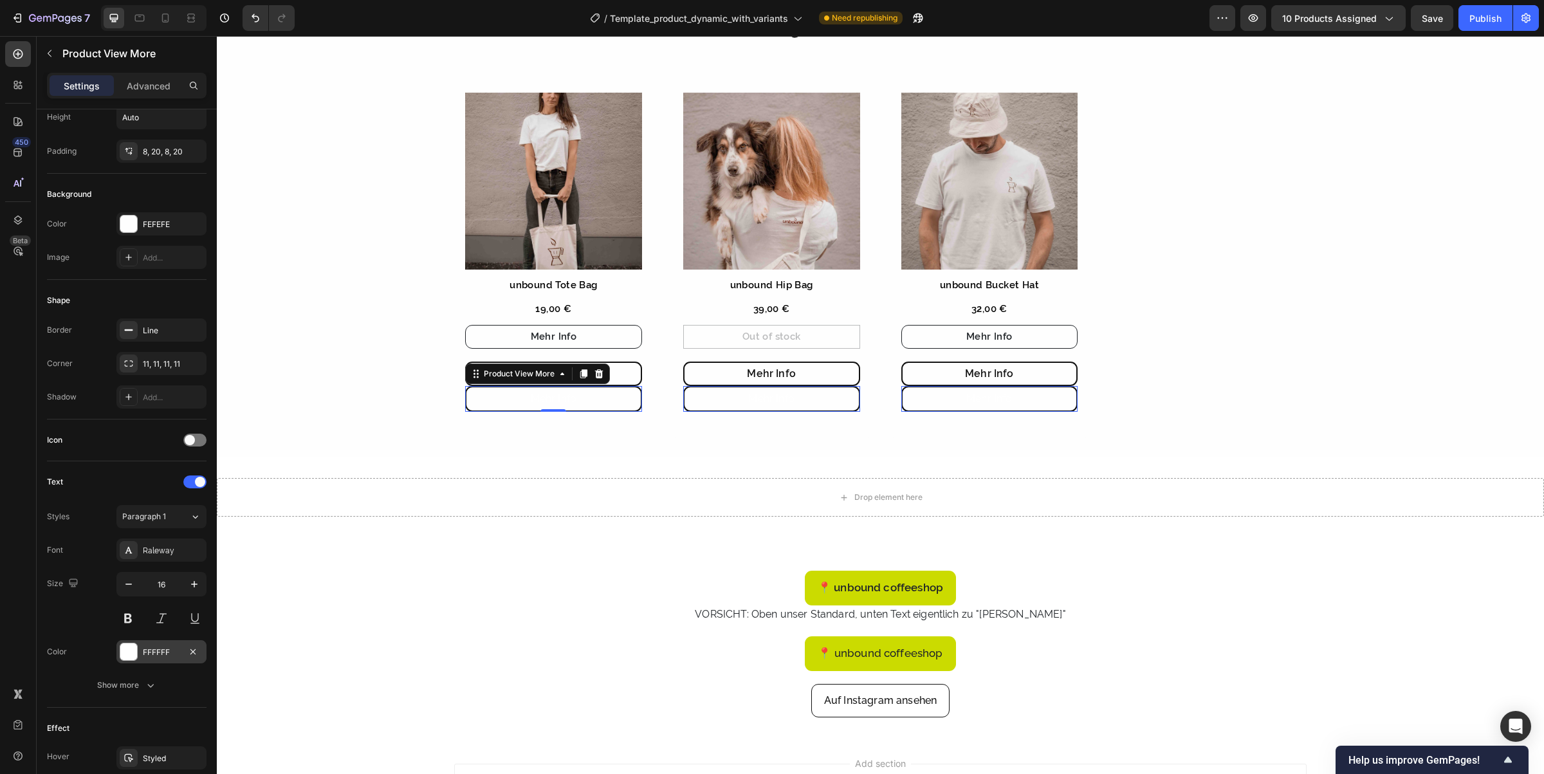
click at [158, 655] on div "FFFFFF" at bounding box center [161, 653] width 37 height 12
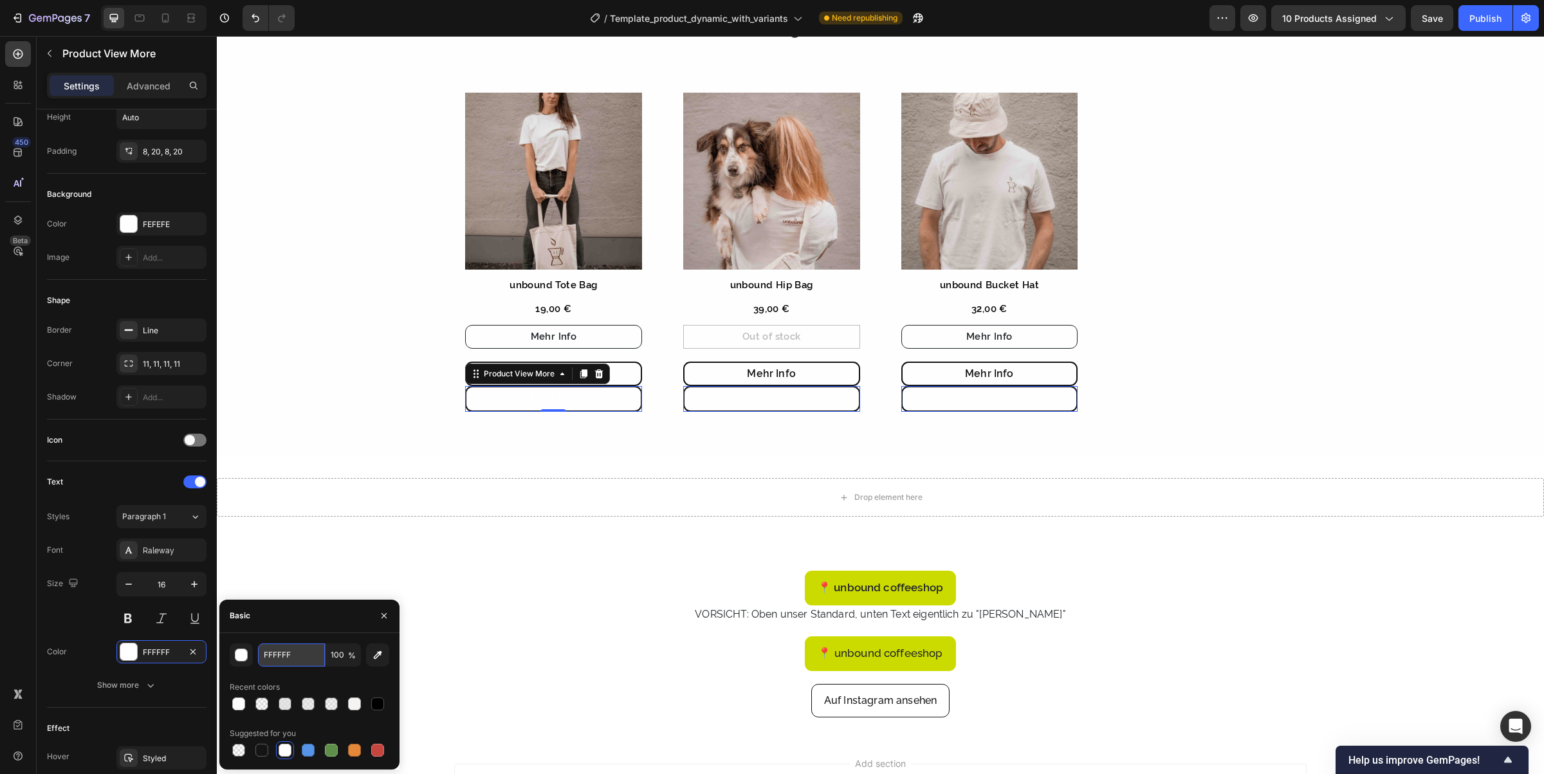
click at [280, 657] on input "FFFFFF" at bounding box center [291, 654] width 67 height 23
type input "121212"
click at [329, 675] on div "121212 100 % Recent colors Suggested for you" at bounding box center [310, 701] width 160 height 116
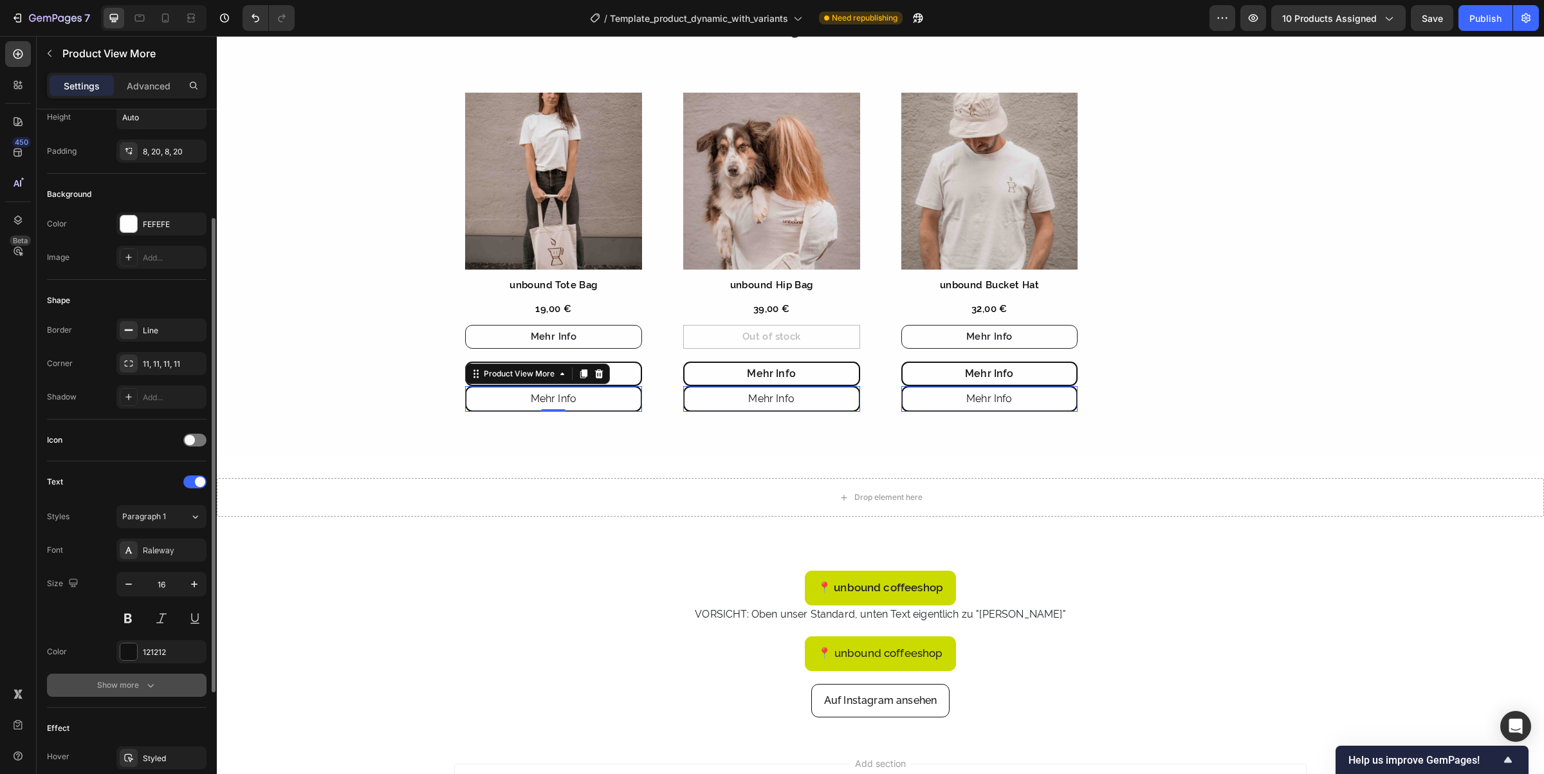
click at [120, 687] on div "Show more" at bounding box center [127, 685] width 60 height 13
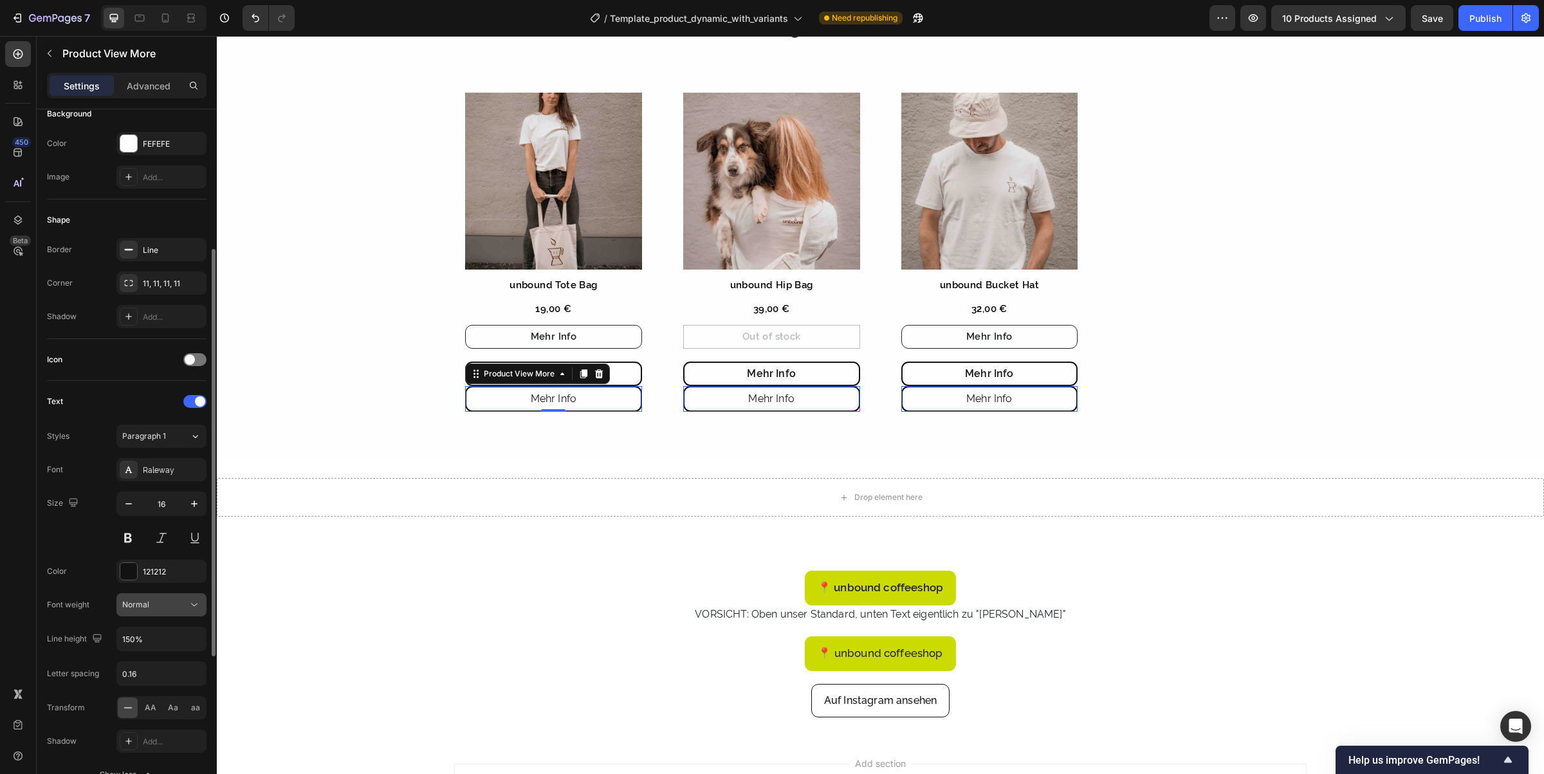
click at [201, 598] on button "Normal" at bounding box center [161, 604] width 90 height 23
click at [150, 676] on span "Semi Bold" at bounding box center [140, 680] width 37 height 12
click at [158, 644] on input "150%" at bounding box center [161, 638] width 89 height 23
type input "140%"
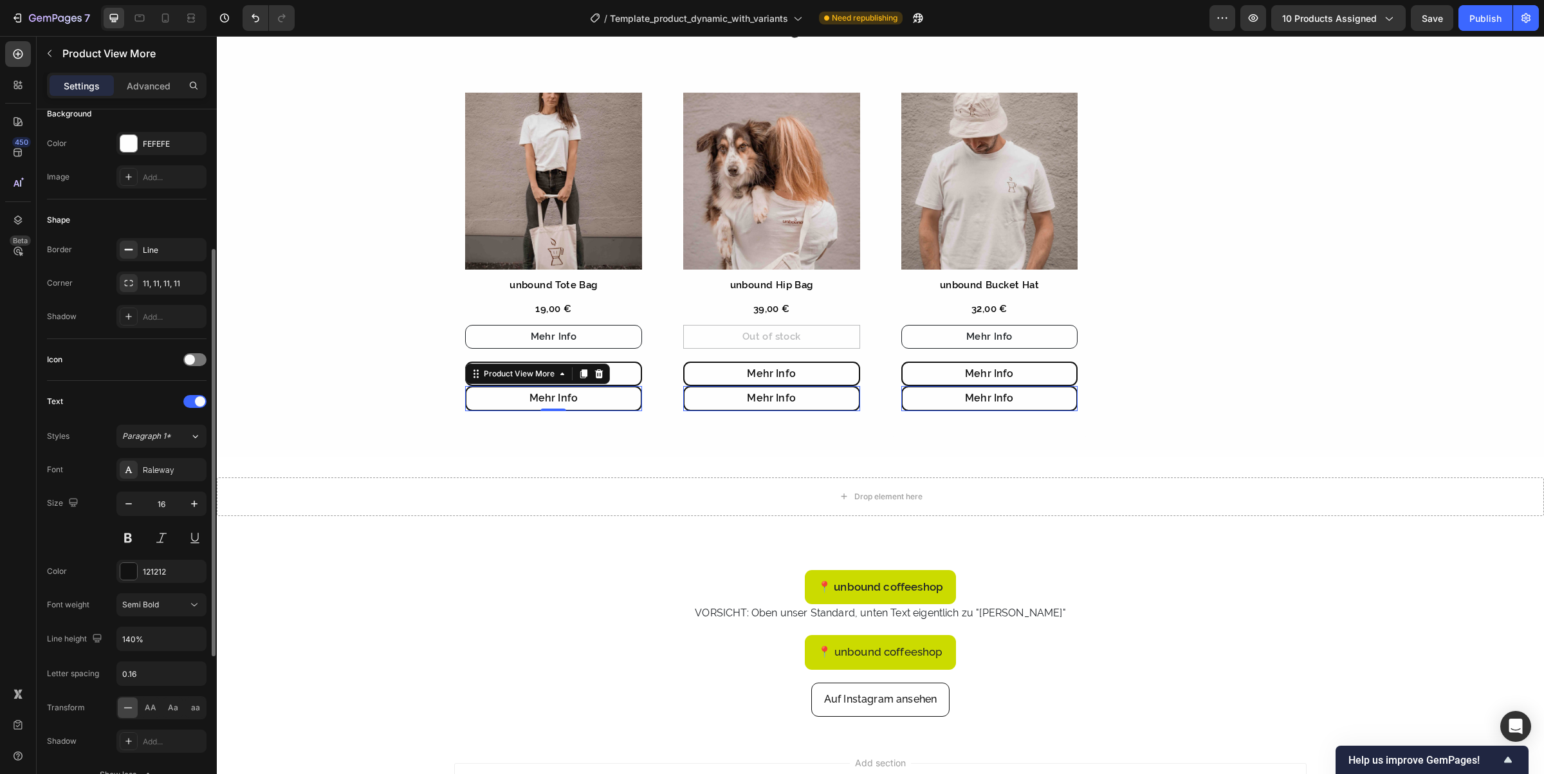
click at [104, 657] on div "Font Raleway Size 16 Color 121212 Font weight Semi Bold Line height 140% Letter…" at bounding box center [127, 622] width 160 height 328
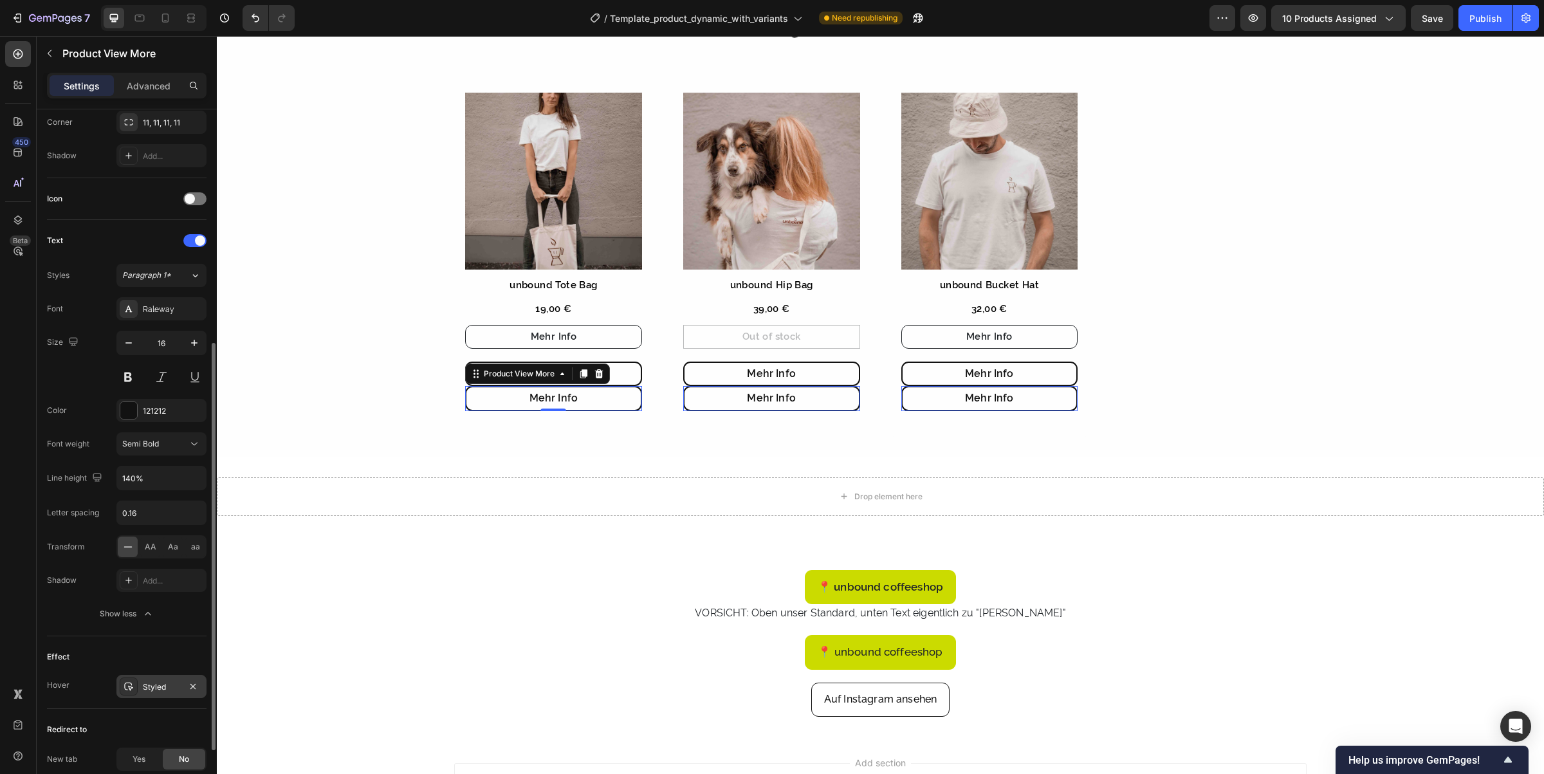
scroll to position [482, 0]
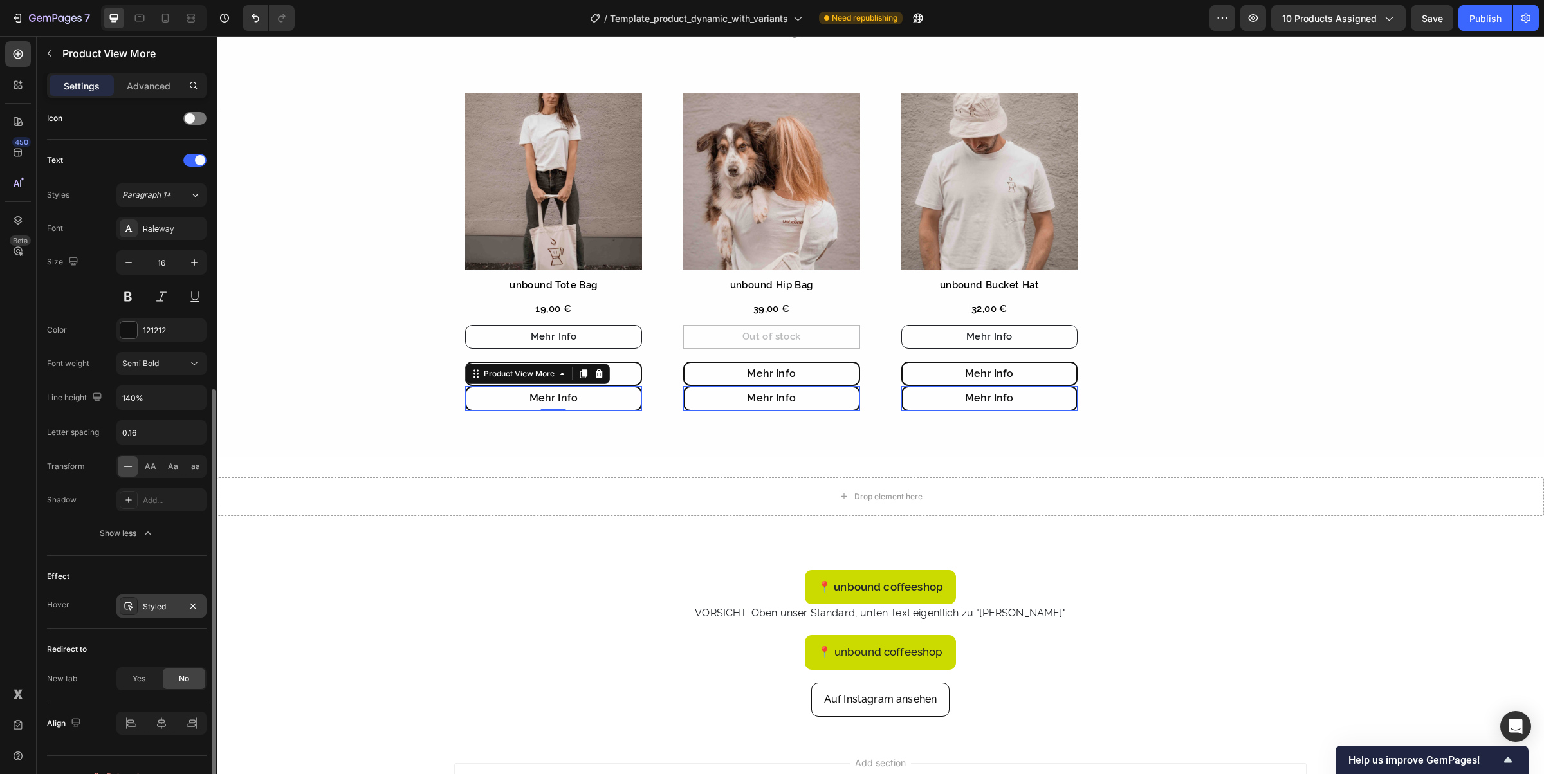
click at [170, 606] on div "Styled" at bounding box center [161, 607] width 37 height 12
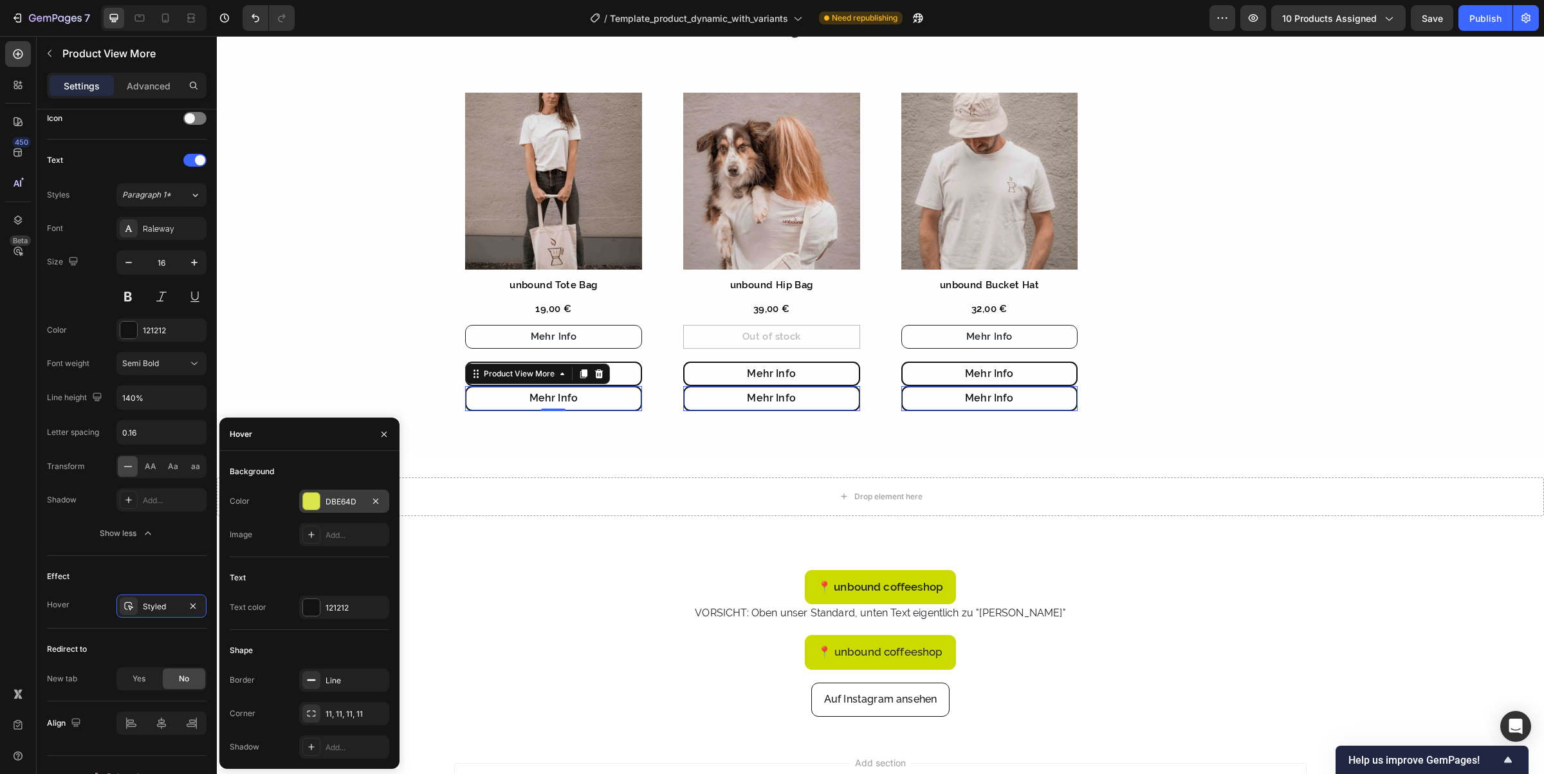
click at [345, 497] on div "DBE64D" at bounding box center [344, 502] width 37 height 12
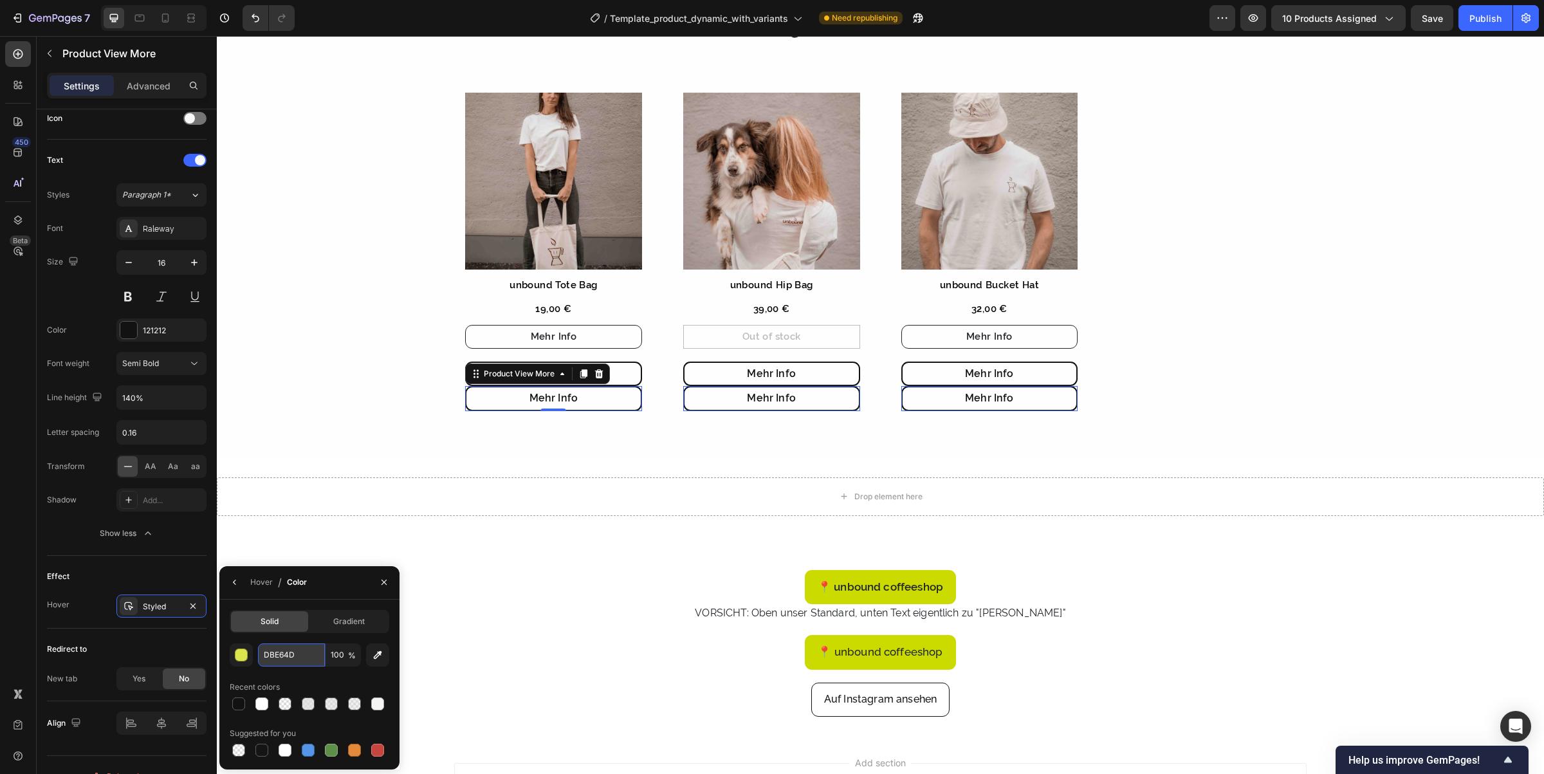
click at [280, 658] on input "DBE64D" at bounding box center [291, 654] width 67 height 23
paste input "CBDB00"
type input "CBDB00"
click at [259, 582] on div "Hover" at bounding box center [261, 582] width 23 height 12
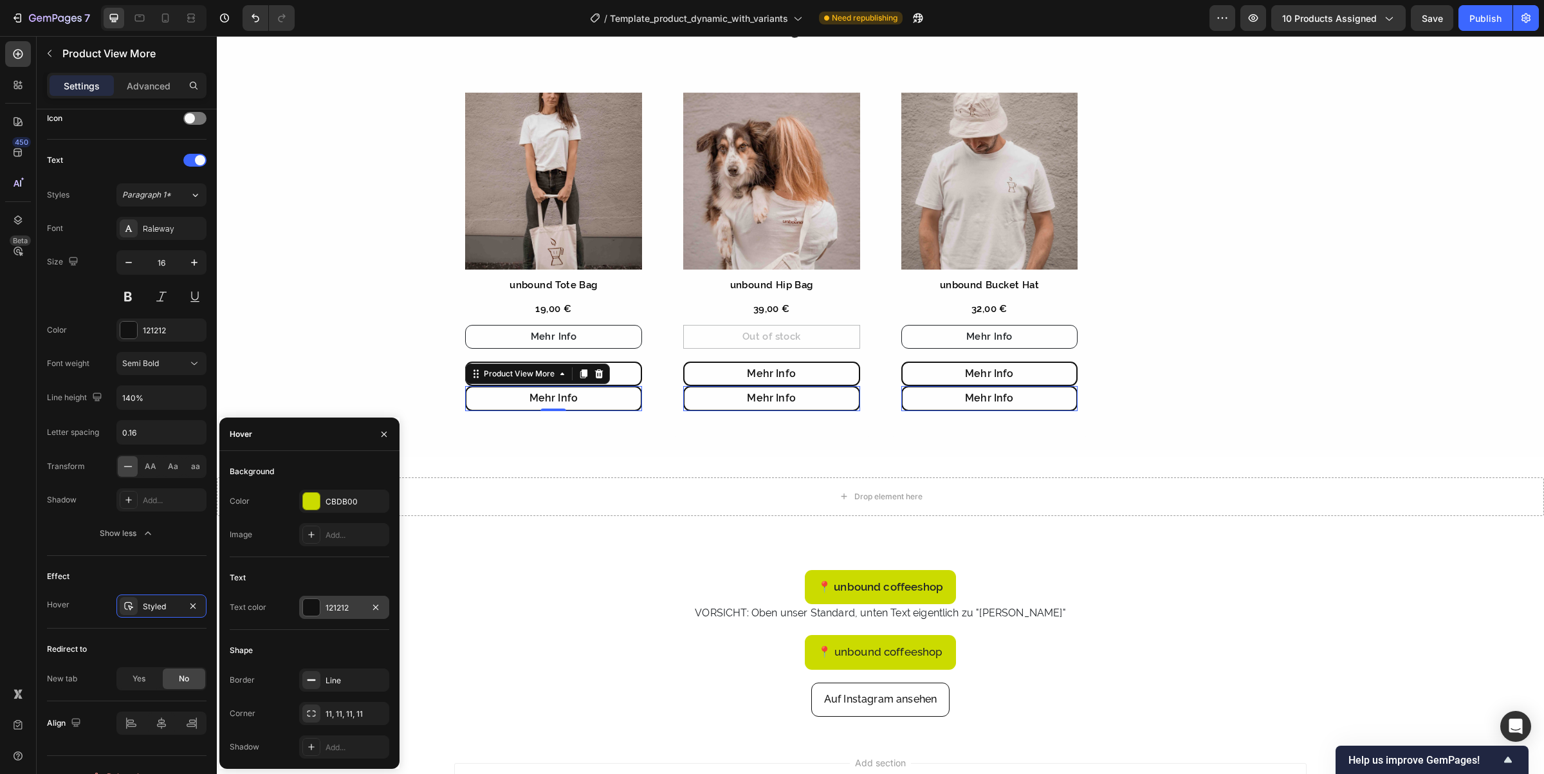
click at [338, 605] on div "121212" at bounding box center [344, 608] width 37 height 12
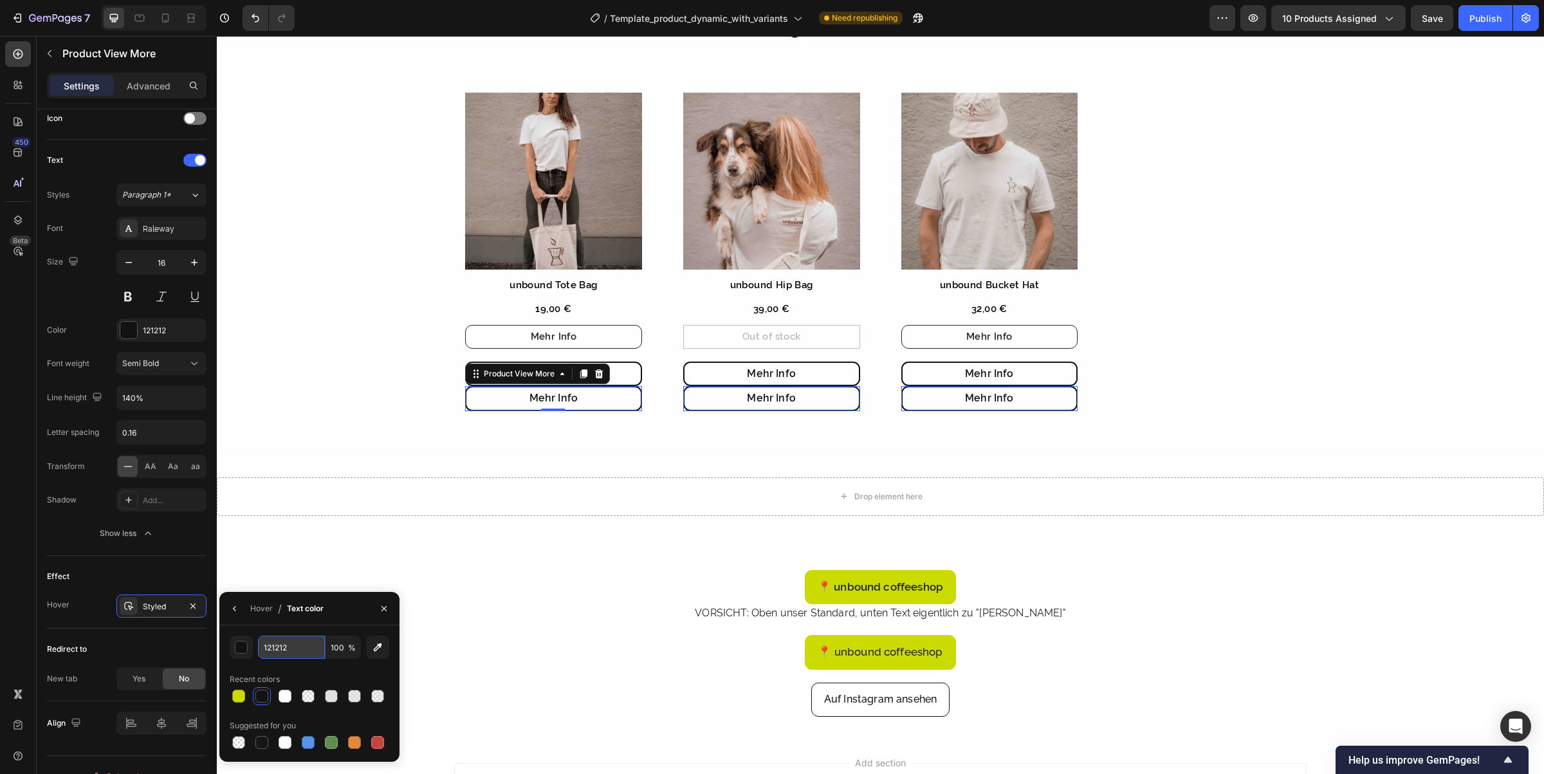
click at [273, 654] on input "121212" at bounding box center [291, 647] width 67 height 23
type input "151515"
click at [253, 603] on div "Hover" at bounding box center [261, 609] width 23 height 12
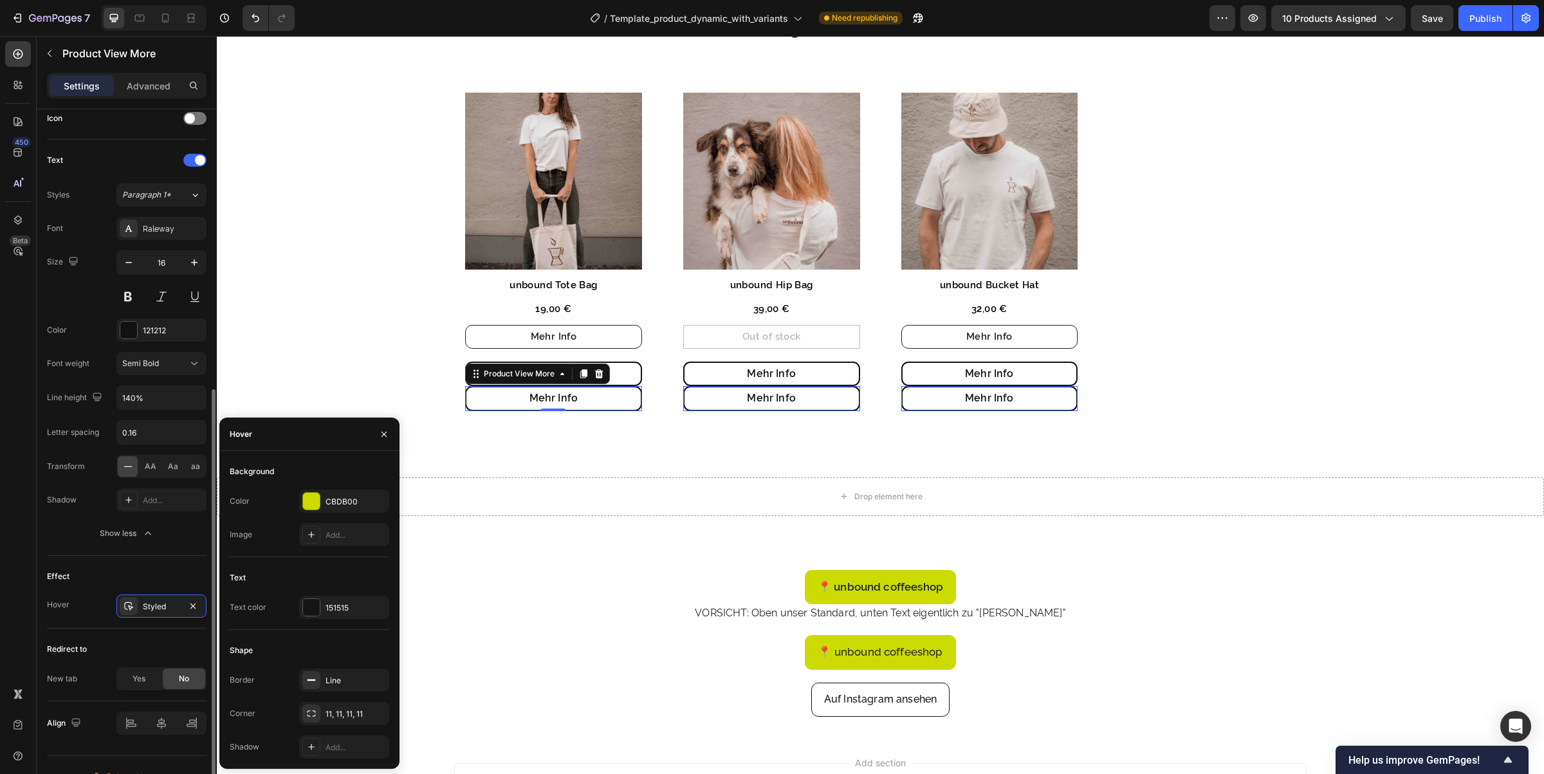
scroll to position [507, 0]
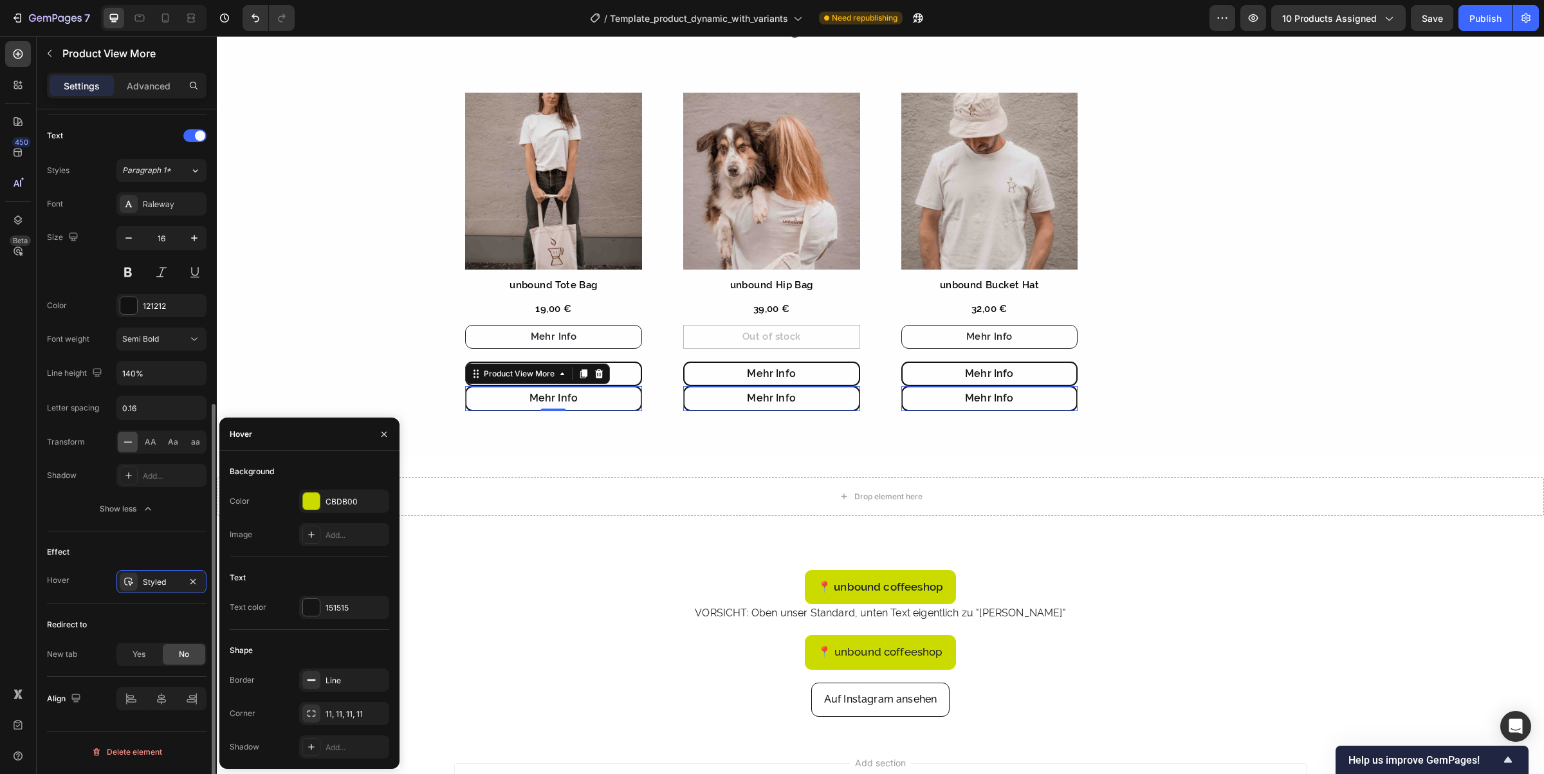
click at [113, 613] on div "Redirect to New tab Yes No" at bounding box center [127, 640] width 160 height 73
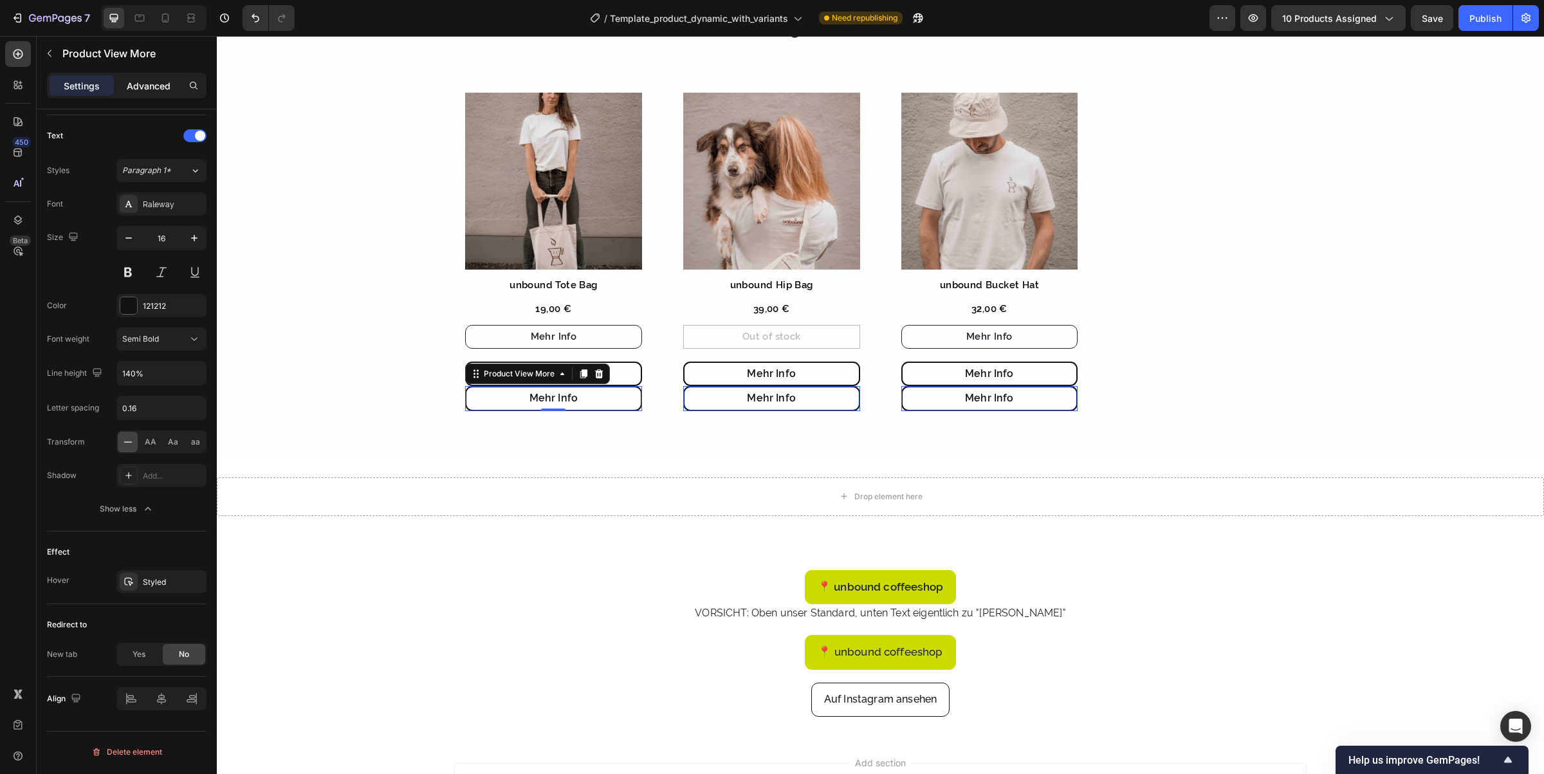
click at [142, 84] on p "Advanced" at bounding box center [149, 86] width 44 height 14
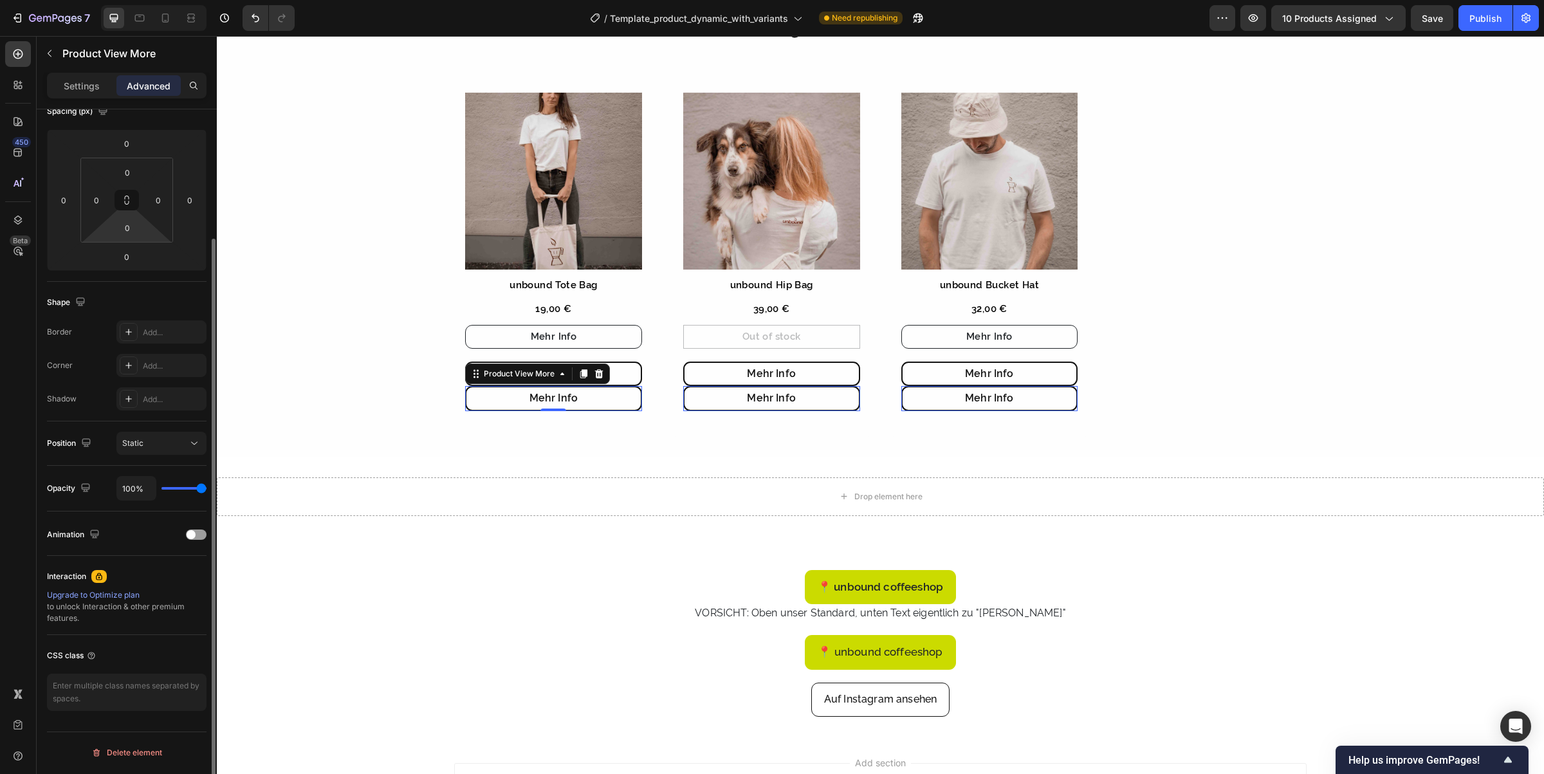
scroll to position [0, 0]
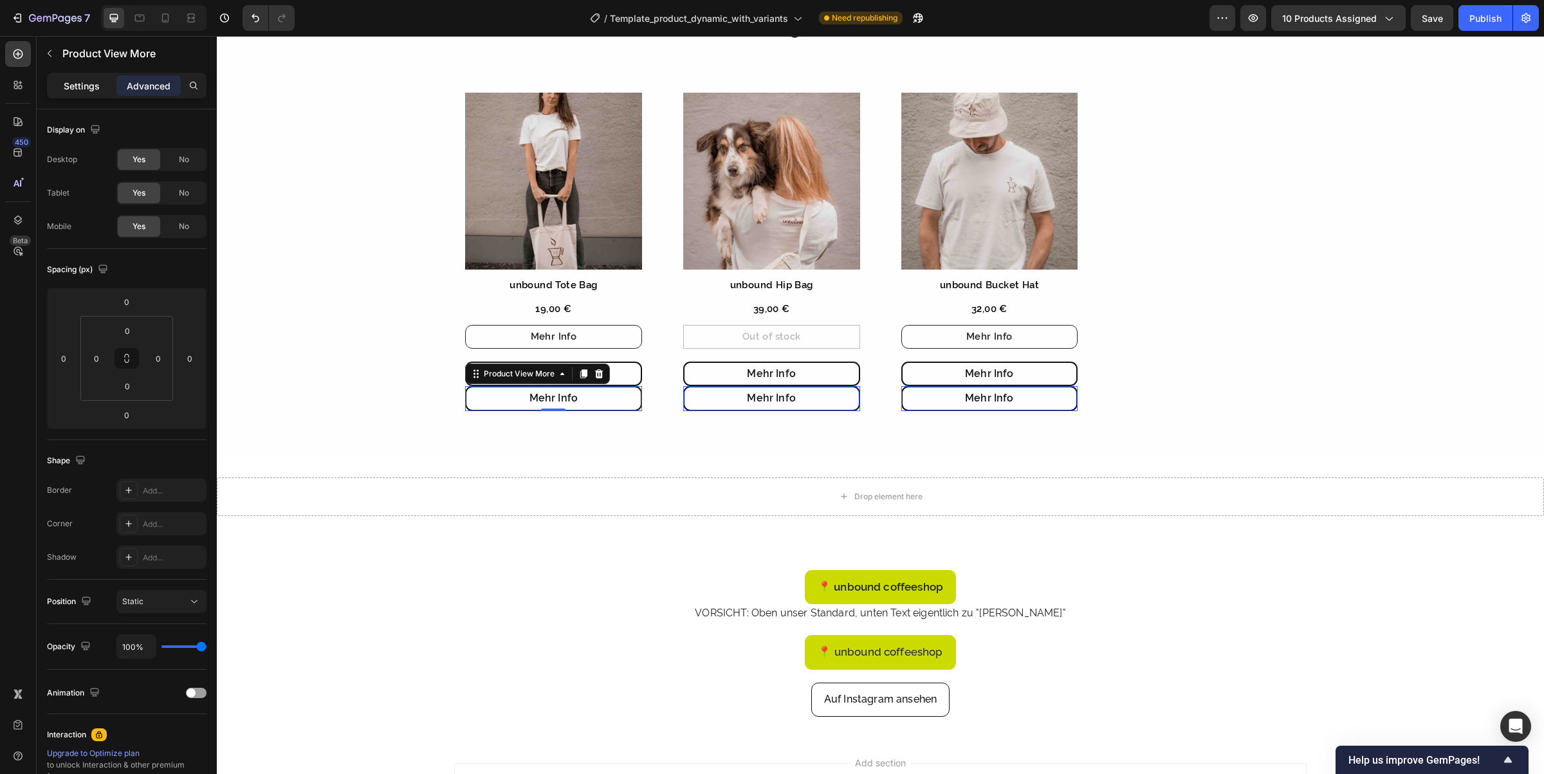
click at [77, 93] on div "Settings" at bounding box center [82, 85] width 64 height 21
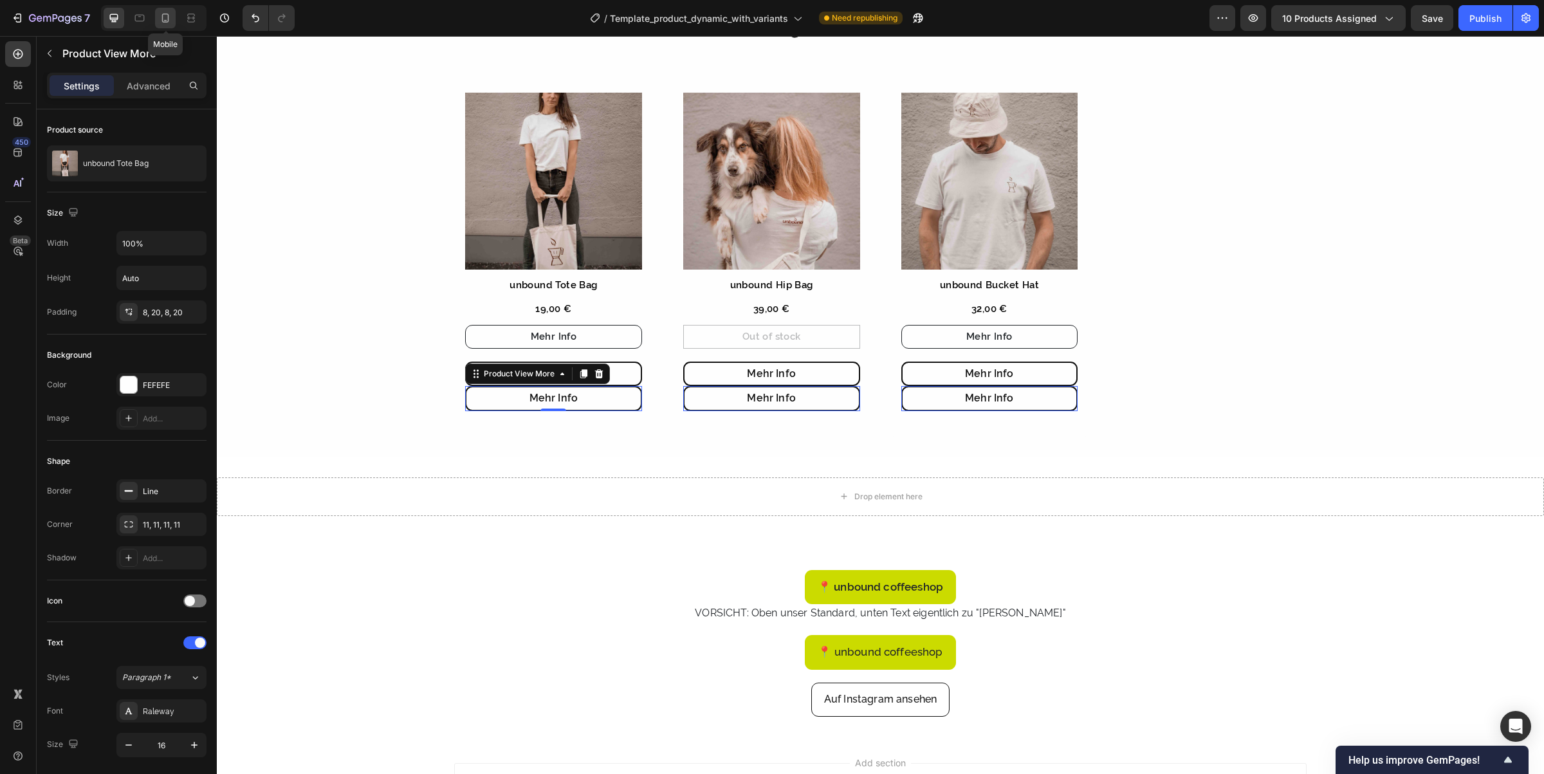
click at [169, 19] on icon at bounding box center [165, 18] width 13 height 13
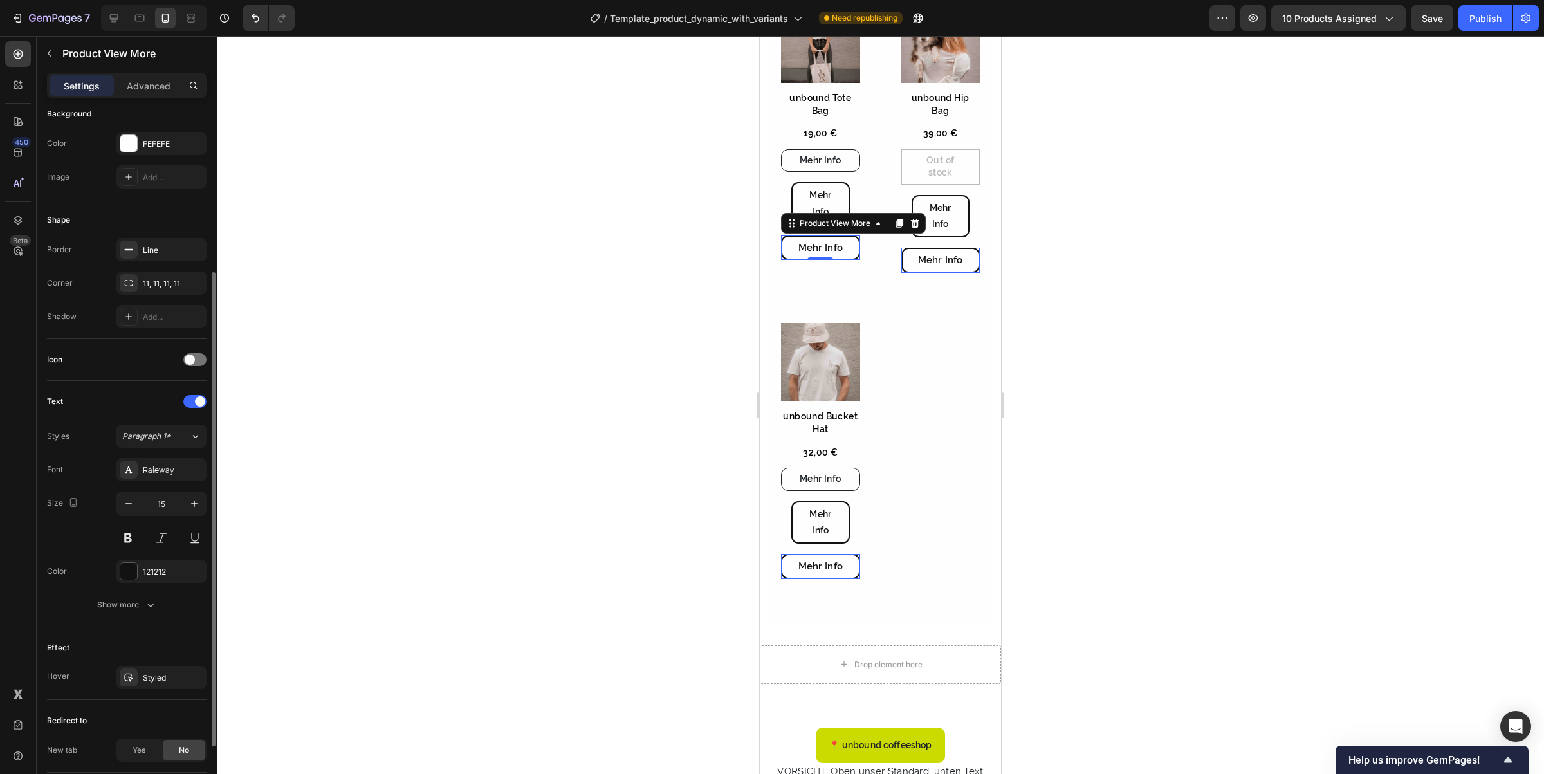
scroll to position [322, 0]
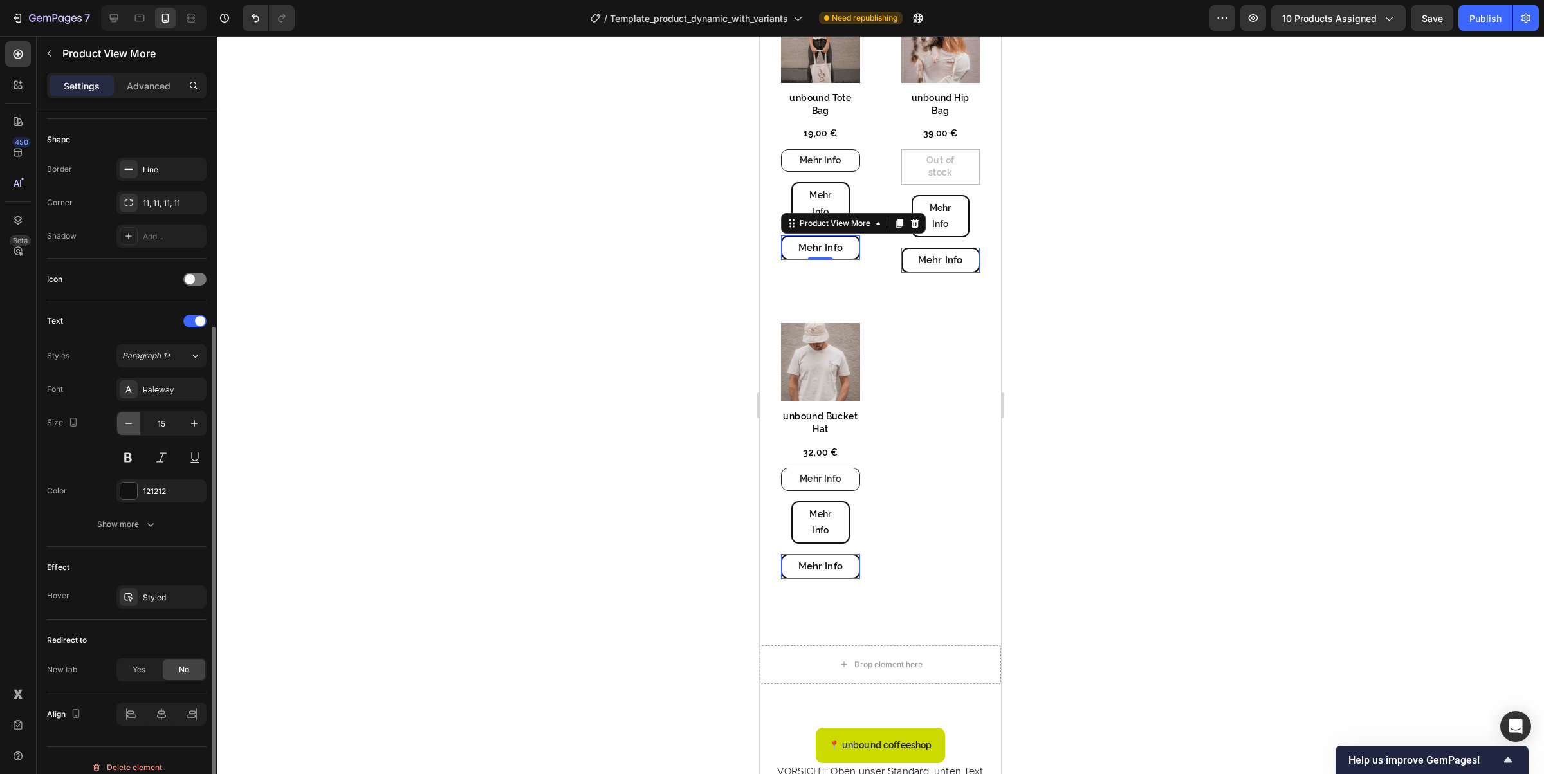
click at [125, 423] on icon "button" at bounding box center [128, 423] width 13 height 13
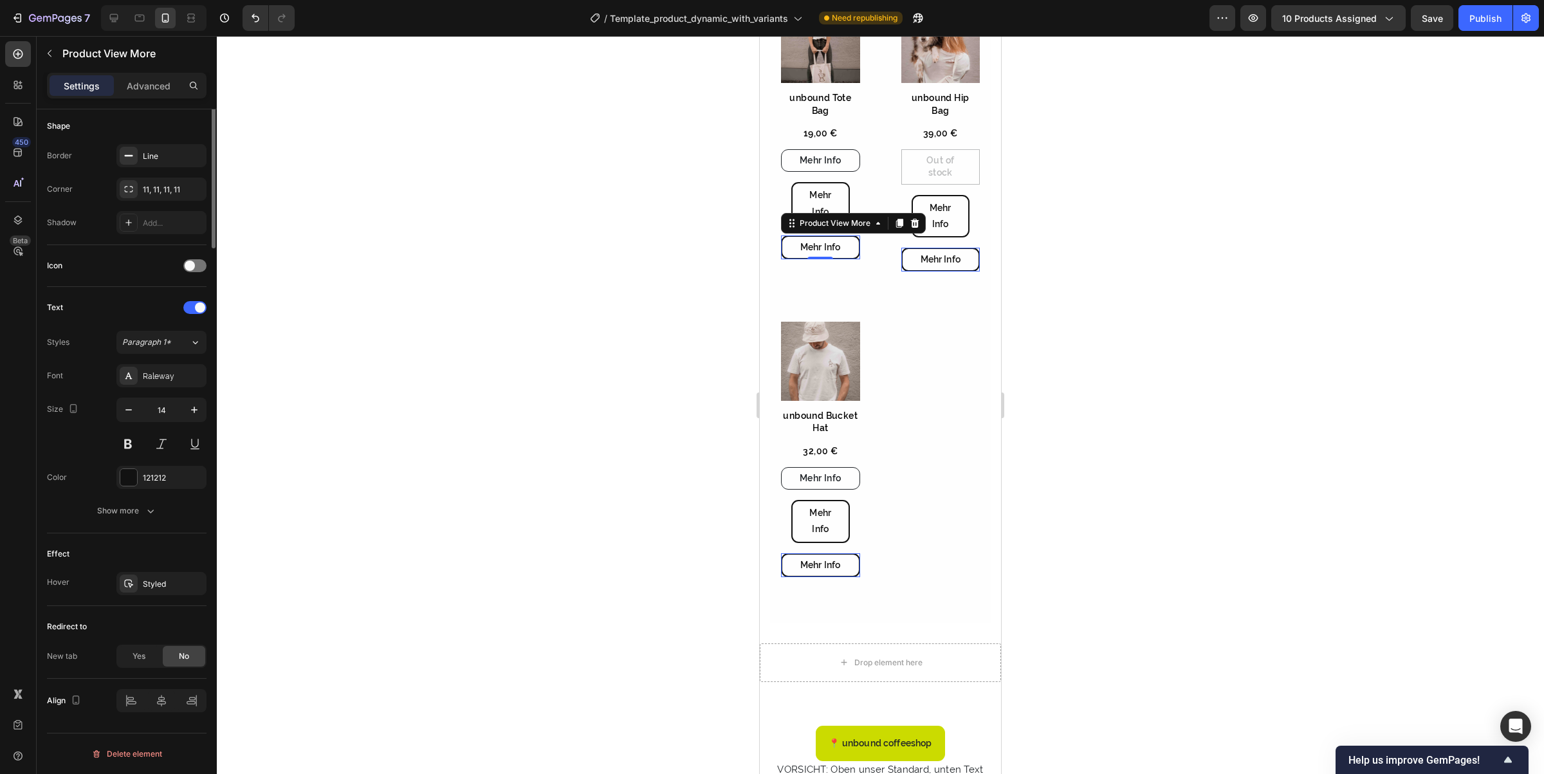
scroll to position [0, 0]
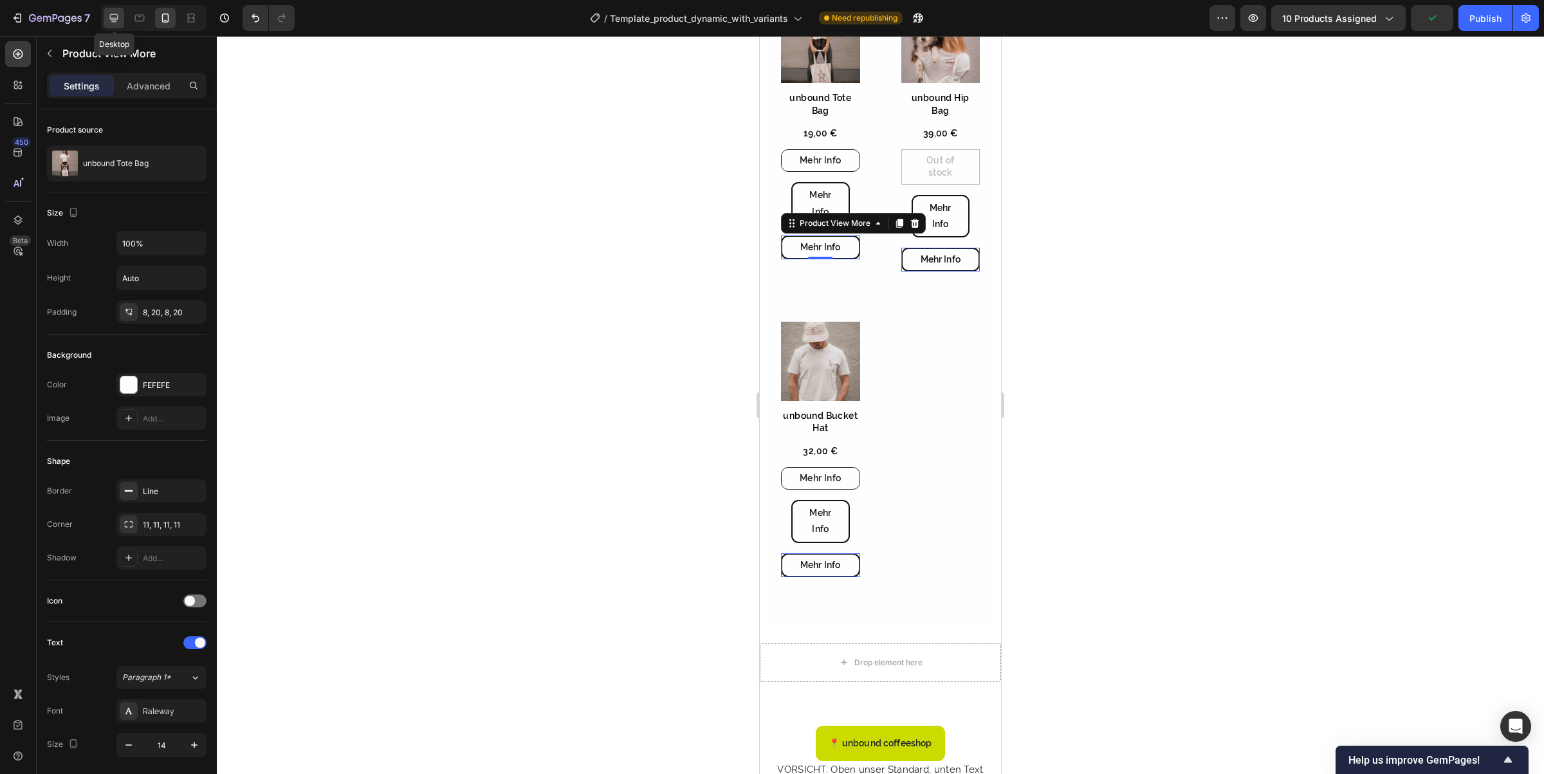
click at [104, 19] on div at bounding box center [114, 18] width 21 height 21
type input "16"
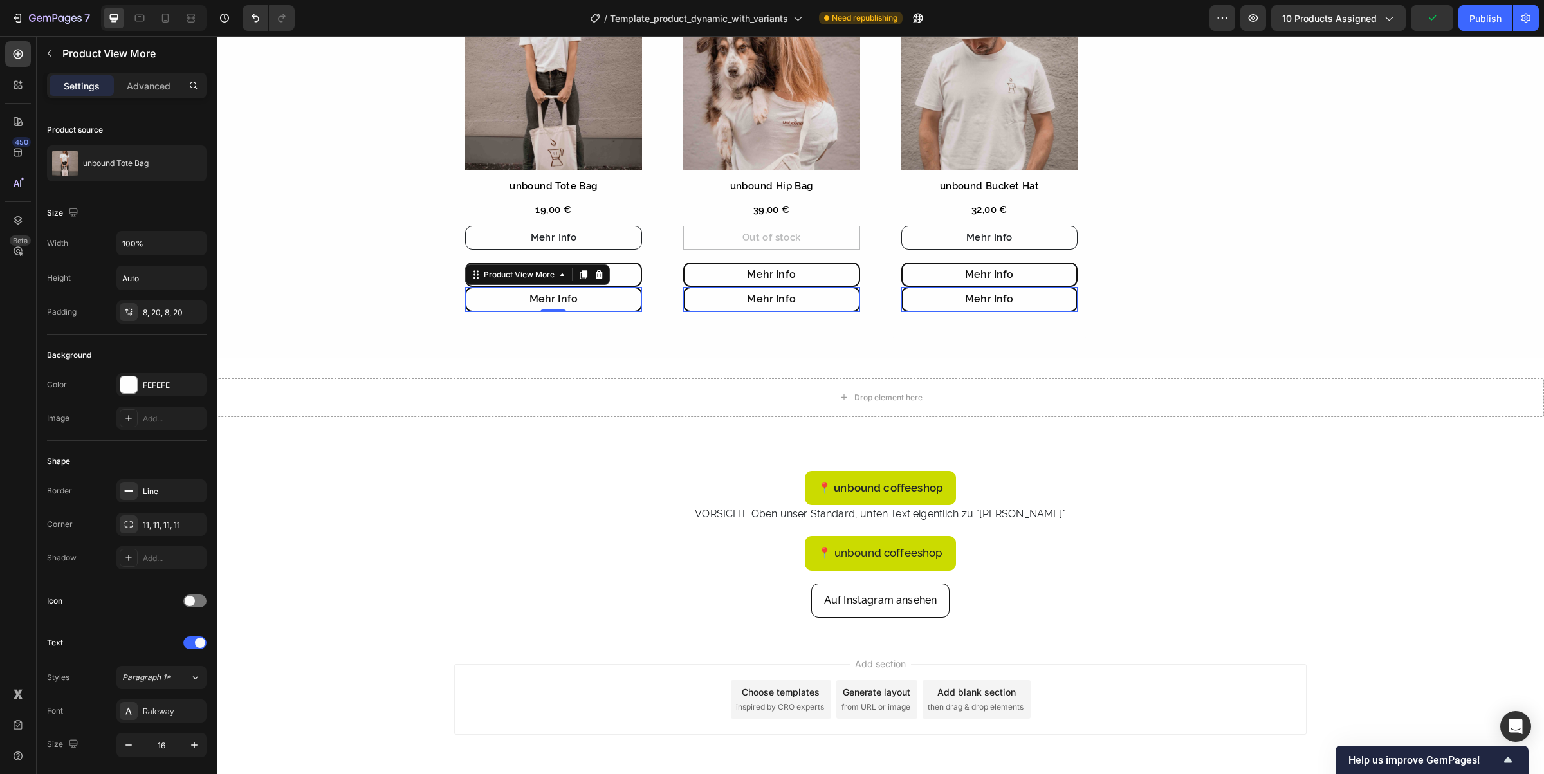
scroll to position [870, 0]
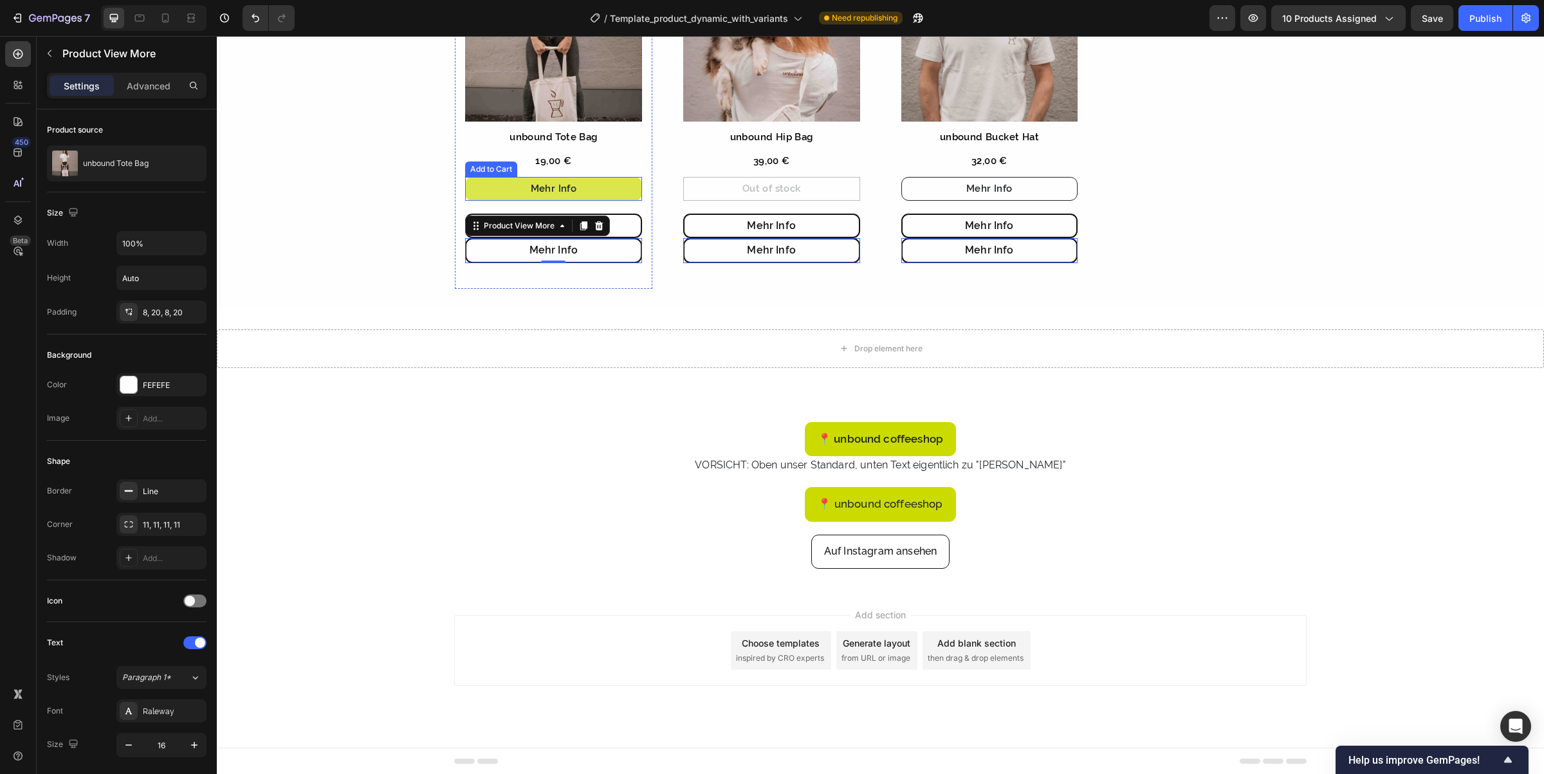
click at [502, 182] on button "Mehr Info" at bounding box center [553, 189] width 177 height 24
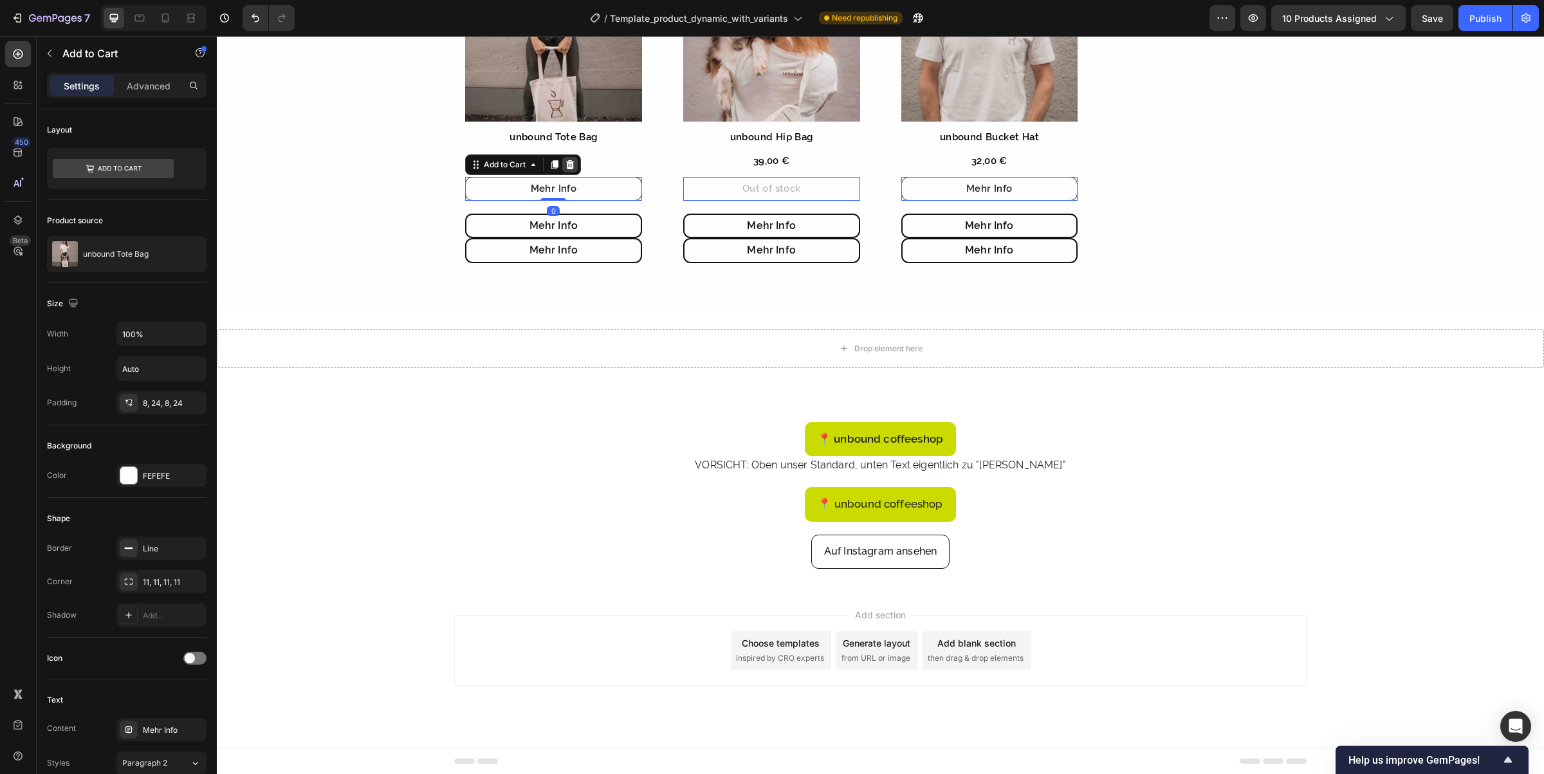
click at [566, 165] on icon at bounding box center [570, 164] width 8 height 9
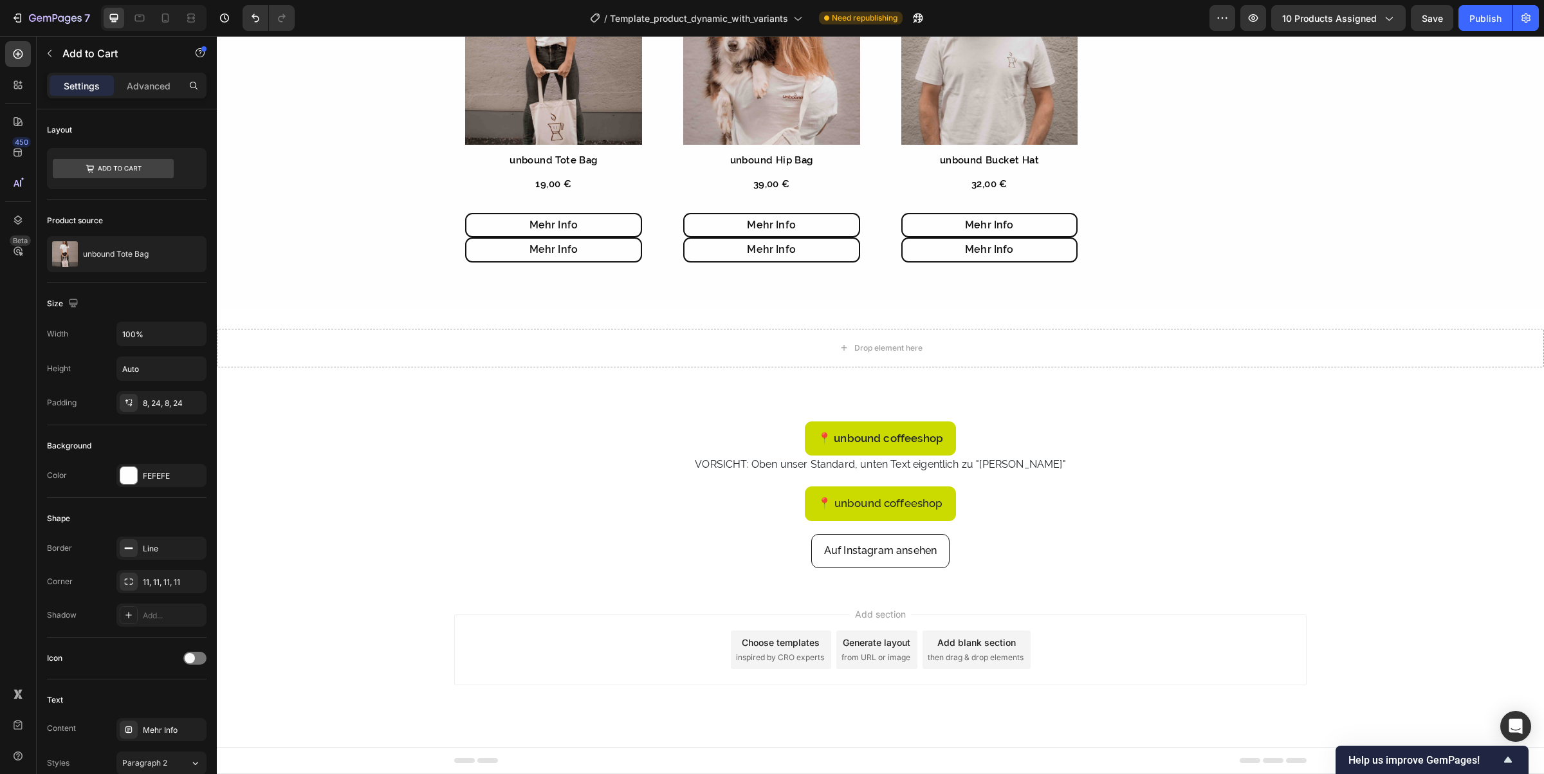
scroll to position [847, 0]
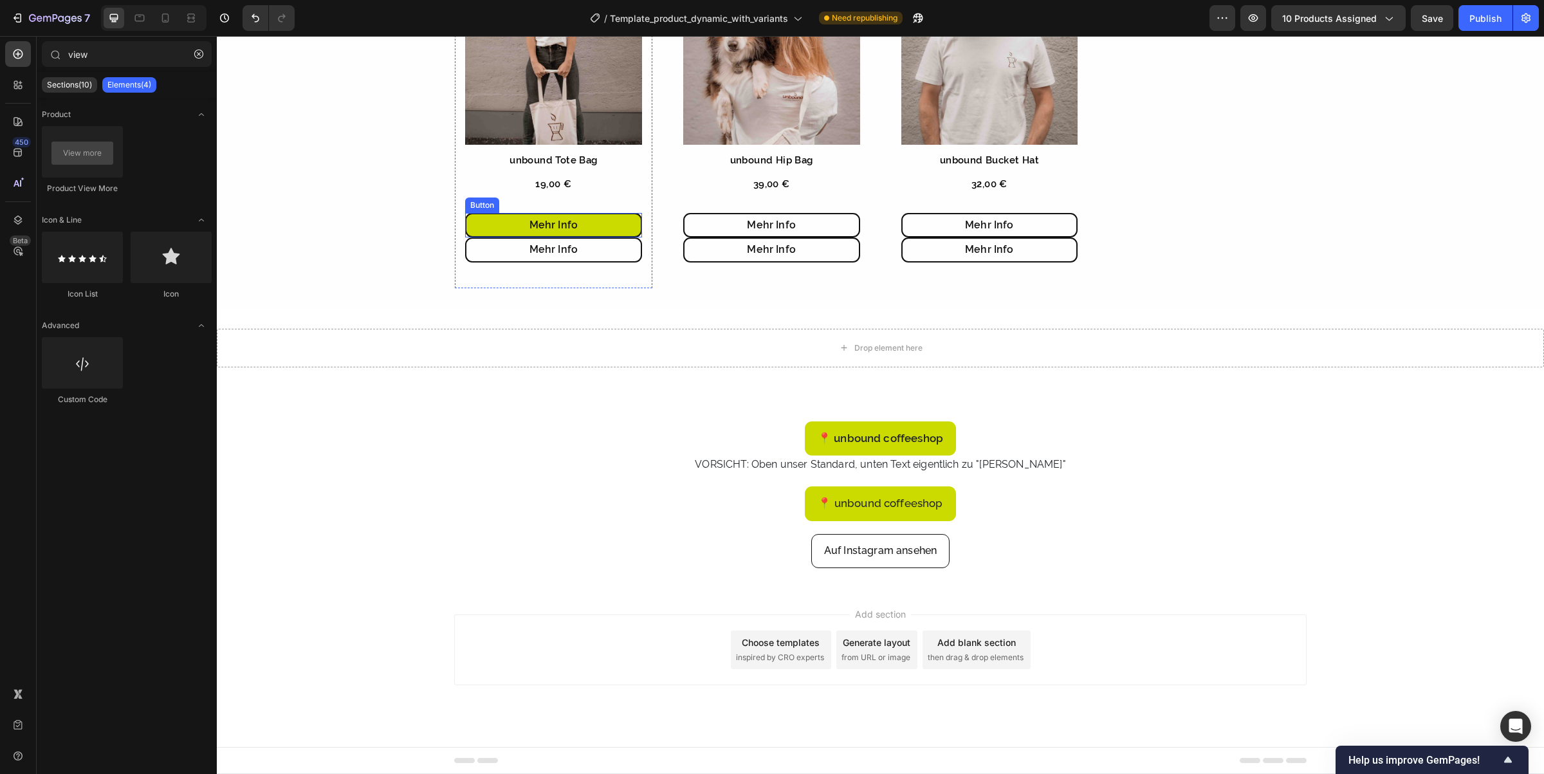
click at [504, 217] on link "Mehr Info" at bounding box center [553, 225] width 177 height 24
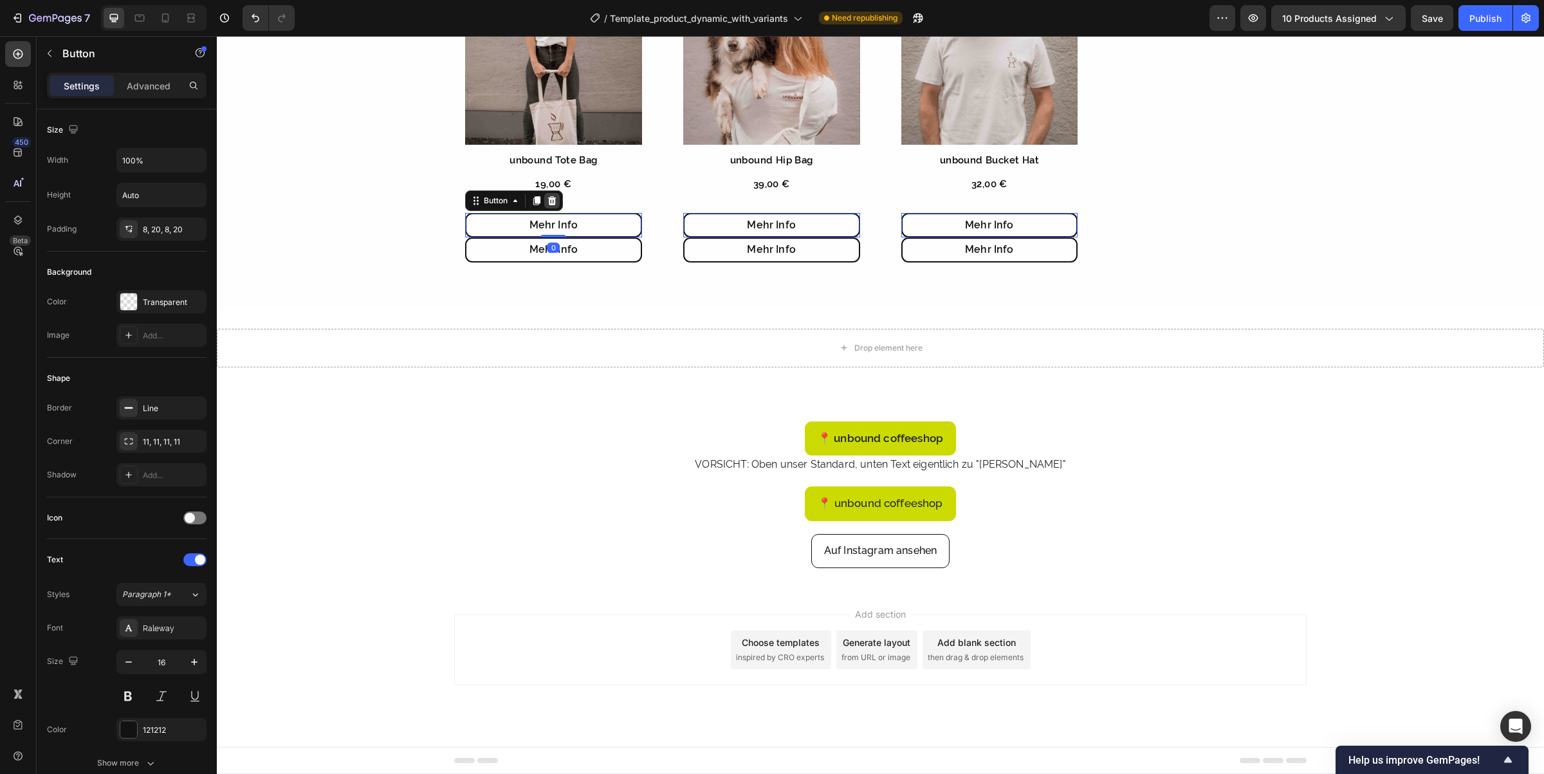
click at [547, 201] on icon at bounding box center [552, 201] width 10 height 10
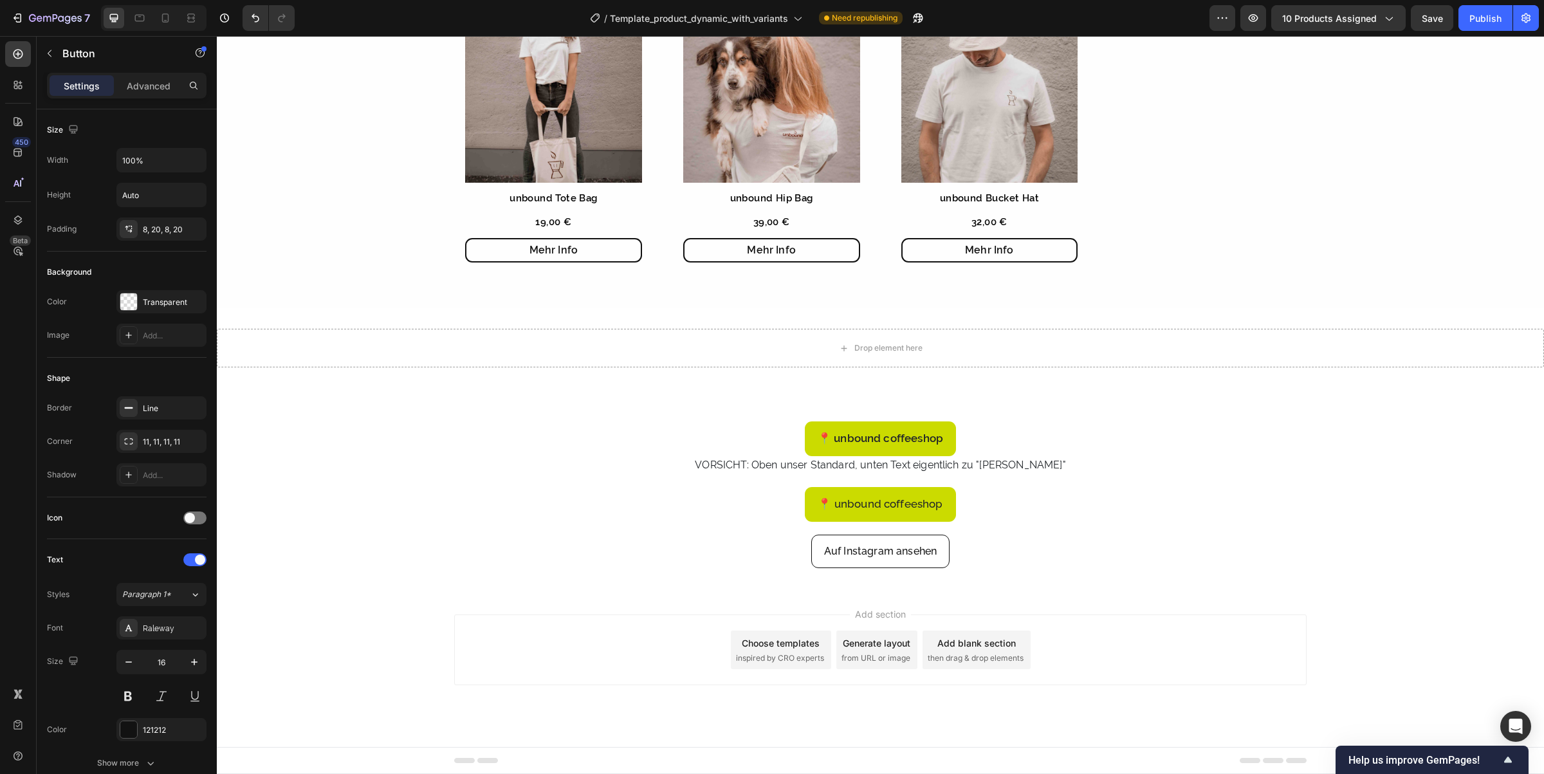
scroll to position [809, 0]
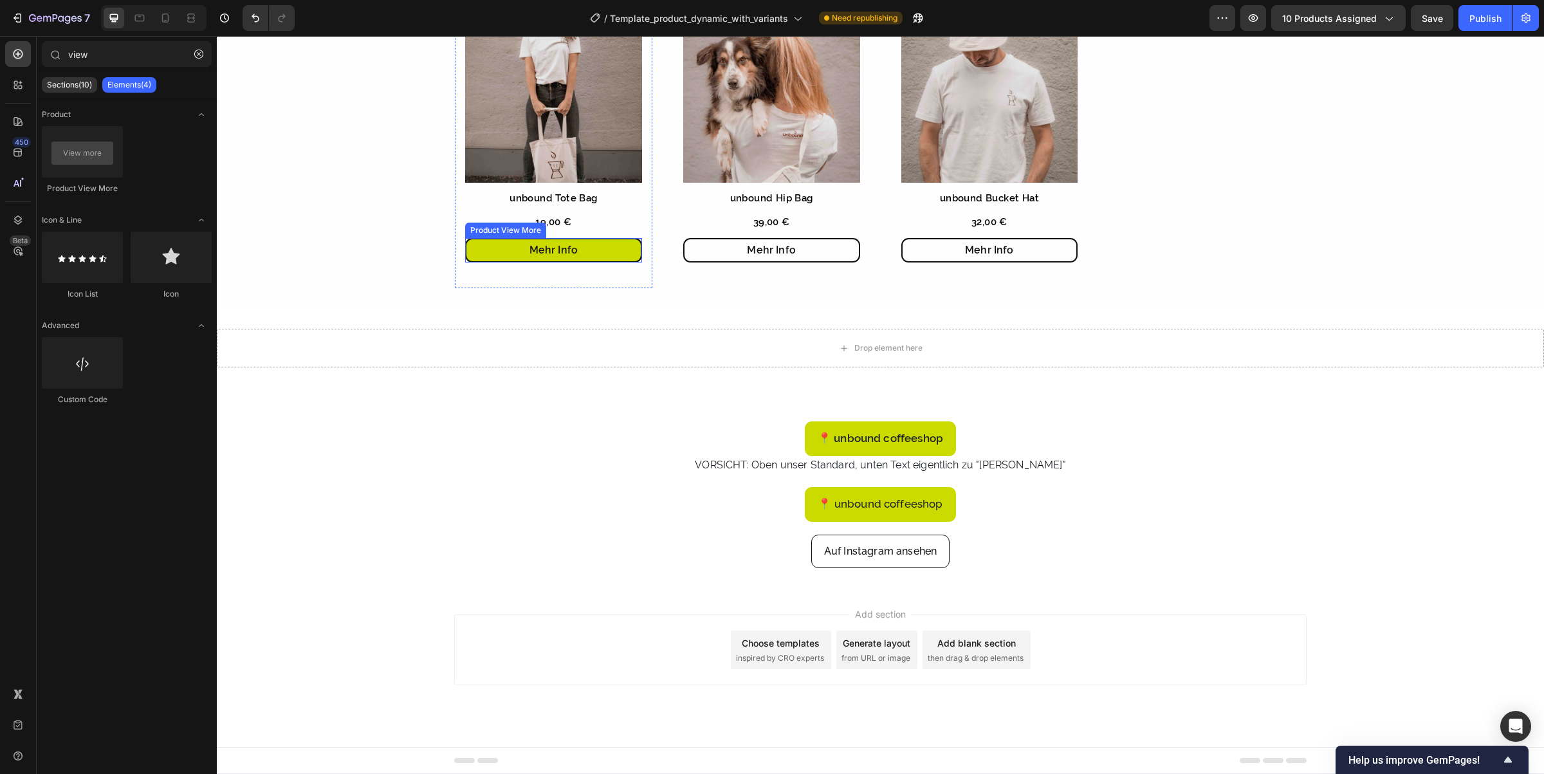
click at [493, 249] on button "Mehr Info" at bounding box center [553, 250] width 177 height 24
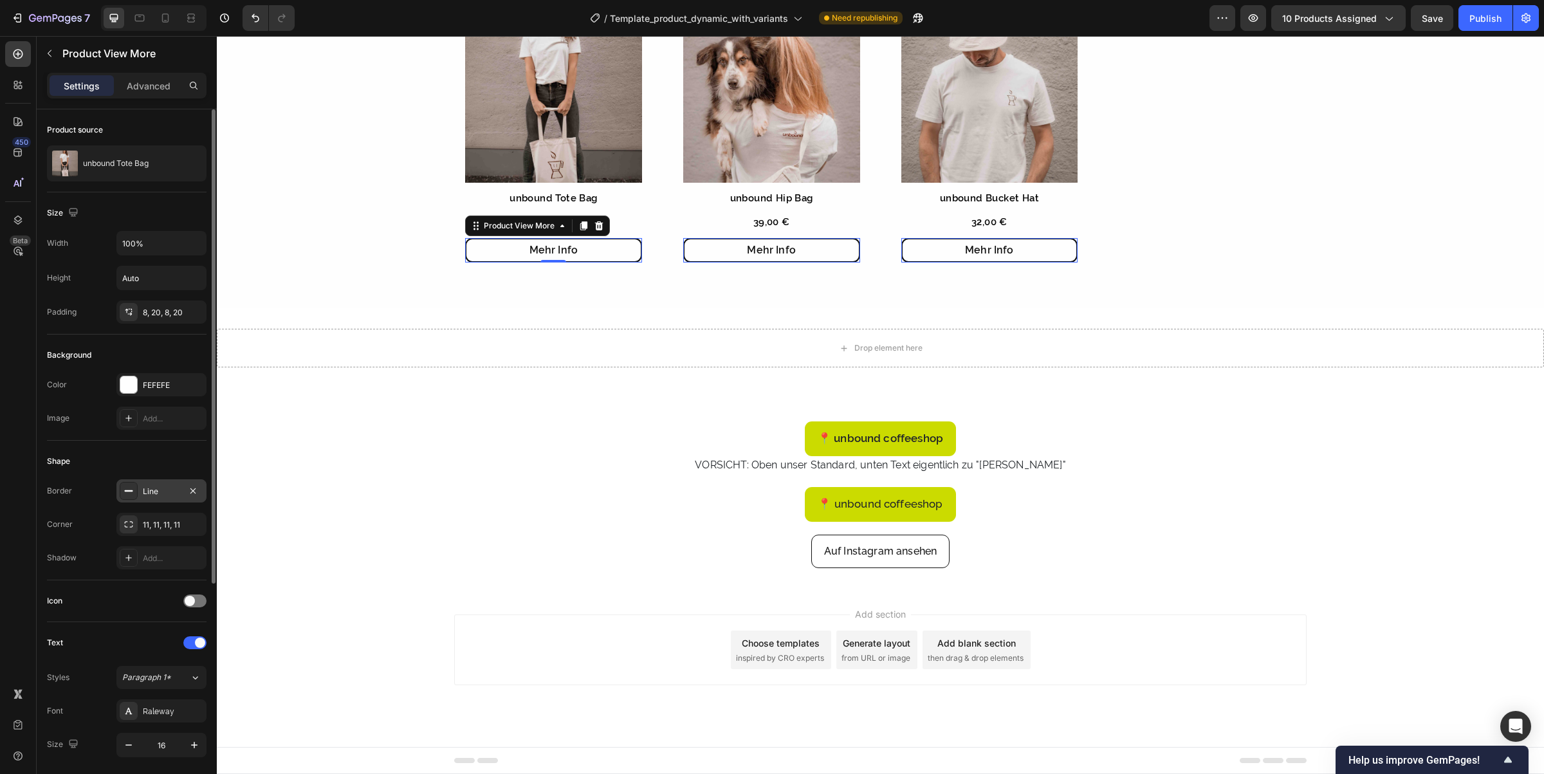
click at [160, 490] on div "Line" at bounding box center [161, 492] width 37 height 12
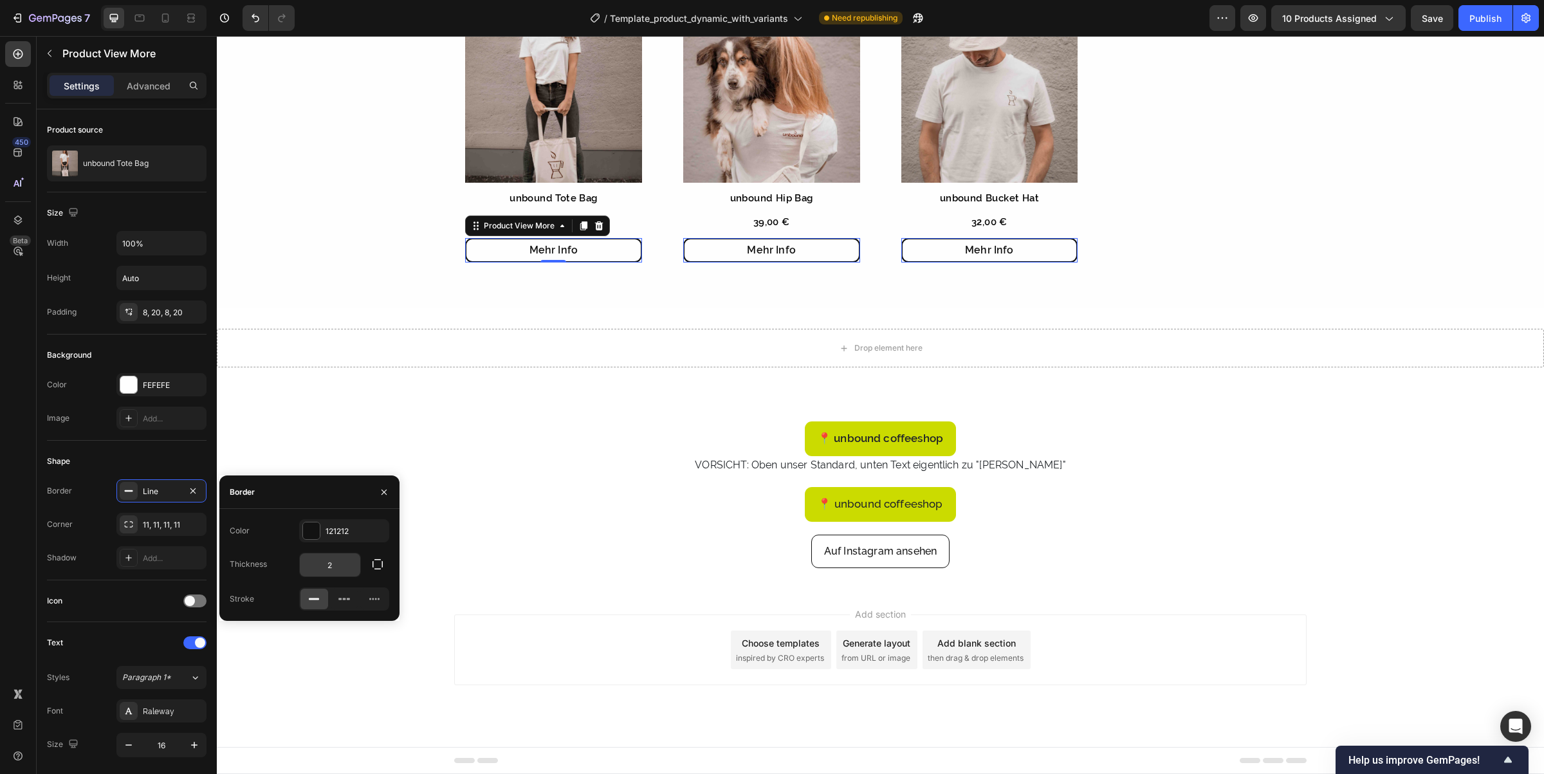
click at [341, 562] on input "2" at bounding box center [330, 564] width 60 height 23
click at [275, 555] on div "Thickness 1" at bounding box center [310, 565] width 160 height 24
click at [333, 560] on input "1" at bounding box center [330, 564] width 60 height 23
click at [271, 560] on div "Thickness 2" at bounding box center [310, 565] width 160 height 24
click at [378, 565] on icon "button" at bounding box center [377, 564] width 13 height 13
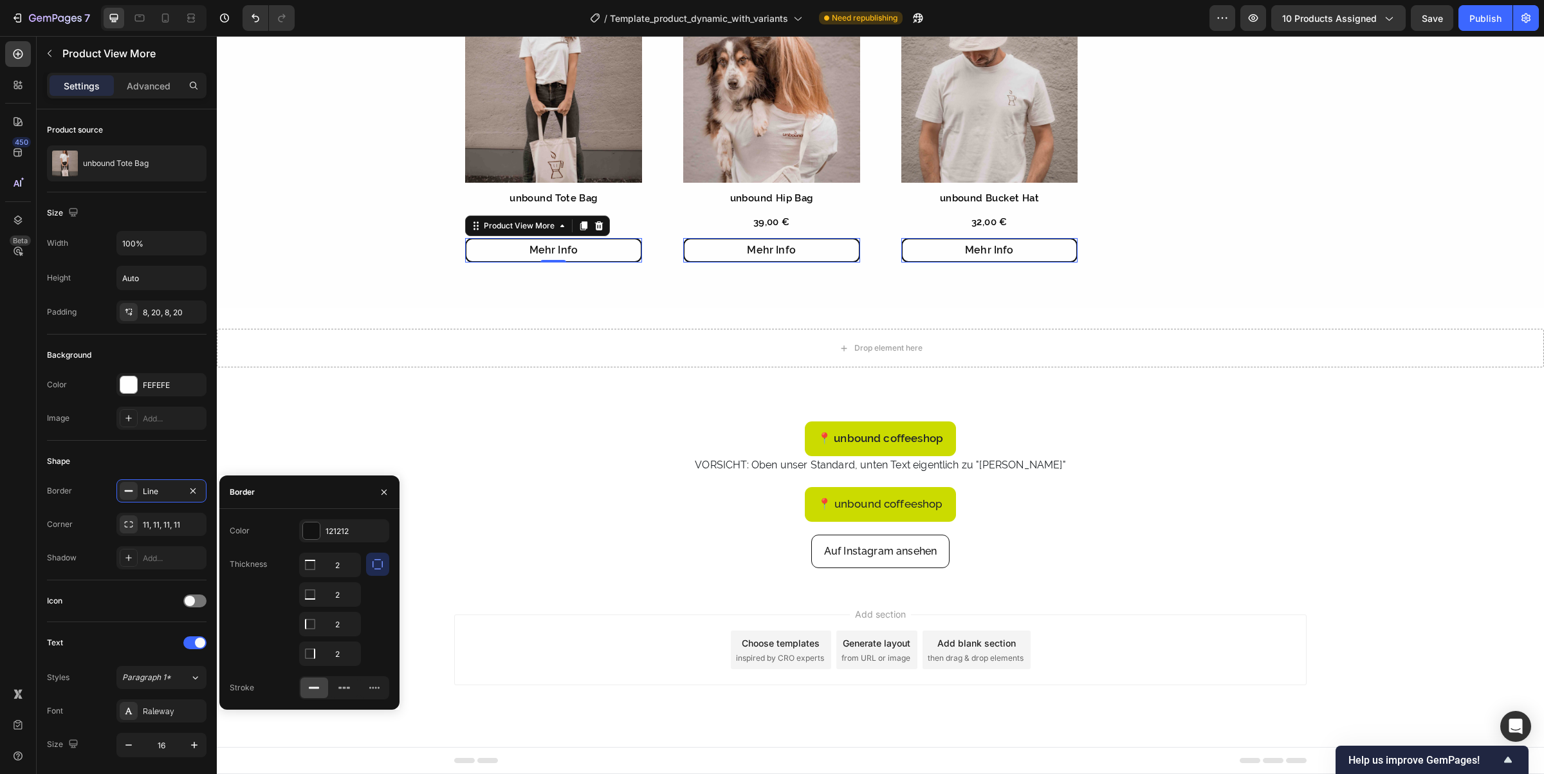
click at [378, 565] on icon "button" at bounding box center [377, 564] width 13 height 13
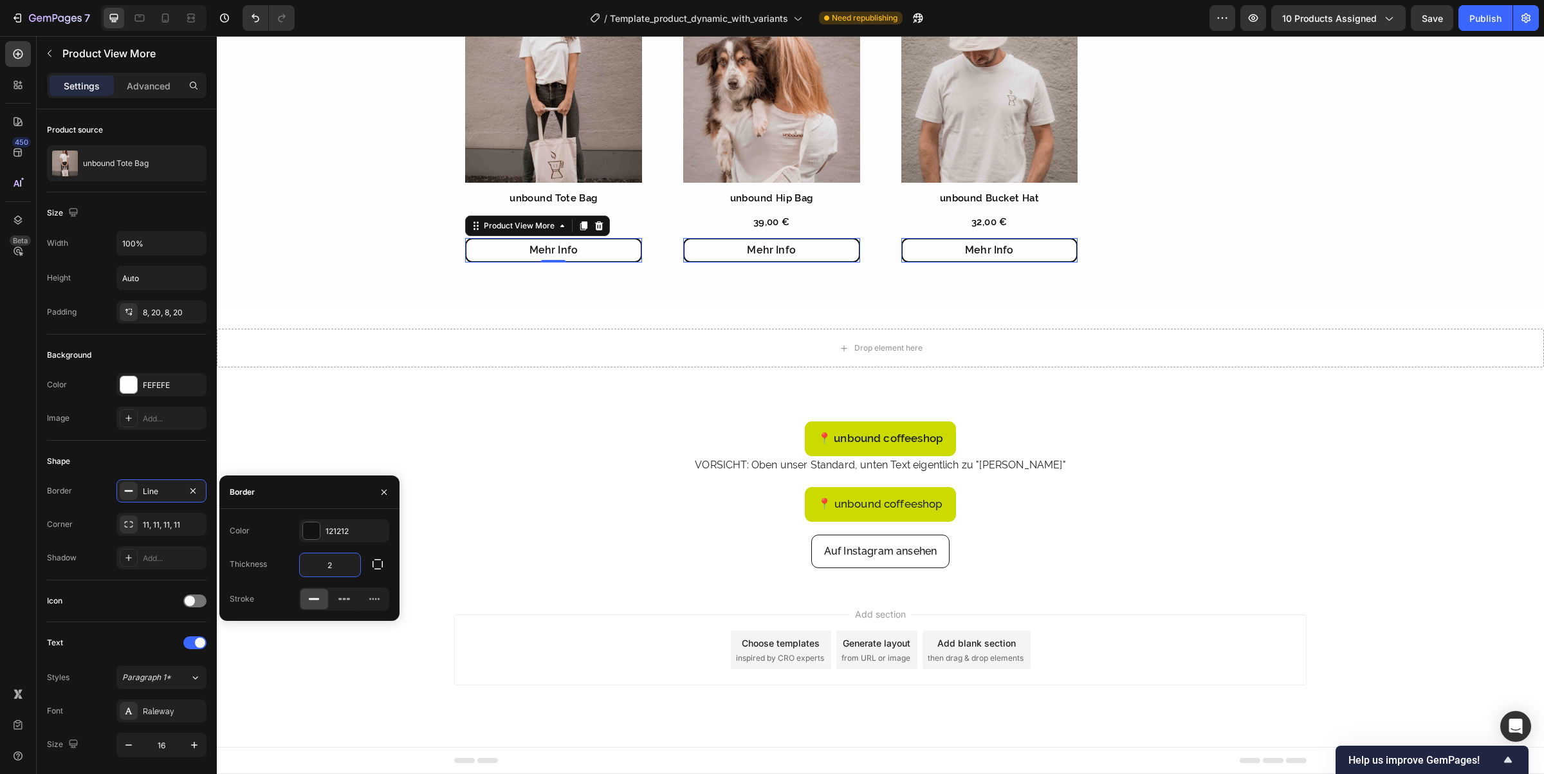
click at [316, 562] on input "2" at bounding box center [330, 564] width 60 height 23
click at [324, 564] on input "3" at bounding box center [330, 564] width 60 height 23
click at [320, 567] on input "2" at bounding box center [330, 564] width 60 height 23
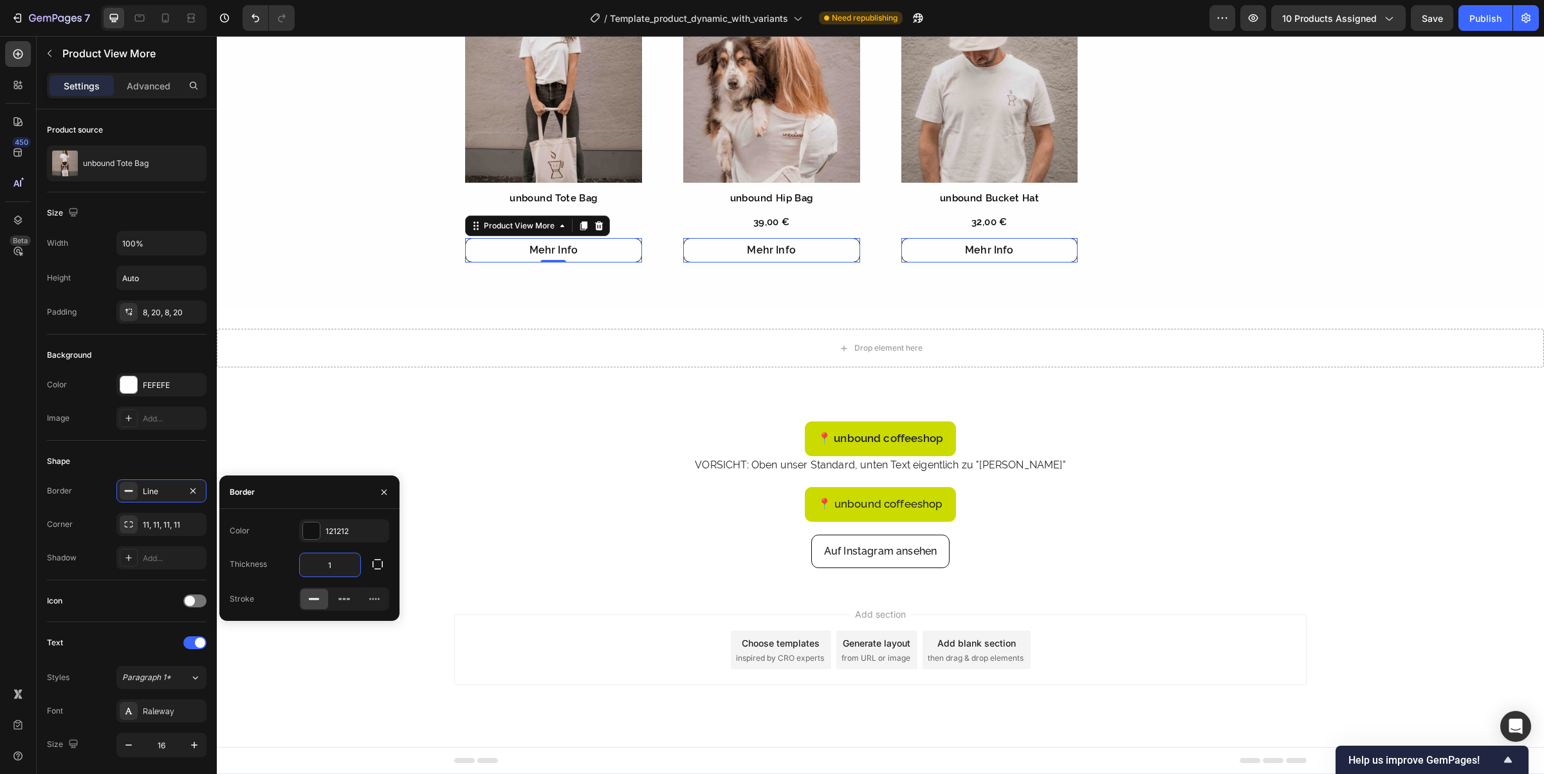
click at [323, 566] on input "1" at bounding box center [330, 564] width 60 height 23
type input "2"
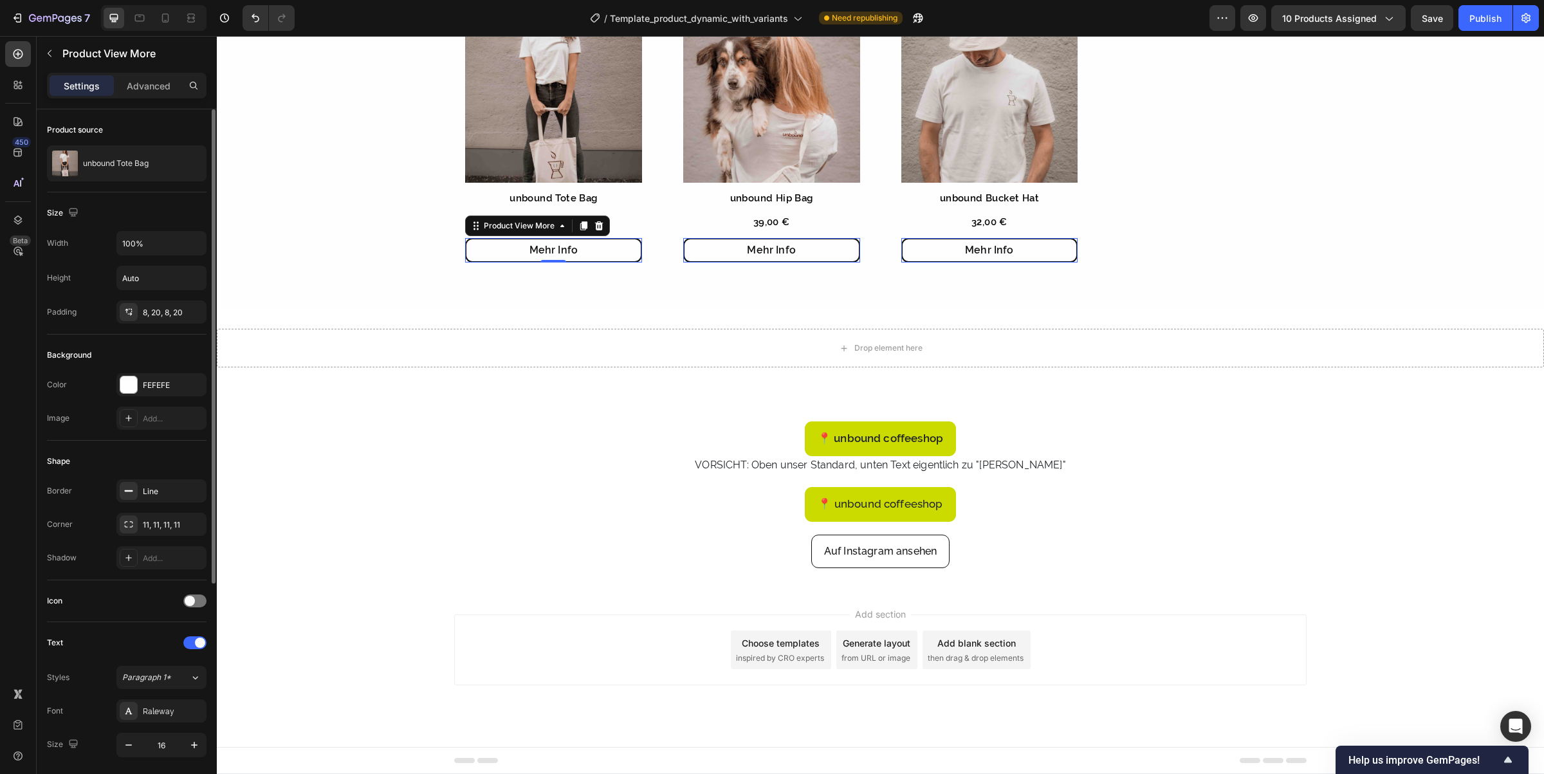
drag, startPoint x: 77, startPoint y: 571, endPoint x: 115, endPoint y: 508, distance: 73.3
click at [77, 571] on div "Shape Border Line Corner 11, 11, 11, 11 Shadow Add..." at bounding box center [127, 511] width 160 height 140
click at [885, 407] on div "📍 unbound coffeeshop Button VORSICHT: Oben unser Standard, unten Text eigentlic…" at bounding box center [880, 488] width 1327 height 201
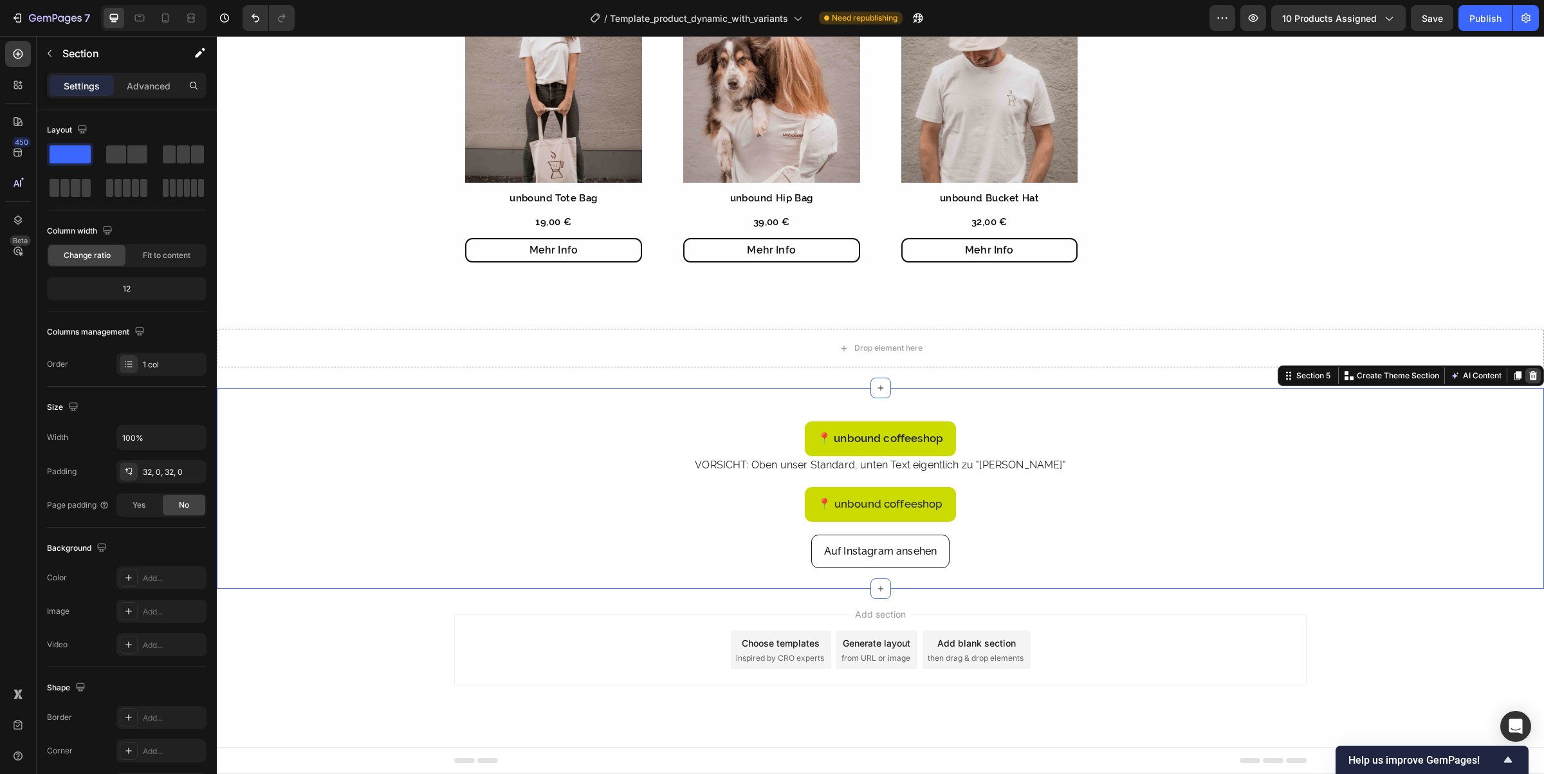
click at [1372, 377] on icon at bounding box center [1533, 375] width 8 height 9
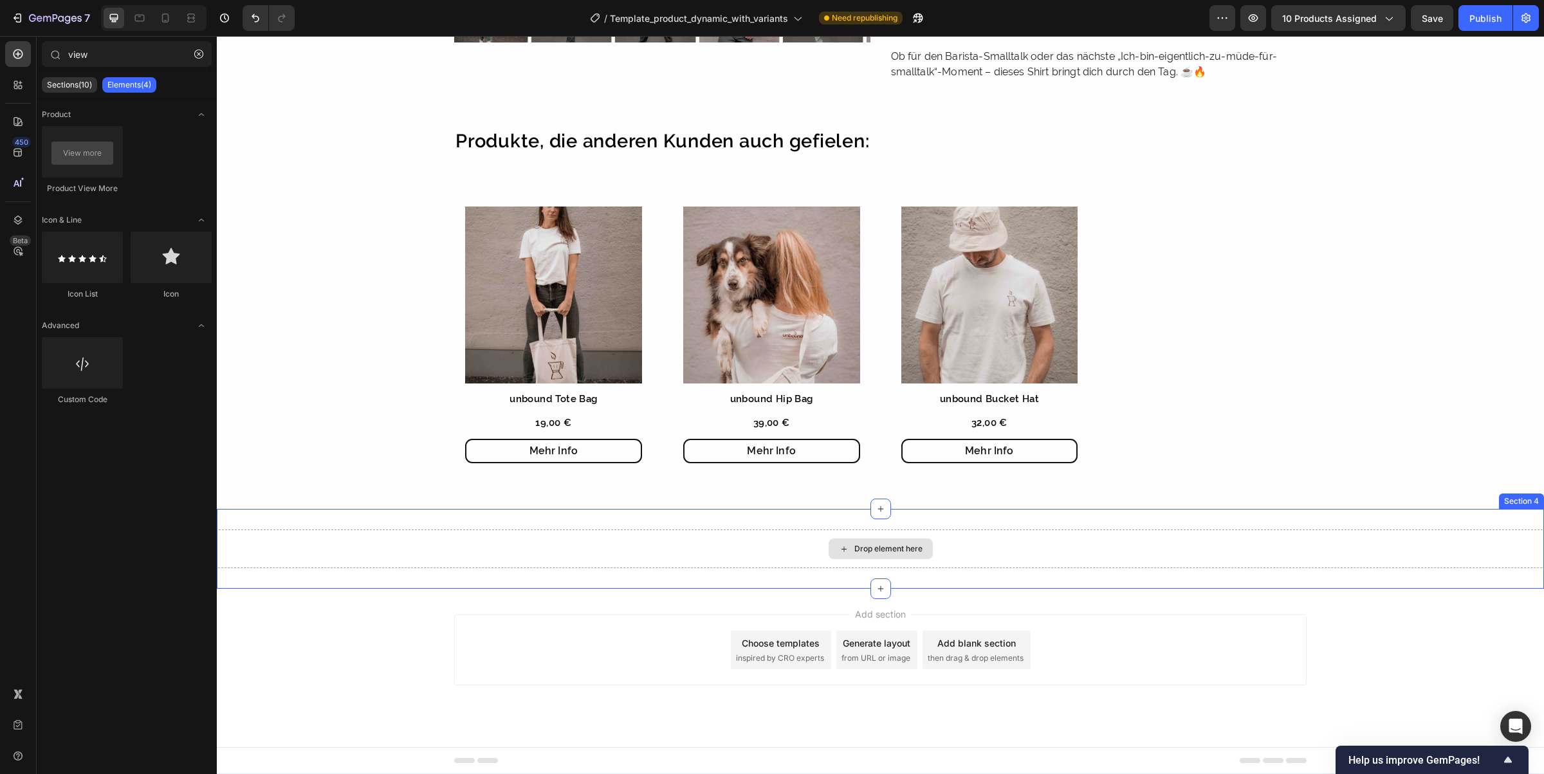
scroll to position [608, 0]
click at [1372, 519] on div "Drop element here Section 4" at bounding box center [880, 549] width 1327 height 80
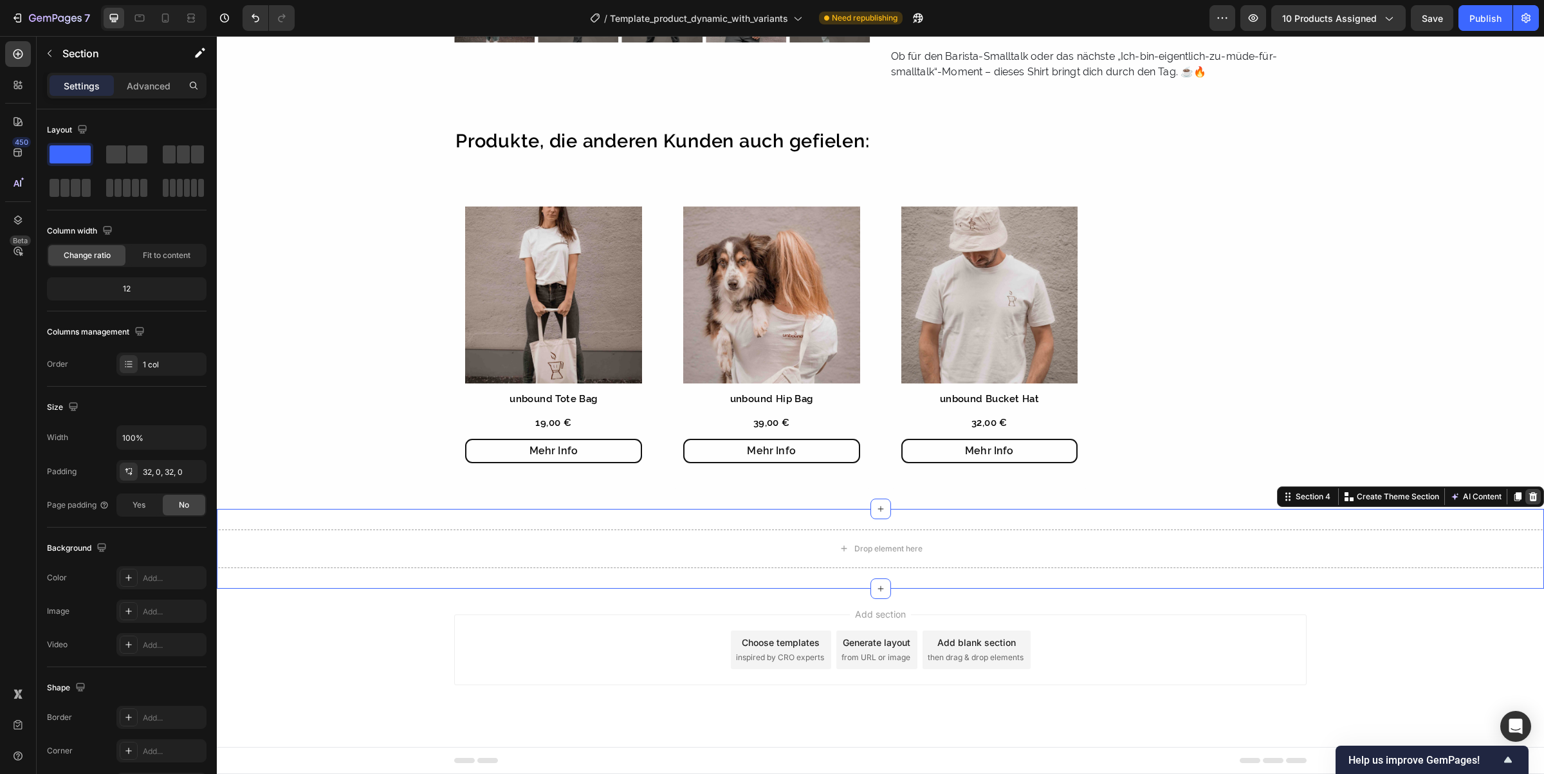
click at [1372, 496] on icon at bounding box center [1533, 496] width 8 height 9
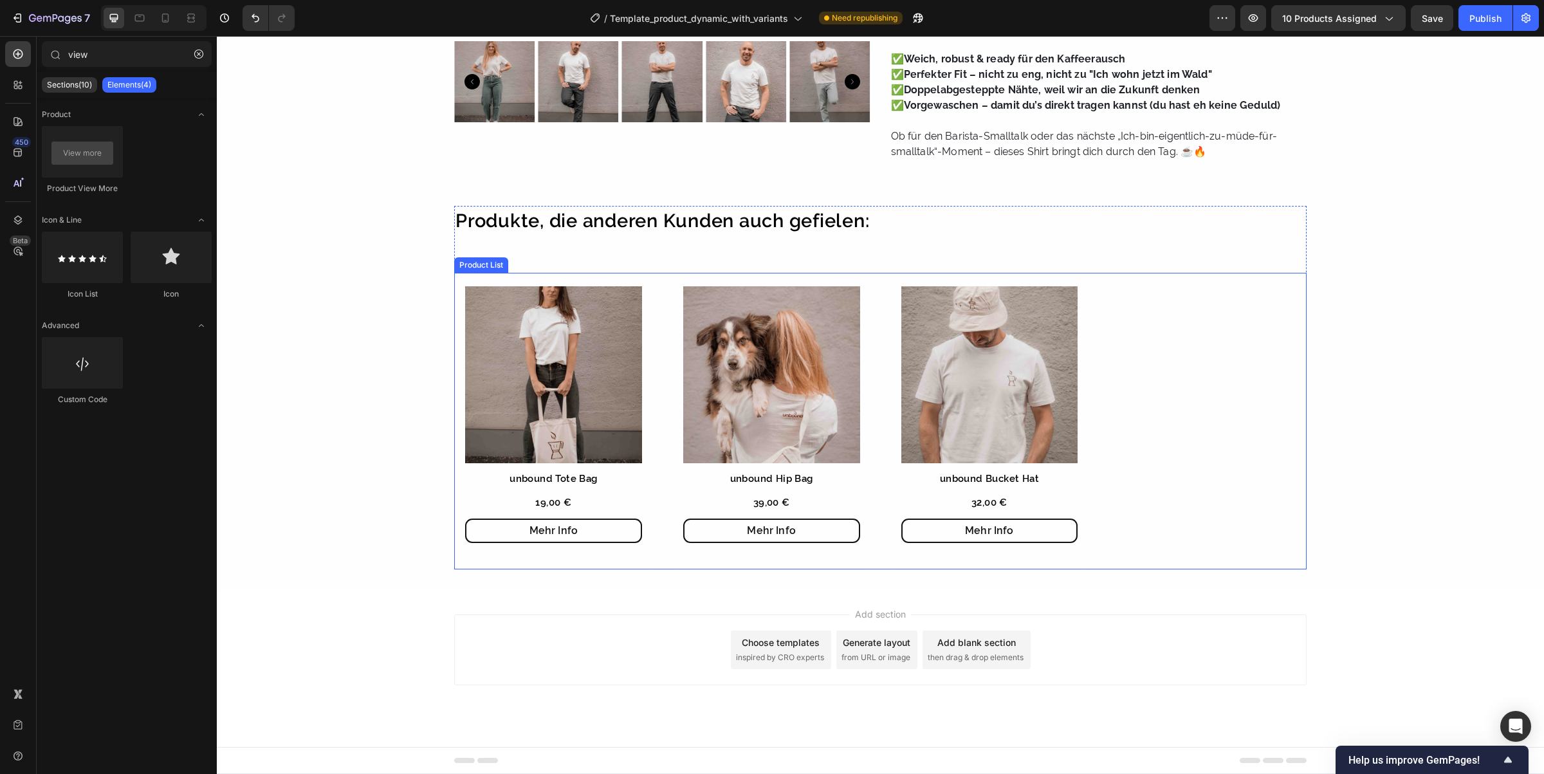
click at [659, 344] on div "Product Images unbound Tote Bag Product Title 19,00 € Product Price Product Pri…" at bounding box center [880, 421] width 852 height 297
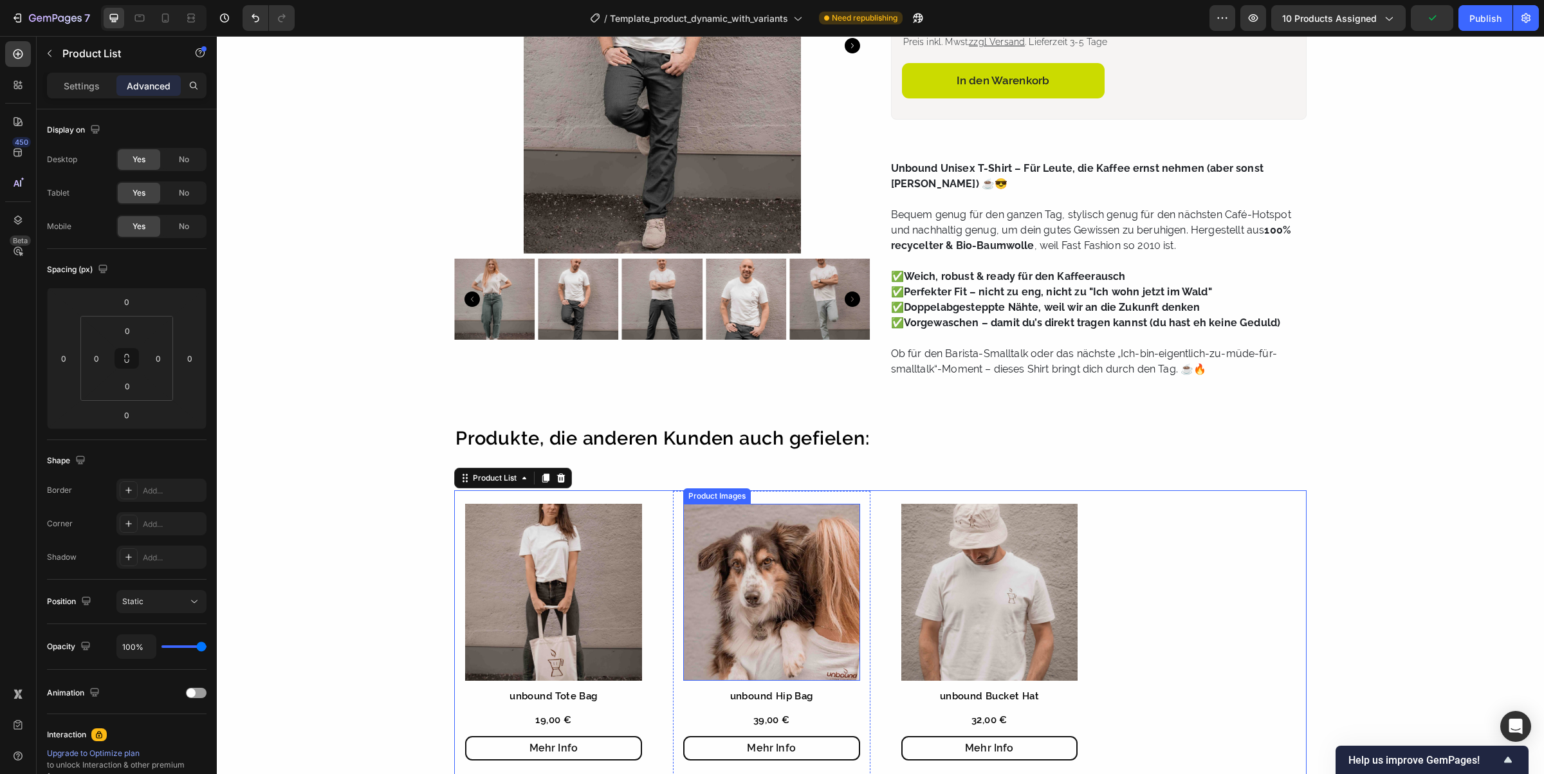
scroll to position [0, 0]
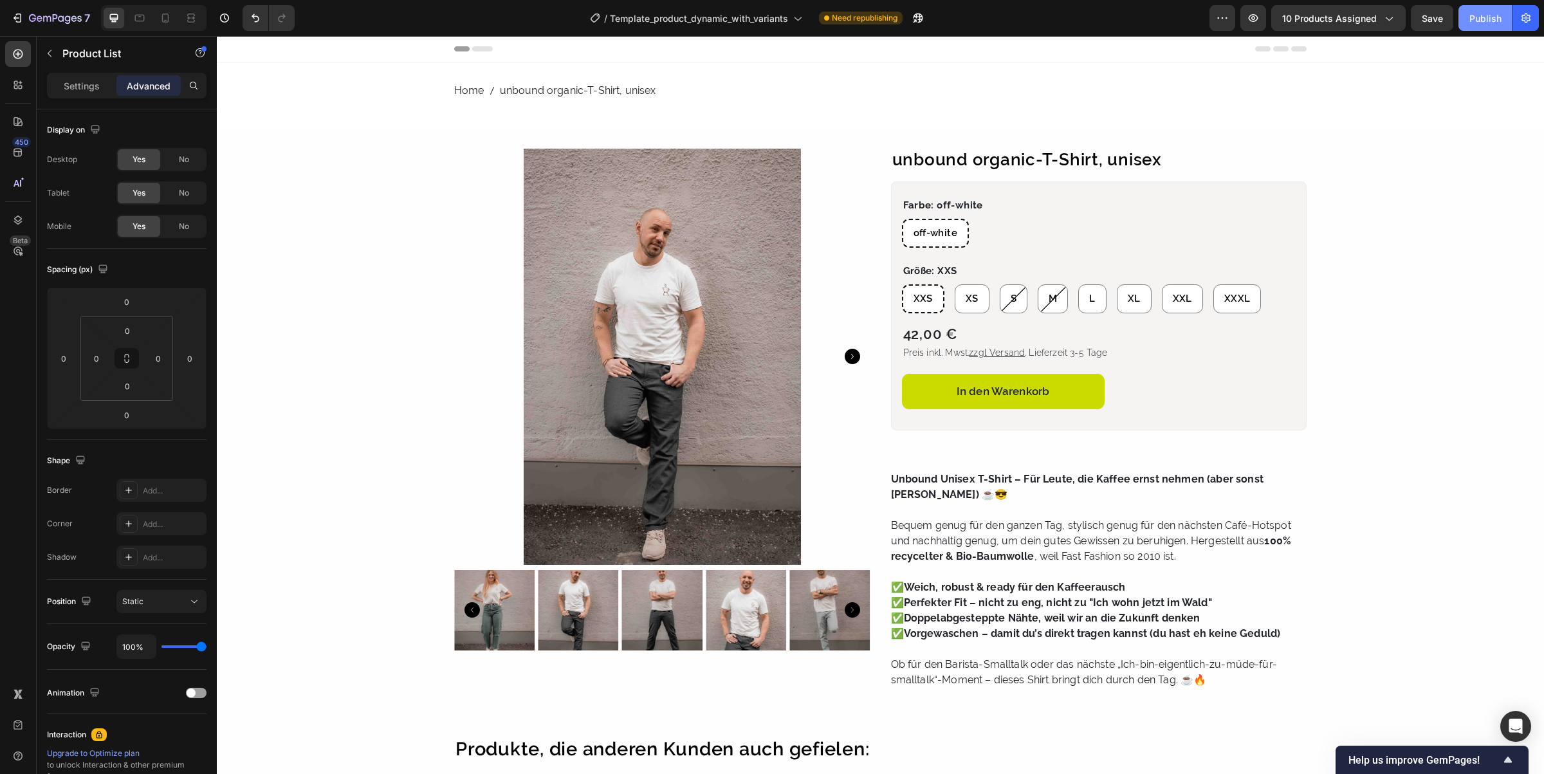
click at [1372, 28] on button "Publish" at bounding box center [1485, 18] width 54 height 26
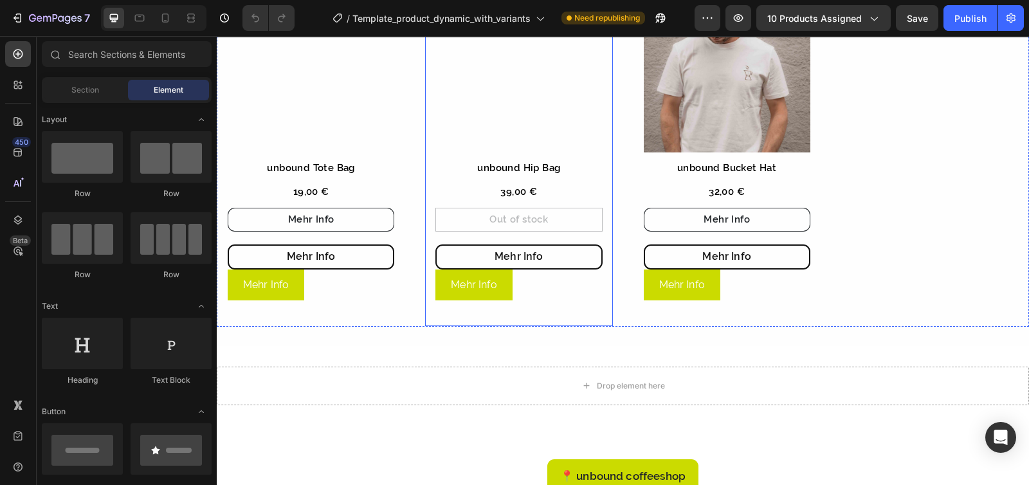
scroll to position [896, 0]
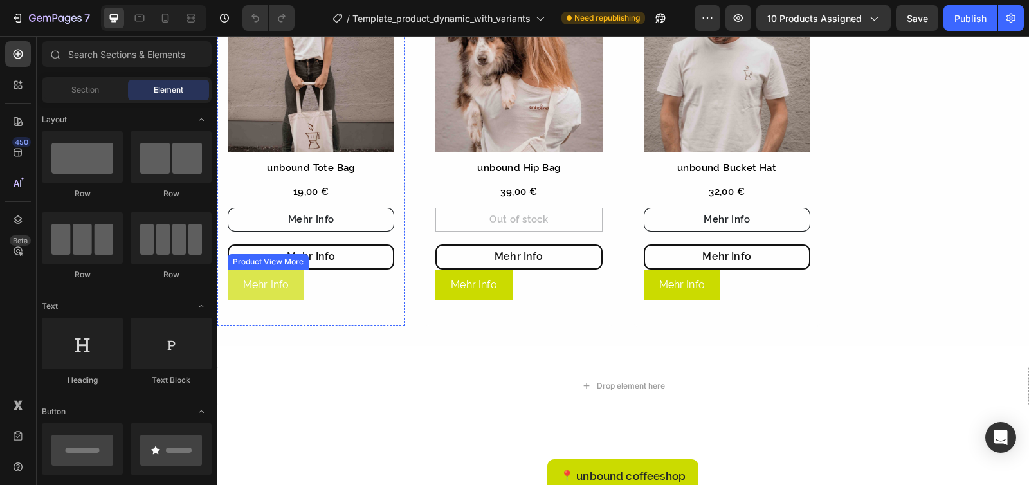
click at [236, 288] on button "Mehr Info" at bounding box center [266, 285] width 77 height 31
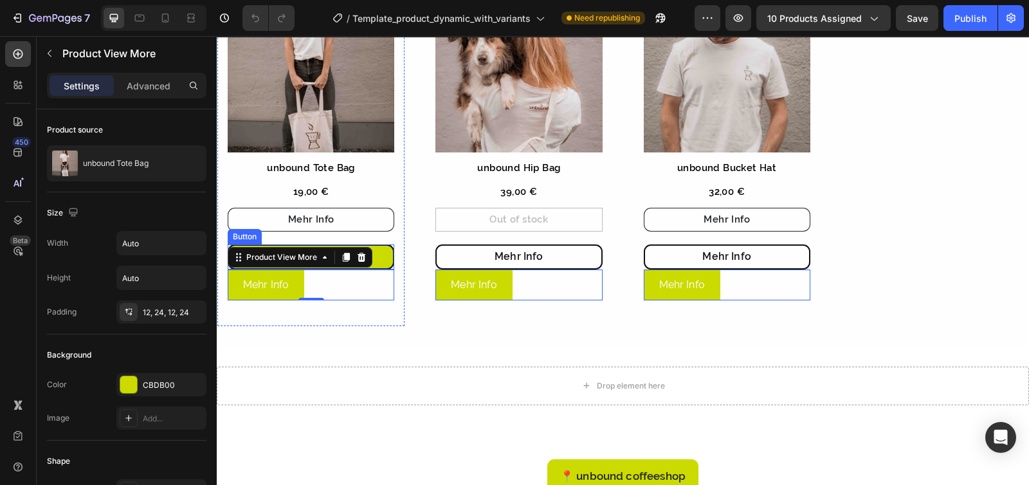
click at [387, 252] on link "Mehr Info" at bounding box center [311, 256] width 167 height 24
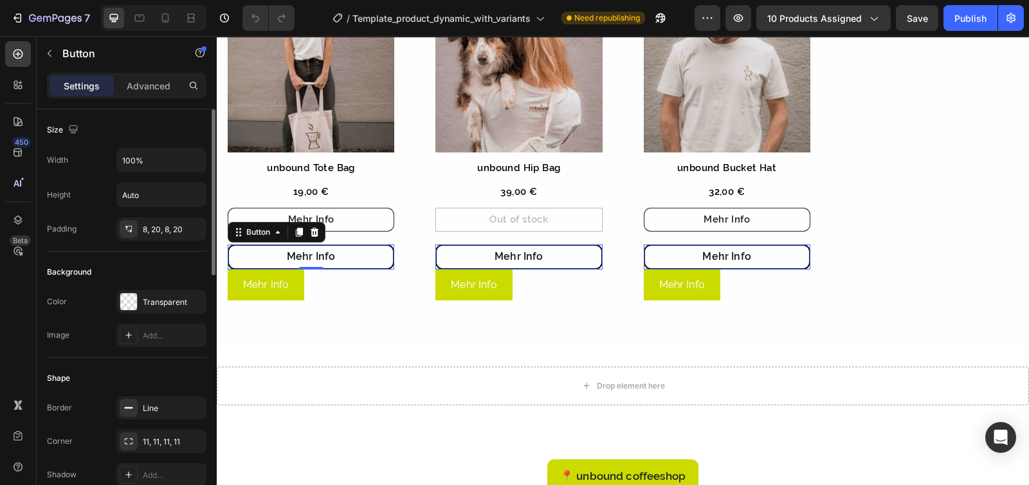
scroll to position [80, 0]
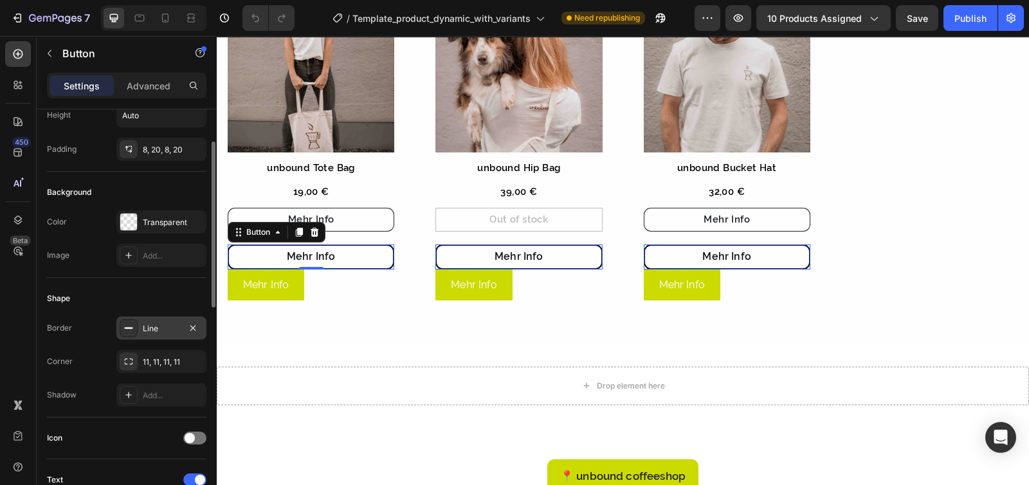
click at [163, 325] on div "Line" at bounding box center [161, 329] width 37 height 12
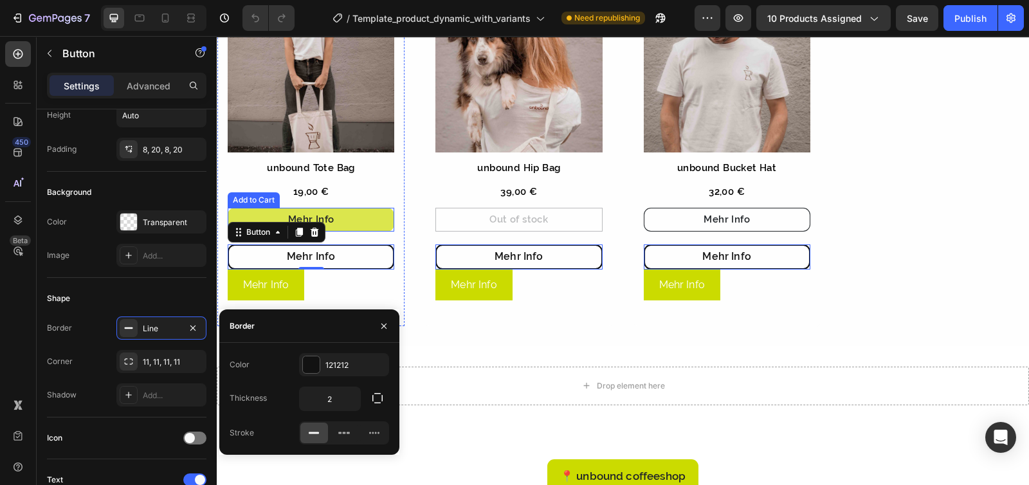
click at [373, 216] on button "Mehr Info" at bounding box center [311, 220] width 167 height 24
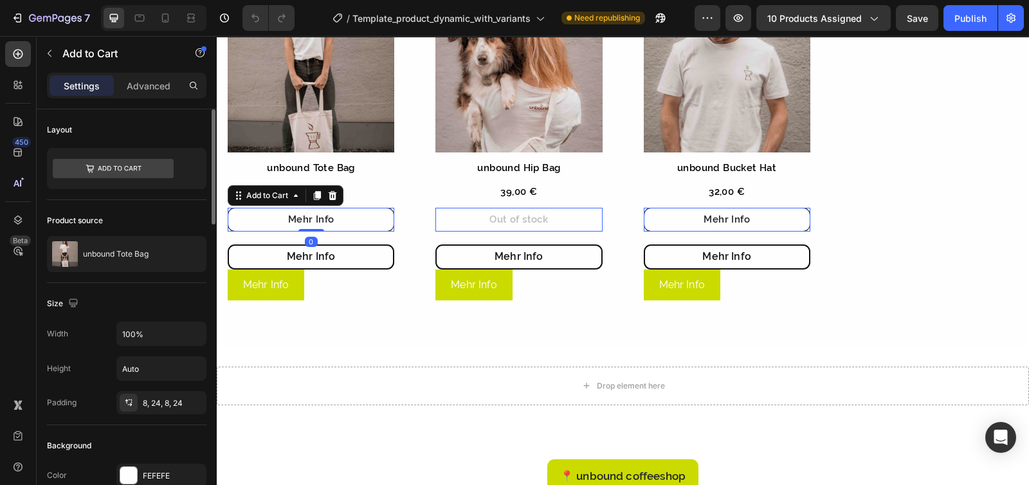
scroll to position [241, 0]
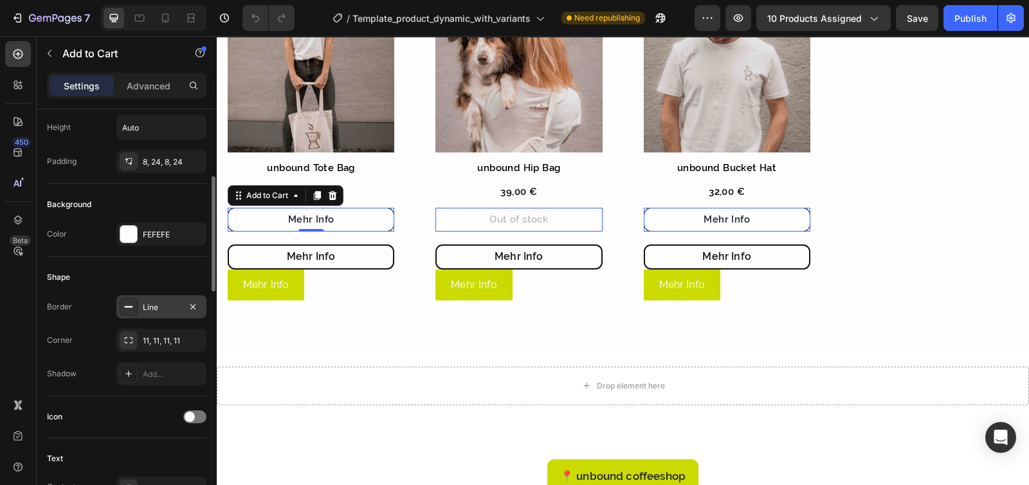
click at [165, 307] on div "Line" at bounding box center [161, 308] width 37 height 12
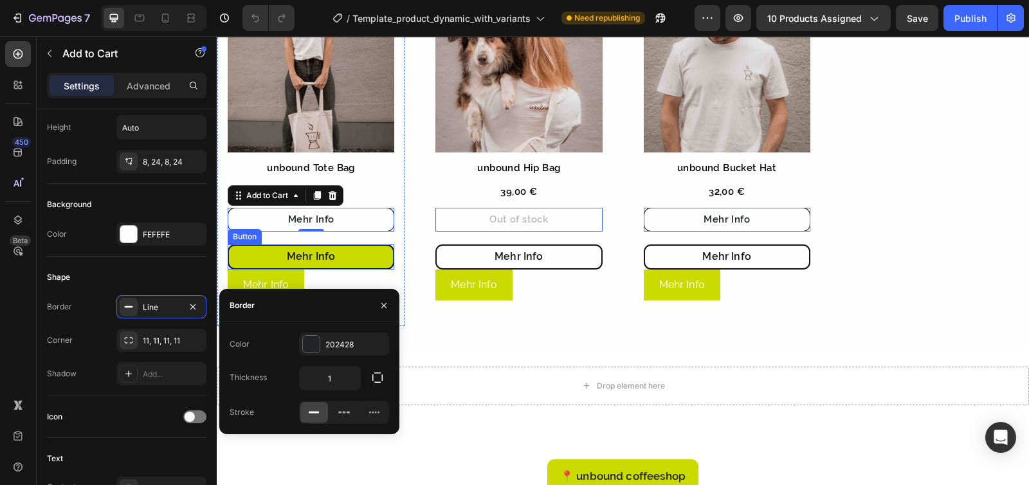
click at [376, 250] on link "Mehr Info" at bounding box center [311, 256] width 167 height 24
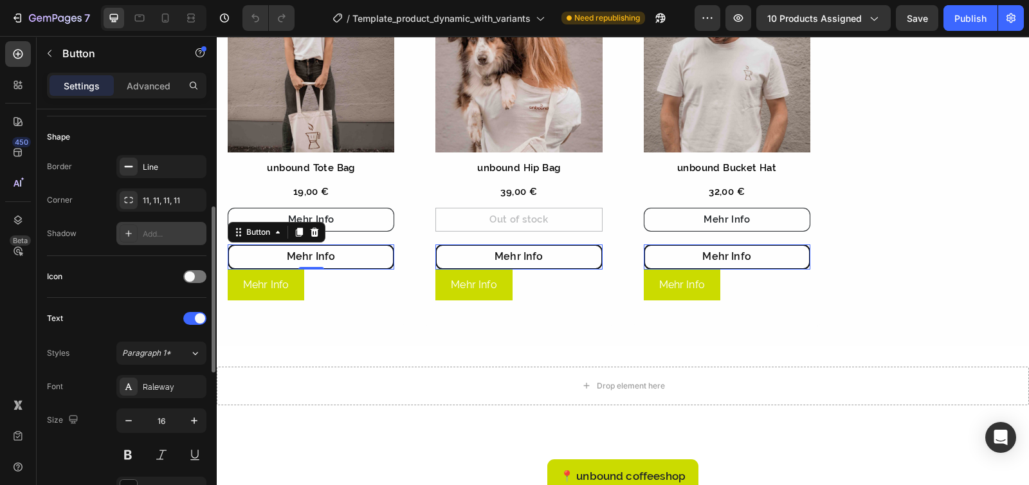
scroll to position [160, 0]
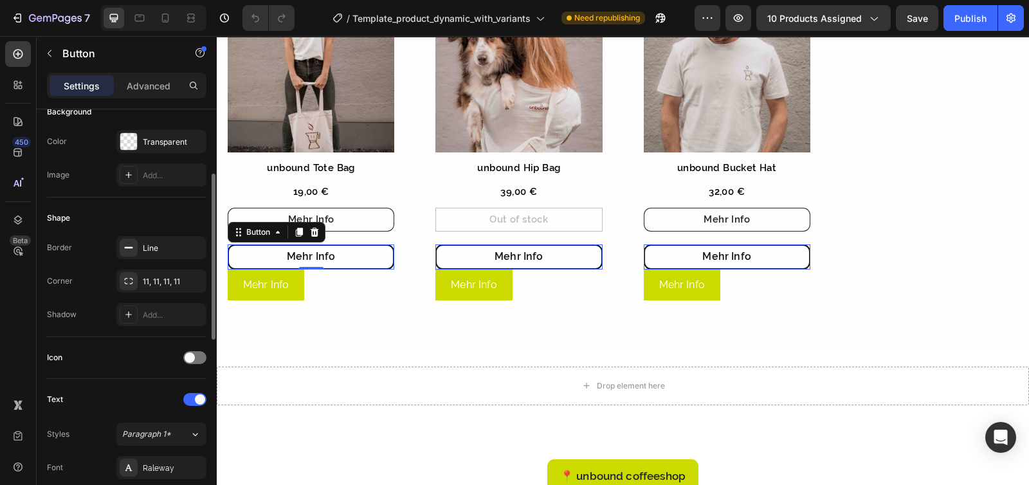
click at [173, 232] on div "Shape Border Line Corner 11, 11, 11, 11 Shadow Add..." at bounding box center [127, 268] width 160 height 140
click at [176, 244] on div "Line" at bounding box center [161, 249] width 37 height 12
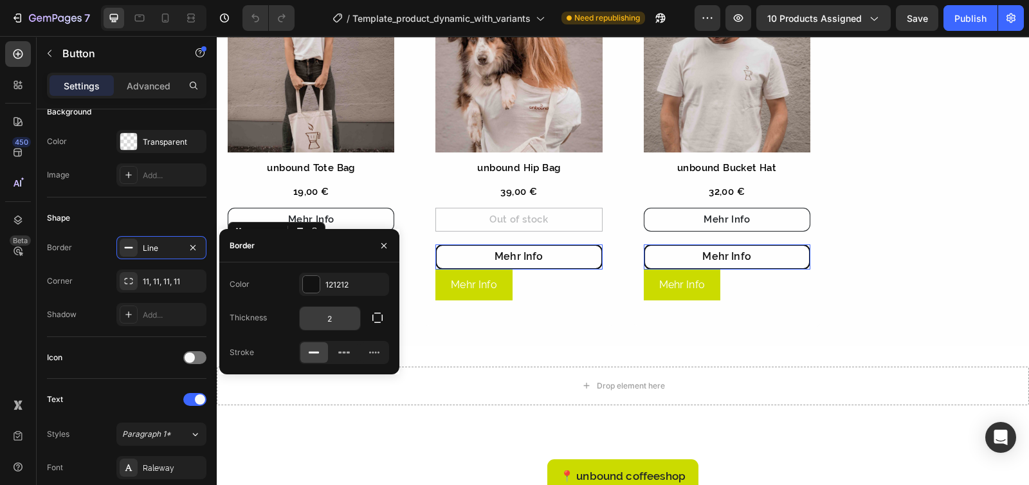
click at [354, 318] on input "2" at bounding box center [330, 318] width 60 height 23
type input "1"
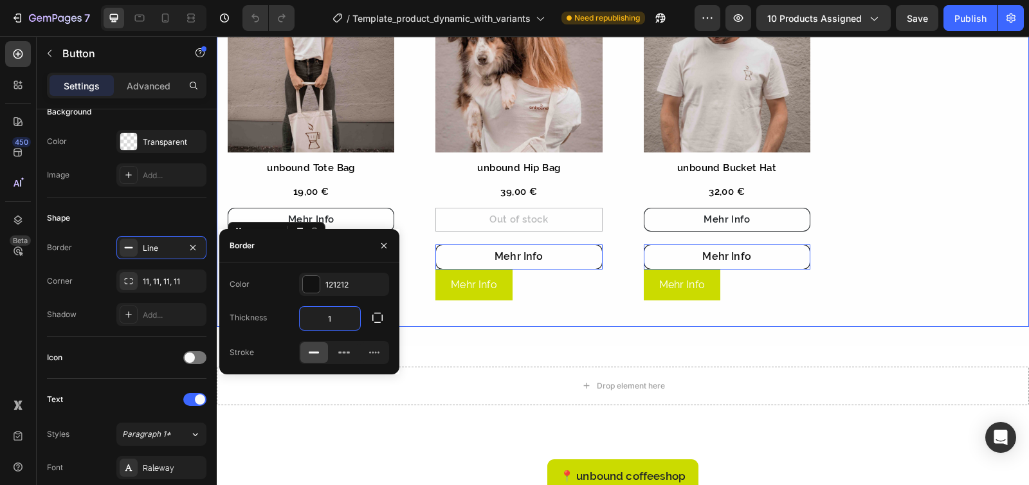
drag, startPoint x: 955, startPoint y: 267, endPoint x: 955, endPoint y: 260, distance: 7.1
click at [955, 266] on div "Product Images unbound Tote Bag Product Title 19,00 € Product Price Product Pri…" at bounding box center [623, 149] width 813 height 354
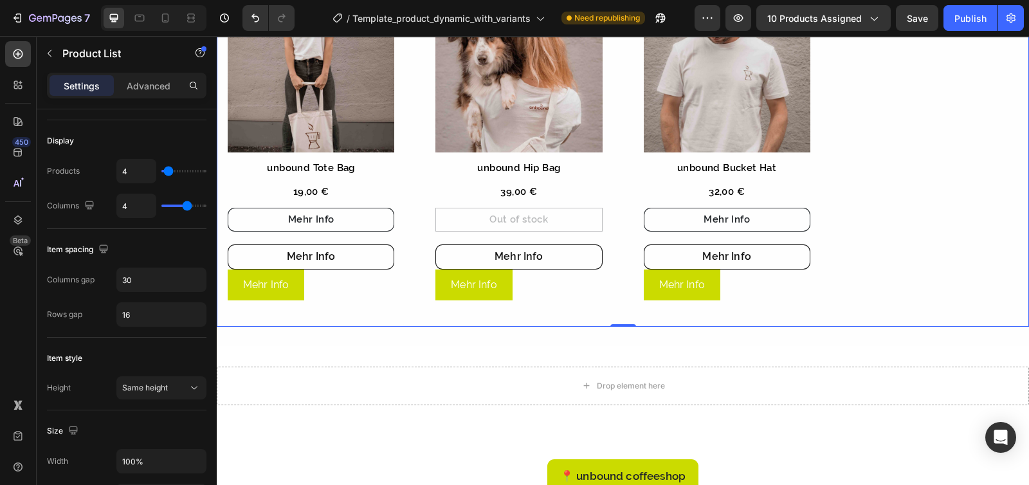
scroll to position [0, 0]
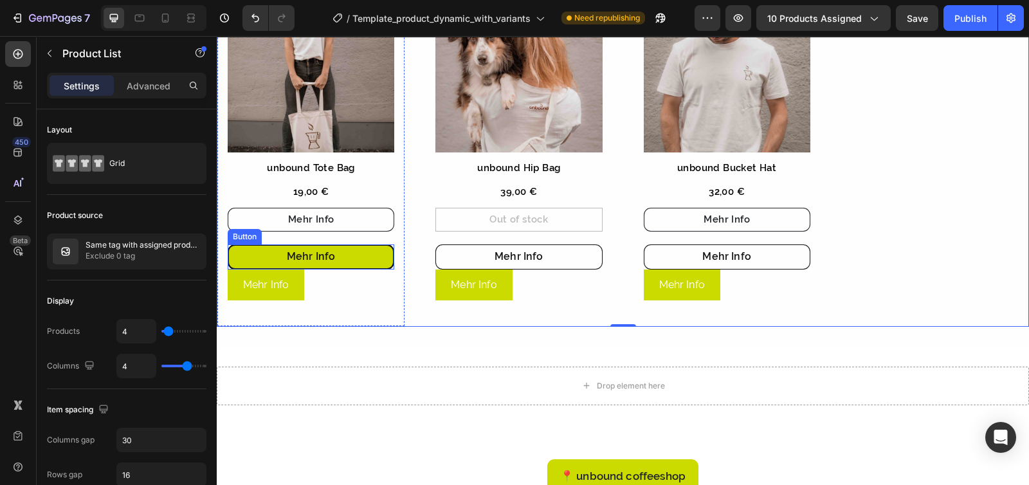
click at [354, 252] on link "Mehr Info" at bounding box center [311, 256] width 167 height 24
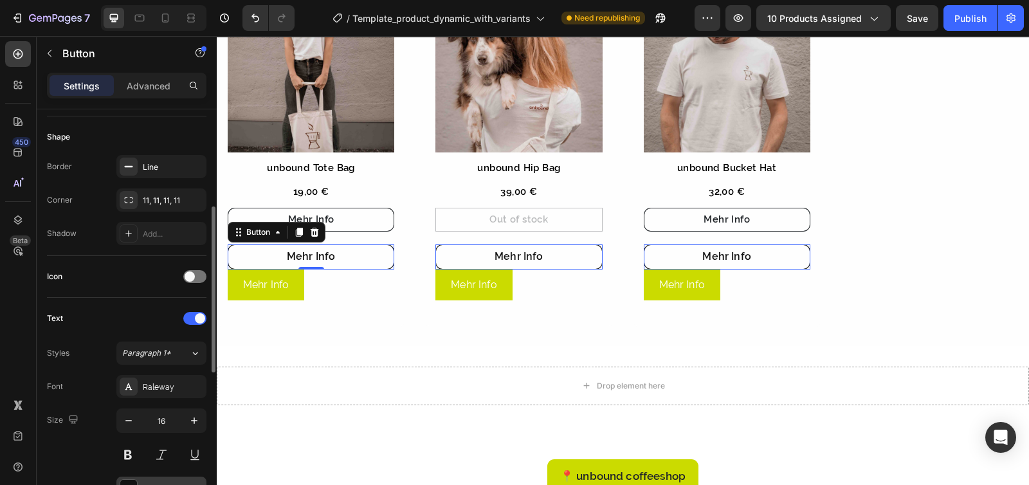
scroll to position [402, 0]
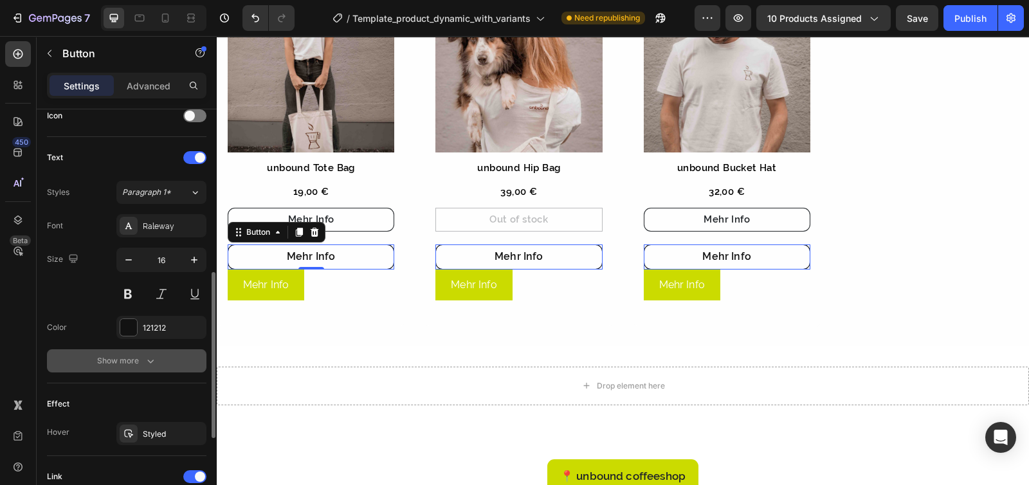
click at [134, 357] on div "Show more" at bounding box center [127, 360] width 60 height 13
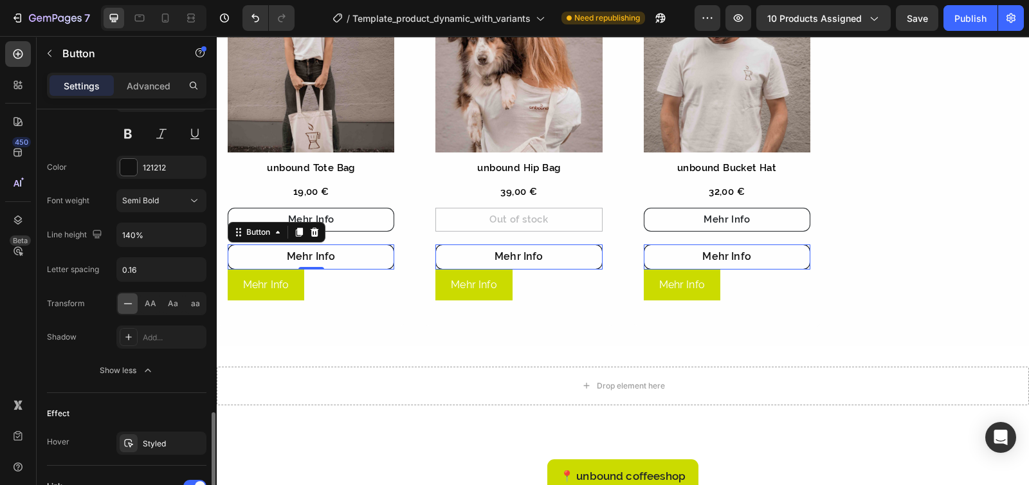
scroll to position [643, 0]
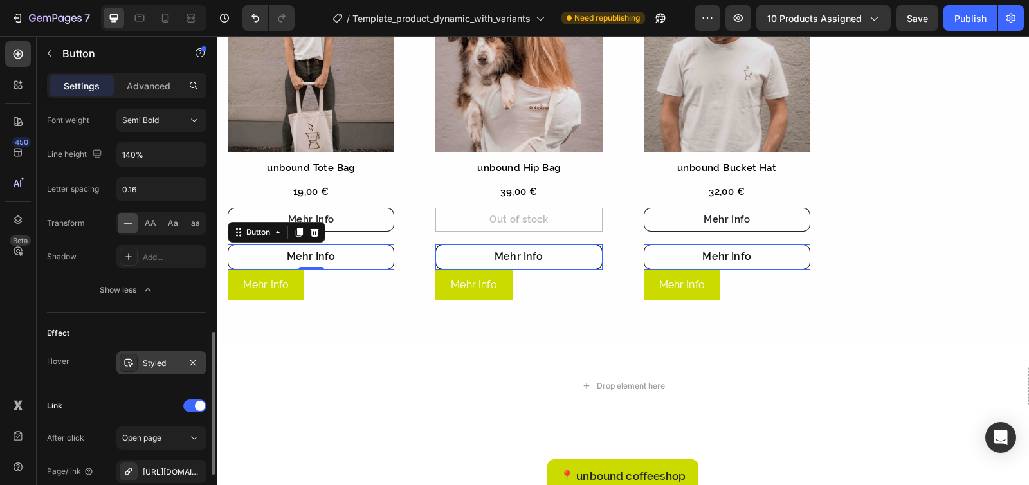
click at [146, 358] on div "Styled" at bounding box center [161, 364] width 37 height 12
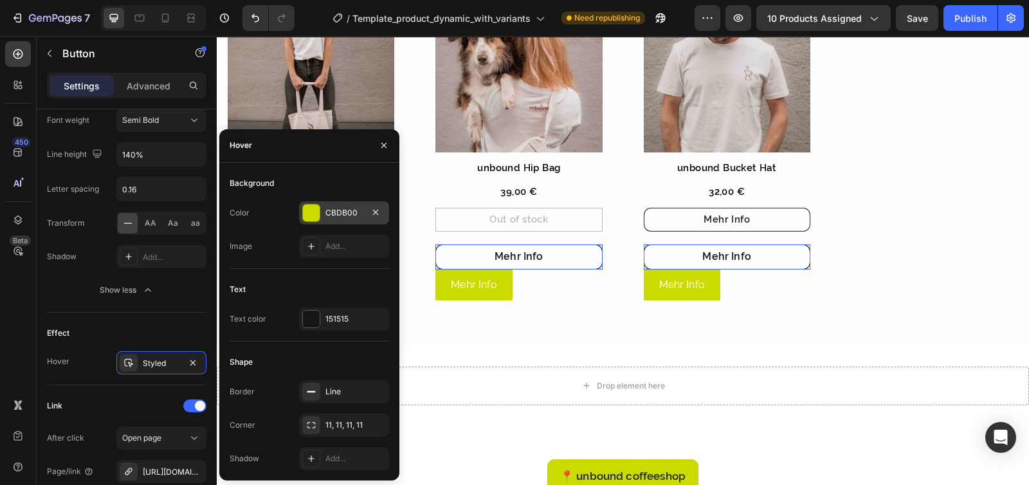
click at [335, 217] on div "CBDB00" at bounding box center [344, 213] width 37 height 12
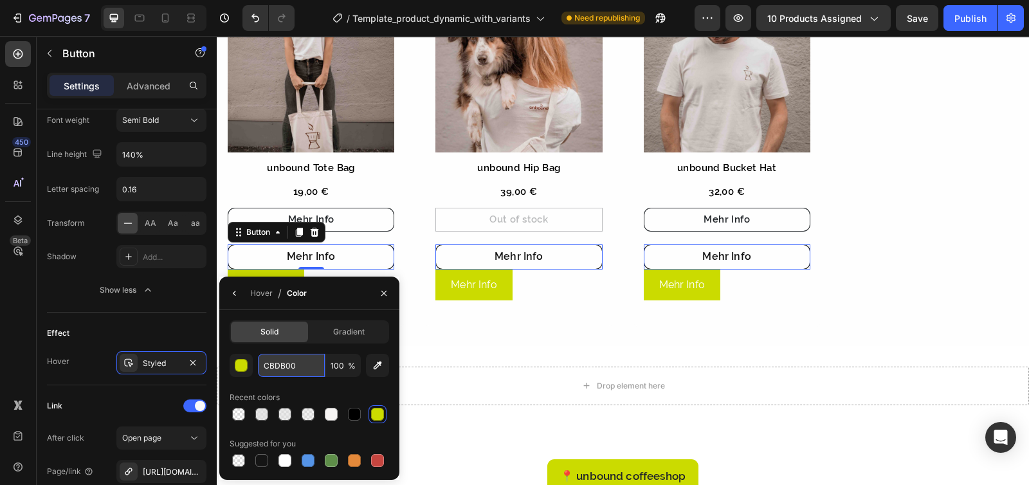
click at [277, 370] on input "CBDB00" at bounding box center [291, 365] width 67 height 23
click at [260, 293] on div "Hover" at bounding box center [261, 294] width 23 height 12
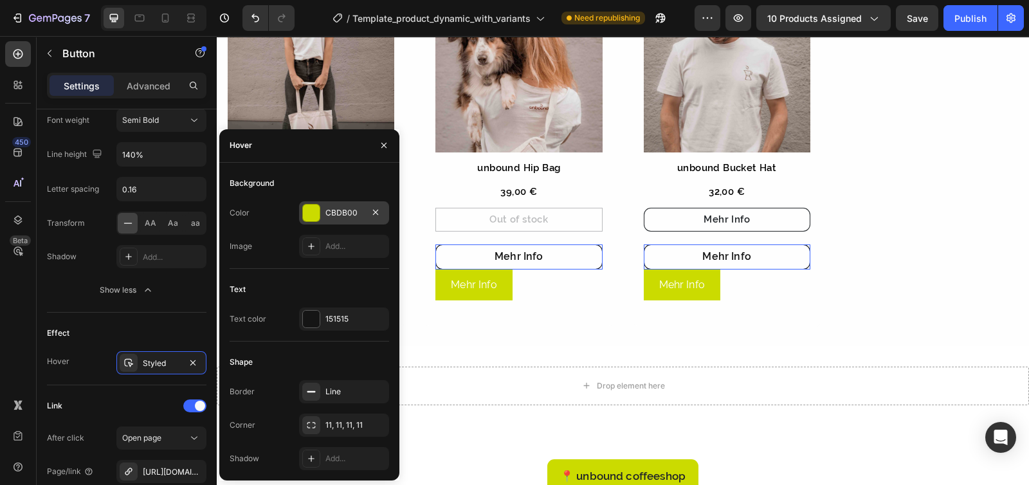
click at [331, 208] on div "CBDB00" at bounding box center [344, 213] width 37 height 12
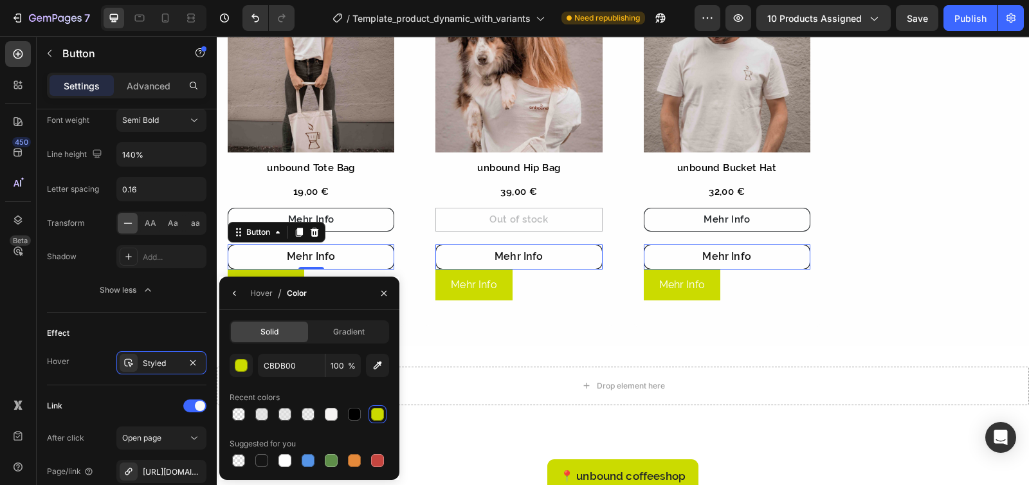
drag, startPoint x: 264, startPoint y: 293, endPoint x: 273, endPoint y: 291, distance: 9.2
click at [266, 293] on div "Hover" at bounding box center [261, 294] width 23 height 12
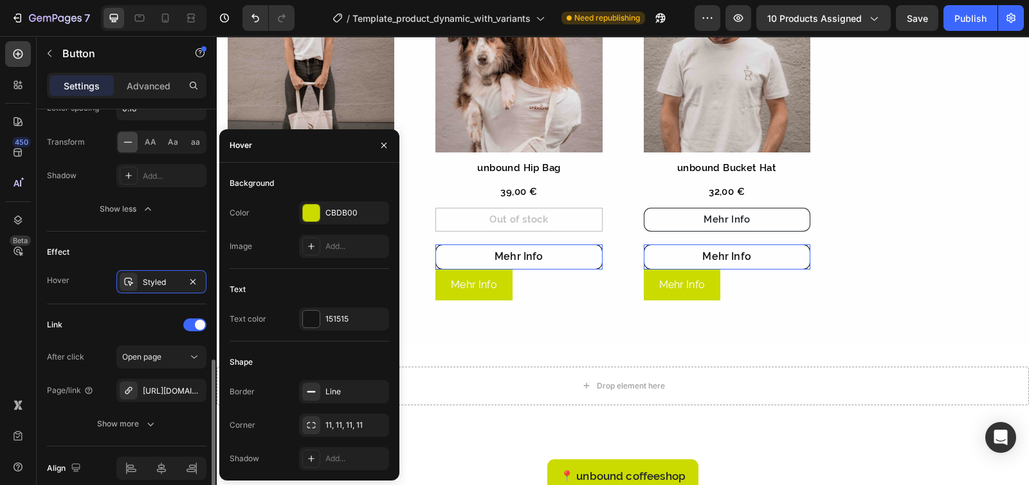
scroll to position [778, 0]
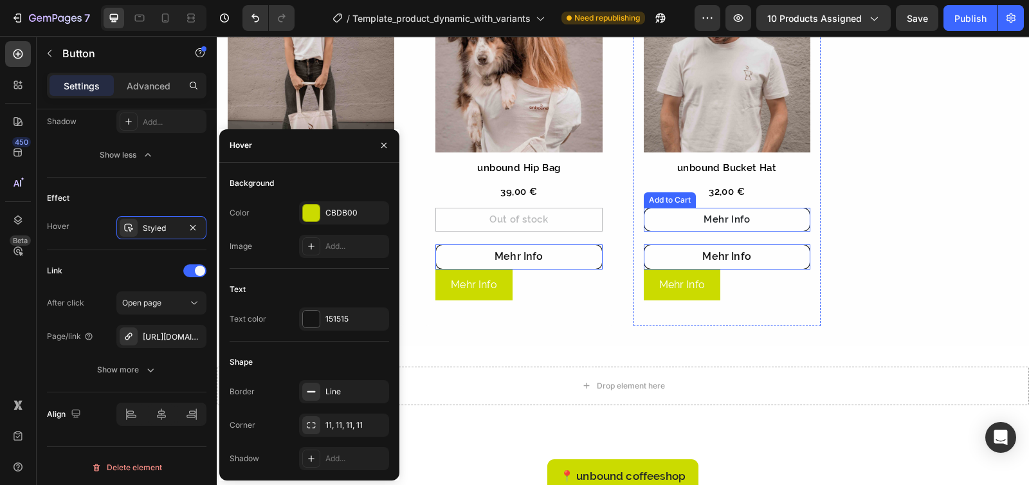
drag, startPoint x: 757, startPoint y: 218, endPoint x: 706, endPoint y: 228, distance: 52.5
click at [758, 217] on button "Mehr Info" at bounding box center [727, 220] width 167 height 24
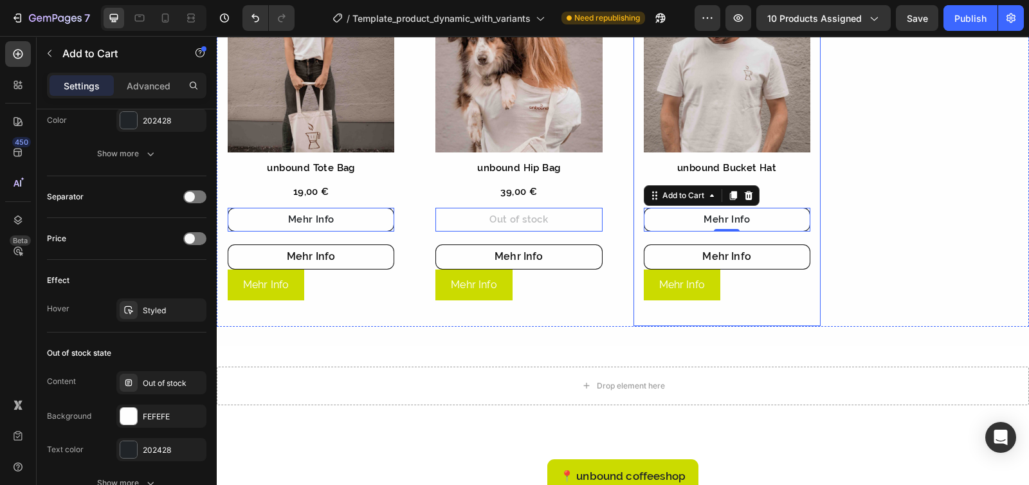
scroll to position [0, 0]
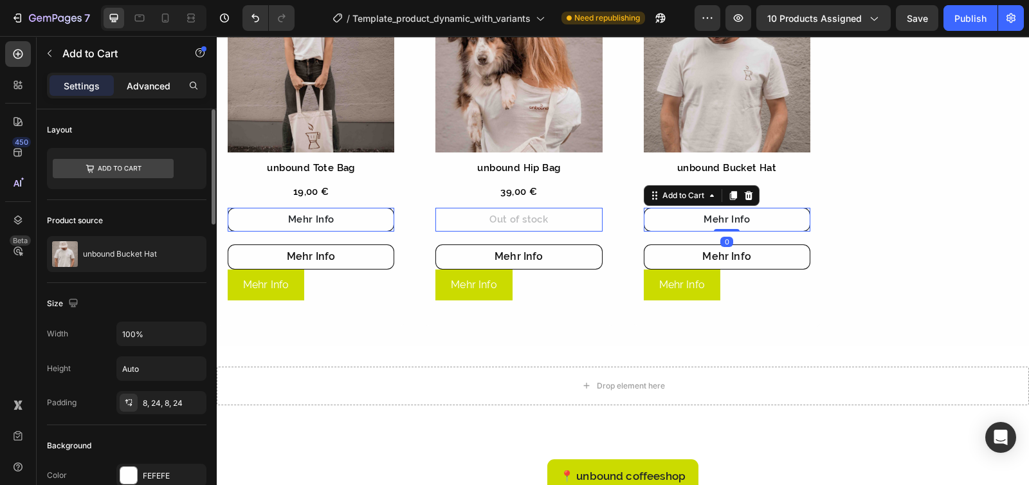
click at [145, 89] on p "Advanced" at bounding box center [149, 86] width 44 height 14
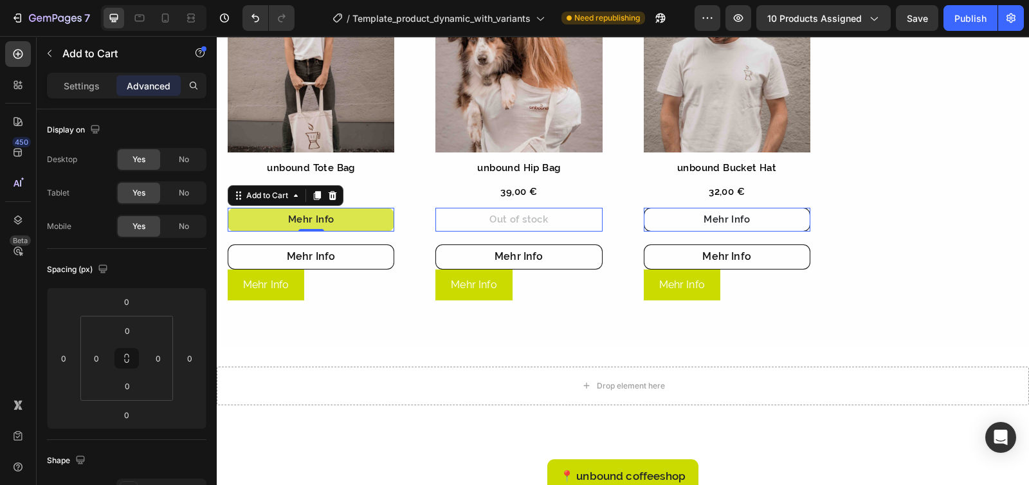
click at [364, 220] on button "Mehr Info" at bounding box center [311, 220] width 167 height 24
click at [159, 21] on icon at bounding box center [165, 18] width 13 height 13
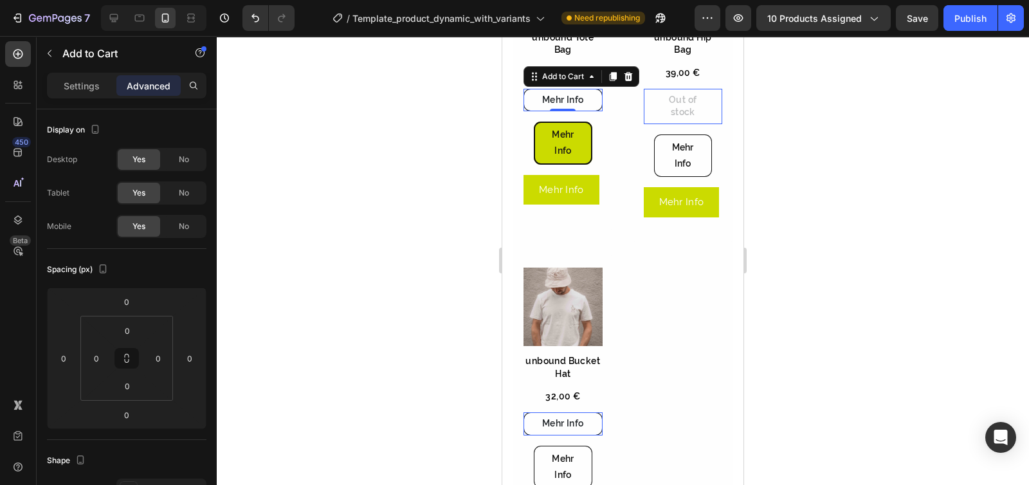
scroll to position [949, 0]
click at [77, 84] on p "Settings" at bounding box center [82, 86] width 36 height 14
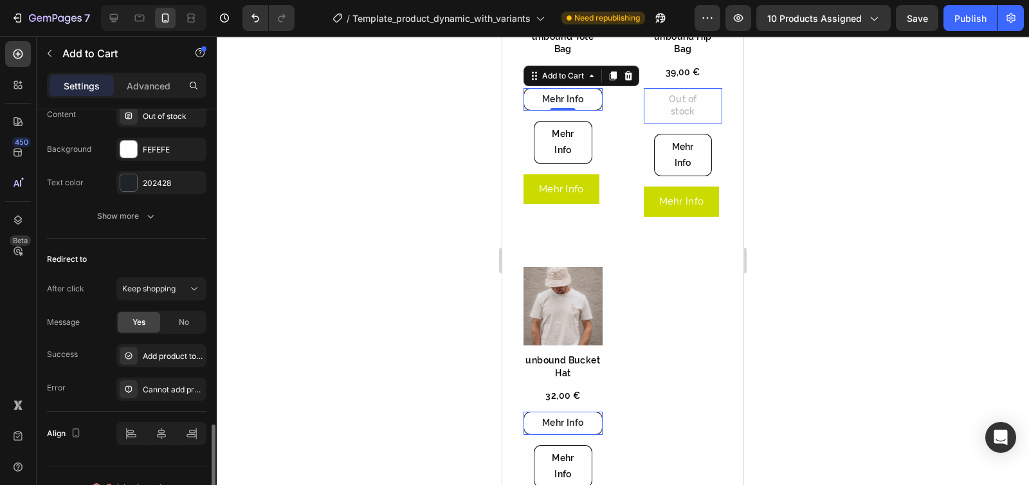
scroll to position [1063, 0]
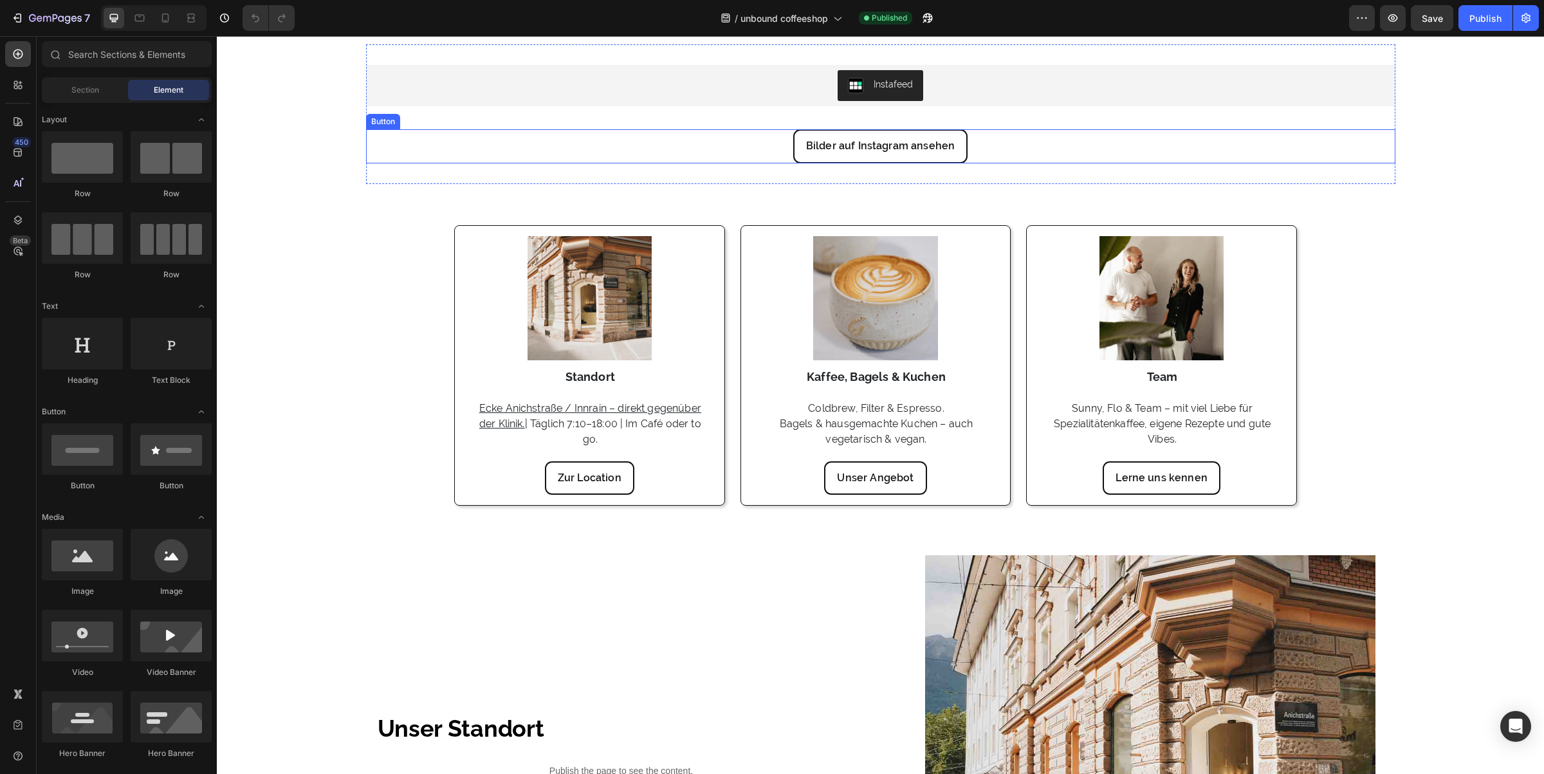
scroll to position [724, 0]
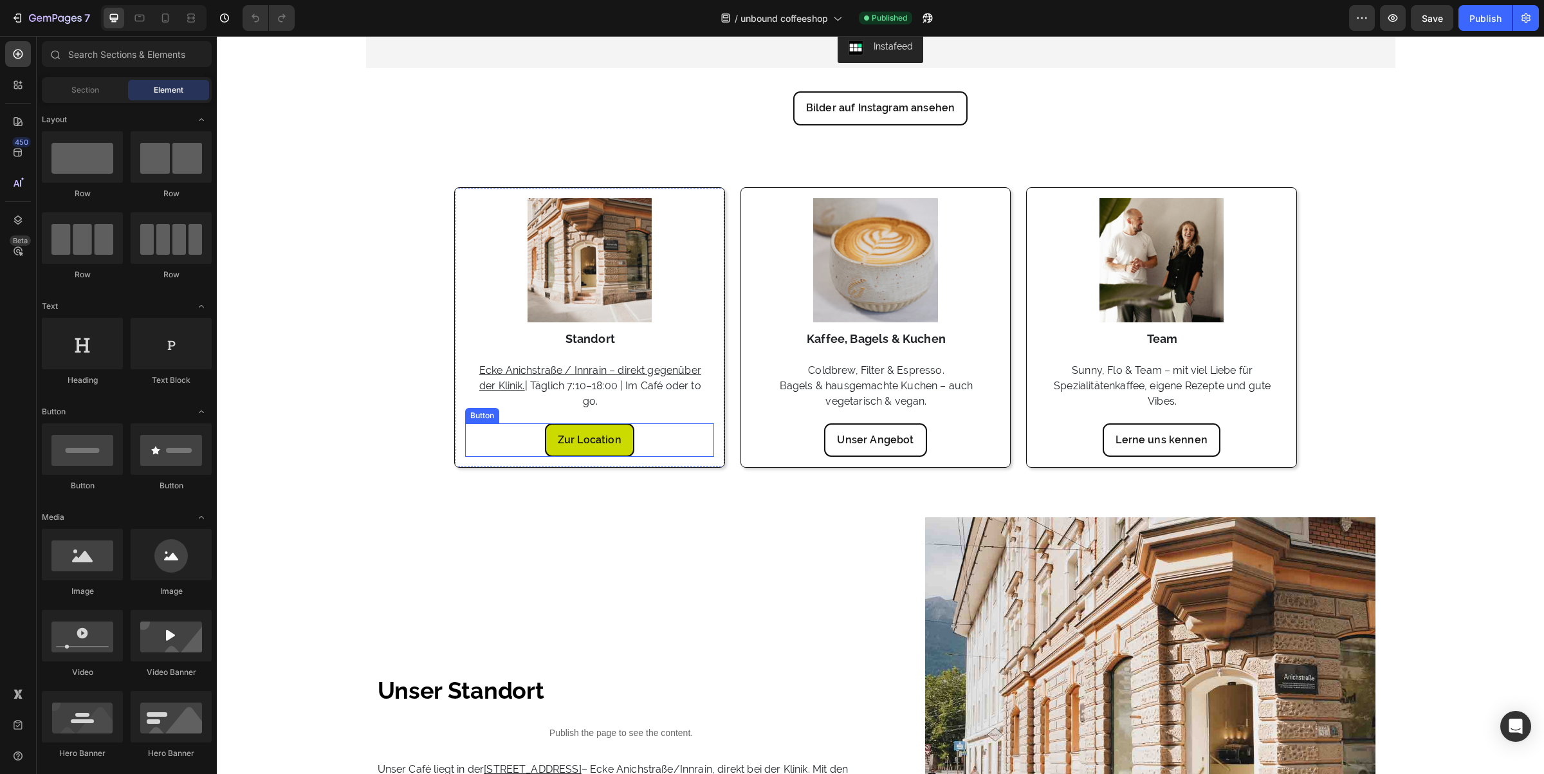
click at [605, 451] on link "Zur Location" at bounding box center [589, 439] width 89 height 33
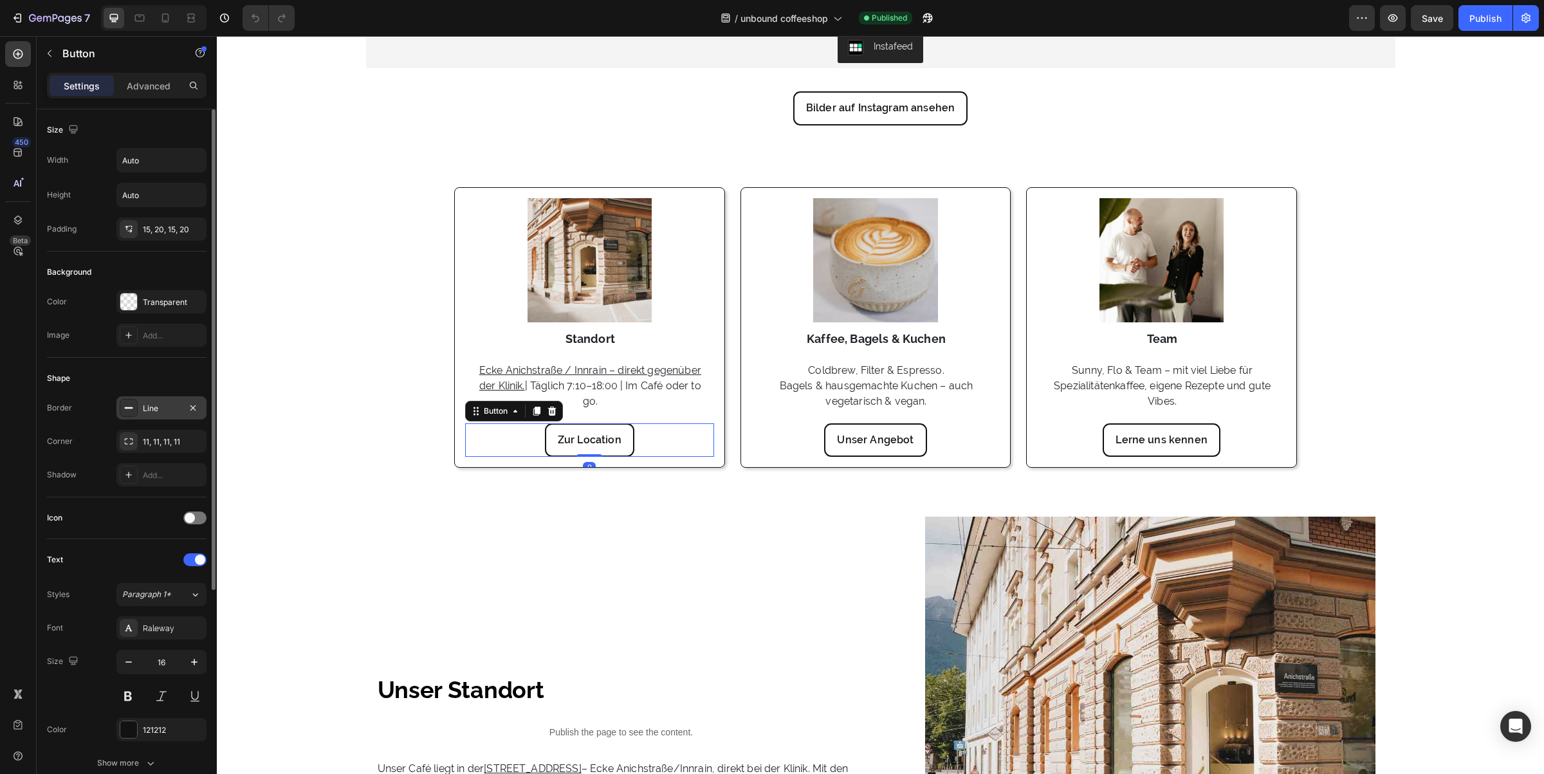
click at [142, 403] on div "Line" at bounding box center [161, 407] width 90 height 23
